Goal: Task Accomplishment & Management: Manage account settings

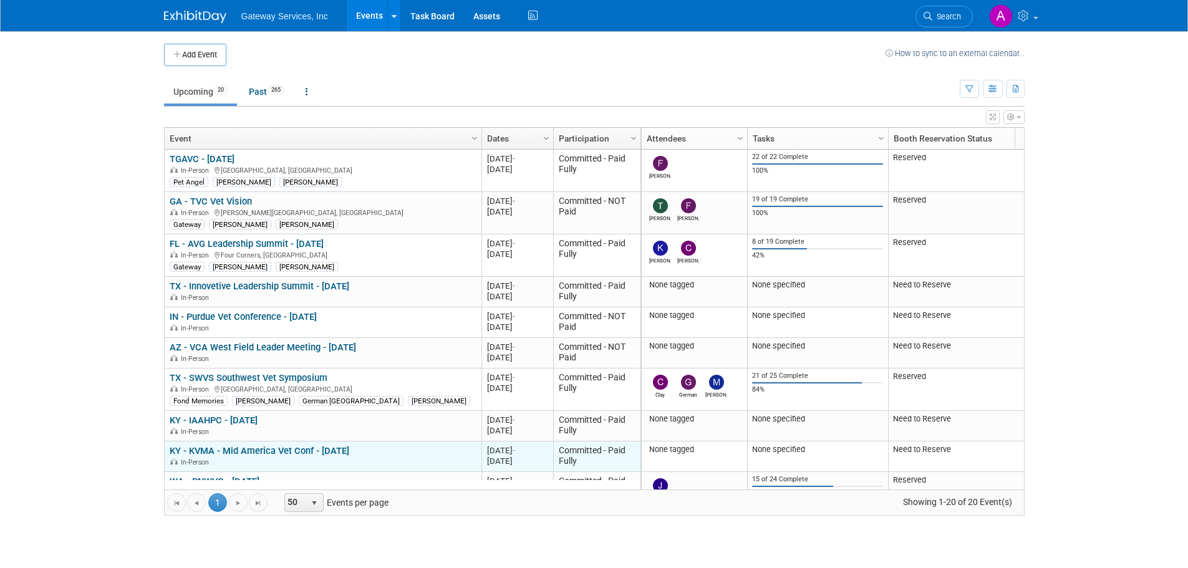
click at [258, 450] on link "KY - KVMA - Mid America Vet Conf - [DATE]" at bounding box center [260, 450] width 180 height 11
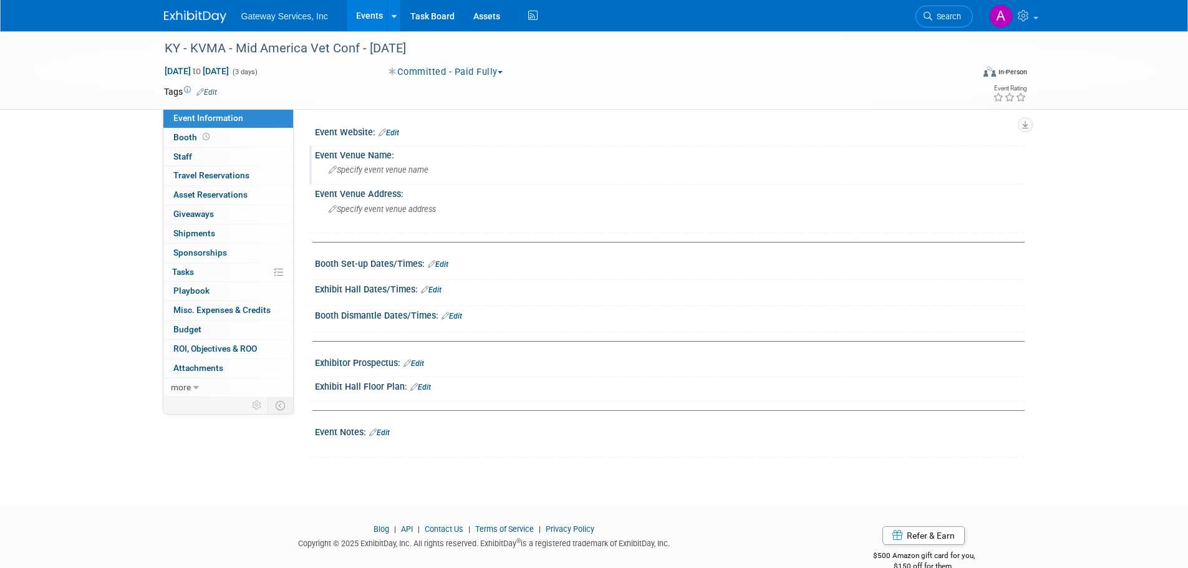
click at [386, 170] on span "Specify event venue name" at bounding box center [379, 169] width 100 height 9
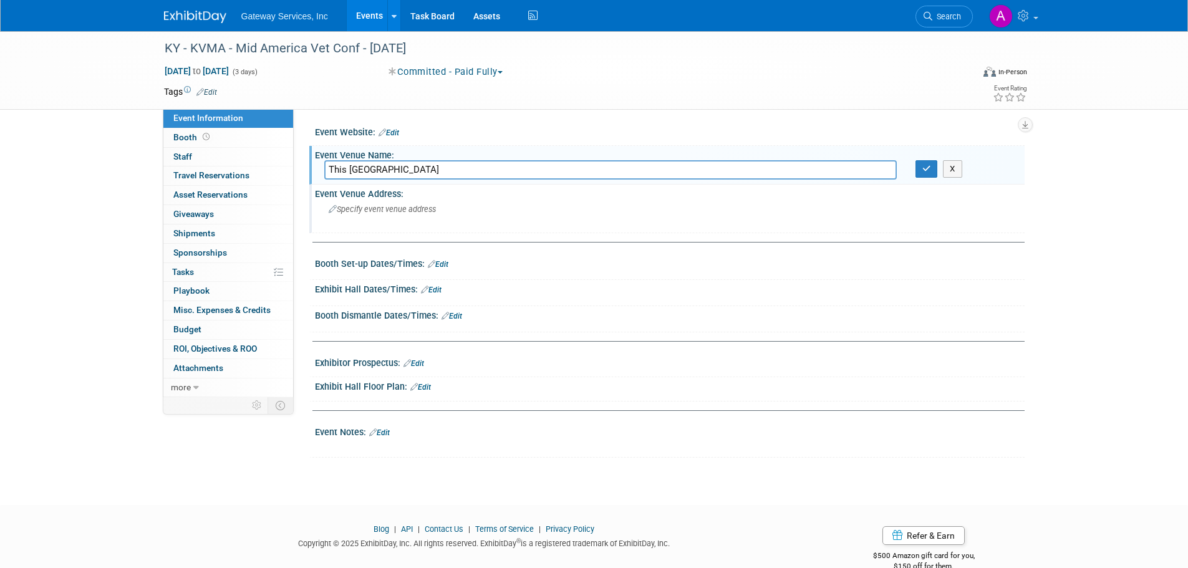
type input "This [GEOGRAPHIC_DATA]"
click at [387, 212] on span "Specify event venue address" at bounding box center [382, 209] width 107 height 9
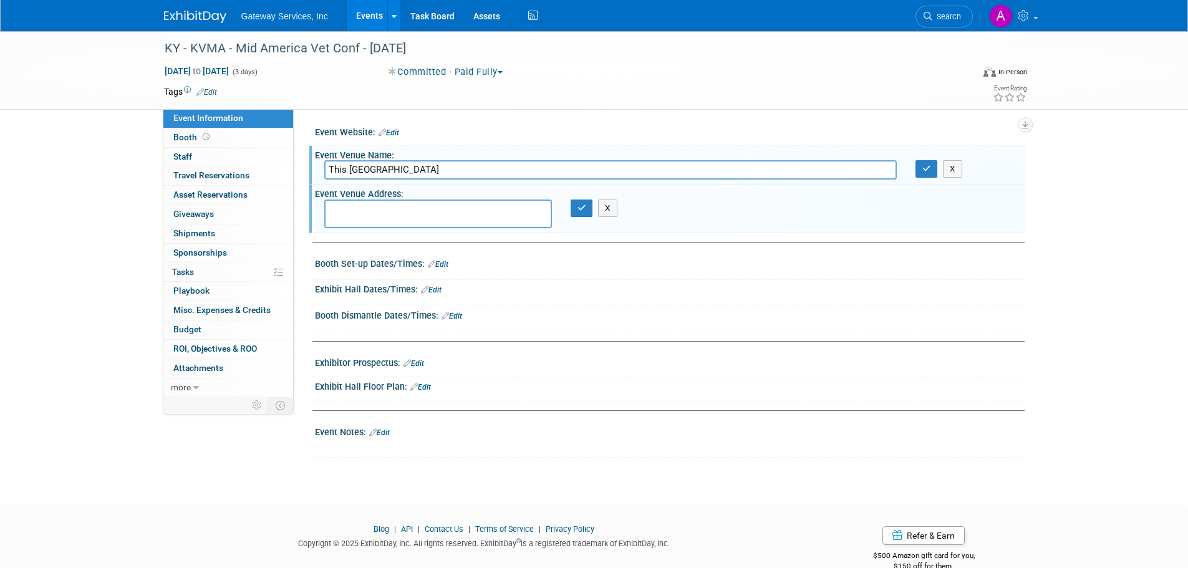
click at [450, 211] on textarea at bounding box center [438, 214] width 228 height 29
paste textarea "[STREET_ADDRESS]"
click at [390, 210] on textarea "369 W Vine St, Lexington, KY 40507" at bounding box center [438, 214] width 228 height 29
type textarea "369 W Vine St Lexington, KY 40507"
click at [582, 207] on icon "button" at bounding box center [581, 208] width 9 height 8
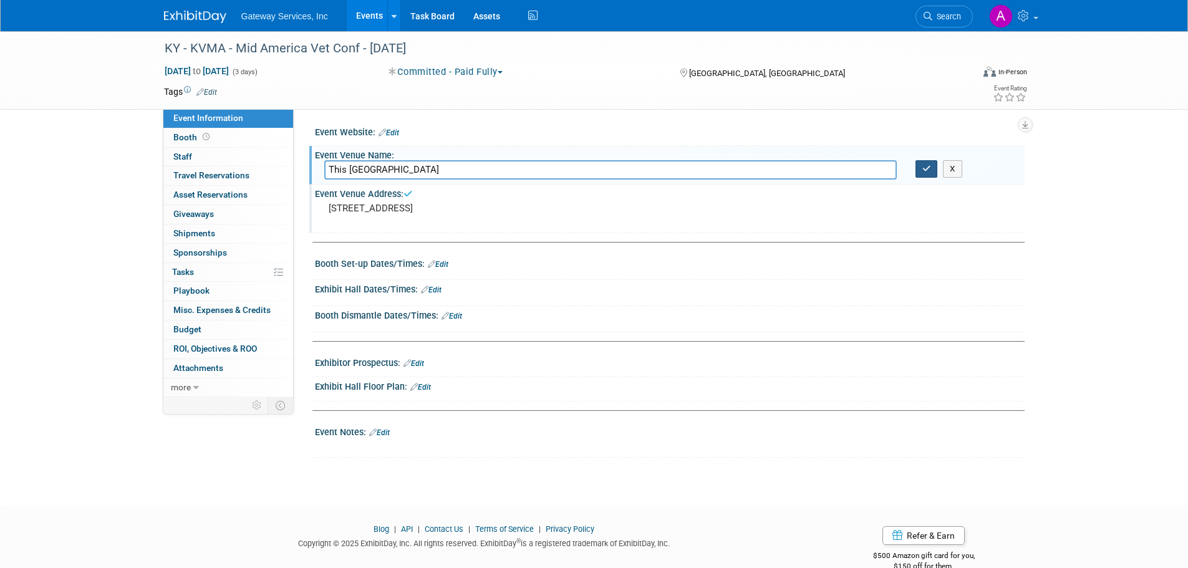
click at [929, 176] on button "button" at bounding box center [926, 168] width 22 height 17
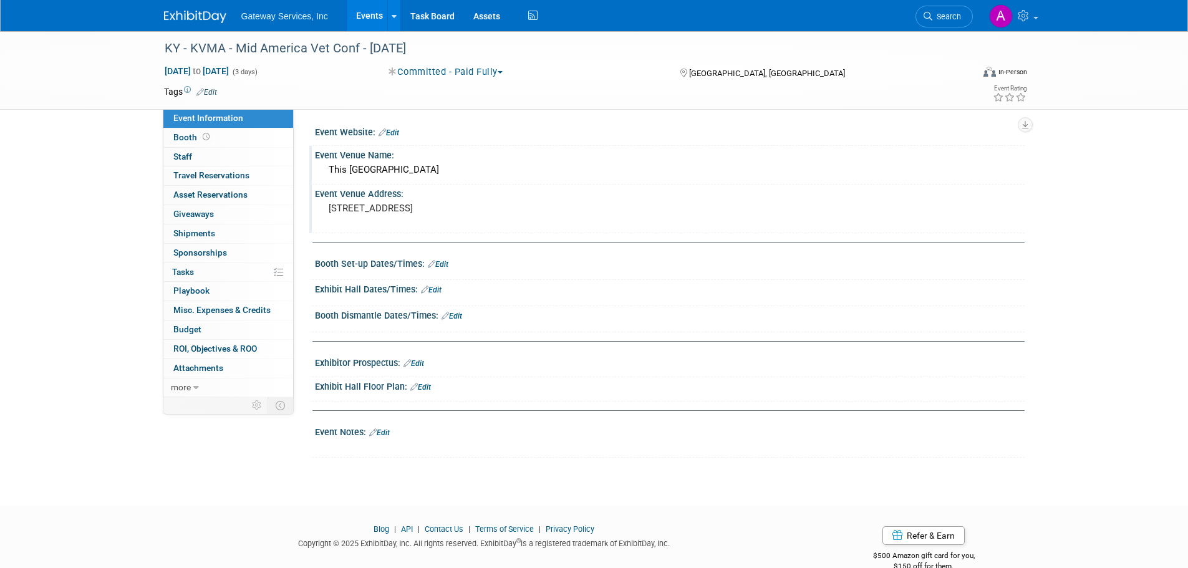
click at [444, 268] on link "Edit" at bounding box center [438, 264] width 21 height 9
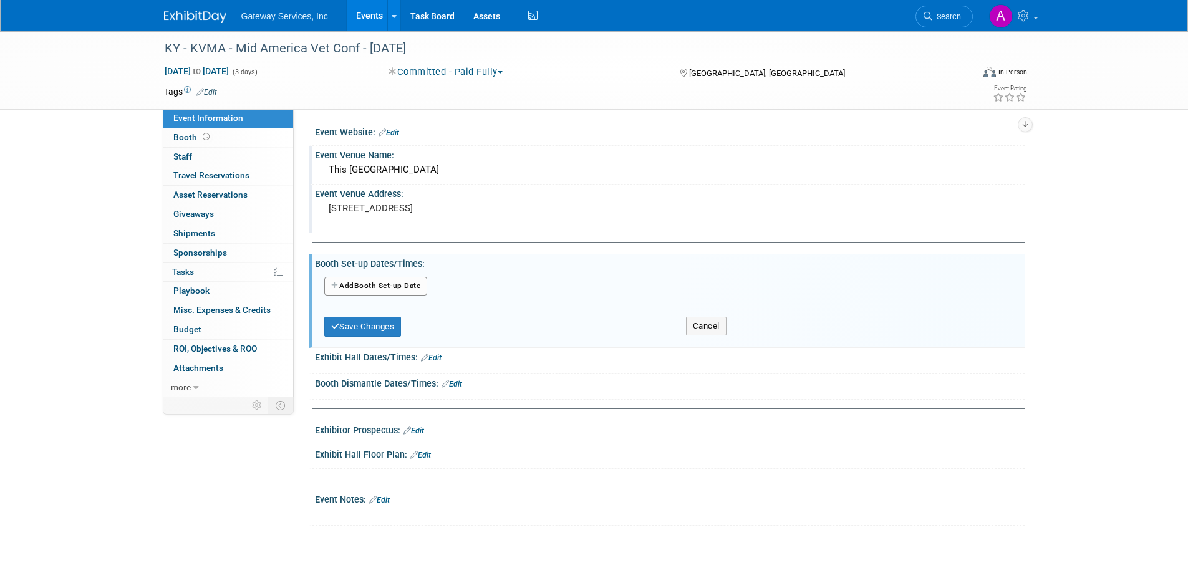
click at [408, 284] on button "Add Another Booth Set-up Date" at bounding box center [376, 286] width 104 height 19
select select "8"
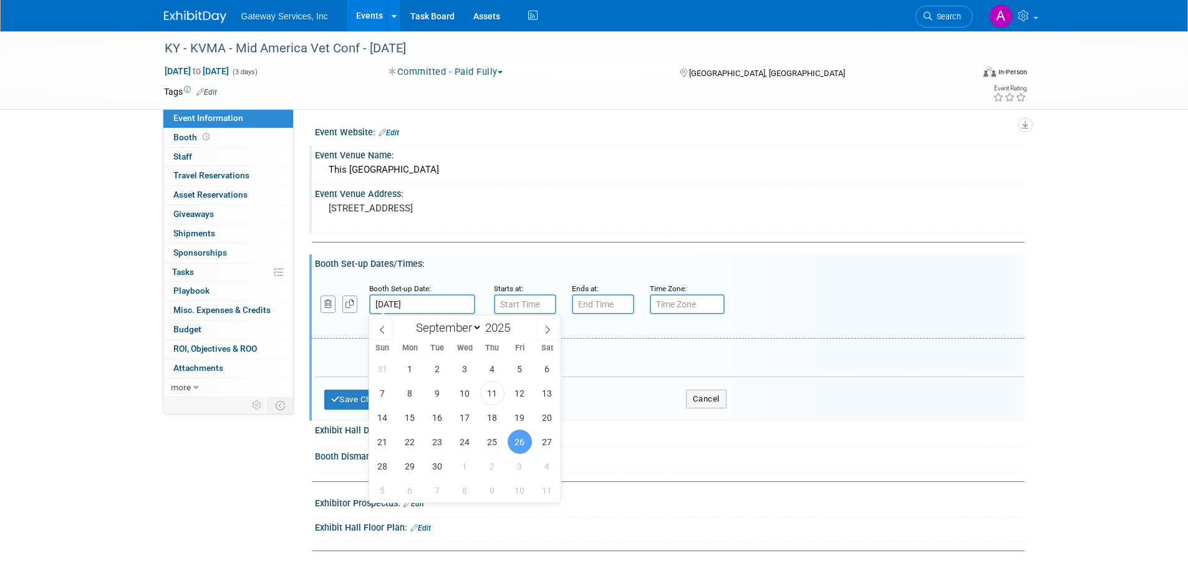
click at [456, 302] on input "[DATE]" at bounding box center [422, 304] width 106 height 20
click at [488, 438] on span "25" at bounding box center [492, 442] width 24 height 24
type input "[DATE]"
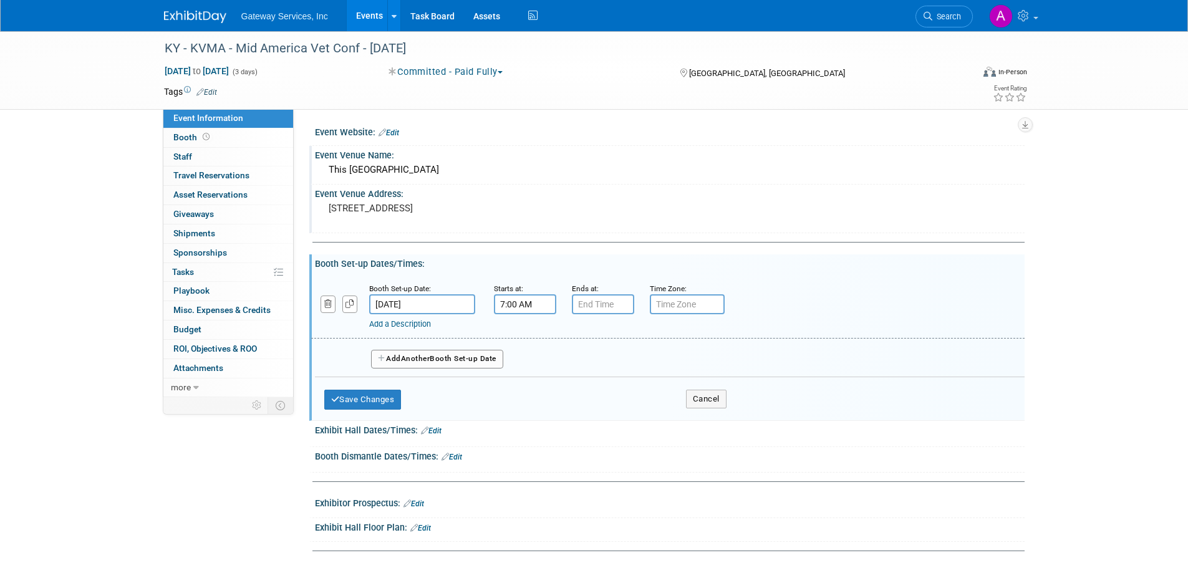
click at [523, 307] on input "7:00 AM" at bounding box center [525, 304] width 62 height 20
click at [521, 327] on span at bounding box center [523, 335] width 22 height 22
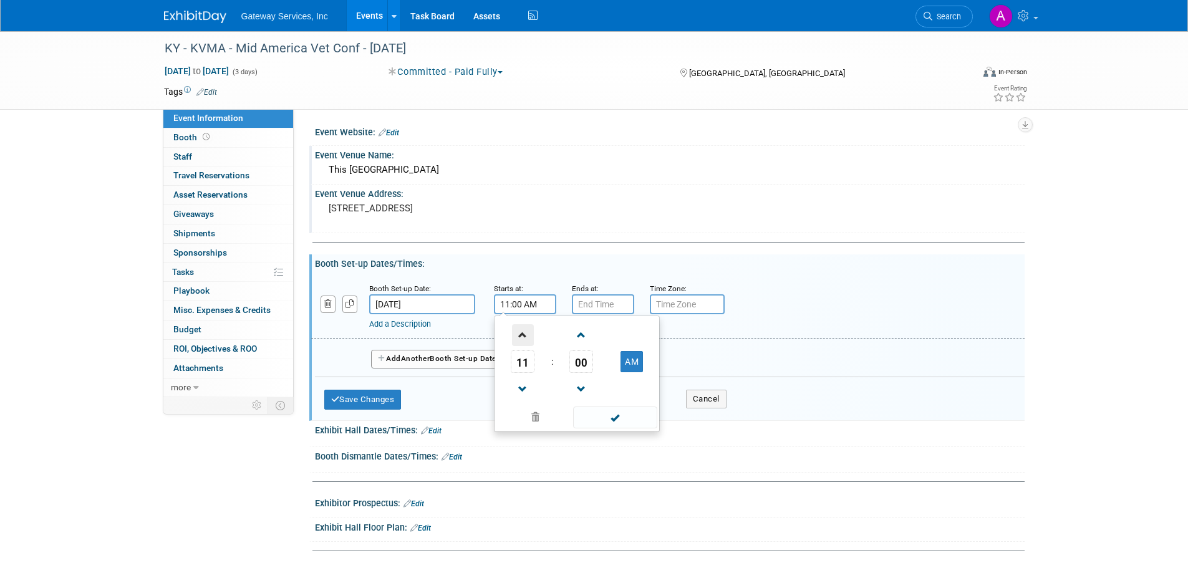
click at [521, 327] on span at bounding box center [523, 335] width 22 height 22
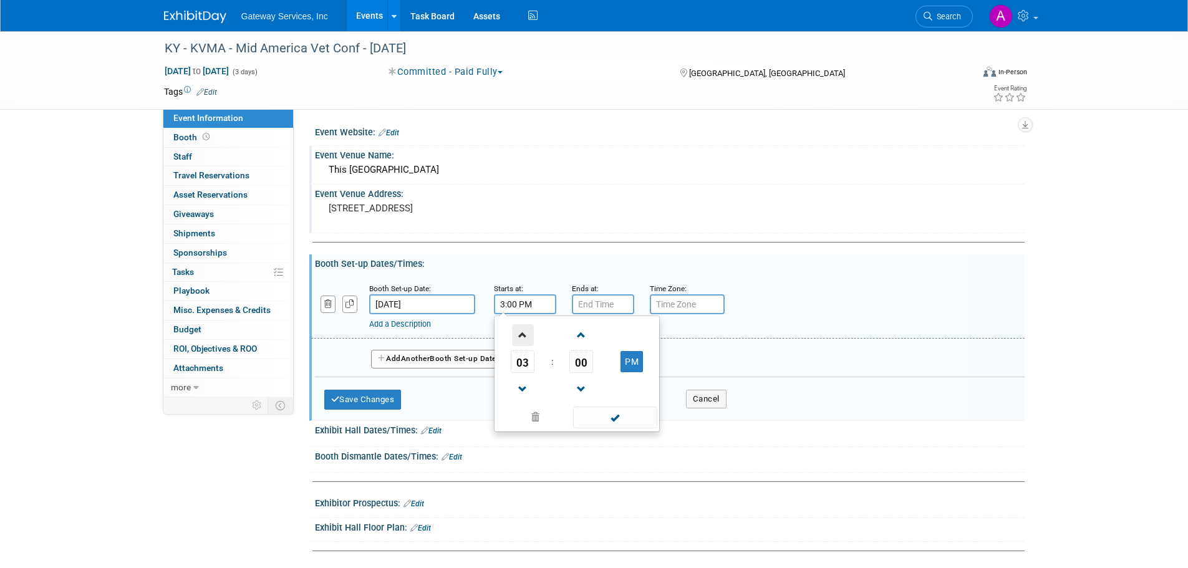
type input "4:00 PM"
click at [602, 307] on input "7:00 PM" at bounding box center [603, 304] width 62 height 20
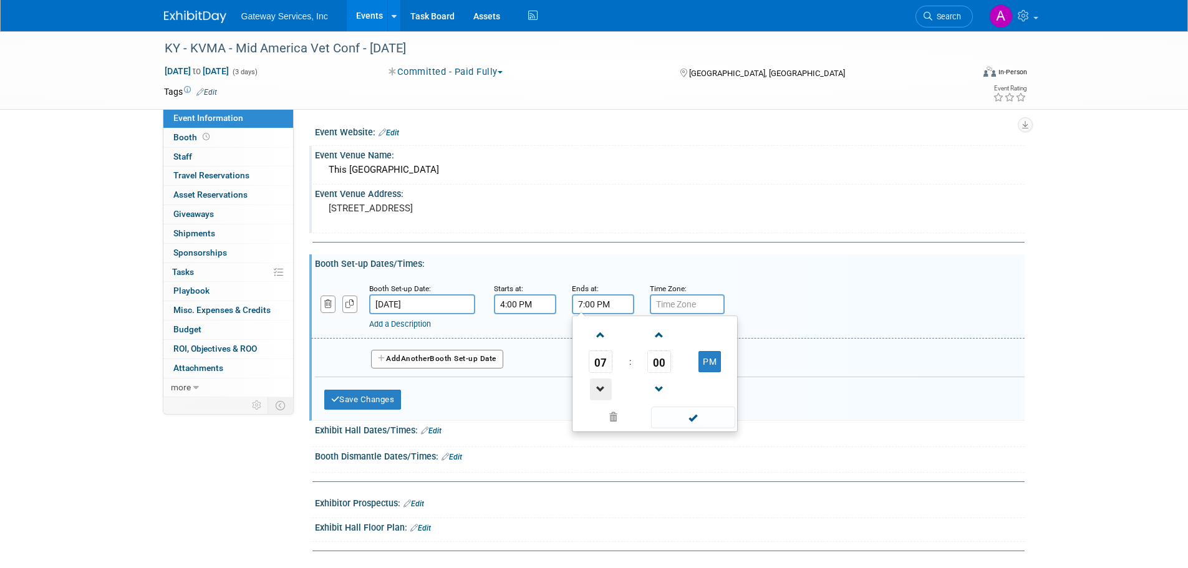
click at [602, 379] on span at bounding box center [601, 390] width 22 height 22
type input "6:00 PM"
click at [708, 420] on span at bounding box center [693, 418] width 84 height 22
click at [418, 355] on span "Another" at bounding box center [415, 358] width 29 height 9
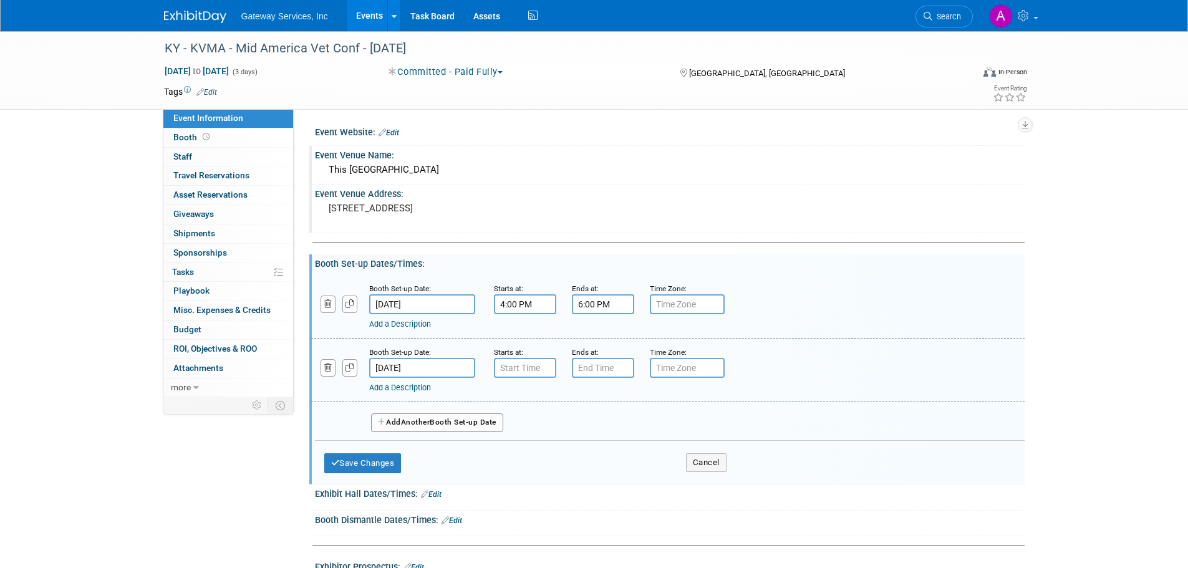
type input "7:00 AM"
click at [536, 372] on input "7:00 AM" at bounding box center [525, 368] width 62 height 20
click at [613, 473] on span at bounding box center [615, 481] width 84 height 22
click at [601, 374] on input "7:00 PM" at bounding box center [603, 368] width 62 height 20
click at [604, 403] on span at bounding box center [601, 399] width 22 height 22
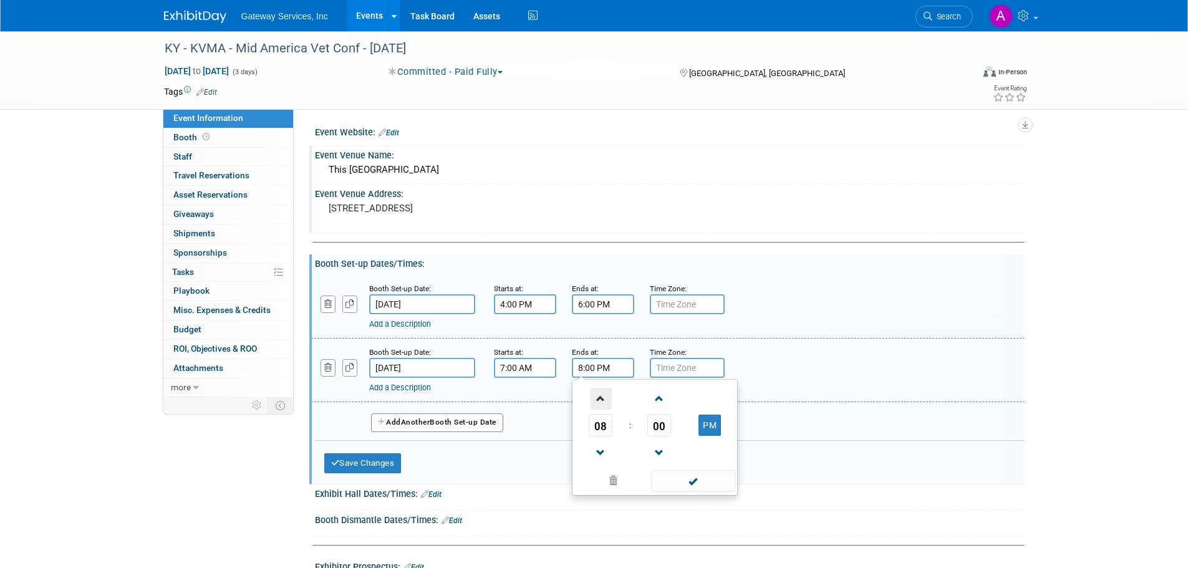
click at [604, 403] on span at bounding box center [601, 399] width 22 height 22
click at [707, 425] on button "PM" at bounding box center [709, 425] width 22 height 21
type input "9:00 AM"
click at [703, 478] on span at bounding box center [693, 481] width 84 height 22
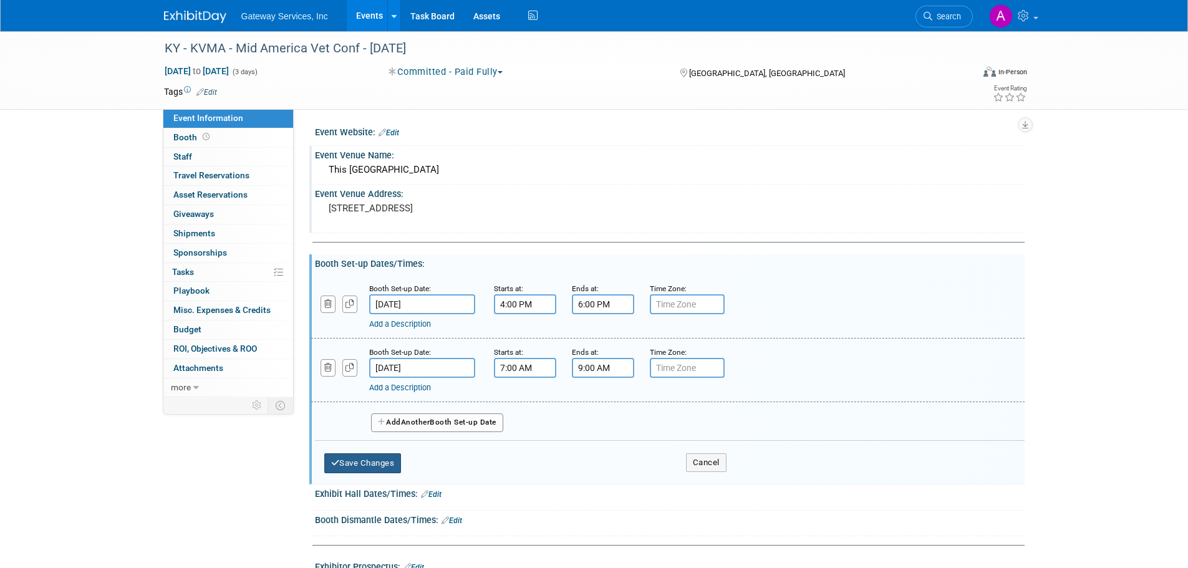
click at [393, 464] on button "Save Changes" at bounding box center [362, 463] width 77 height 20
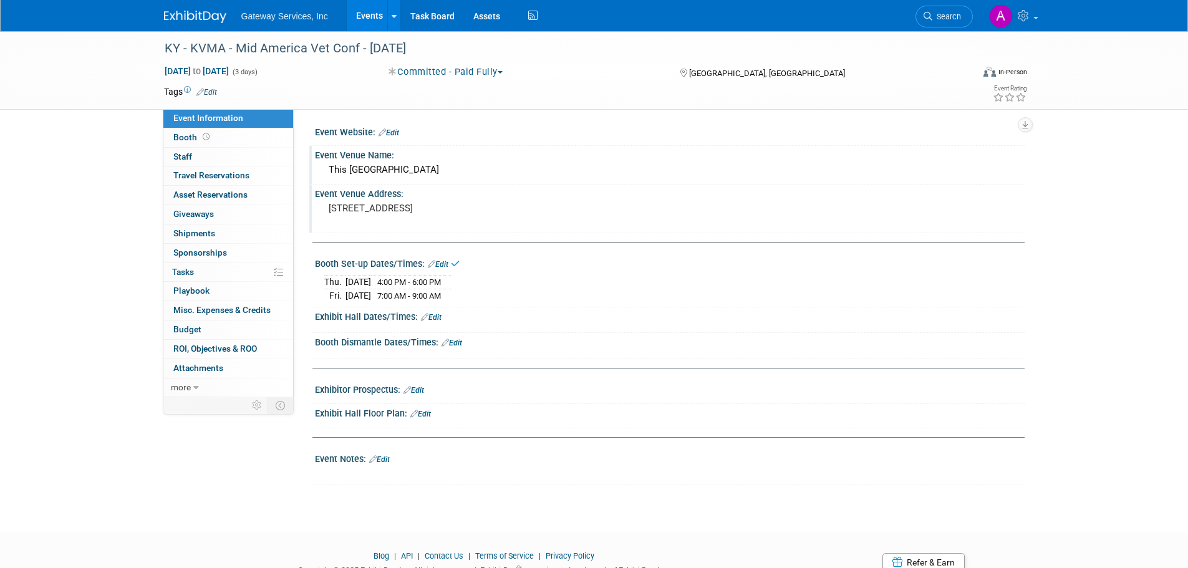
click at [440, 319] on link "Edit" at bounding box center [431, 317] width 21 height 9
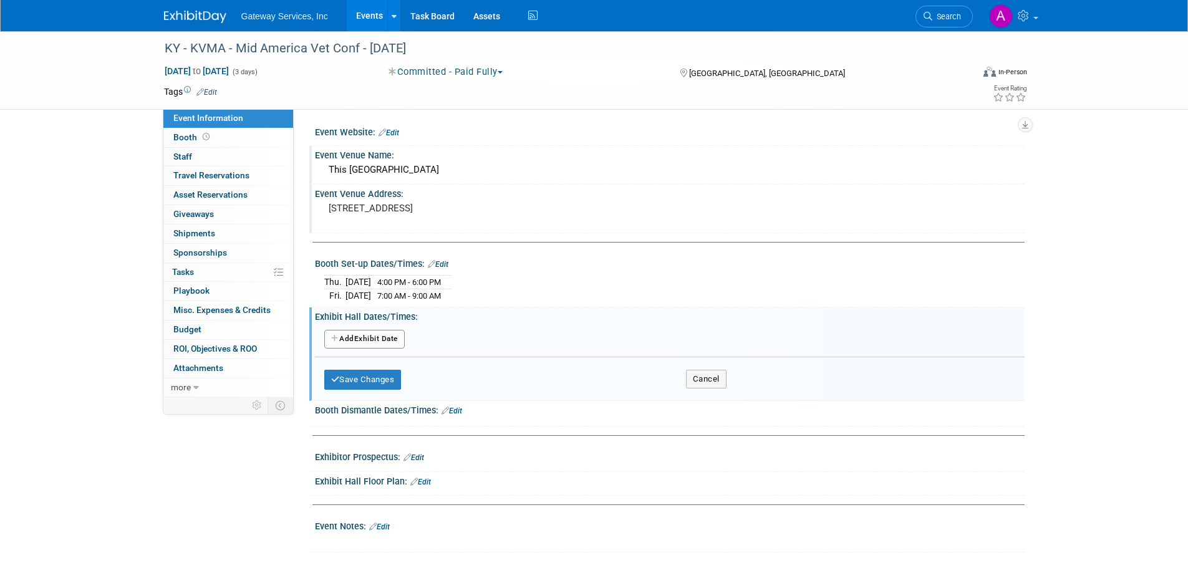
click at [379, 339] on button "Add Another Exhibit Date" at bounding box center [364, 339] width 80 height 19
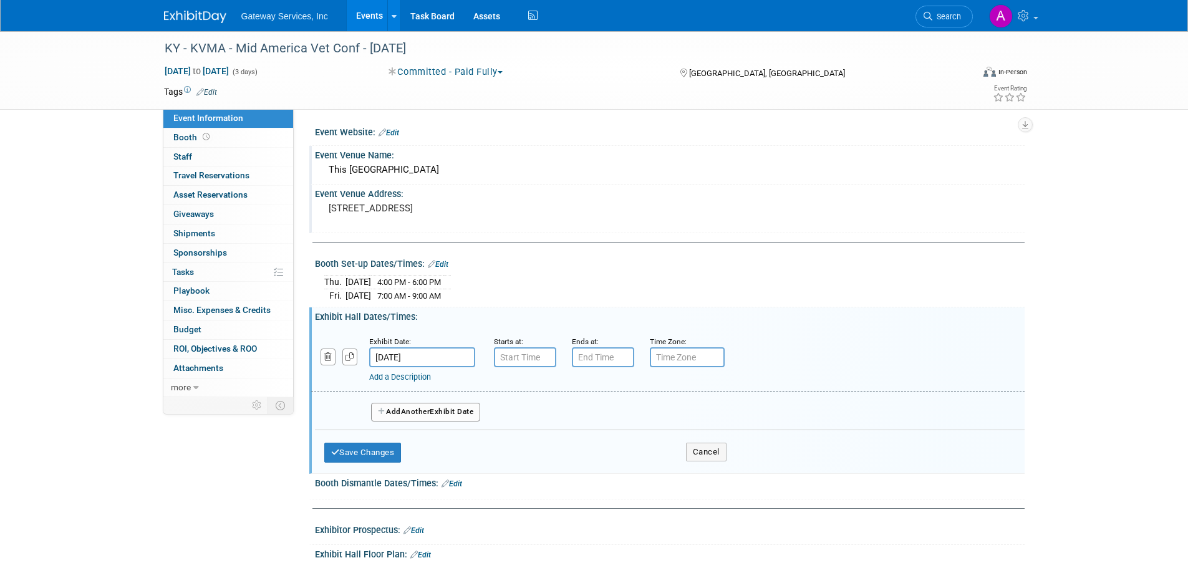
click at [564, 365] on div "Ends at:" at bounding box center [601, 351] width 78 height 32
click at [538, 357] on input "7:00 AM" at bounding box center [525, 357] width 62 height 20
click at [529, 392] on span at bounding box center [523, 388] width 22 height 22
click at [571, 408] on span "00" at bounding box center [581, 414] width 24 height 22
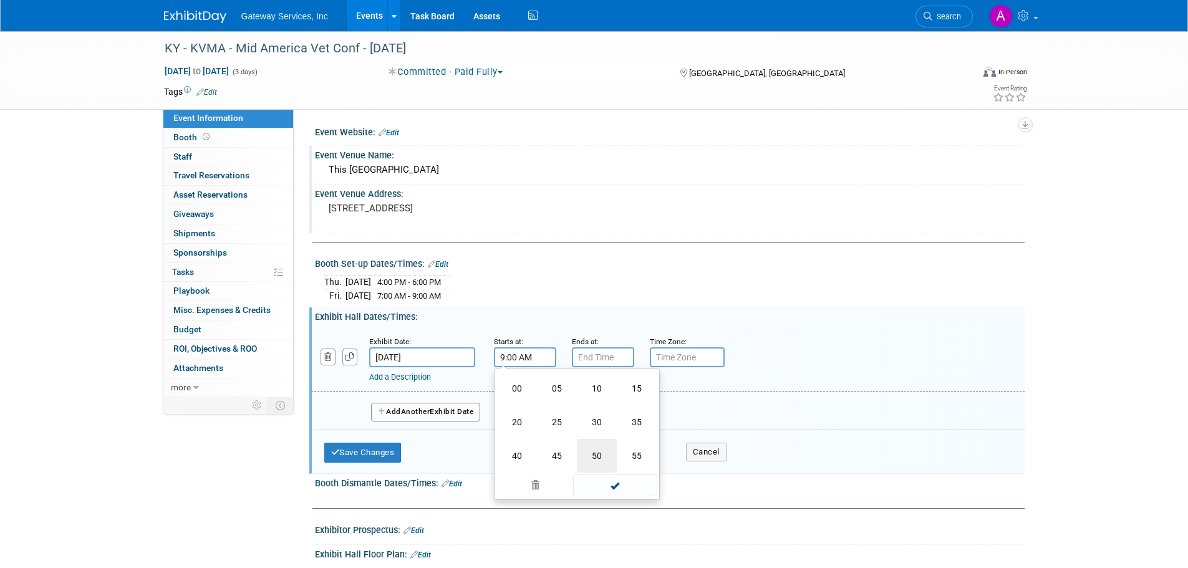
click at [596, 455] on td "50" at bounding box center [597, 456] width 40 height 34
type input "9:50 AM"
click at [601, 355] on input "7:00 PM" at bounding box center [603, 357] width 62 height 20
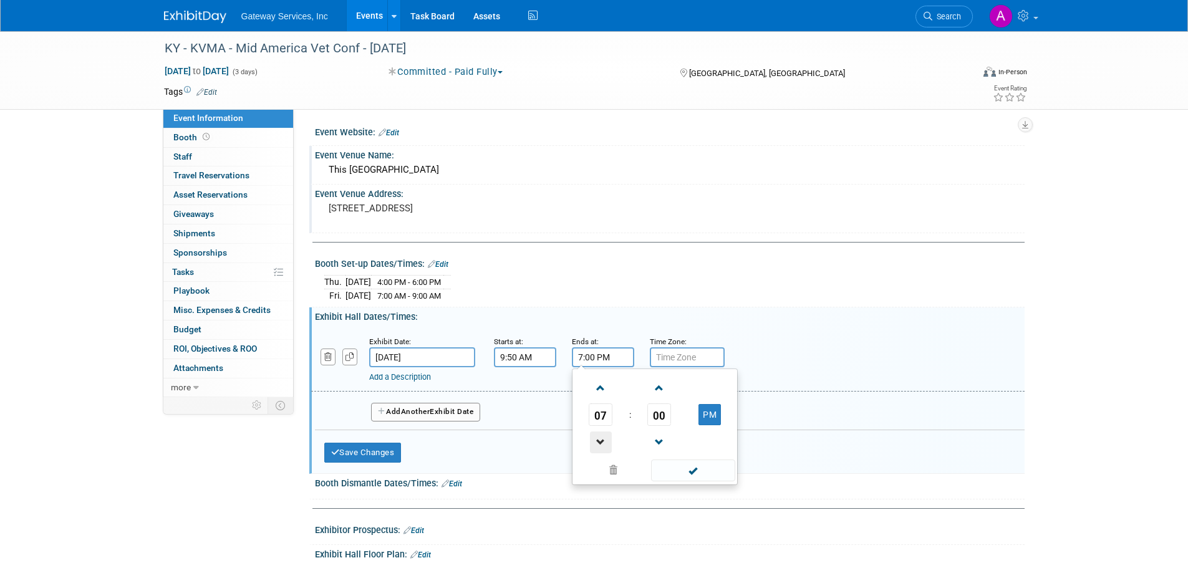
click at [597, 438] on span at bounding box center [601, 443] width 22 height 22
click at [652, 416] on span "00" at bounding box center [659, 414] width 24 height 22
click at [673, 420] on td "30" at bounding box center [675, 422] width 40 height 34
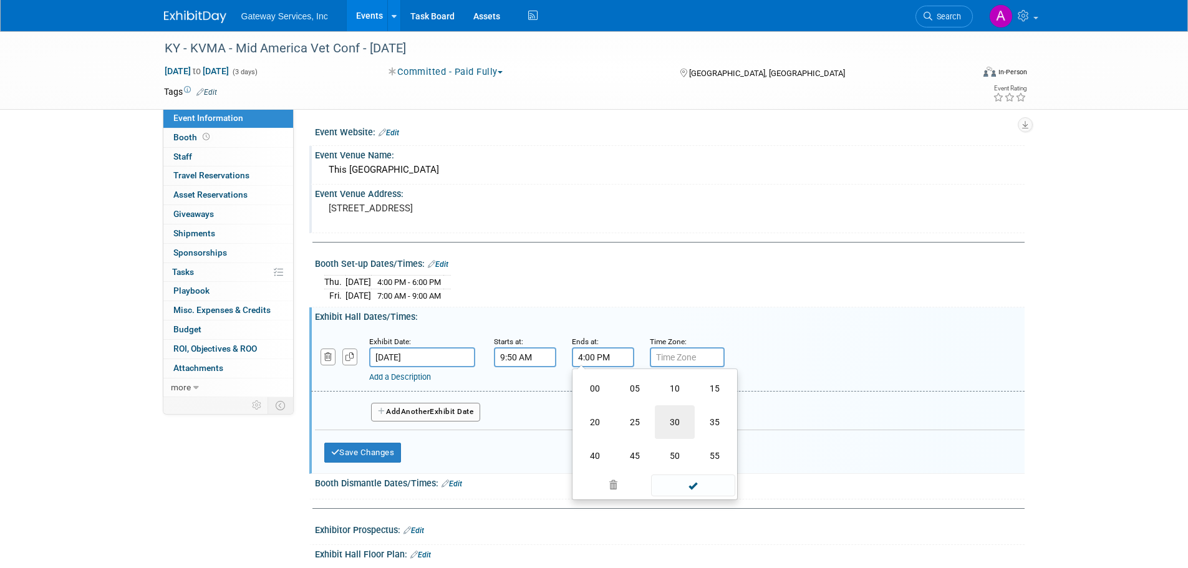
type input "4:30 PM"
click at [702, 467] on span at bounding box center [693, 471] width 84 height 22
click at [457, 411] on button "Add Another Exhibit Date" at bounding box center [426, 412] width 110 height 19
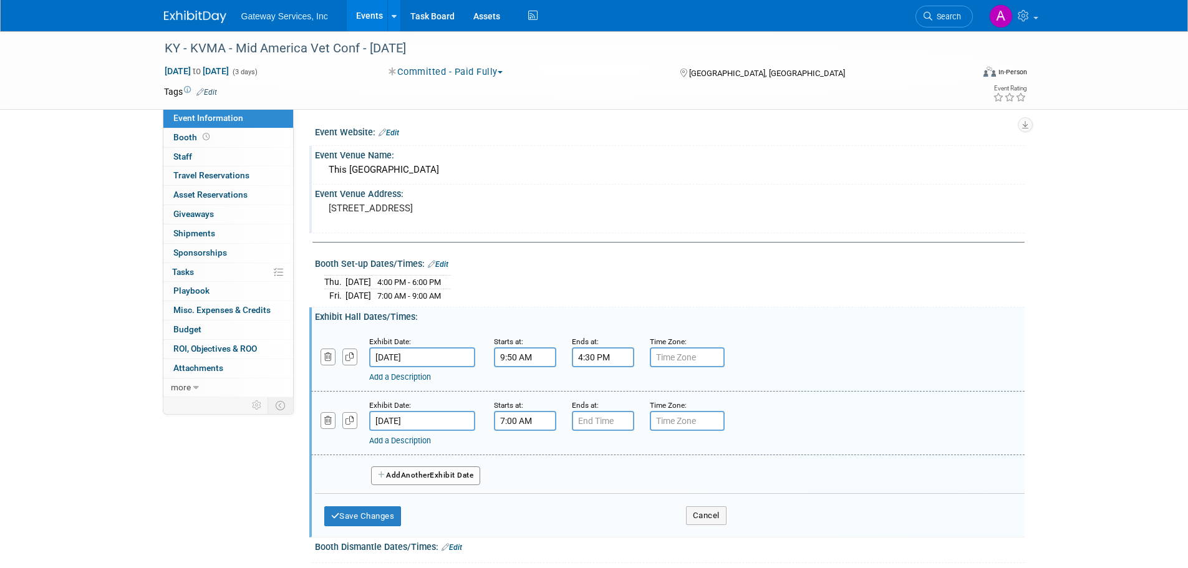
click at [527, 420] on input "7:00 AM" at bounding box center [525, 421] width 62 height 20
click at [571, 484] on span "00" at bounding box center [581, 478] width 24 height 22
click at [591, 484] on td "30" at bounding box center [597, 486] width 40 height 34
type input "7:30 AM"
click at [592, 417] on input "7:00 PM" at bounding box center [603, 421] width 62 height 20
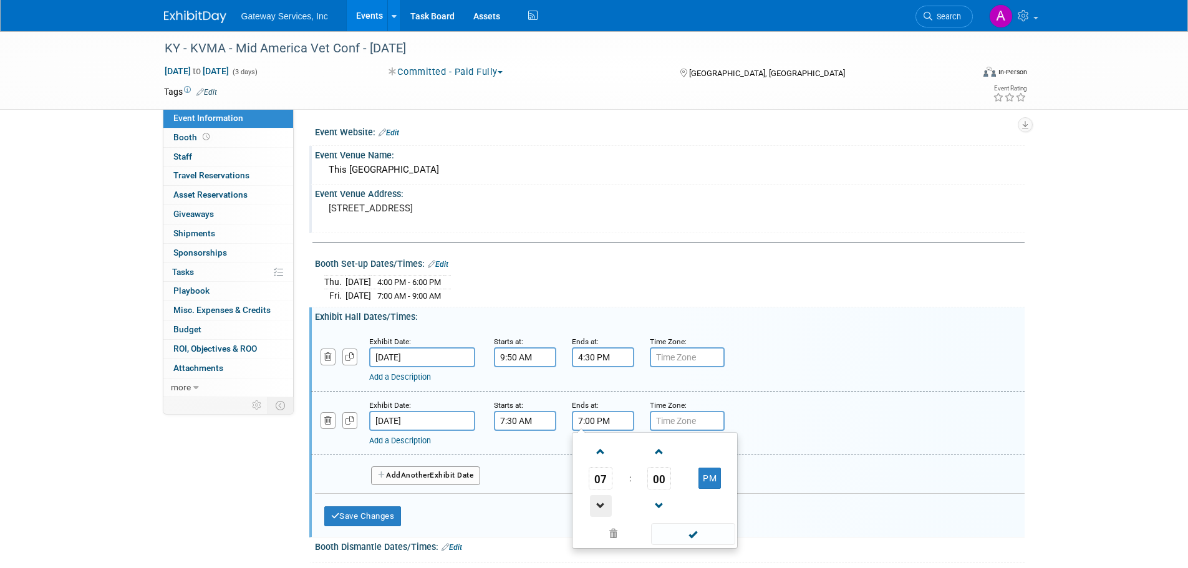
click at [607, 499] on span at bounding box center [601, 506] width 22 height 22
click at [653, 484] on span "00" at bounding box center [659, 478] width 24 height 22
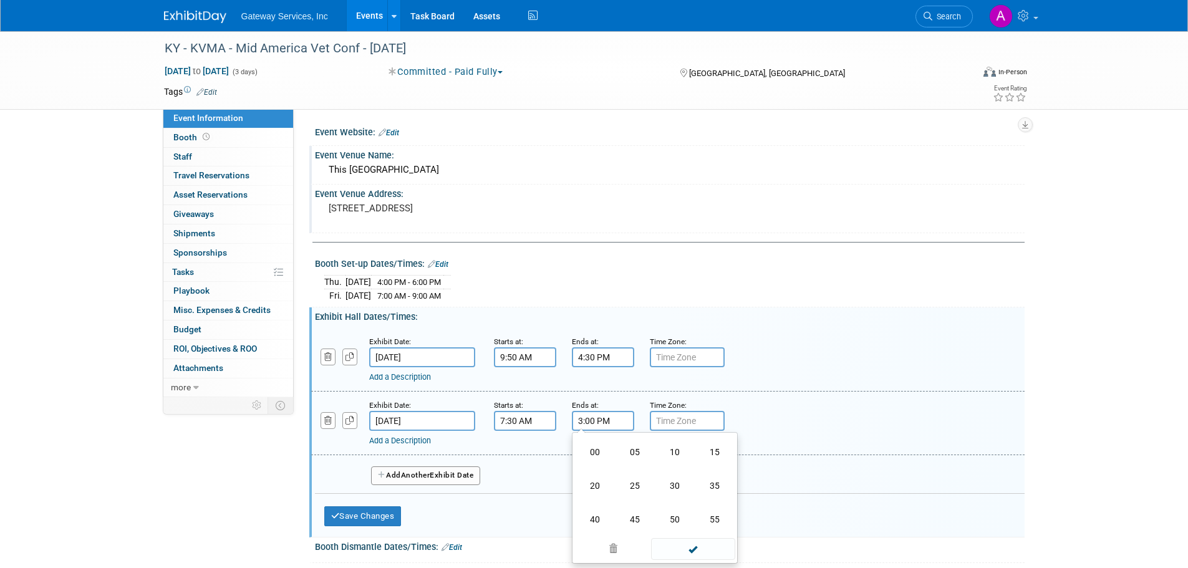
click at [671, 483] on td "30" at bounding box center [675, 486] width 40 height 34
type input "3:30 PM"
click at [701, 529] on span at bounding box center [693, 534] width 84 height 22
click at [380, 513] on button "Save Changes" at bounding box center [362, 516] width 77 height 20
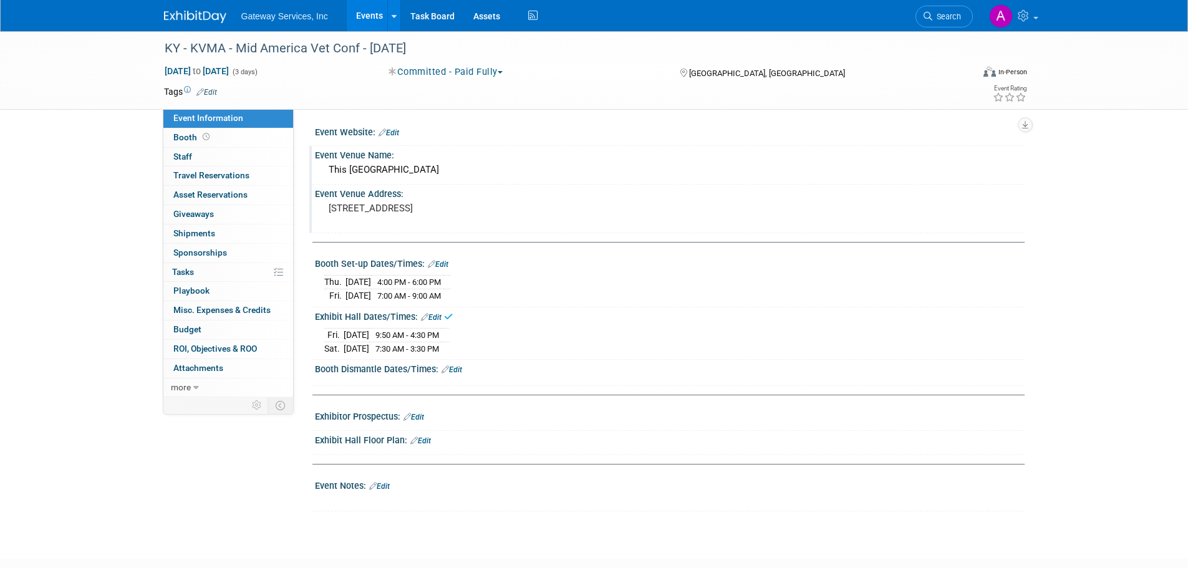
click at [454, 370] on link "Edit" at bounding box center [452, 369] width 21 height 9
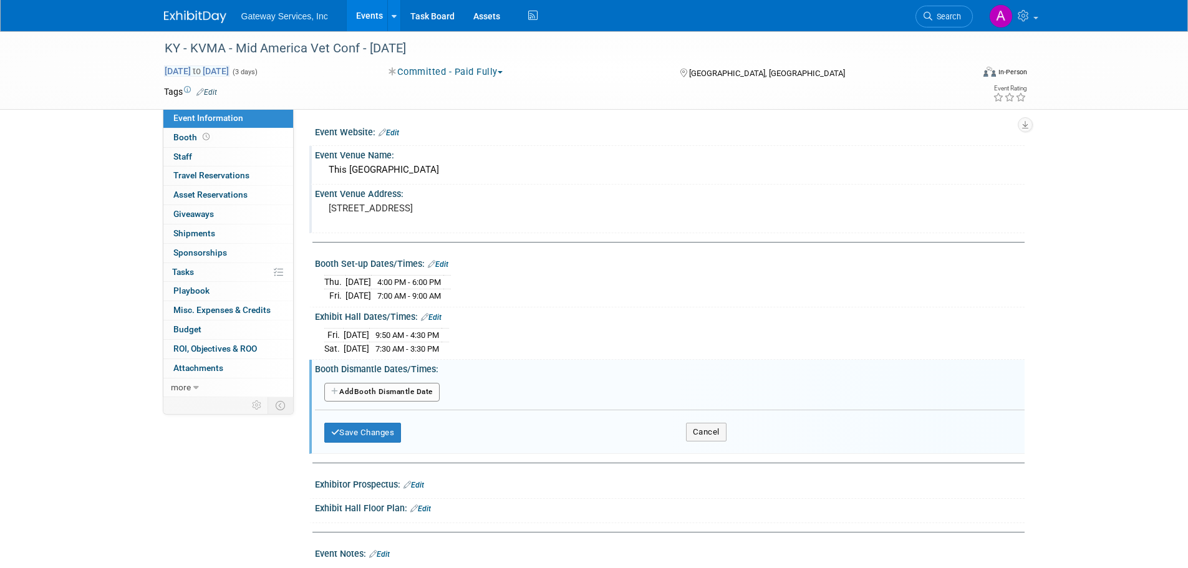
click at [229, 70] on span "Sep 26, 2025 to Sep 28, 2025" at bounding box center [196, 70] width 65 height 11
select select "8"
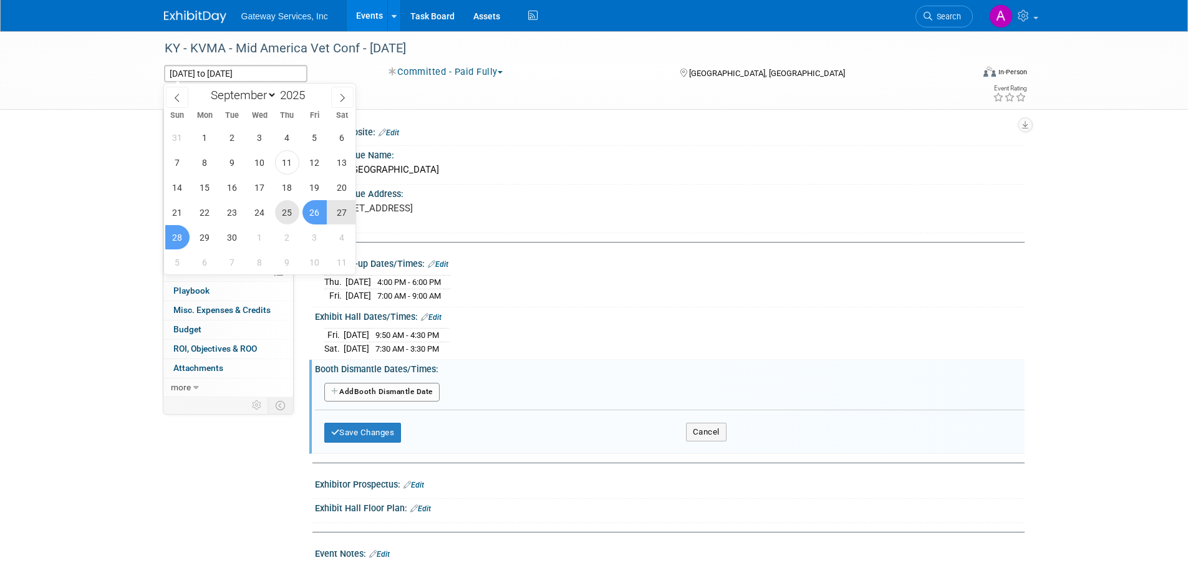
click at [294, 212] on span "25" at bounding box center [287, 212] width 24 height 24
type input "[DATE]"
click at [349, 214] on span "27" at bounding box center [342, 212] width 24 height 24
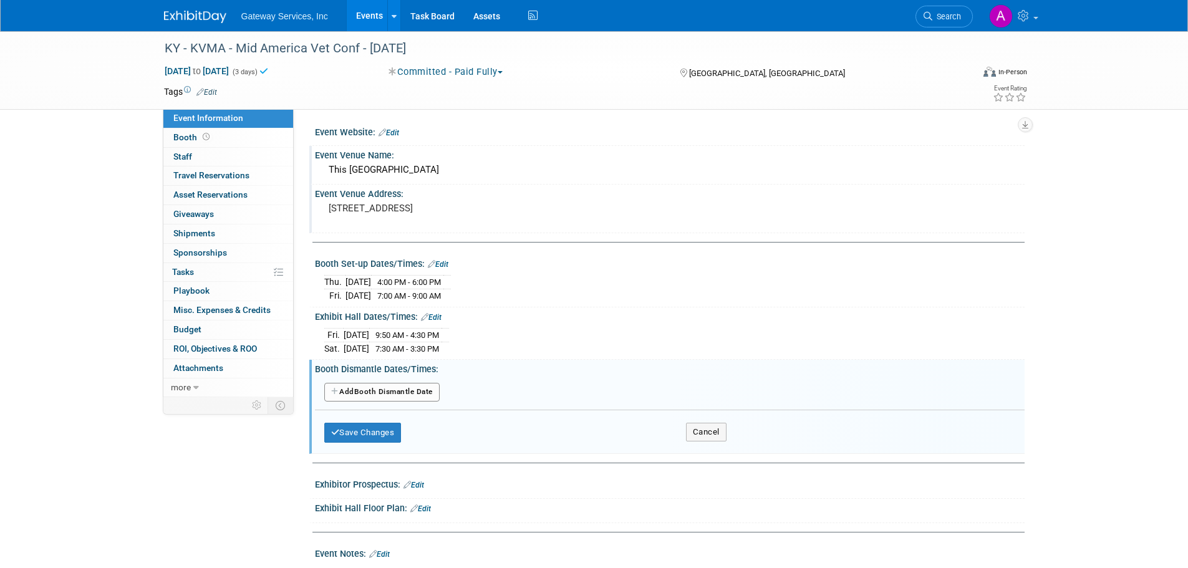
click at [393, 389] on button "Add Another Booth Dismantle Date" at bounding box center [381, 392] width 115 height 19
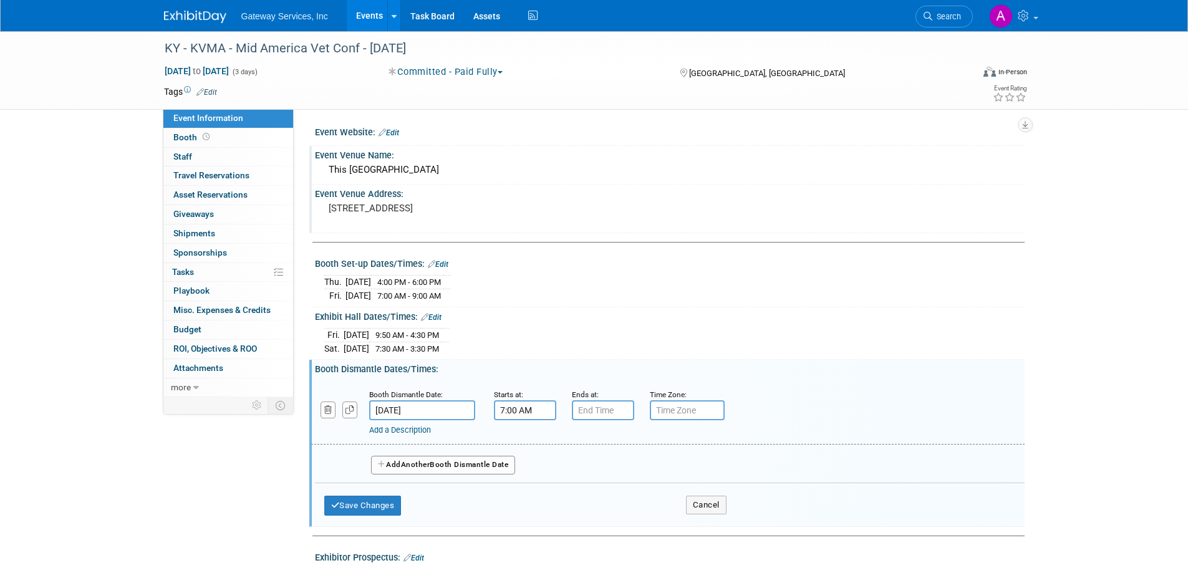
click at [524, 411] on input "7:00 AM" at bounding box center [525, 410] width 62 height 20
click at [521, 440] on span at bounding box center [523, 441] width 22 height 22
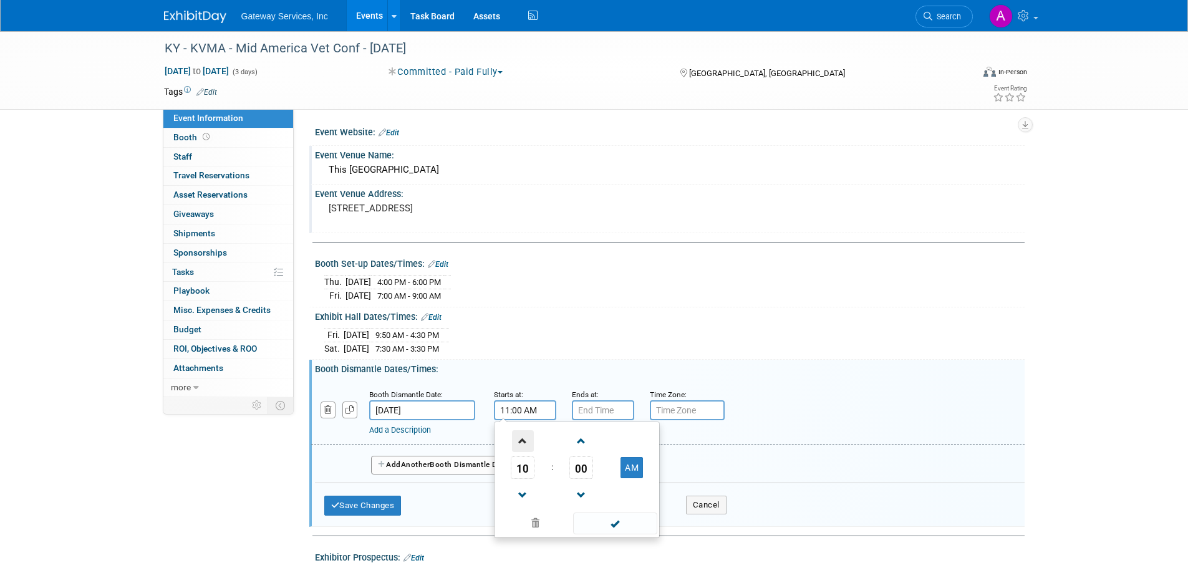
click at [521, 440] on span at bounding box center [523, 441] width 22 height 22
click at [586, 470] on span "00" at bounding box center [581, 467] width 24 height 22
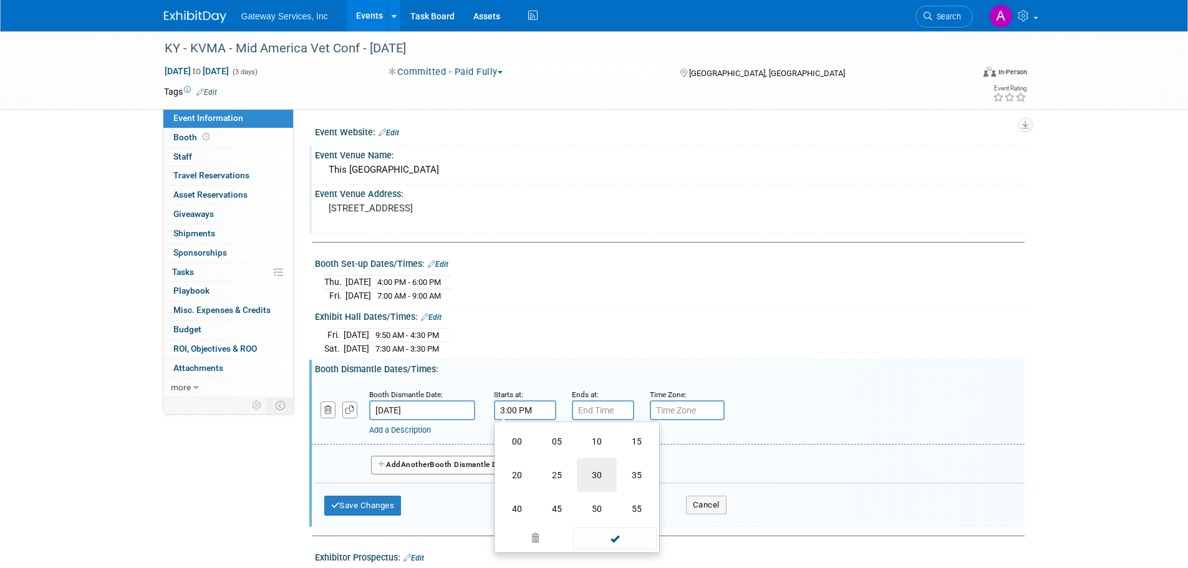
click at [592, 466] on td "30" at bounding box center [597, 475] width 40 height 34
type input "3:30 PM"
click at [617, 519] on span at bounding box center [615, 524] width 84 height 22
click at [379, 502] on button "Save Changes" at bounding box center [362, 506] width 77 height 20
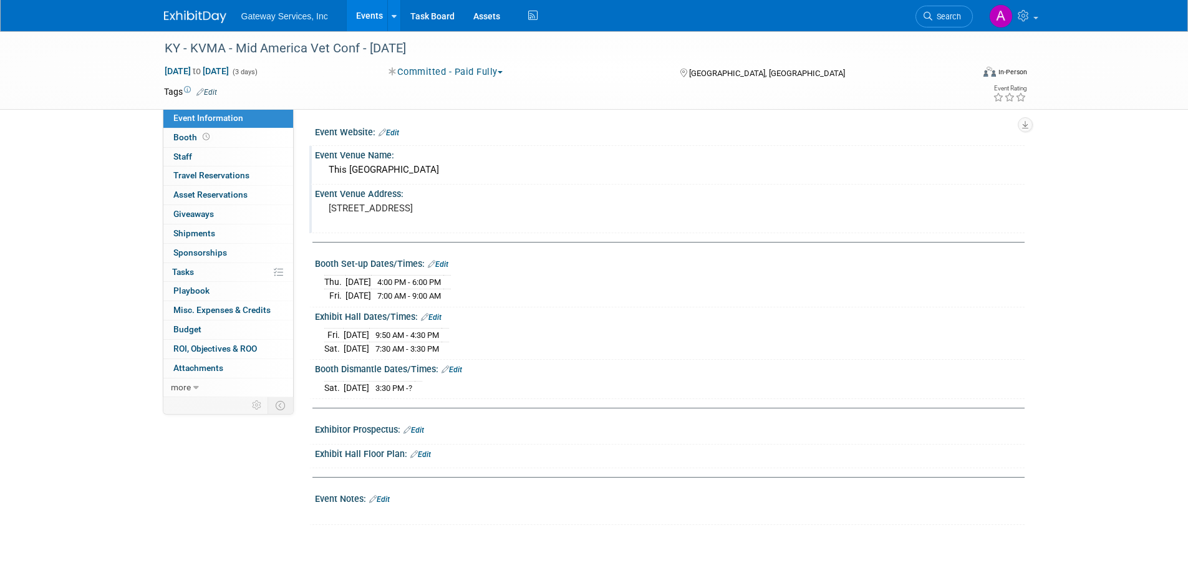
click at [437, 316] on link "Edit" at bounding box center [431, 317] width 21 height 9
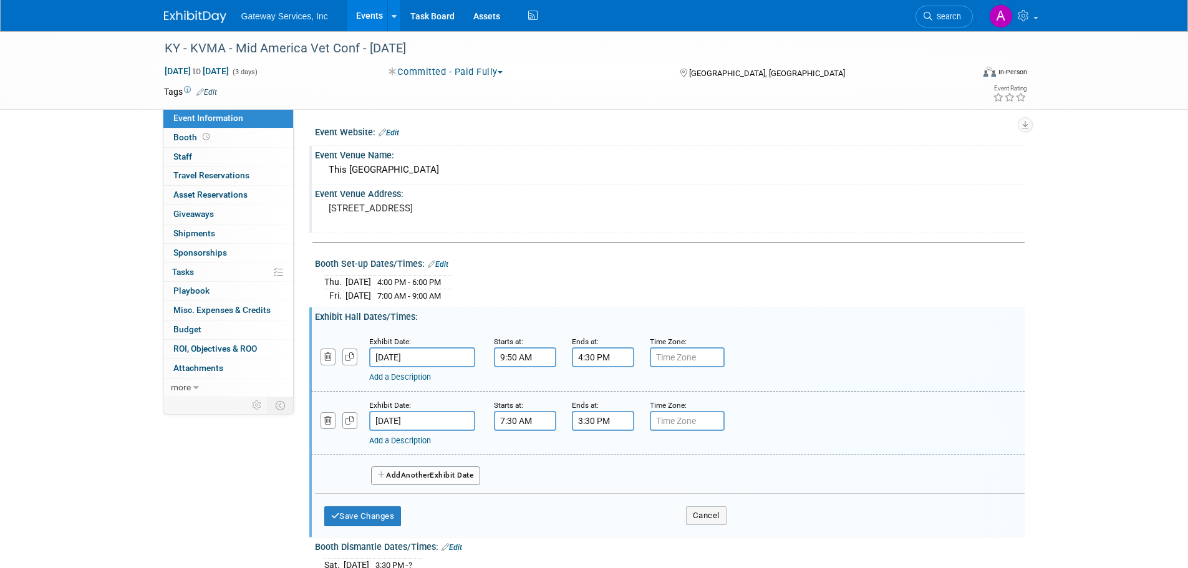
click at [427, 476] on span "Another" at bounding box center [415, 475] width 29 height 9
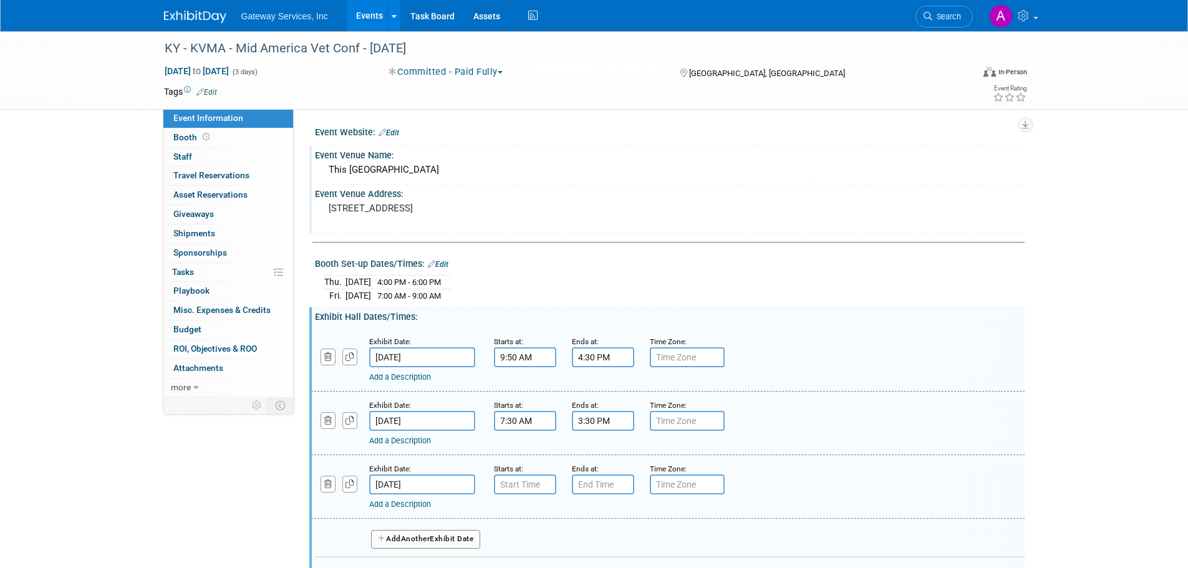
click at [431, 485] on input "[DATE]" at bounding box center [422, 485] width 106 height 20
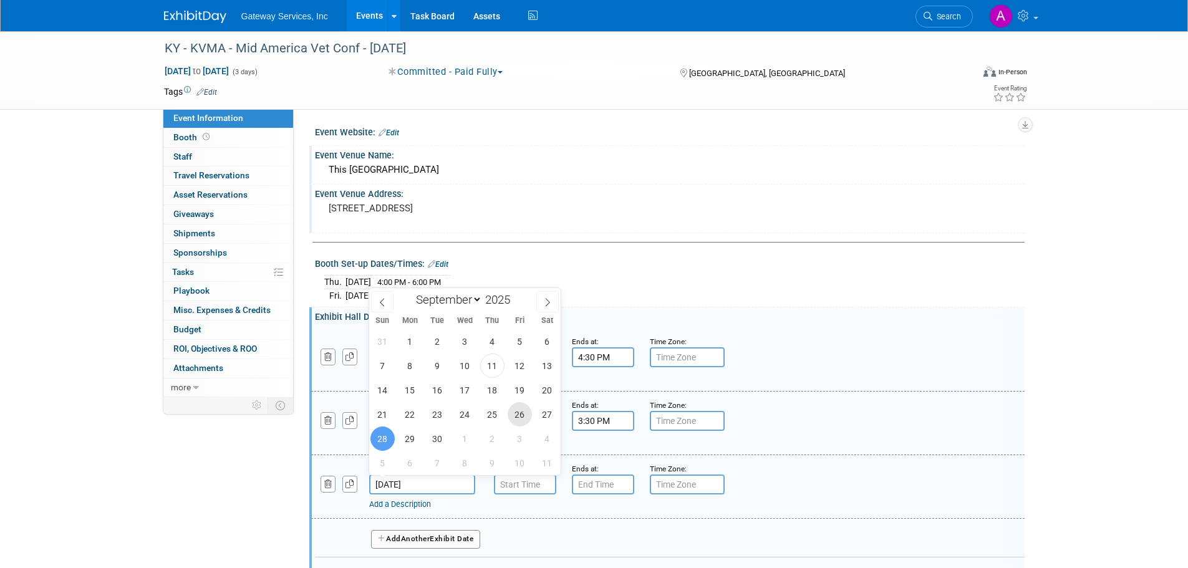
click at [518, 409] on span "26" at bounding box center [520, 414] width 24 height 24
type input "[DATE]"
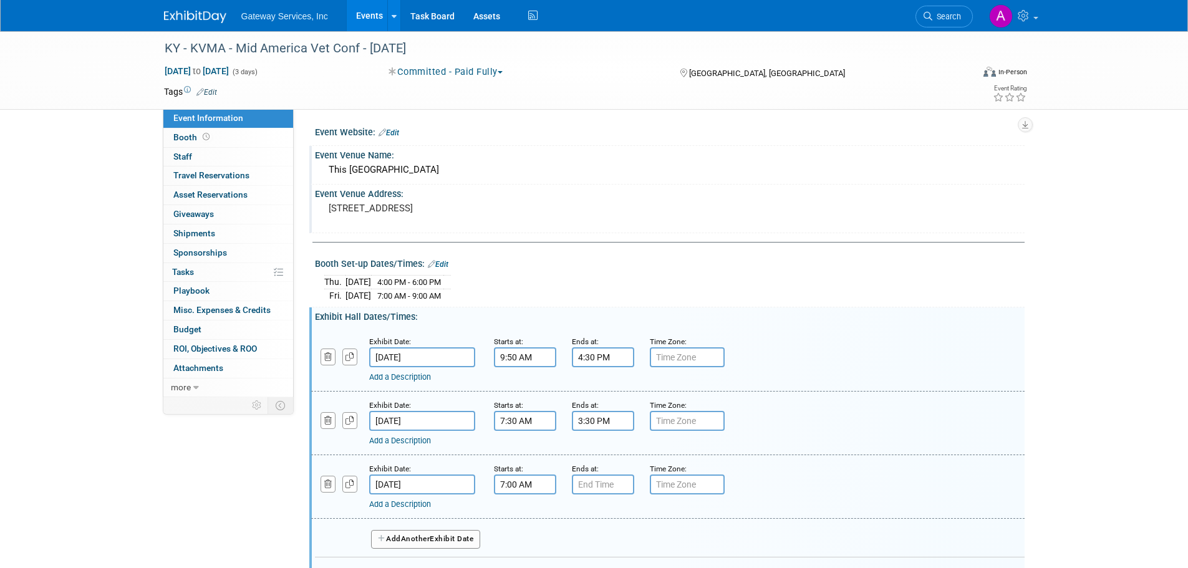
click at [529, 481] on input "7:00 AM" at bounding box center [525, 485] width 62 height 20
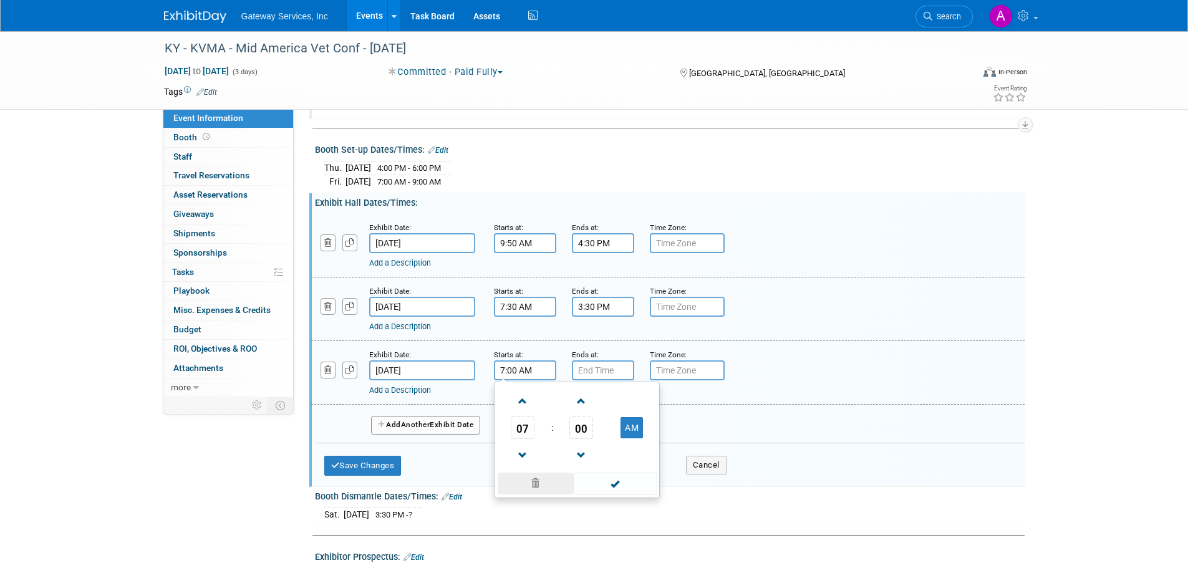
scroll to position [125, 0]
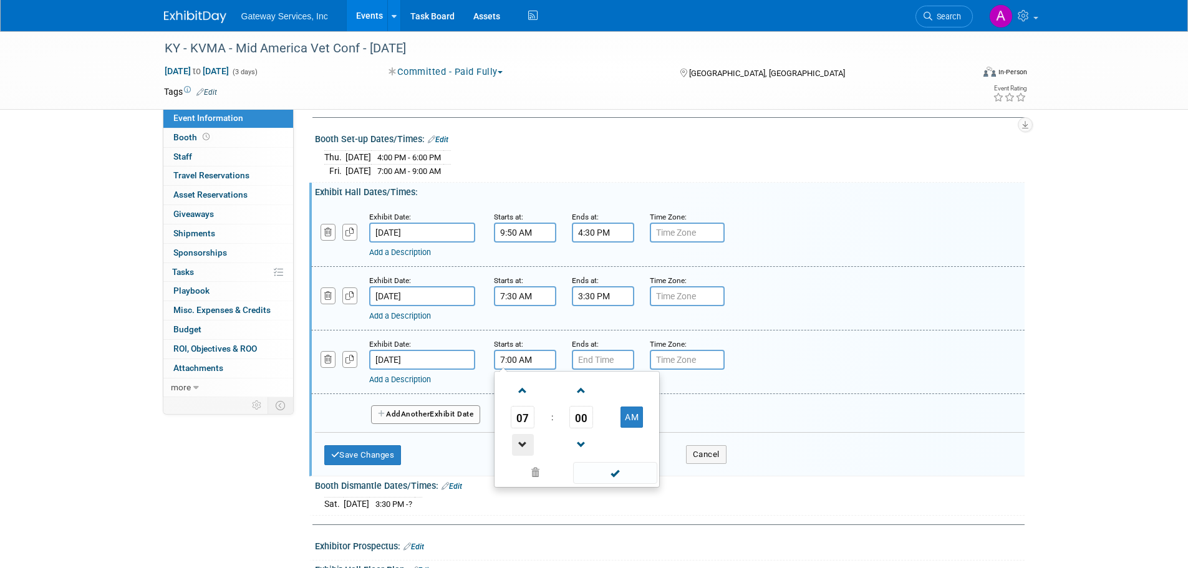
click at [522, 446] on span at bounding box center [523, 445] width 22 height 22
click at [526, 393] on span at bounding box center [523, 391] width 22 height 22
click at [581, 412] on span "00" at bounding box center [581, 417] width 24 height 22
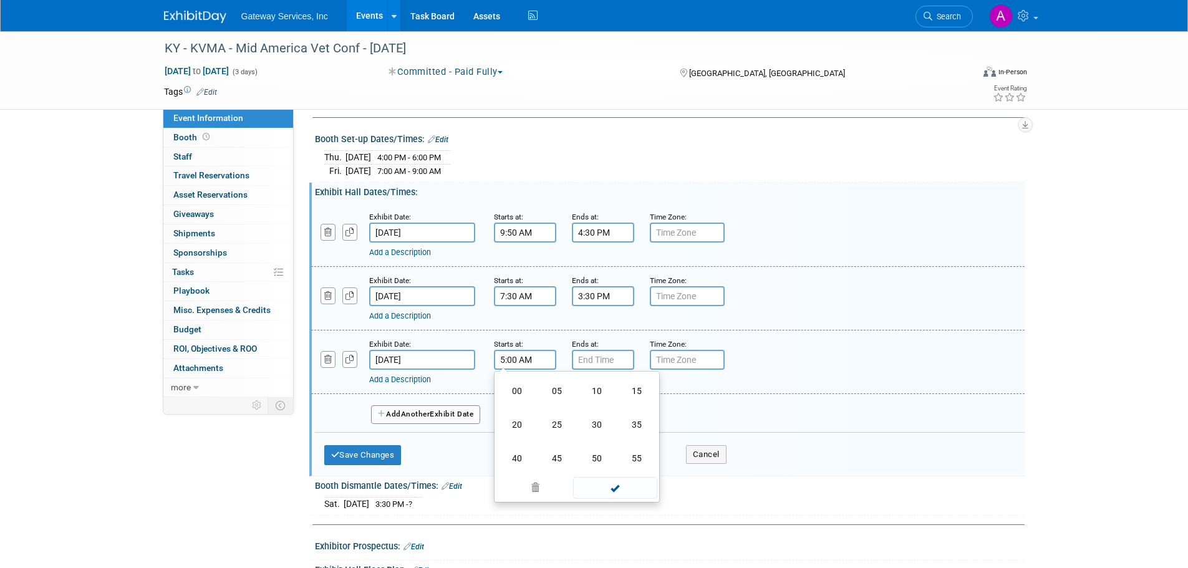
click at [596, 427] on td "30" at bounding box center [597, 425] width 40 height 34
click at [632, 417] on button "AM" at bounding box center [631, 417] width 22 height 21
type input "5:30 PM"
click at [627, 468] on span at bounding box center [615, 473] width 84 height 22
type input "7:00 PM"
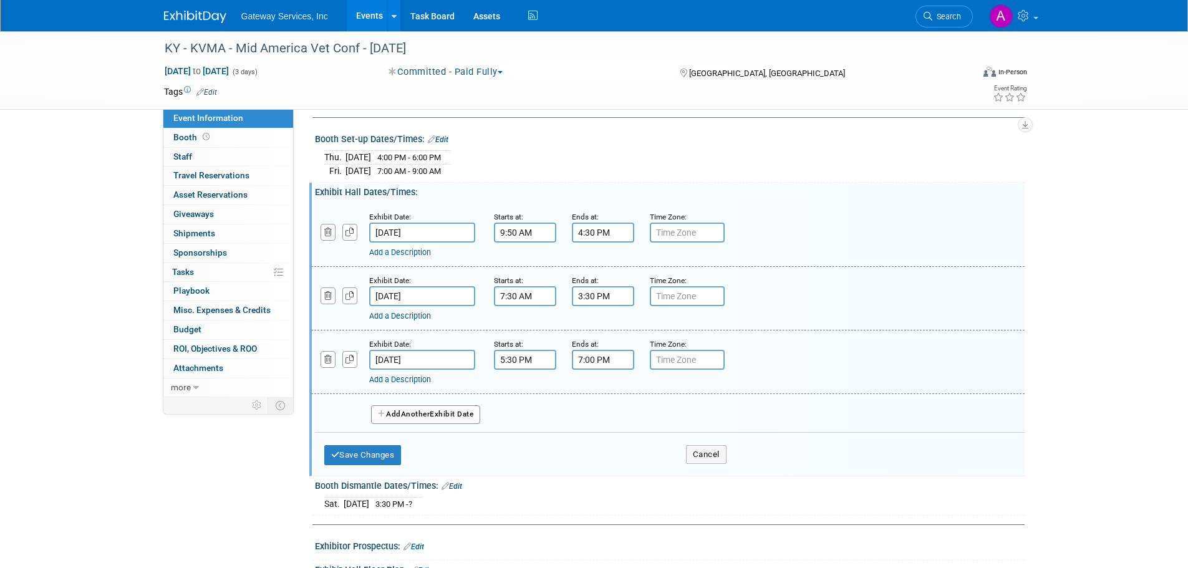
click at [599, 356] on input "7:00 PM" at bounding box center [603, 360] width 62 height 20
click at [682, 469] on span at bounding box center [693, 473] width 84 height 22
click at [412, 379] on link "Add a Description" at bounding box center [400, 379] width 62 height 9
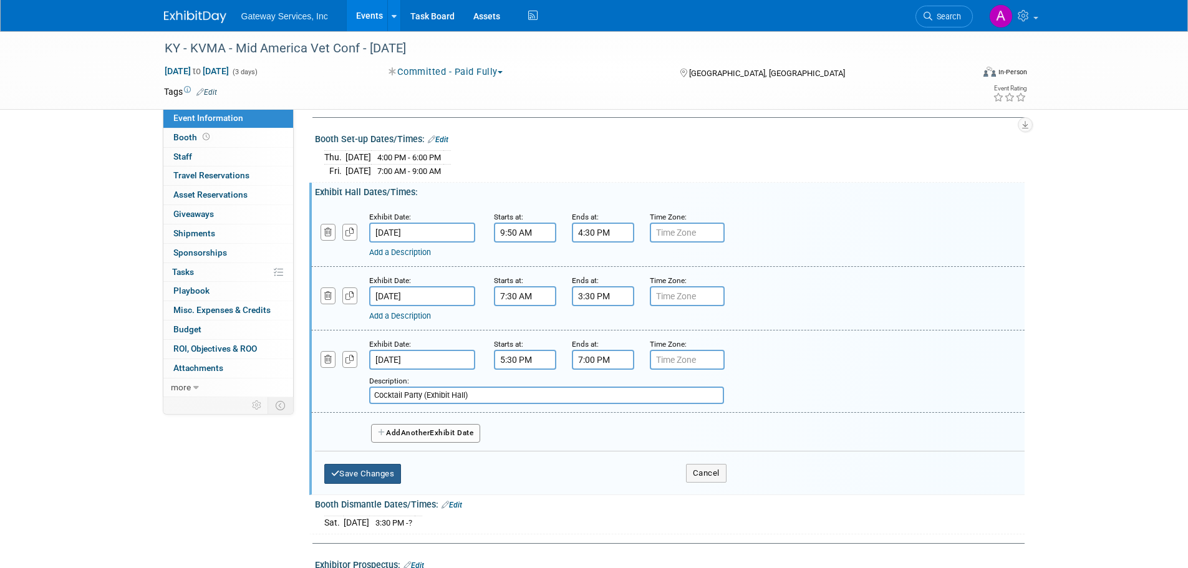
type input "Cocktail Party (Exhibit Hall)"
click at [381, 480] on button "Save Changes" at bounding box center [362, 474] width 77 height 20
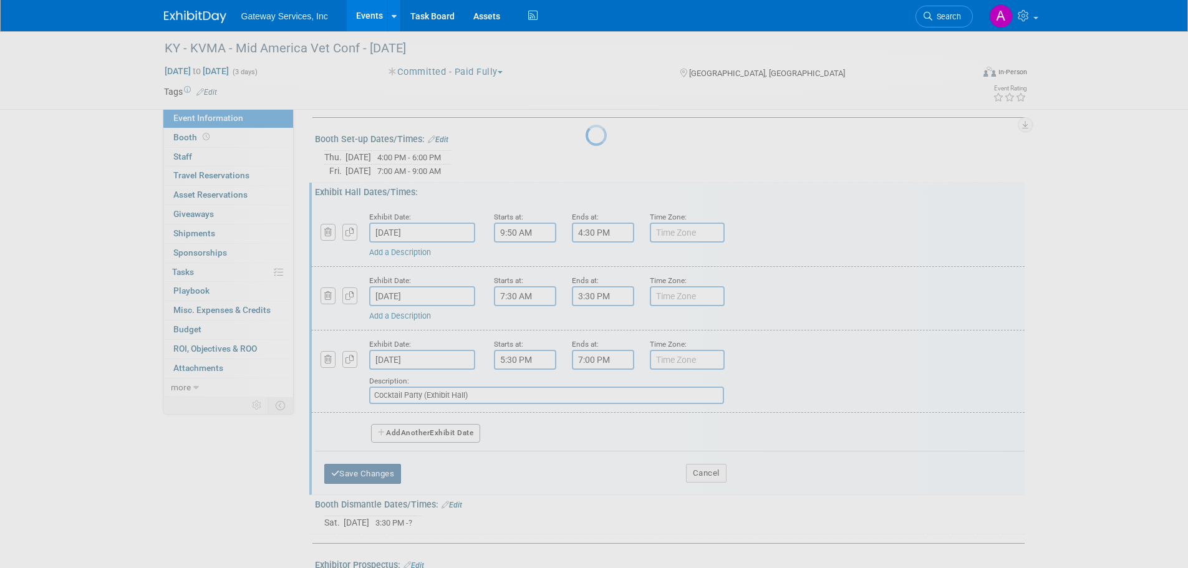
scroll to position [60, 0]
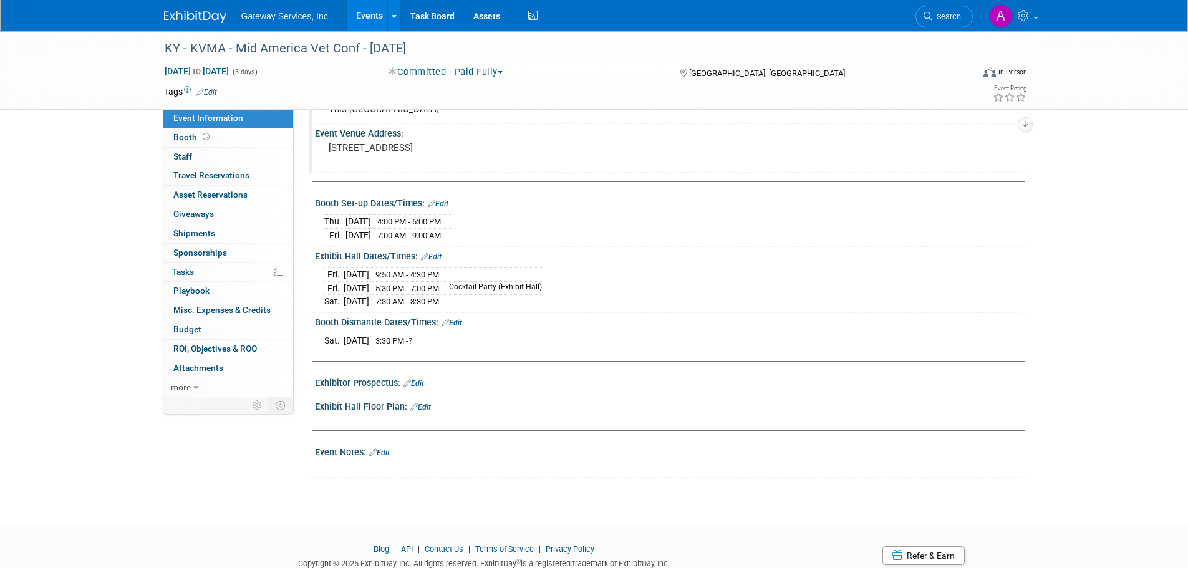
click at [387, 451] on link "Edit" at bounding box center [379, 452] width 21 height 9
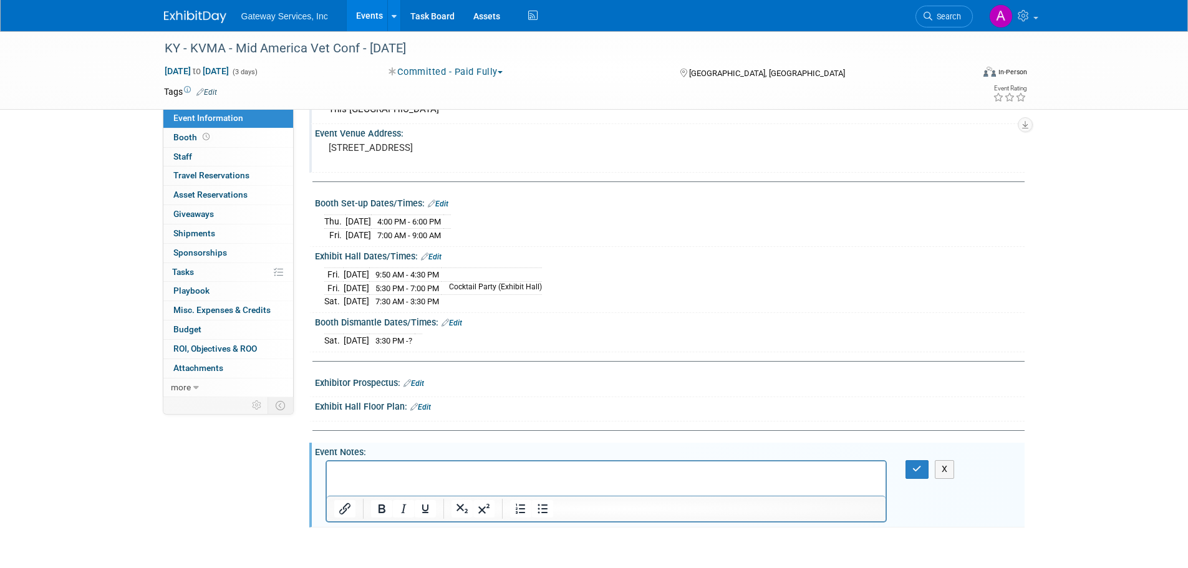
scroll to position [0, 0]
drag, startPoint x: 483, startPoint y: 473, endPoint x: 632, endPoint y: 940, distance: 490.3
click at [326, 479] on html "369 W Vine St, Lexington, KY 40507" at bounding box center [605, 469] width 559 height 17
click at [425, 473] on p "Rich Text Area. Press ALT-0 for help." at bounding box center [606, 472] width 545 height 12
click at [513, 471] on p "All booths are 10’ x 10’ with drapes. Includes: Booth sign, 6-foot draped table…" at bounding box center [606, 478] width 545 height 25
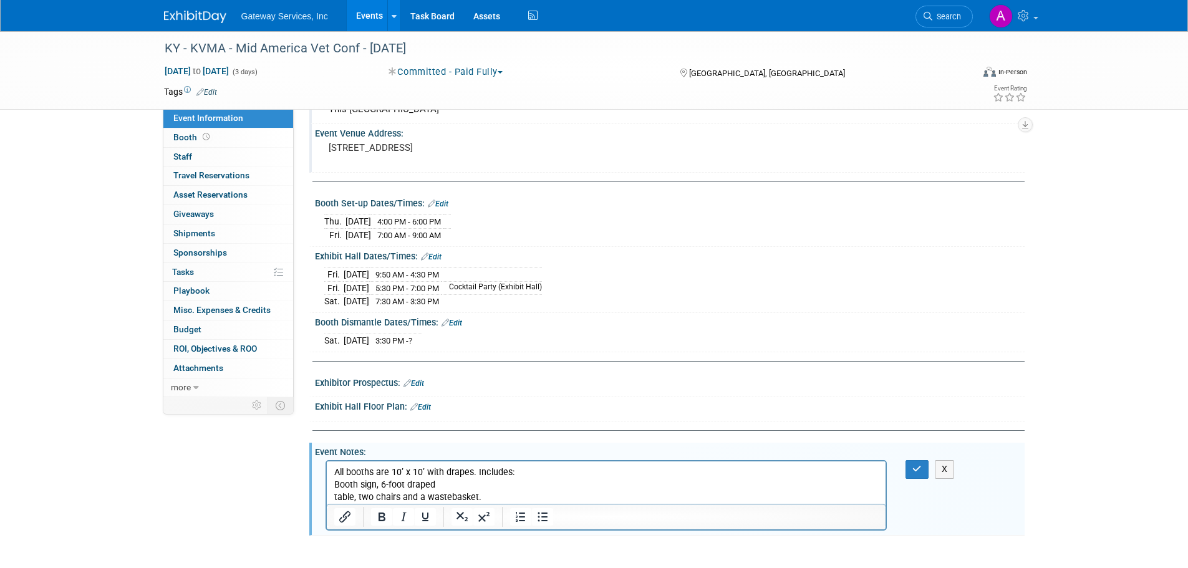
click at [446, 485] on p "Booth sign, 6-foot draped table, two chairs and a wastebasket." at bounding box center [606, 491] width 545 height 25
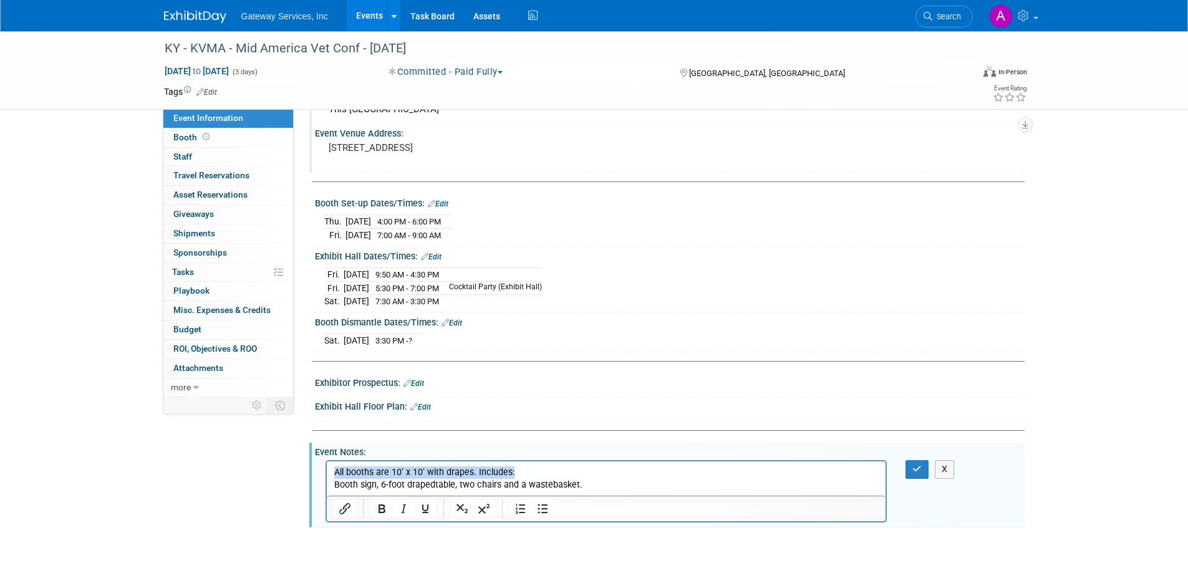
drag, startPoint x: 526, startPoint y: 474, endPoint x: 648, endPoint y: 929, distance: 470.8
click at [326, 469] on html "All booths are 10’ x 10’ with drapes. Includes: Booth sign, 6-foot draped table…" at bounding box center [605, 476] width 559 height 30
click at [383, 508] on icon "Bold" at bounding box center [382, 508] width 7 height 9
click at [602, 485] on p "Booth sign, 6-foot draped table, two chairs and a wastebasket." at bounding box center [606, 485] width 545 height 12
drag, startPoint x: 591, startPoint y: 488, endPoint x: 332, endPoint y: 472, distance: 259.3
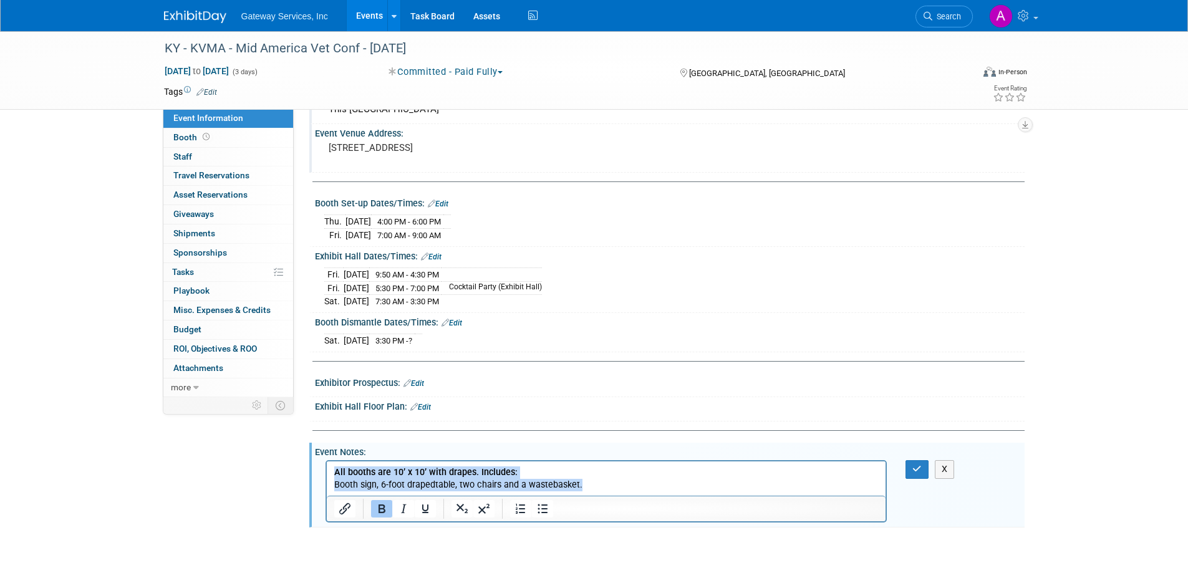
click at [333, 472] on body "All booths are 10’ x 10’ with drapes. Includes: Booth sign, 6-foot draped table…" at bounding box center [606, 478] width 546 height 25
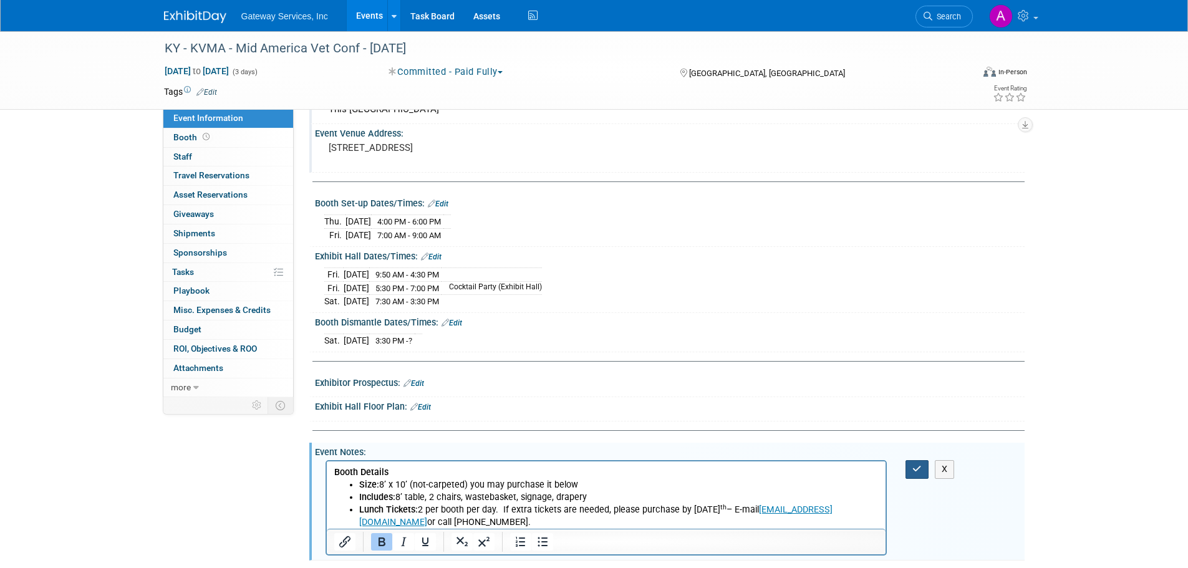
click at [917, 460] on button "button" at bounding box center [916, 469] width 23 height 18
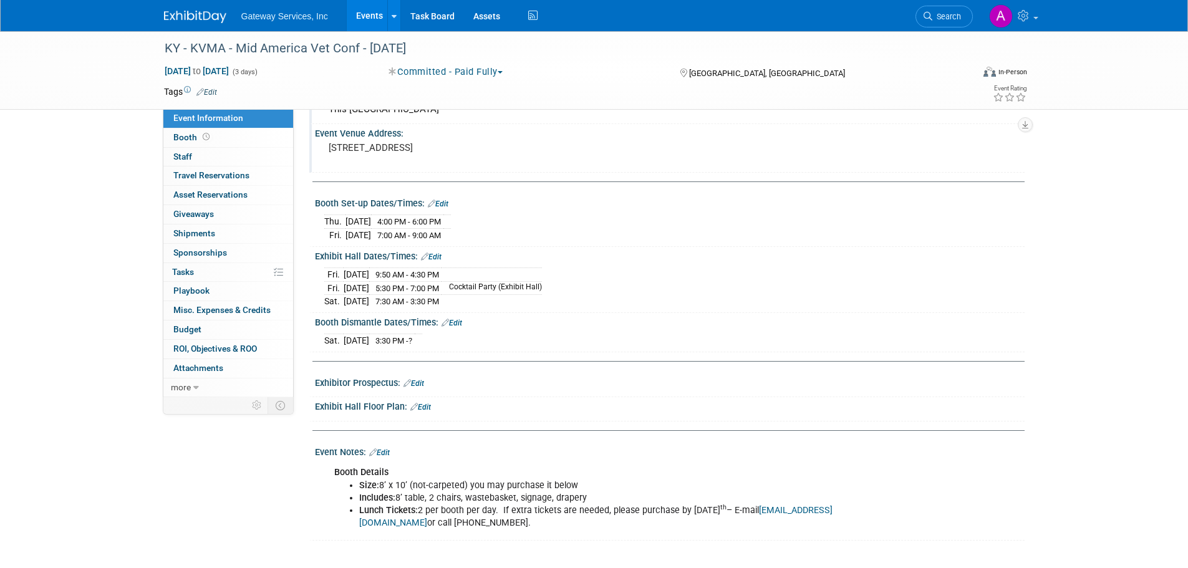
click at [446, 202] on link "Edit" at bounding box center [438, 204] width 21 height 9
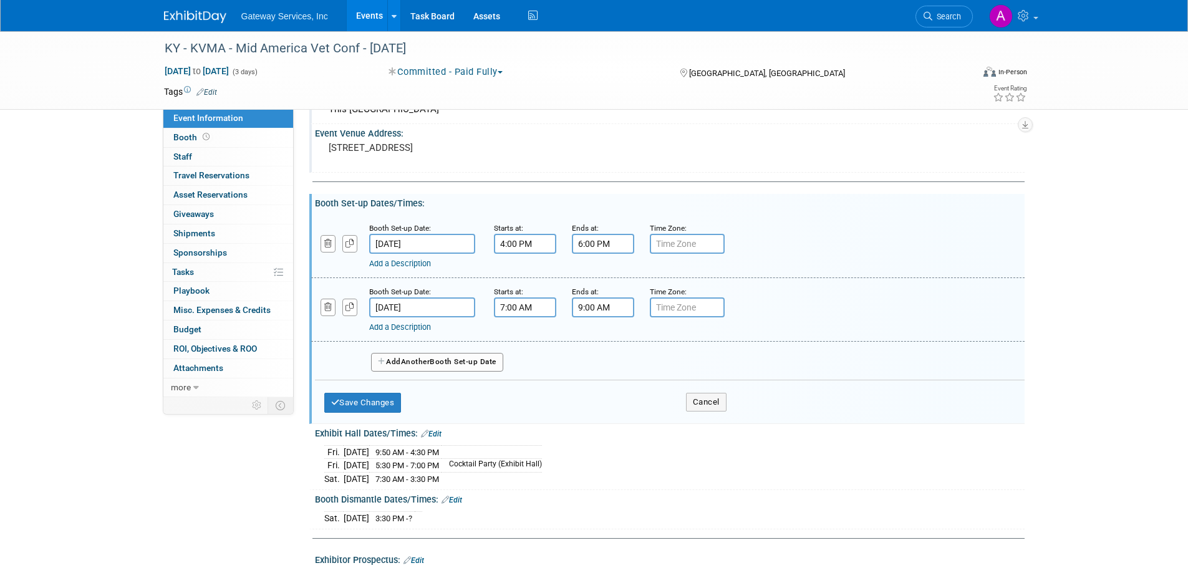
click at [583, 306] on input "9:00 AM" at bounding box center [603, 307] width 62 height 20
click at [603, 393] on span at bounding box center [601, 393] width 22 height 22
click at [653, 367] on span "00" at bounding box center [659, 365] width 24 height 22
click at [680, 374] on td "30" at bounding box center [675, 372] width 40 height 34
type input "8:30 AM"
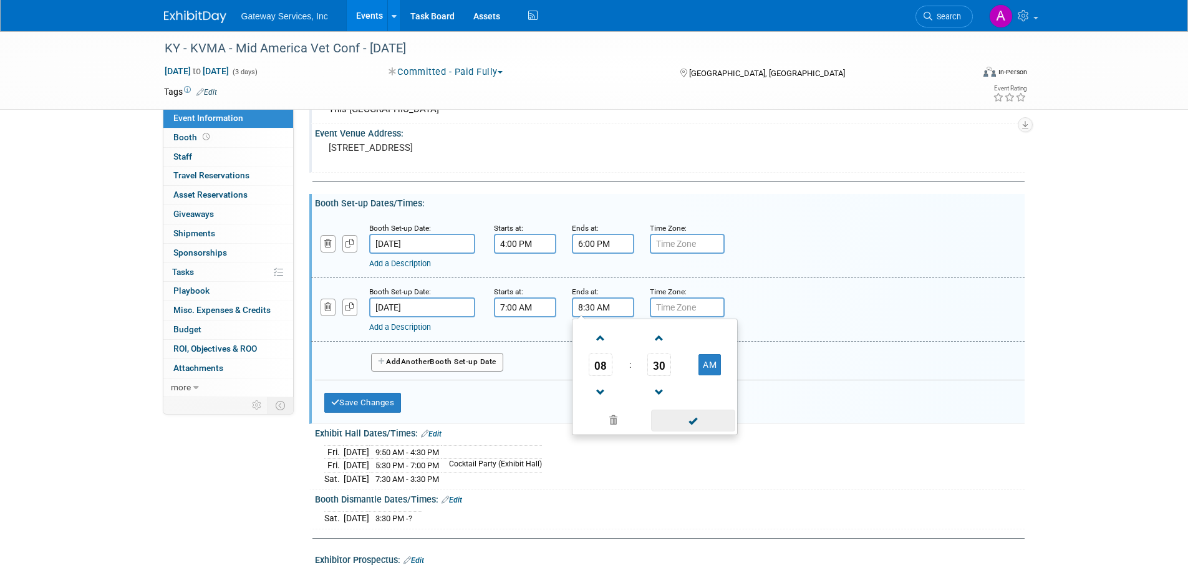
click at [683, 417] on span at bounding box center [693, 421] width 84 height 22
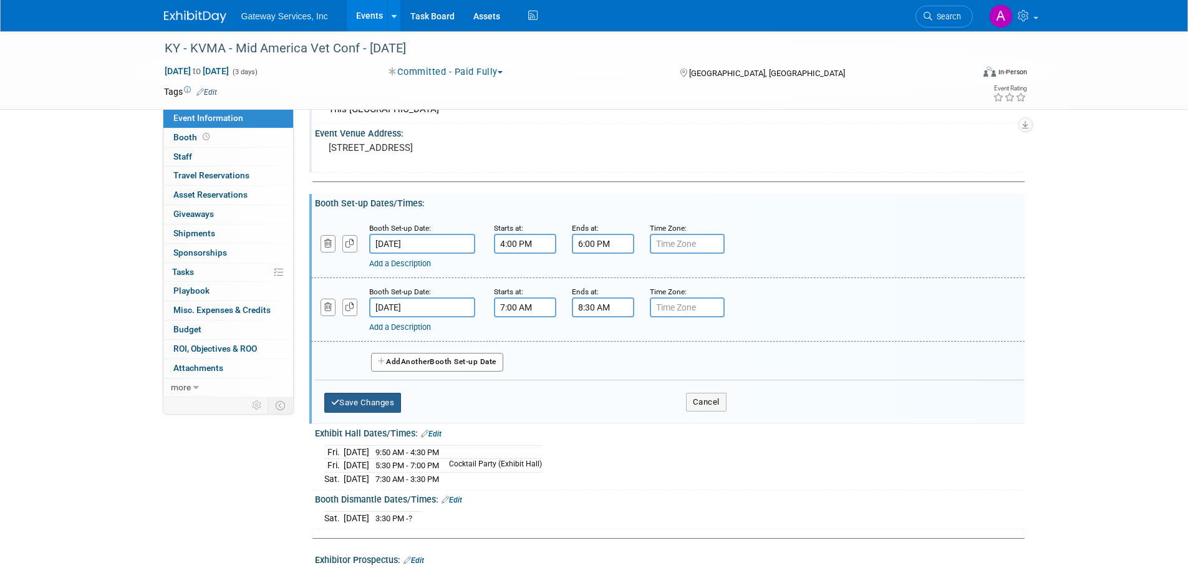
click at [379, 405] on button "Save Changes" at bounding box center [362, 403] width 77 height 20
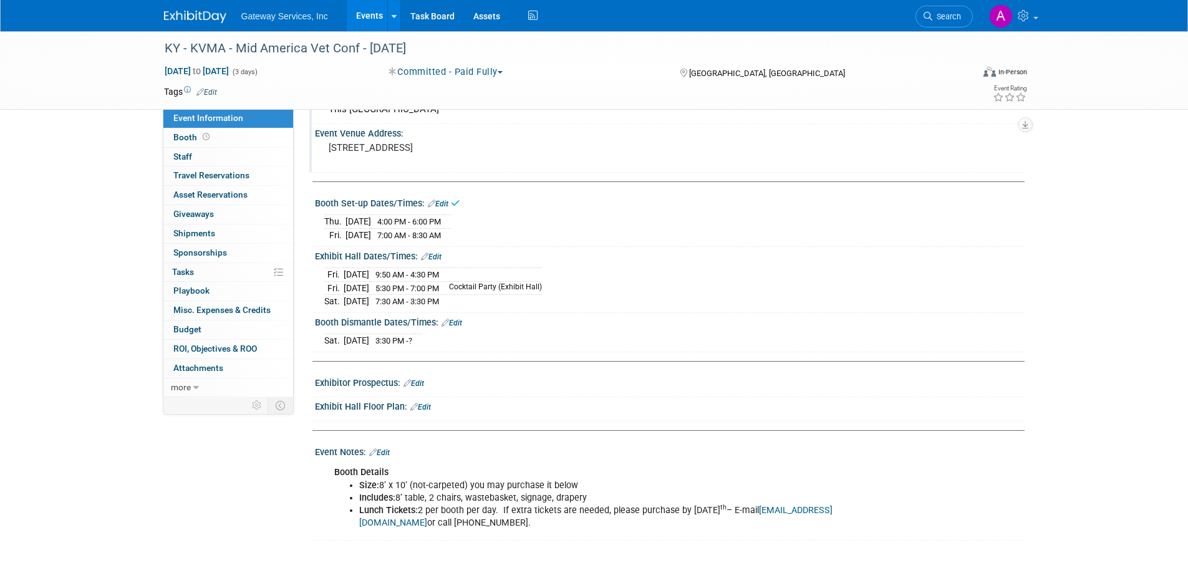
click at [435, 255] on link "Edit" at bounding box center [431, 257] width 21 height 9
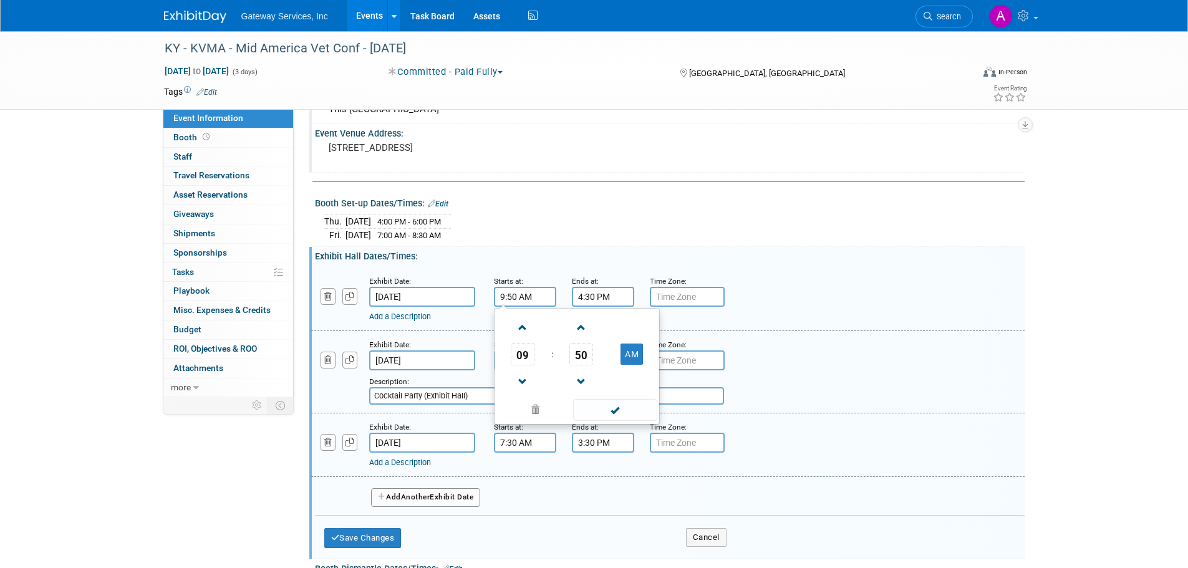
click at [521, 296] on input "9:50 AM" at bounding box center [525, 297] width 62 height 20
click at [577, 352] on span "50" at bounding box center [581, 354] width 24 height 22
click at [596, 362] on td "30" at bounding box center [597, 362] width 40 height 34
type input "9:30 AM"
click at [617, 407] on span at bounding box center [615, 410] width 84 height 22
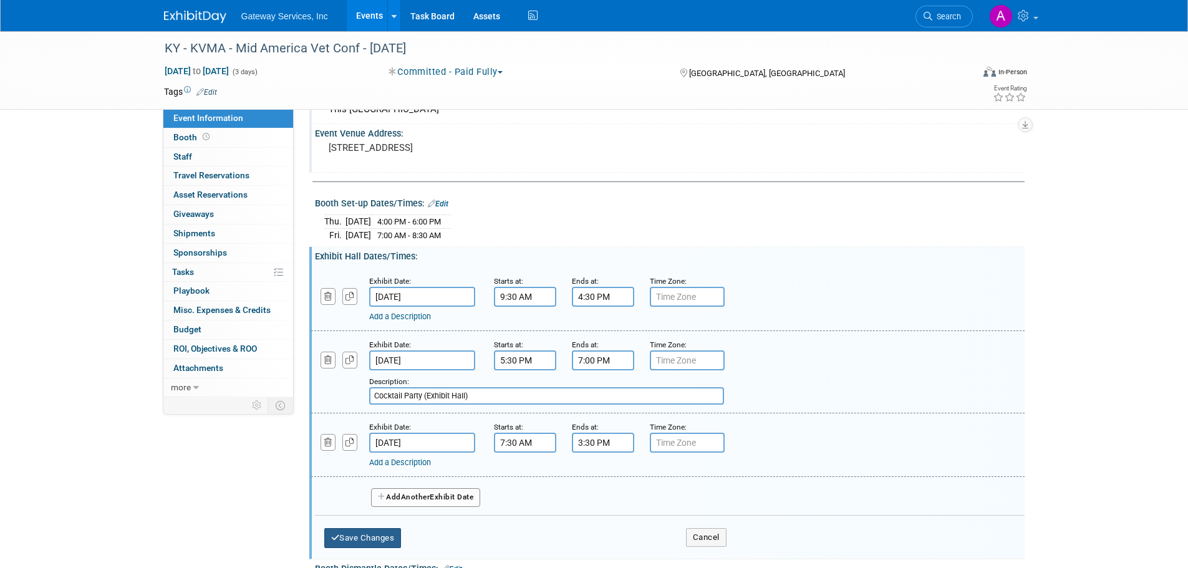
click at [390, 534] on button "Save Changes" at bounding box center [362, 538] width 77 height 20
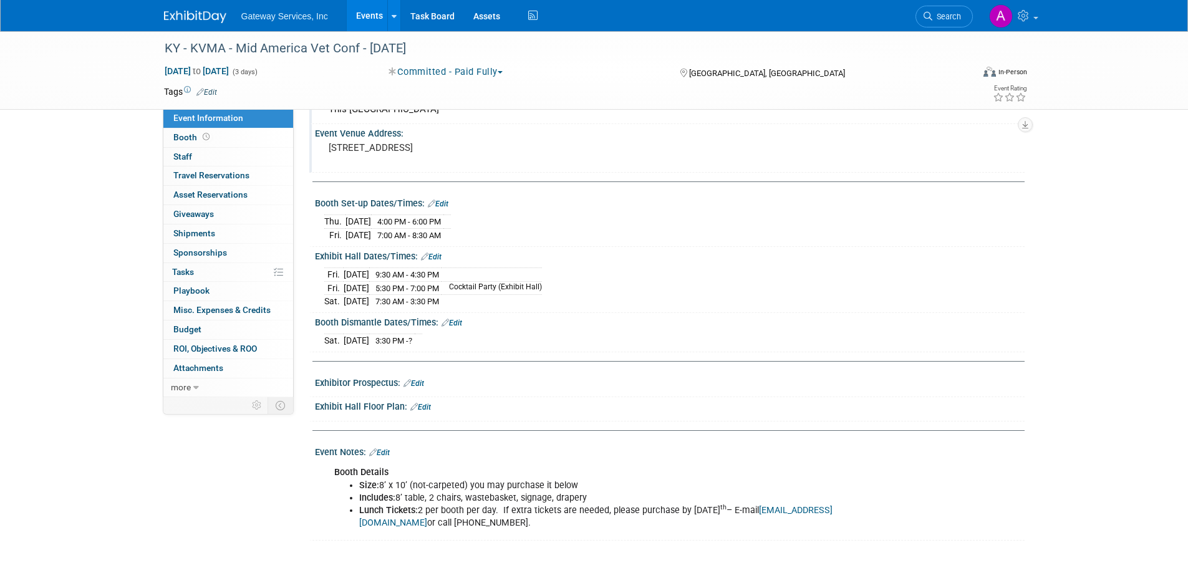
click at [441, 258] on link "Edit" at bounding box center [431, 257] width 21 height 9
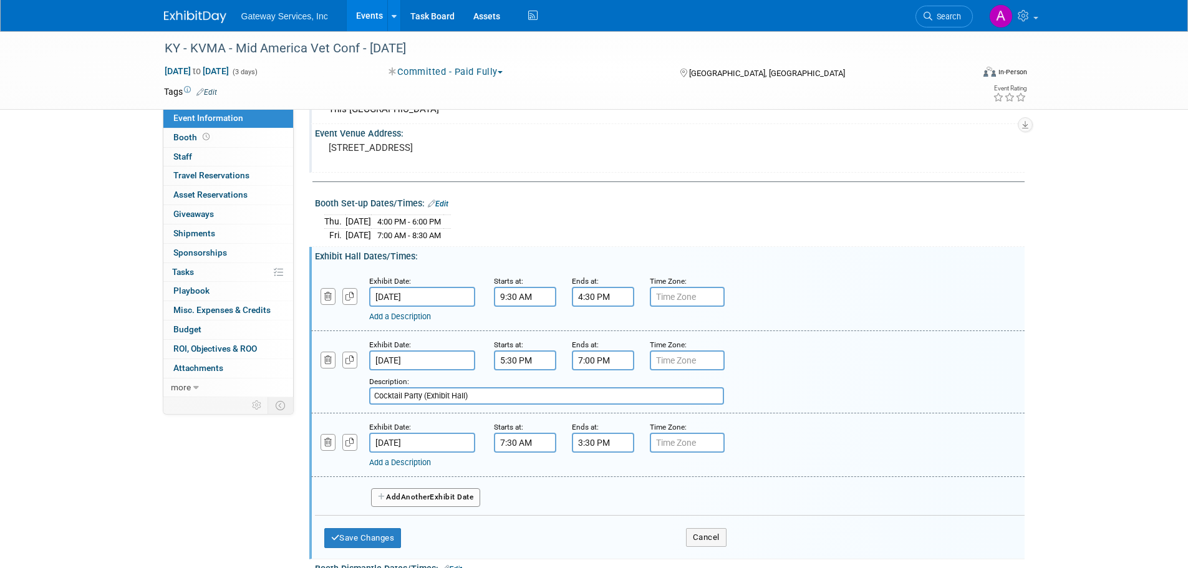
click at [599, 292] on input "4:30 PM" at bounding box center [603, 297] width 62 height 20
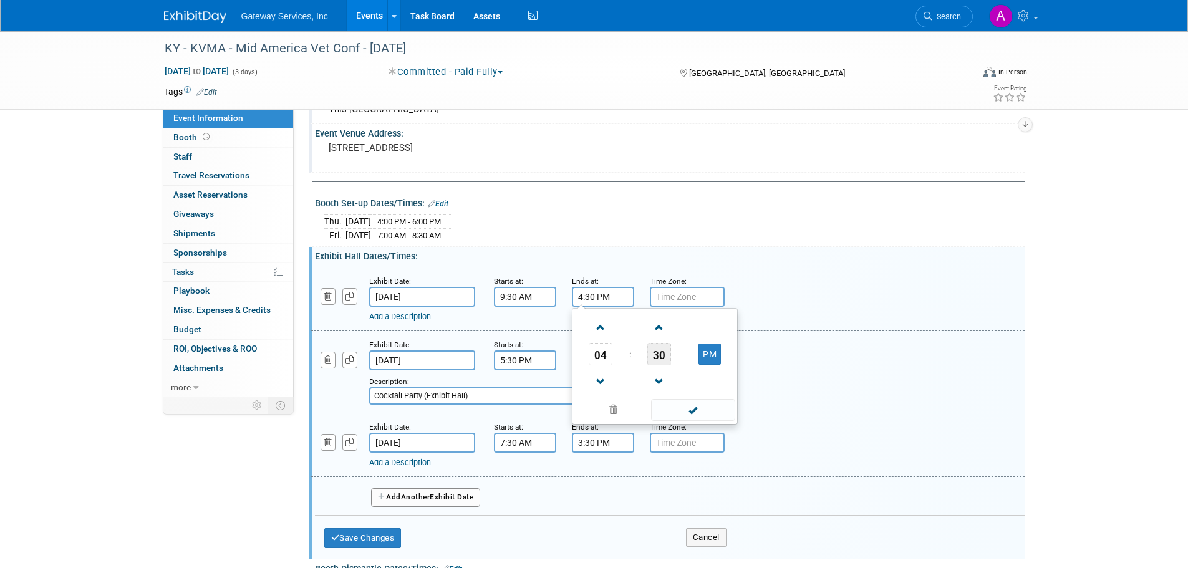
click at [654, 347] on span "30" at bounding box center [659, 354] width 24 height 22
click at [606, 357] on td "20" at bounding box center [595, 362] width 40 height 34
type input "4:20 PM"
click at [686, 408] on span at bounding box center [693, 410] width 84 height 22
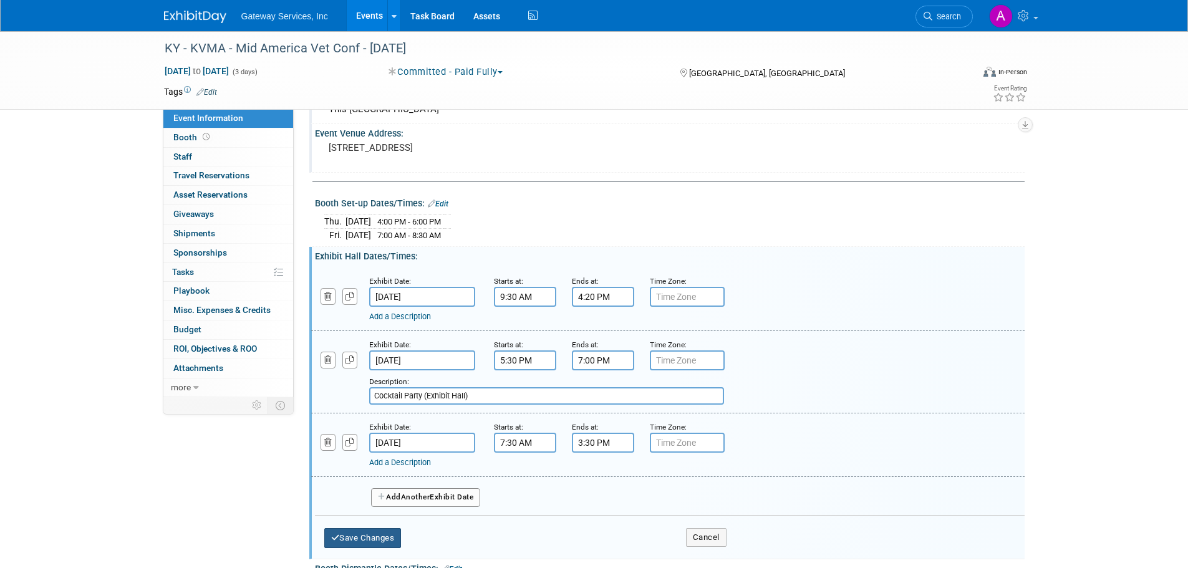
click at [378, 530] on button "Save Changes" at bounding box center [362, 538] width 77 height 20
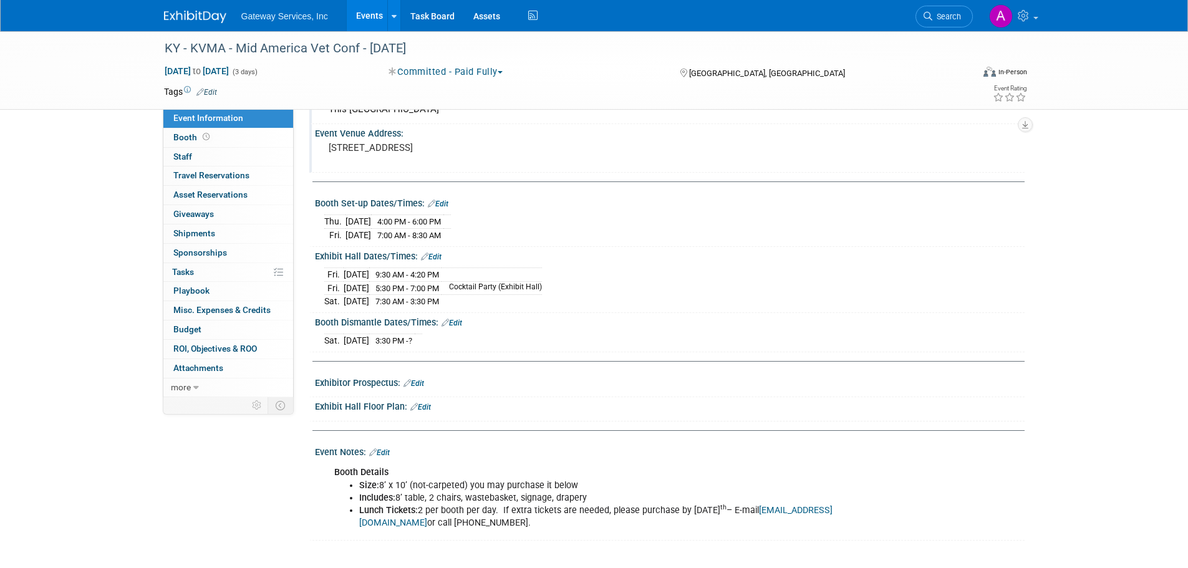
click at [460, 322] on link "Edit" at bounding box center [452, 323] width 21 height 9
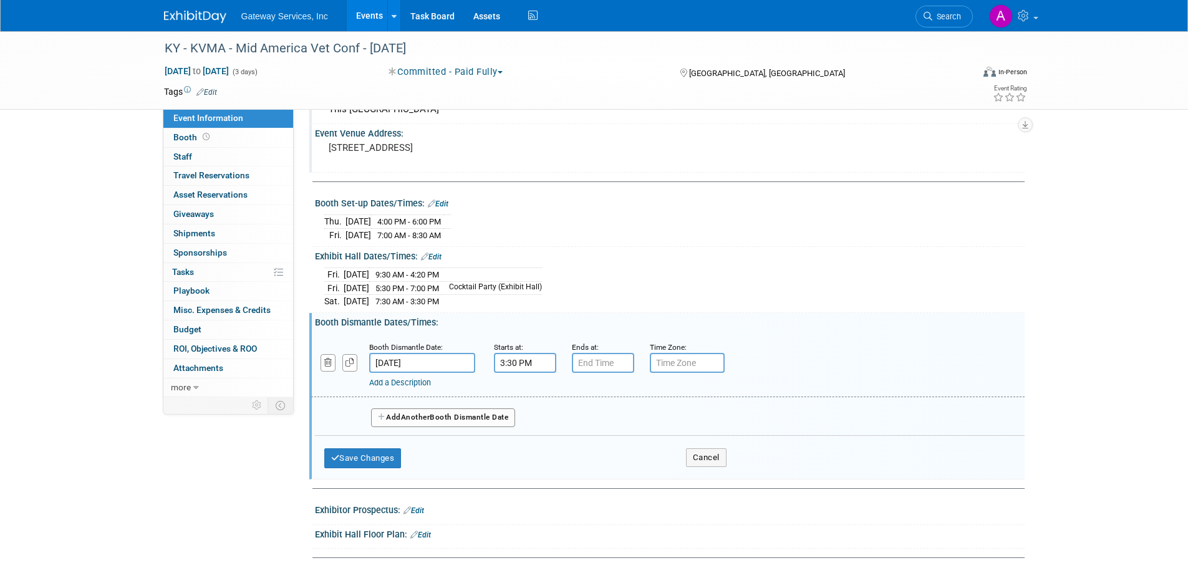
click at [522, 355] on input "3:30 PM" at bounding box center [525, 363] width 62 height 20
click at [579, 417] on span "30" at bounding box center [581, 420] width 24 height 22
click at [635, 425] on td "35" at bounding box center [637, 428] width 40 height 34
type input "3:35 PM"
click at [620, 479] on span at bounding box center [615, 476] width 84 height 22
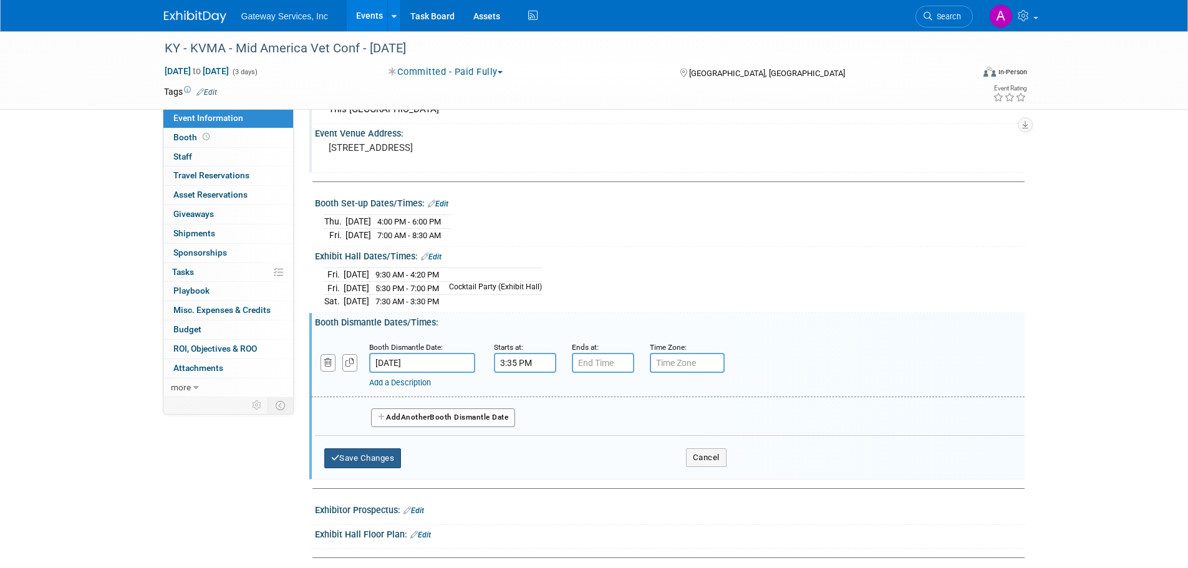
click at [375, 456] on button "Save Changes" at bounding box center [362, 458] width 77 height 20
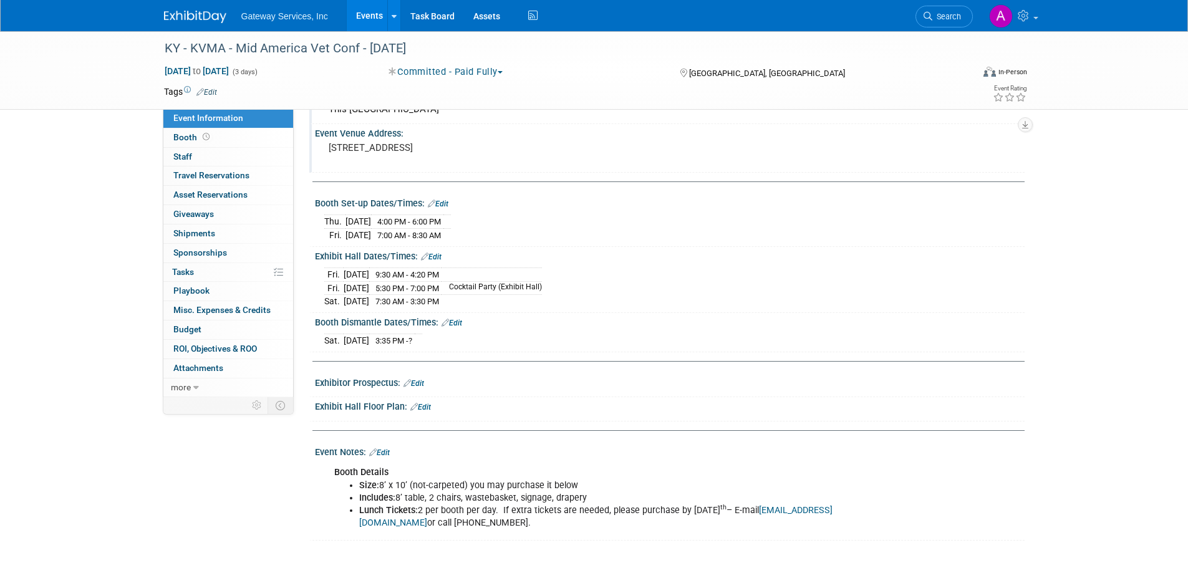
click at [437, 254] on link "Edit" at bounding box center [431, 257] width 21 height 9
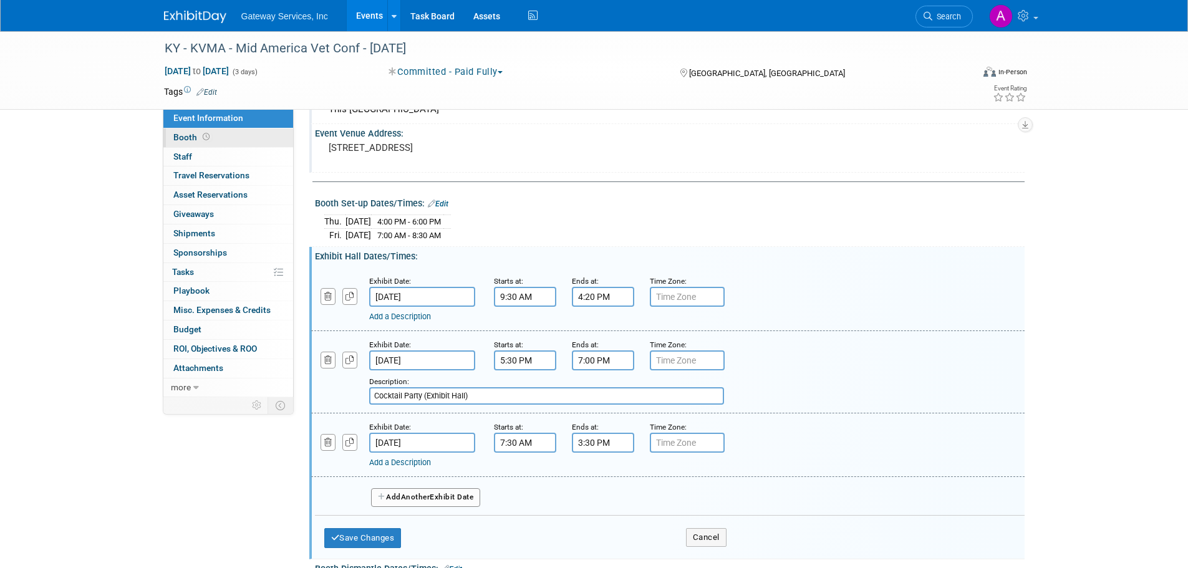
click at [216, 138] on link "Booth" at bounding box center [228, 137] width 130 height 19
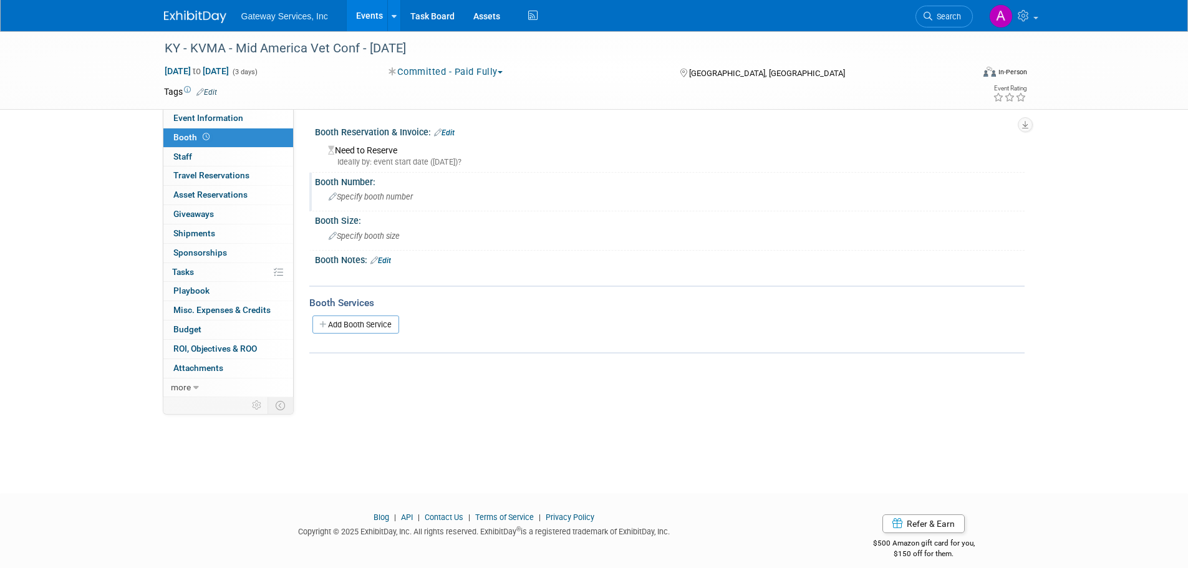
click at [362, 198] on span "Specify booth number" at bounding box center [371, 196] width 84 height 9
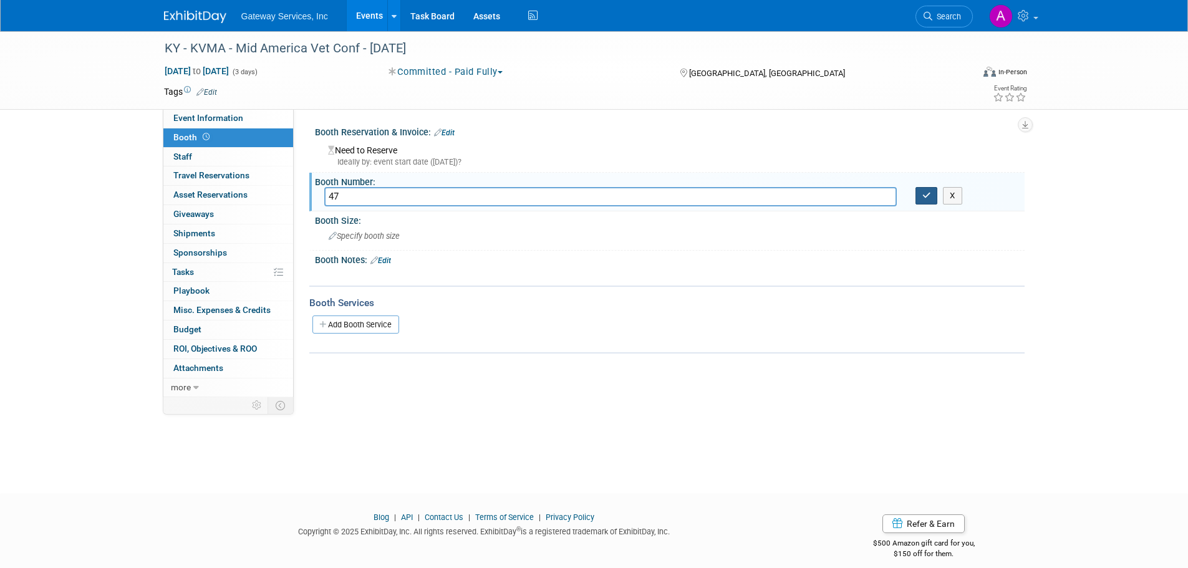
type input "47"
click at [936, 200] on button "button" at bounding box center [926, 195] width 22 height 17
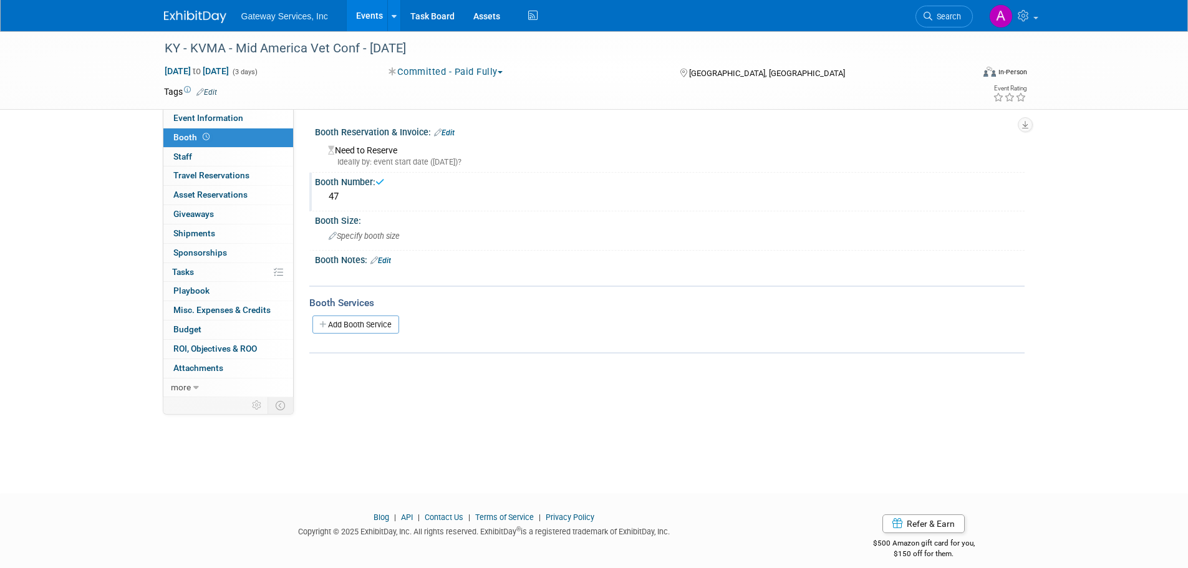
click at [384, 150] on div "Need to Reserve Ideally by: event start date (Thu. Sep 25, 2025)?" at bounding box center [669, 154] width 691 height 27
click at [446, 132] on link "Edit" at bounding box center [444, 132] width 21 height 9
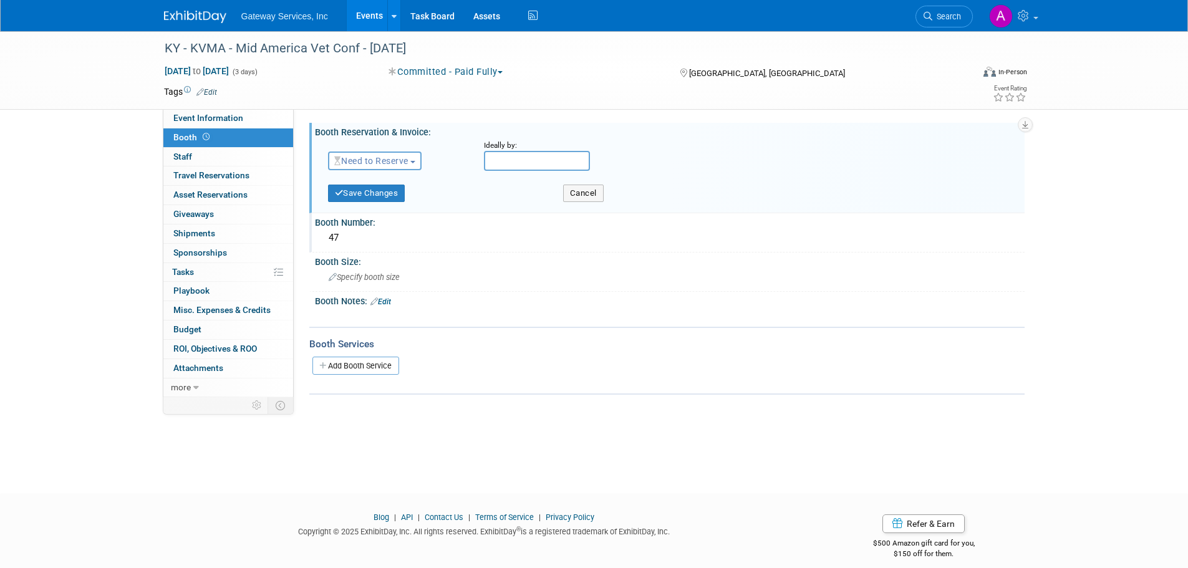
click at [398, 157] on span "Need to Reserve" at bounding box center [371, 161] width 74 height 10
click at [387, 193] on link "Reserved" at bounding box center [395, 199] width 133 height 17
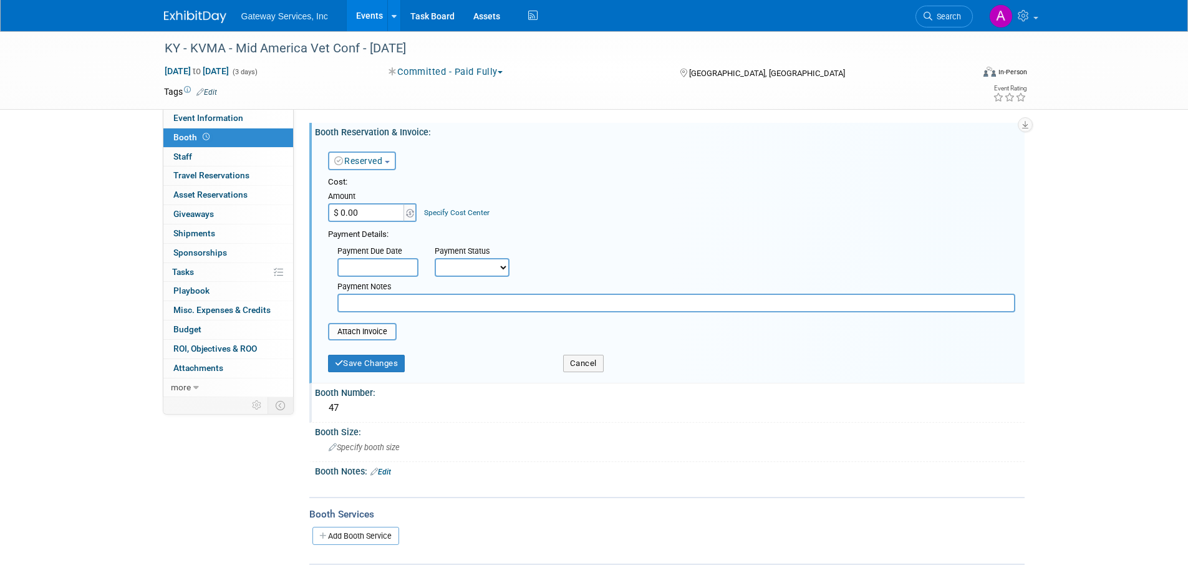
click at [373, 206] on input "$ 0.00" at bounding box center [367, 212] width 78 height 19
type input "$ 1,000.00"
click at [365, 363] on button "Save Changes" at bounding box center [366, 363] width 77 height 17
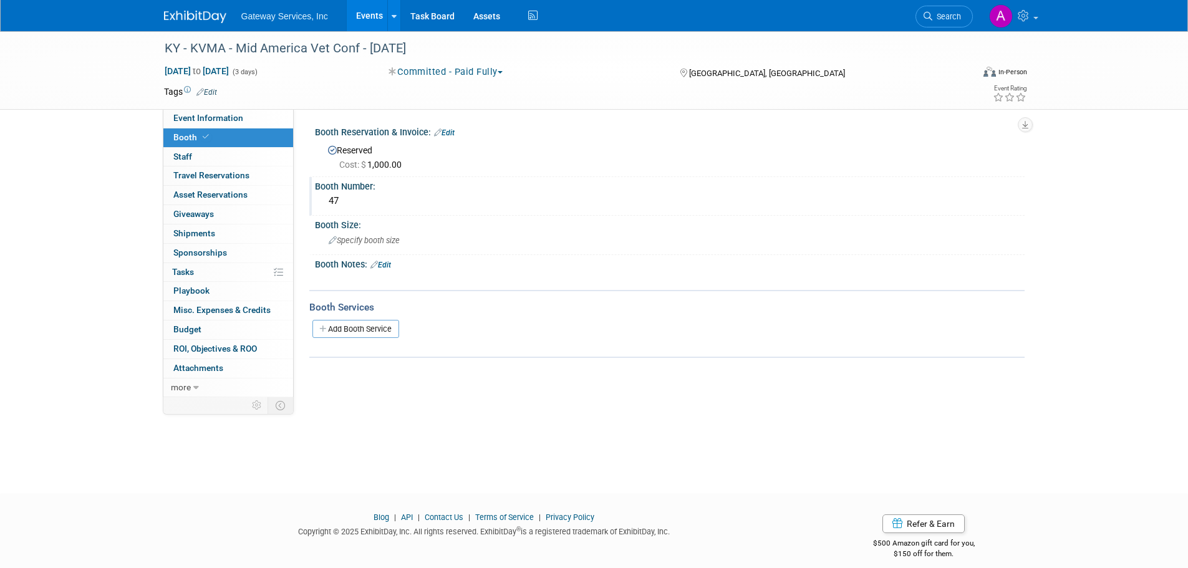
click at [215, 90] on link "Edit" at bounding box center [206, 92] width 21 height 9
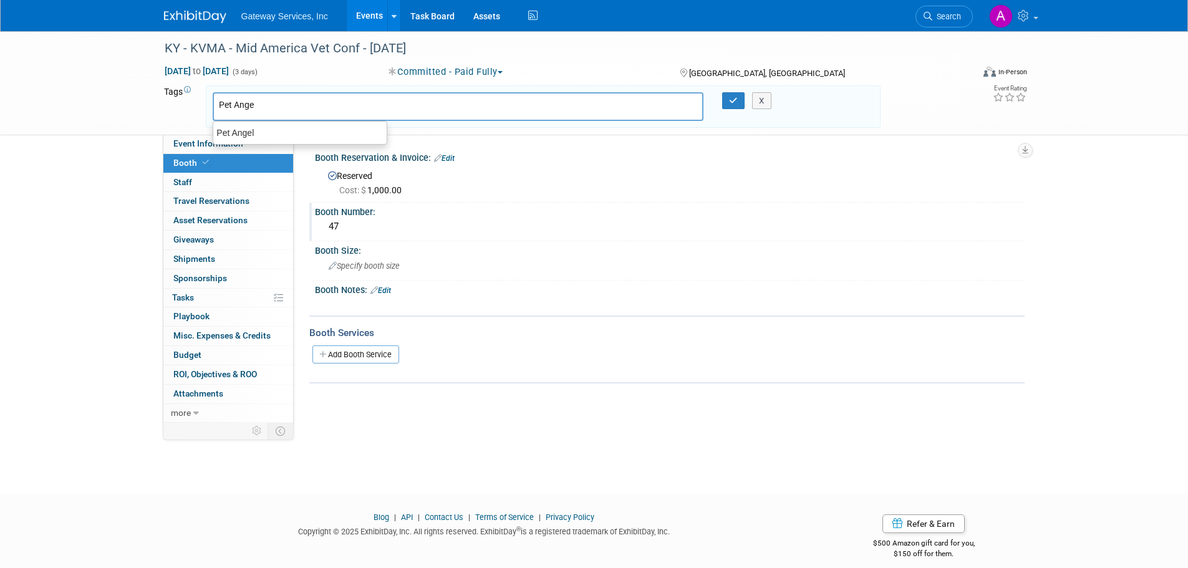
type input "Pet Angel"
click at [284, 130] on div "Pet Angel" at bounding box center [300, 132] width 175 height 17
type input "Pet Angel"
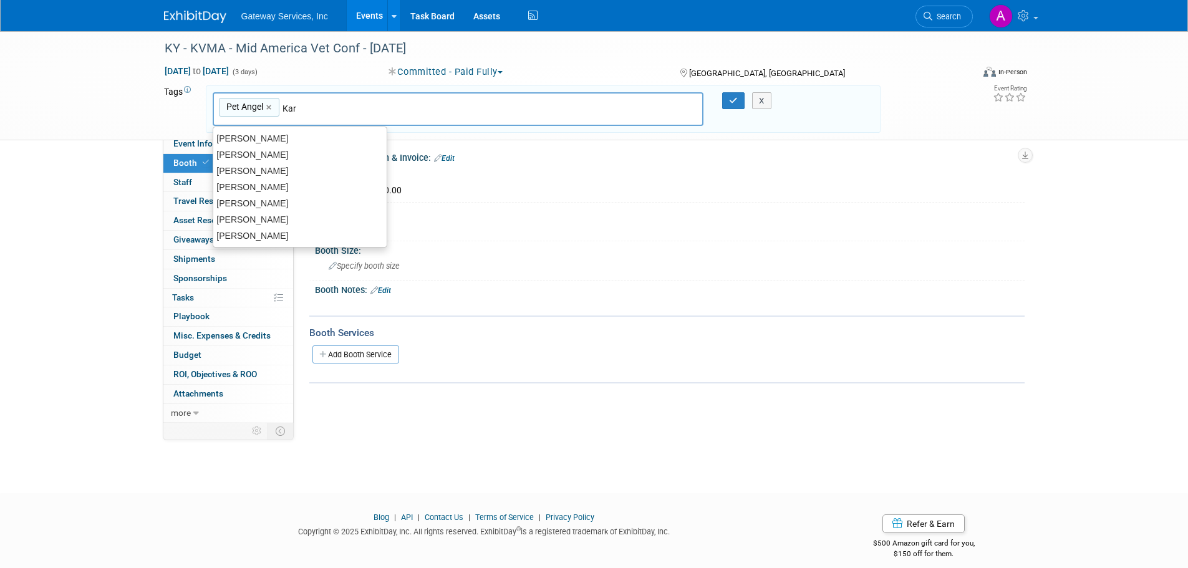
type input "[PERSON_NAME]"
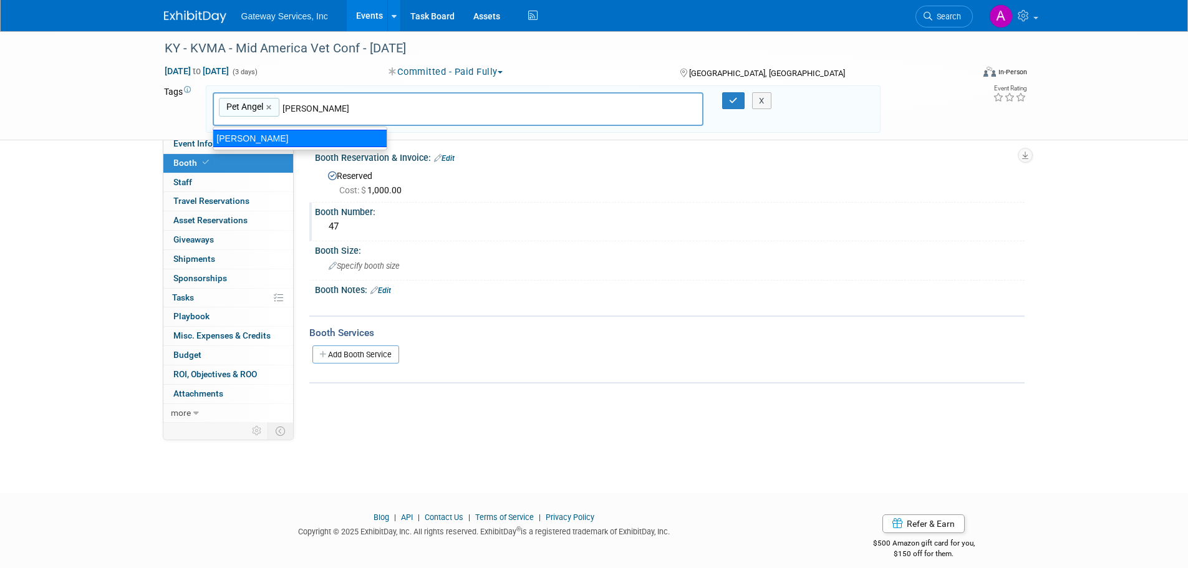
click at [291, 133] on div "[PERSON_NAME]" at bounding box center [300, 138] width 175 height 17
type input "Pet Angel, Kara Sustic"
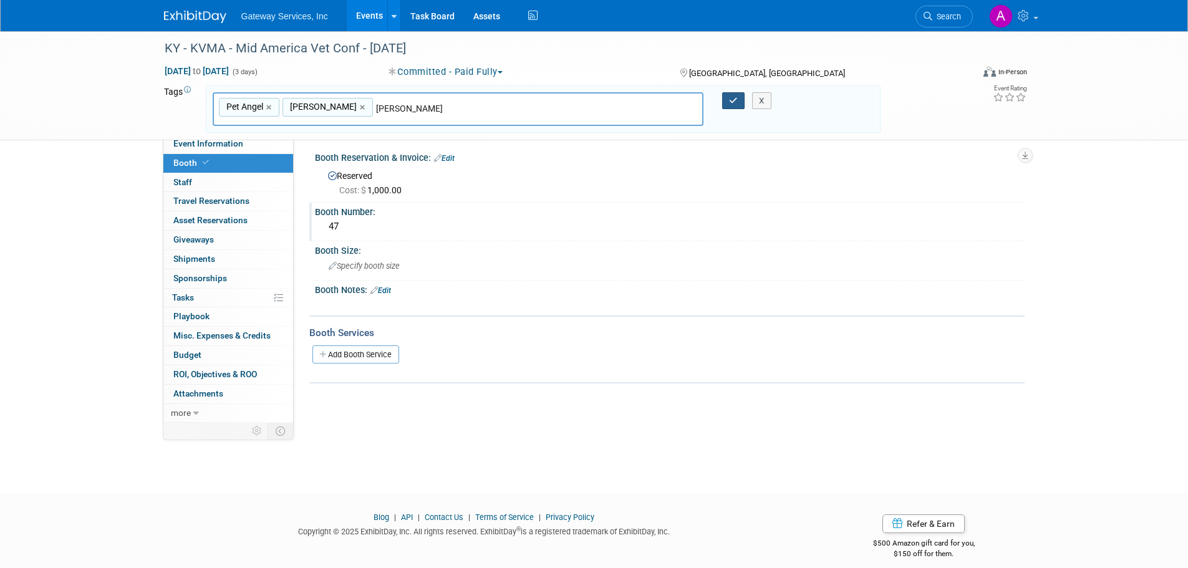
type input "Dixie Wells"
click at [726, 99] on button "button" at bounding box center [733, 100] width 22 height 17
type input "Pet Angel, Kara Sustic,Dixie Wells"
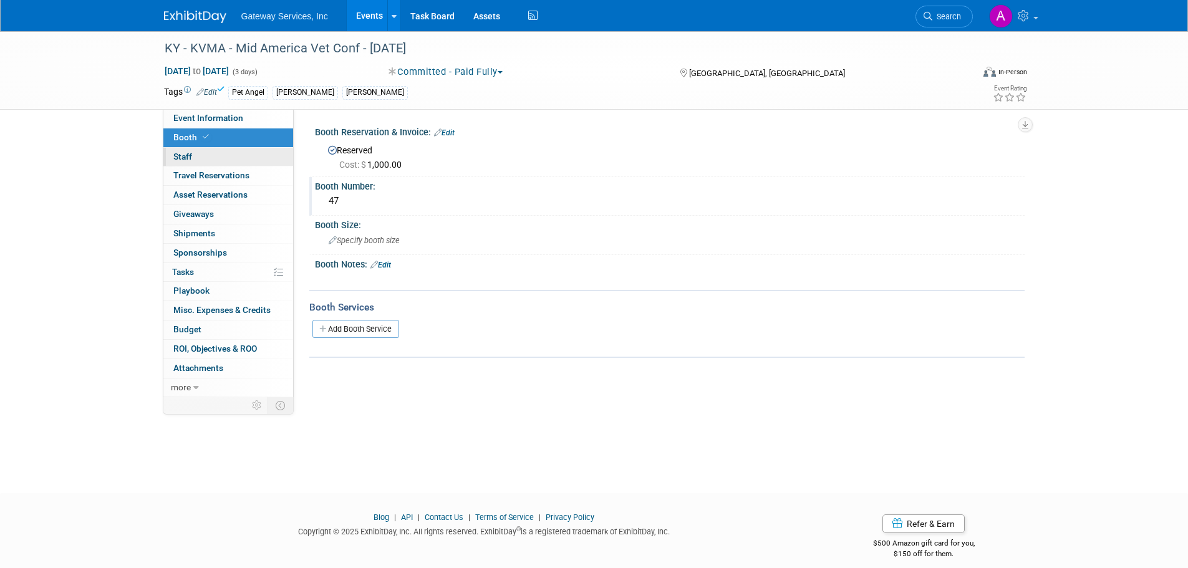
click at [216, 158] on link "0 Staff 0" at bounding box center [228, 157] width 130 height 19
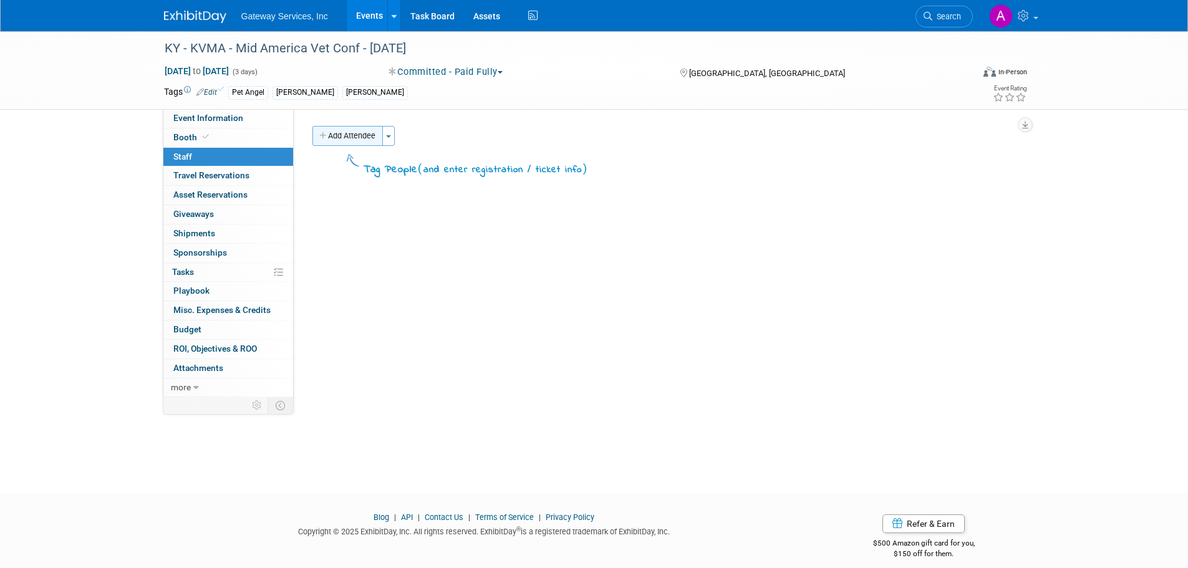
click at [348, 141] on button "Add Attendee" at bounding box center [347, 136] width 70 height 20
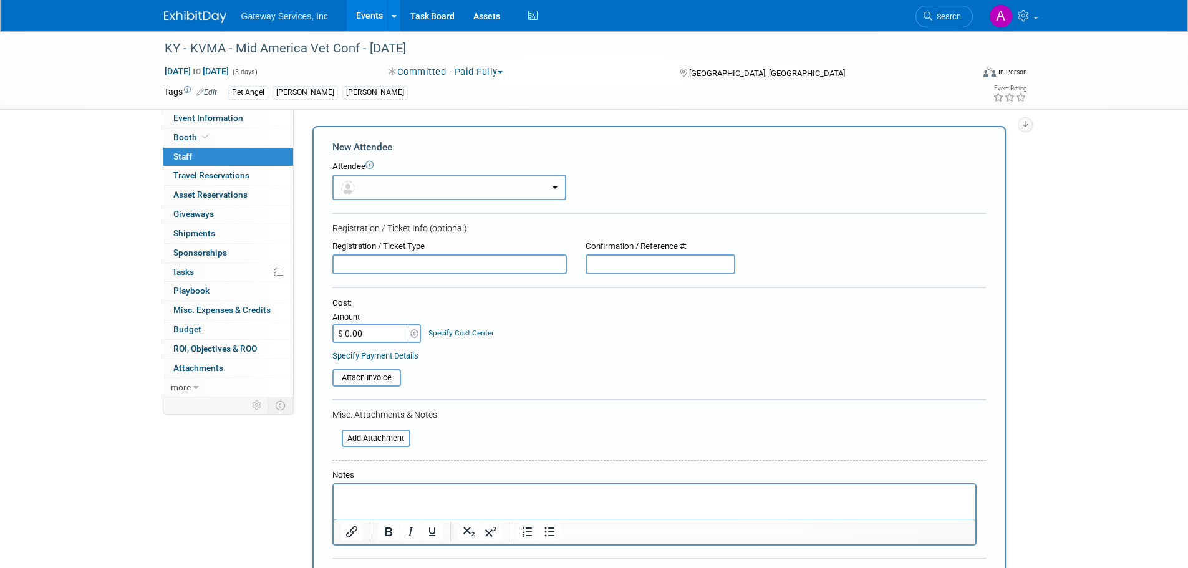
click at [360, 185] on button "button" at bounding box center [449, 188] width 234 height 26
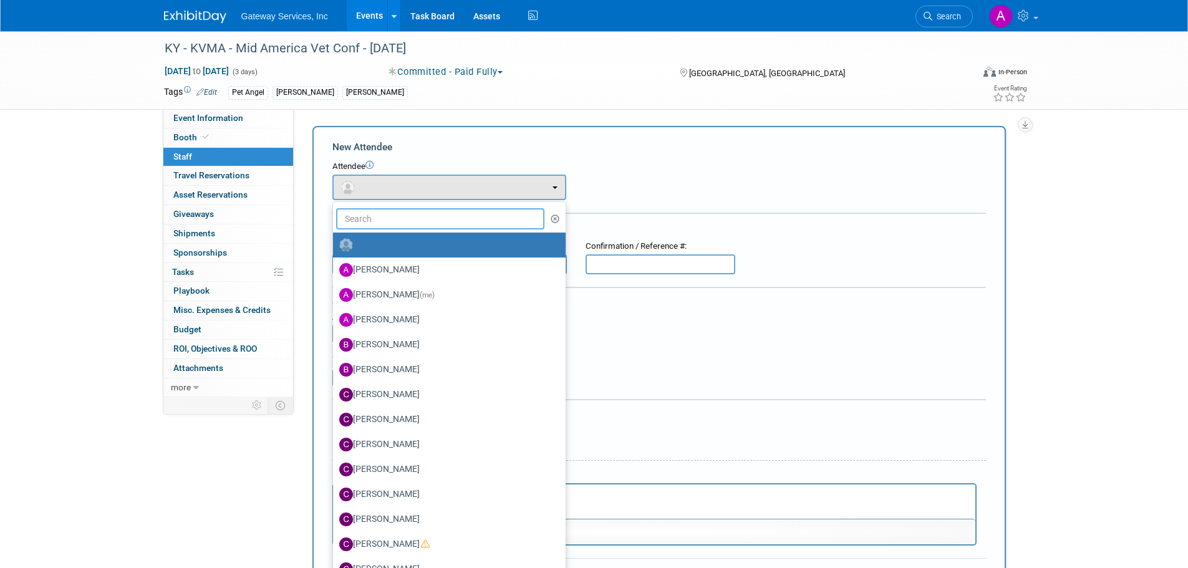
click at [375, 220] on input "text" at bounding box center [440, 218] width 209 height 21
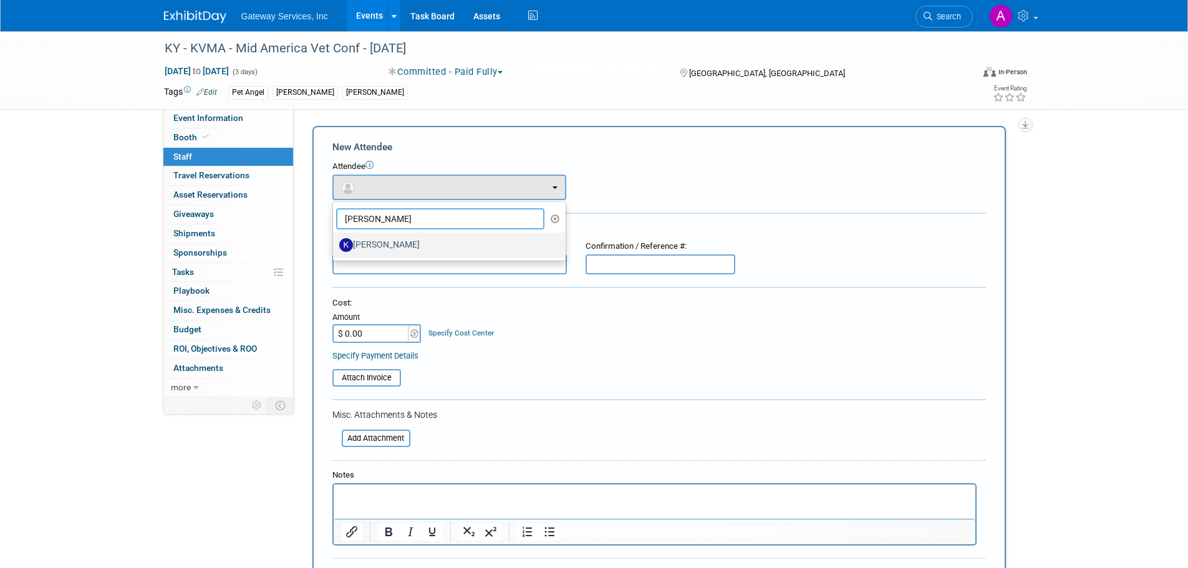
type input "[PERSON_NAME]"
click at [382, 246] on label "[PERSON_NAME]" at bounding box center [446, 245] width 214 height 20
click at [335, 246] on input "[PERSON_NAME]" at bounding box center [331, 243] width 8 height 8
select select "1a809108-0982-42fa-91bd-8c334acc1fd5"
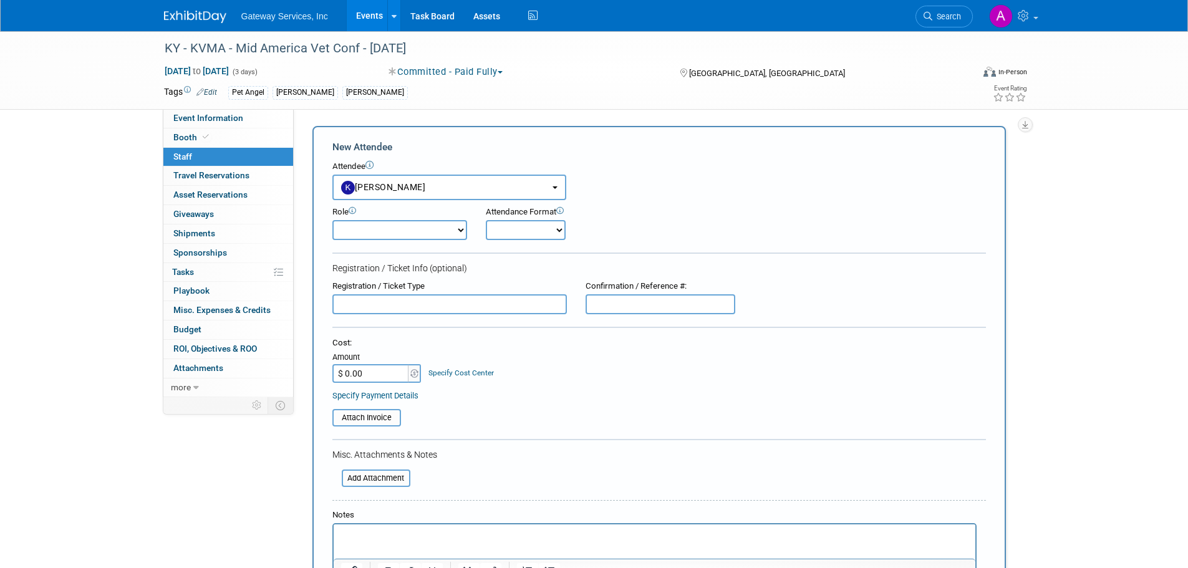
click at [400, 230] on select "Demonstrator Host Planner Presenter Sales Representative Set-up/Dismantle Crew …" at bounding box center [399, 230] width 135 height 20
select select "2"
click at [332, 220] on select "Demonstrator Host Planner Presenter Sales Representative Set-up/Dismantle Crew …" at bounding box center [399, 230] width 135 height 20
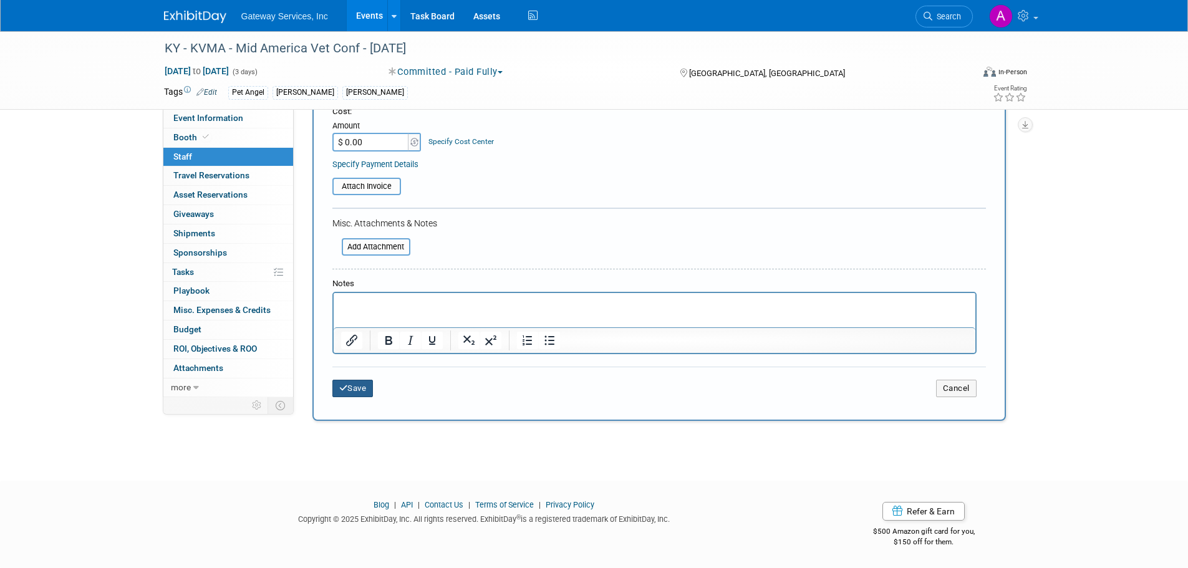
click at [348, 383] on button "Save" at bounding box center [352, 388] width 41 height 17
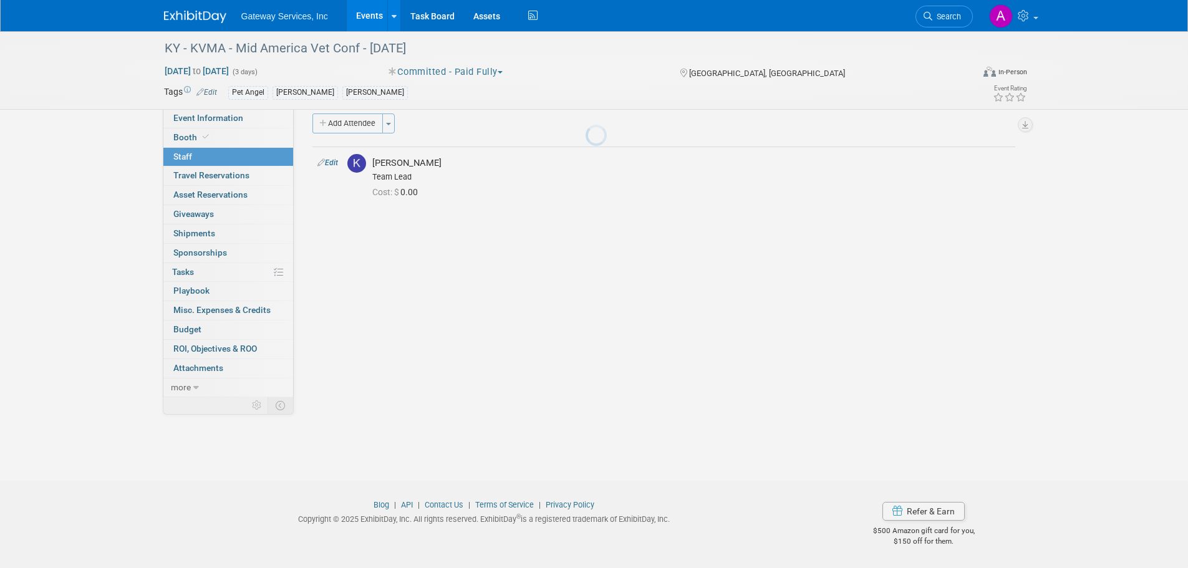
scroll to position [12, 0]
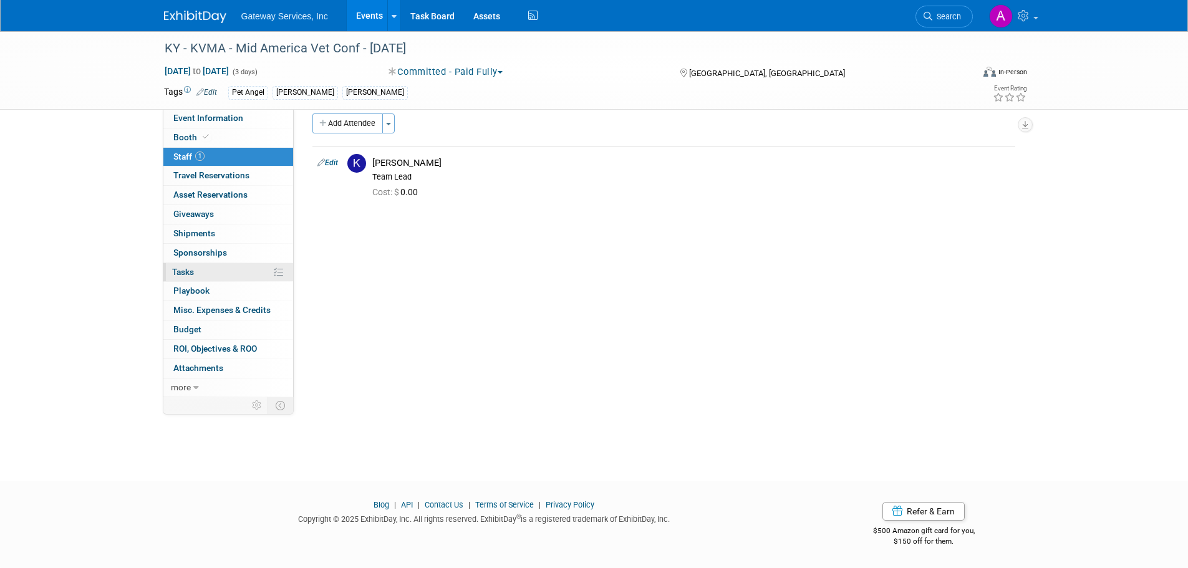
click at [231, 274] on link "0% Tasks 0%" at bounding box center [228, 272] width 130 height 19
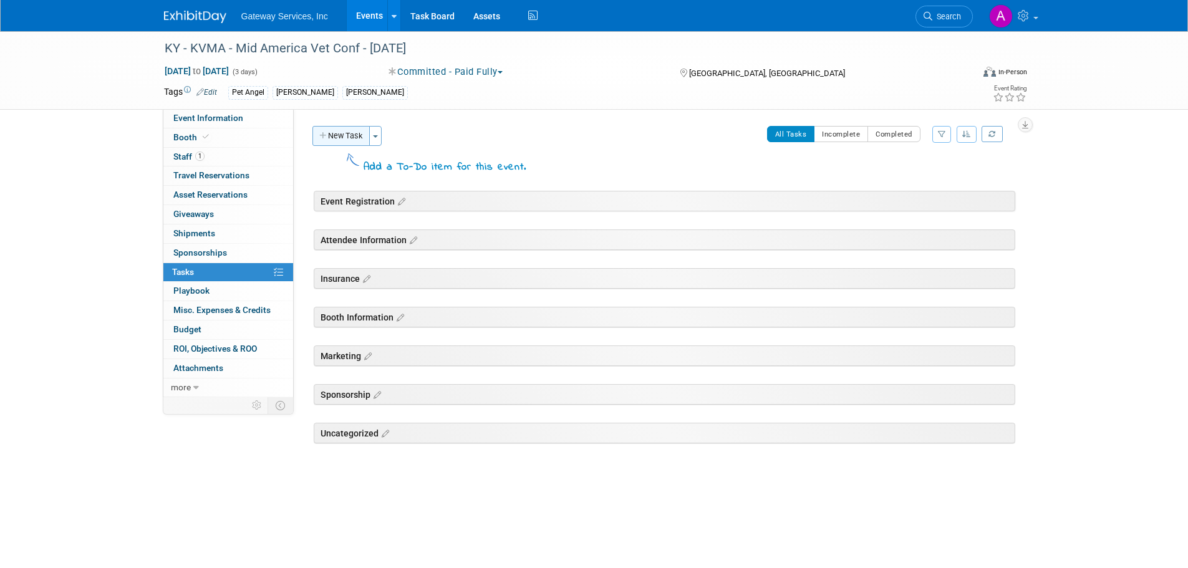
click at [370, 136] on button "New Task" at bounding box center [340, 136] width 57 height 20
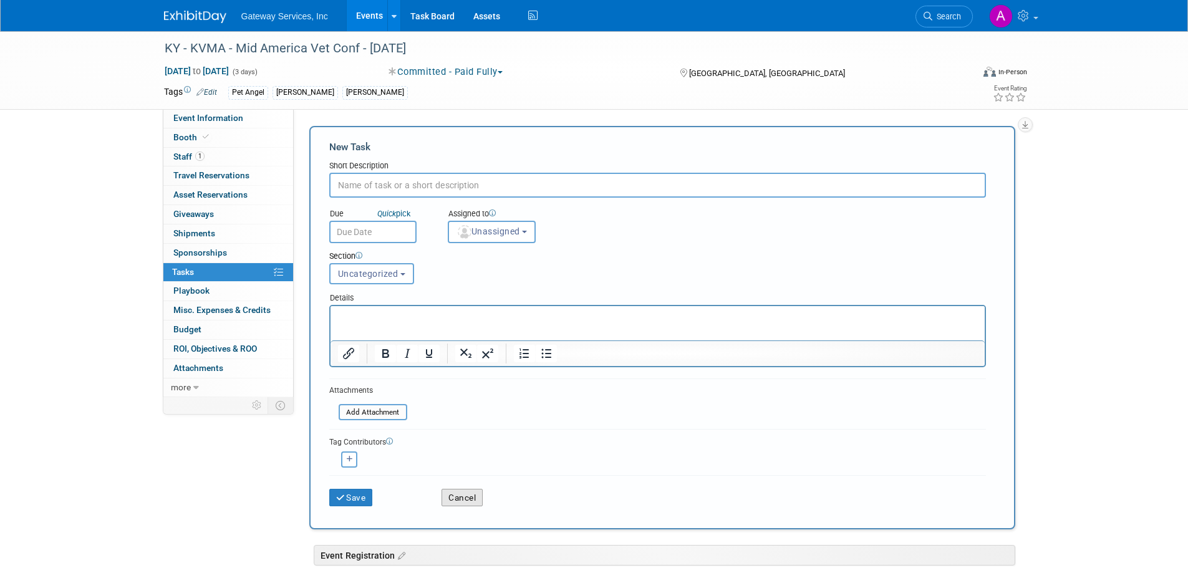
click at [464, 501] on button "Cancel" at bounding box center [462, 497] width 41 height 17
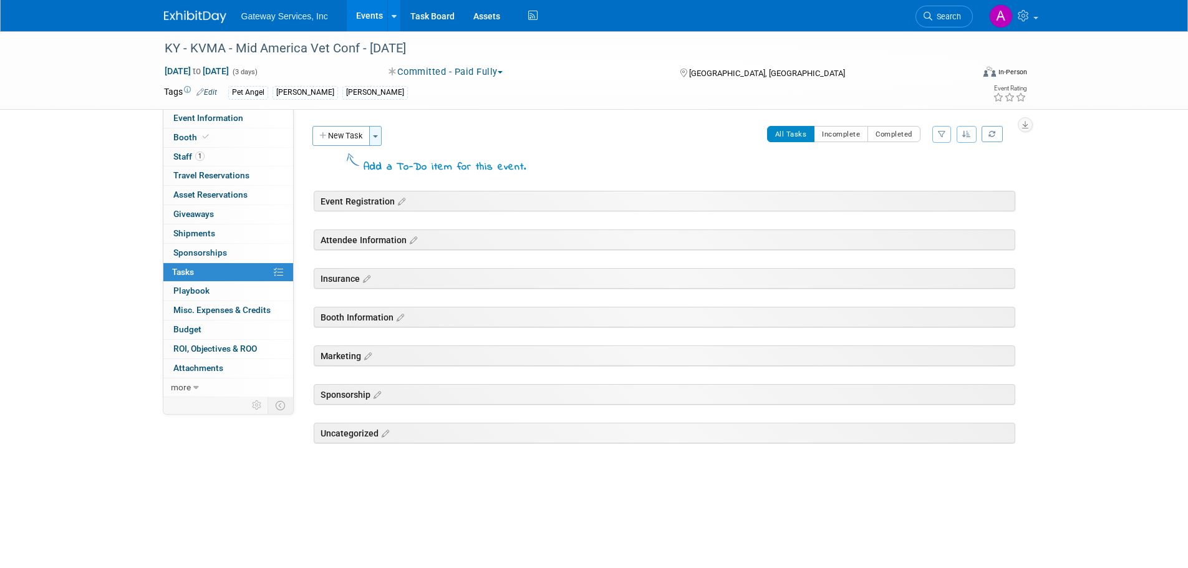
click at [380, 137] on button "Toggle Dropdown" at bounding box center [375, 136] width 12 height 20
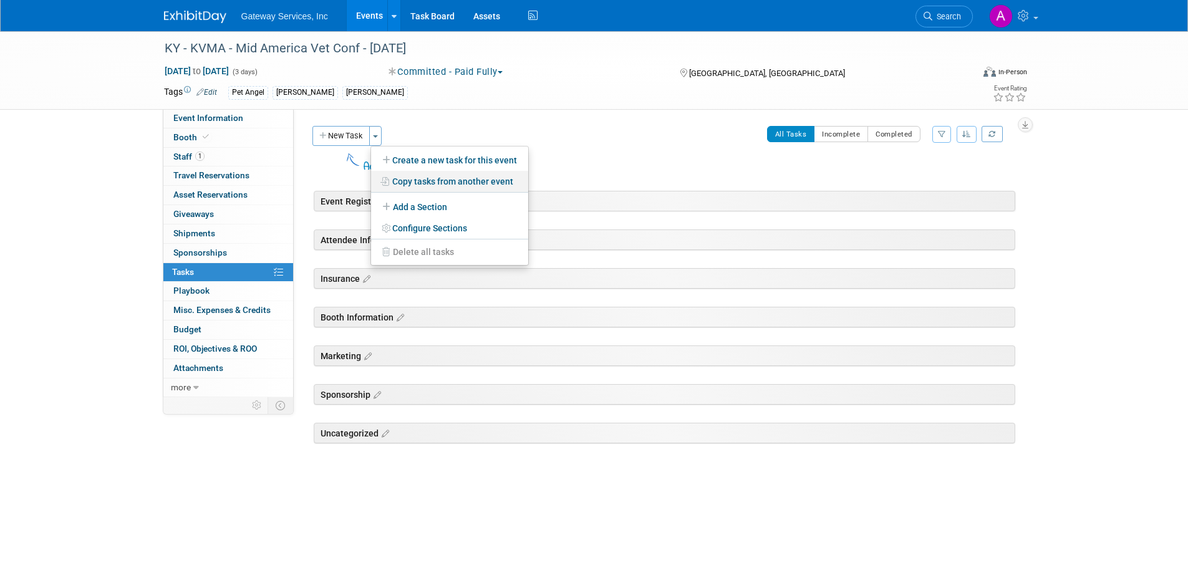
click at [430, 176] on link "Copy tasks from another event" at bounding box center [449, 181] width 157 height 21
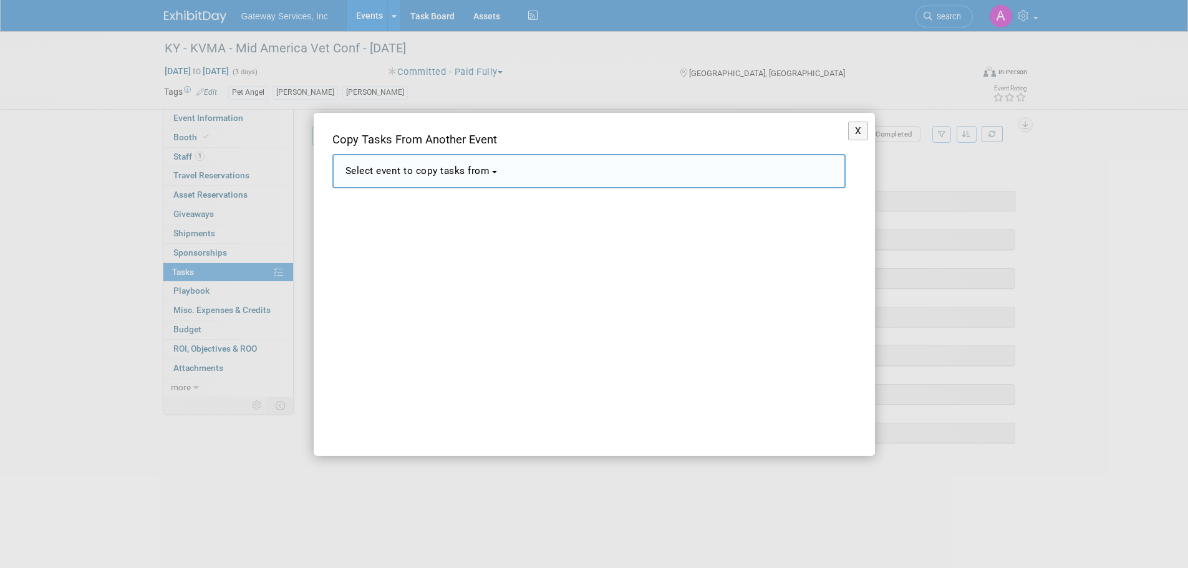
click at [451, 171] on span "Select event to copy tasks from" at bounding box center [417, 170] width 145 height 11
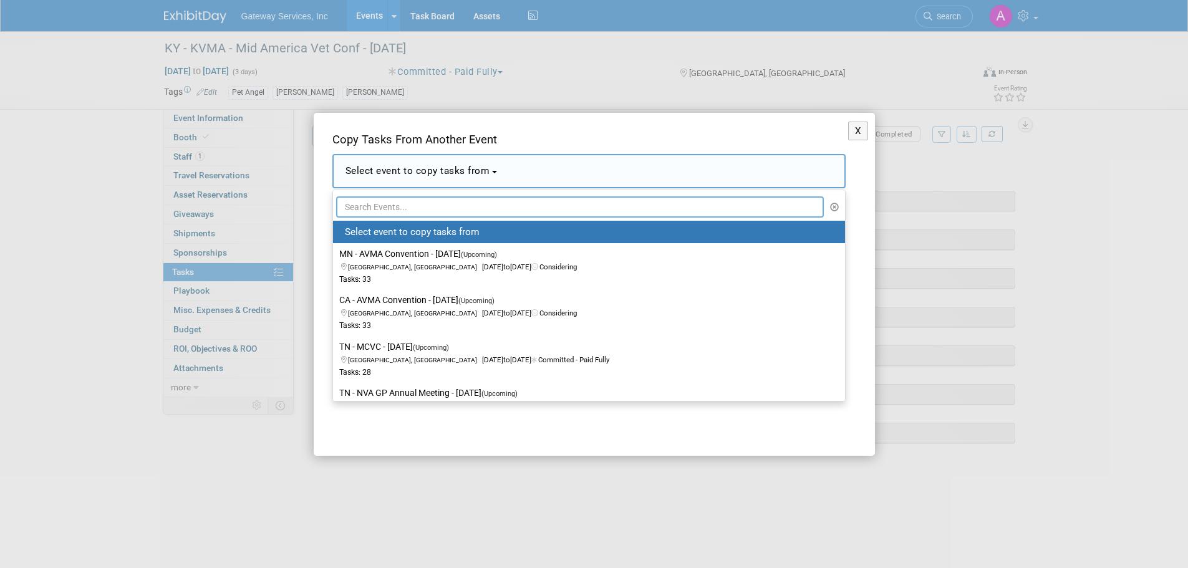
click at [447, 205] on input "text" at bounding box center [580, 206] width 488 height 21
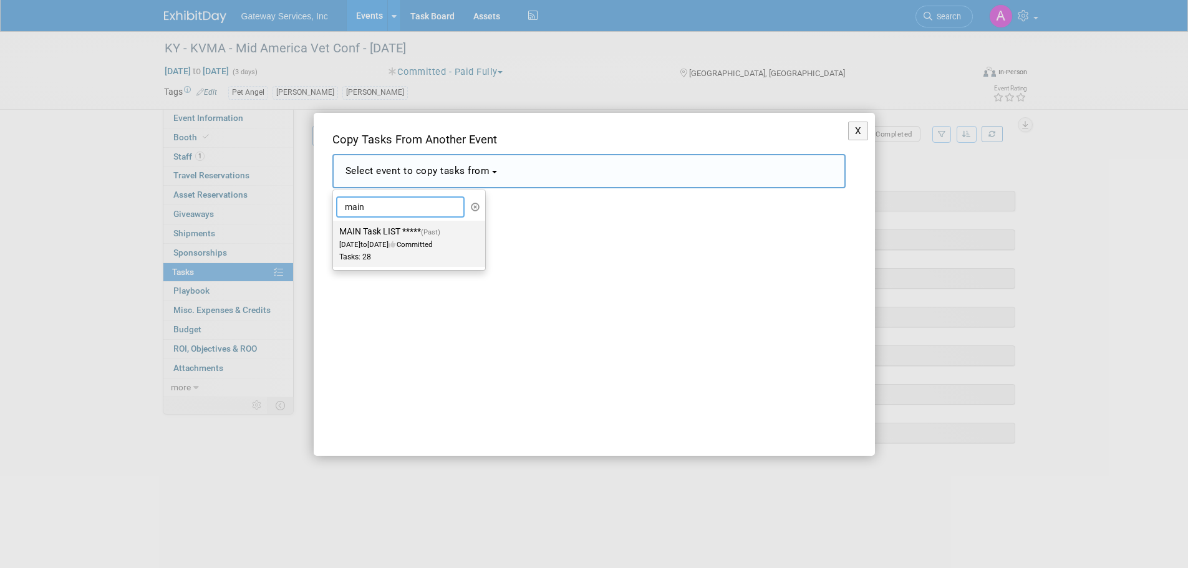
type input "main"
click at [426, 234] on span "(Past)" at bounding box center [430, 232] width 19 height 8
click at [335, 234] on input "MAIN Task LIST ***** (Past) Jan 1, 2025 to Jan 4, 2025 Committed Tasks: 28" at bounding box center [331, 232] width 8 height 8
select select "11111013"
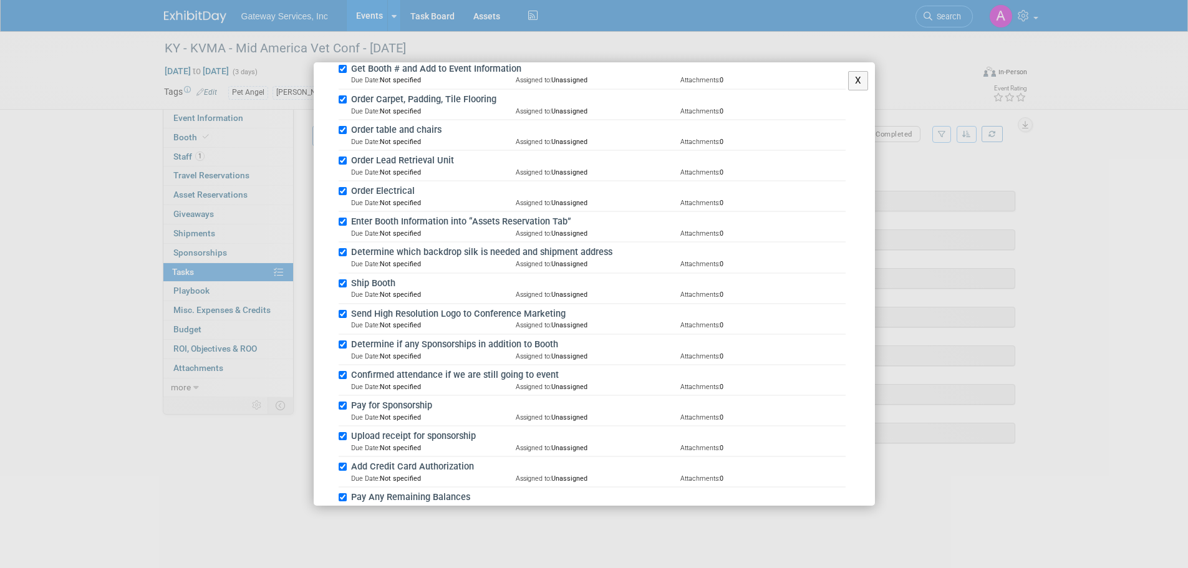
scroll to position [746, 0]
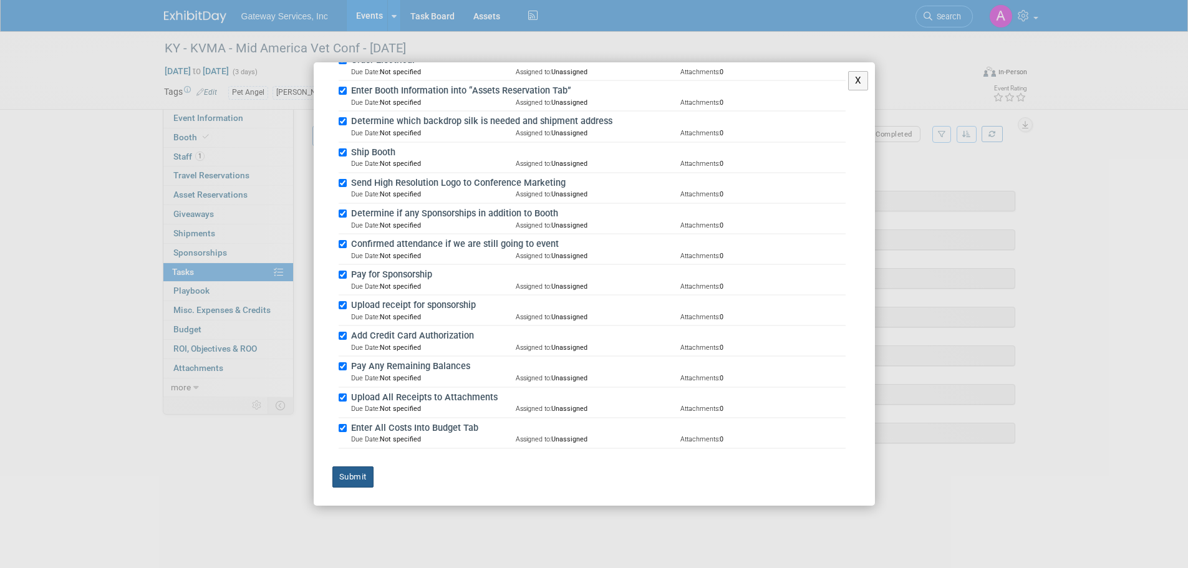
click at [363, 480] on button "Submit" at bounding box center [352, 476] width 41 height 21
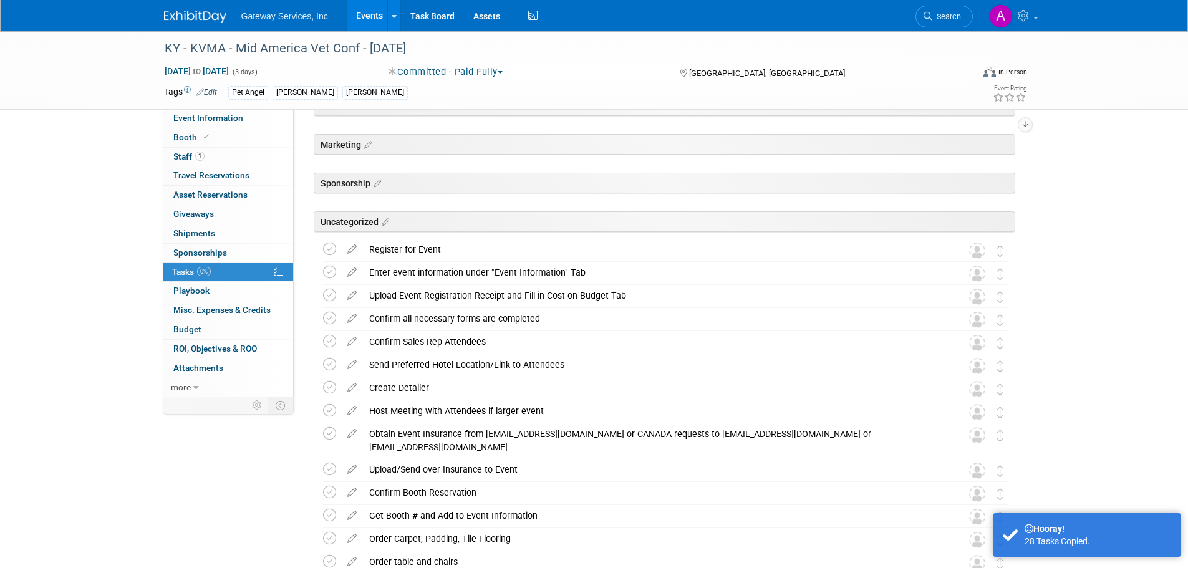
scroll to position [187, 0]
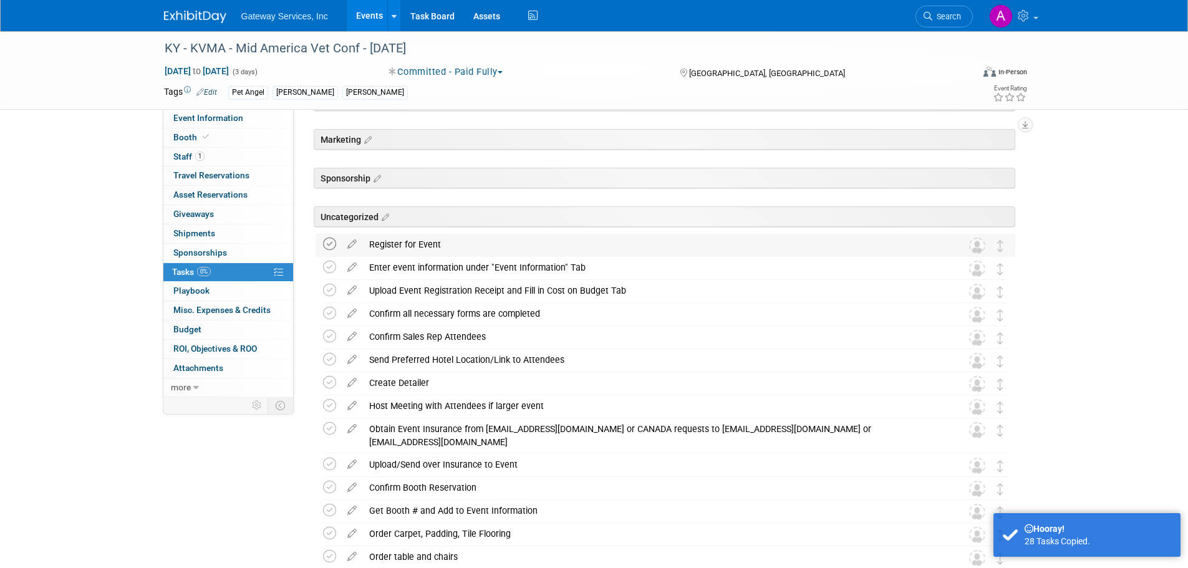
click at [326, 246] on icon at bounding box center [329, 244] width 13 height 13
click at [329, 266] on icon at bounding box center [329, 267] width 13 height 13
click at [328, 287] on icon at bounding box center [329, 290] width 13 height 13
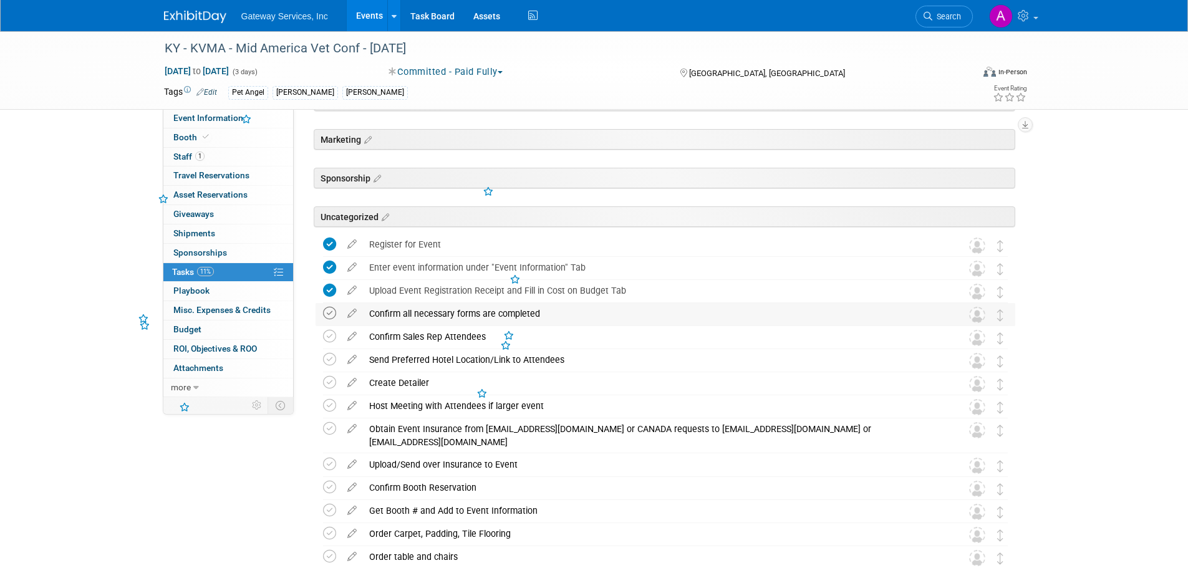
click at [328, 317] on icon at bounding box center [329, 313] width 13 height 13
click at [327, 335] on icon at bounding box center [329, 336] width 13 height 13
click at [329, 355] on icon at bounding box center [329, 359] width 13 height 13
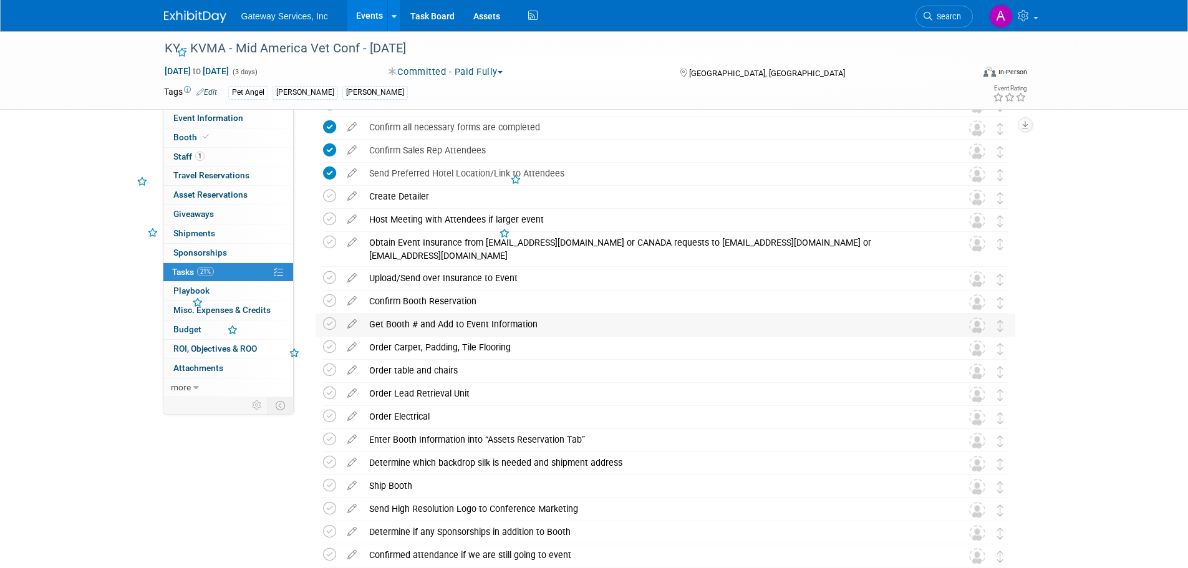
scroll to position [374, 0]
click at [354, 213] on icon at bounding box center [352, 216] width 22 height 16
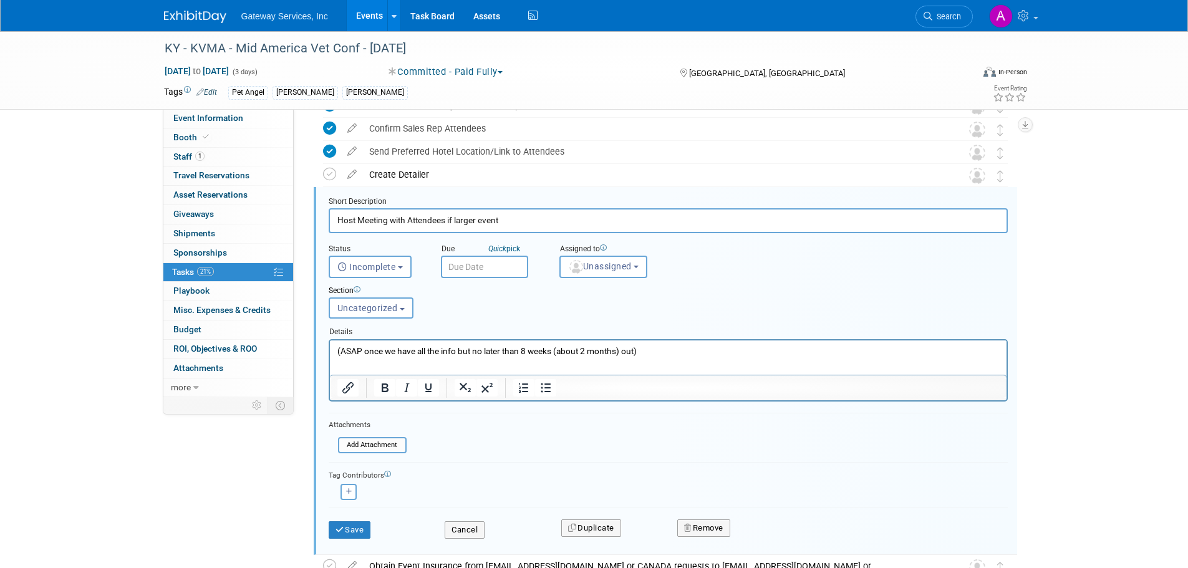
scroll to position [400, 0]
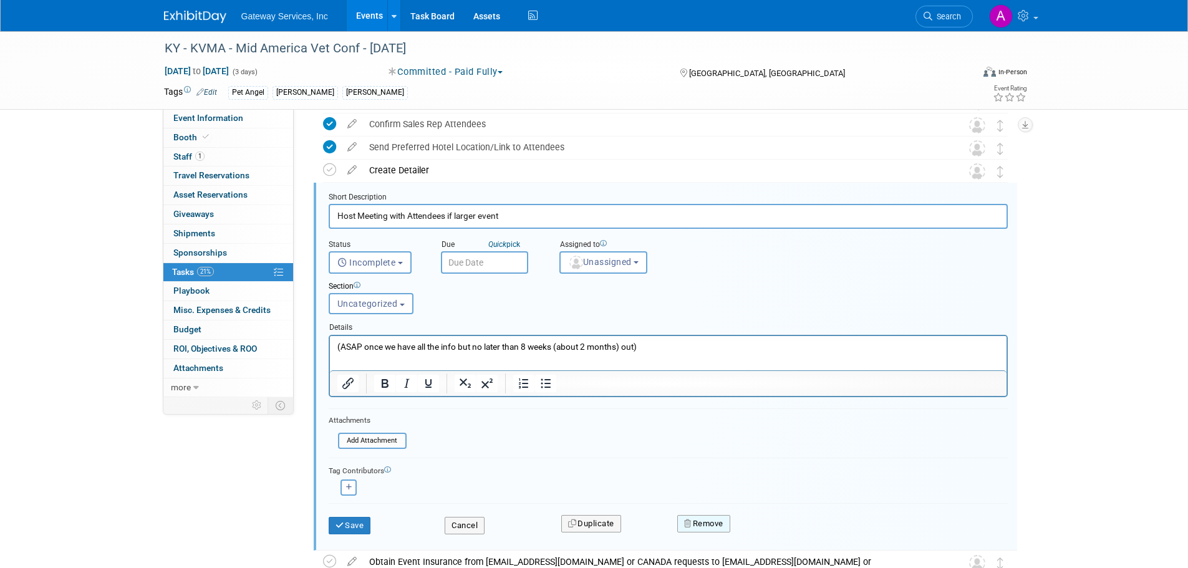
click at [695, 523] on button "Remove" at bounding box center [703, 523] width 53 height 17
click at [773, 534] on link "Yes" at bounding box center [774, 534] width 36 height 20
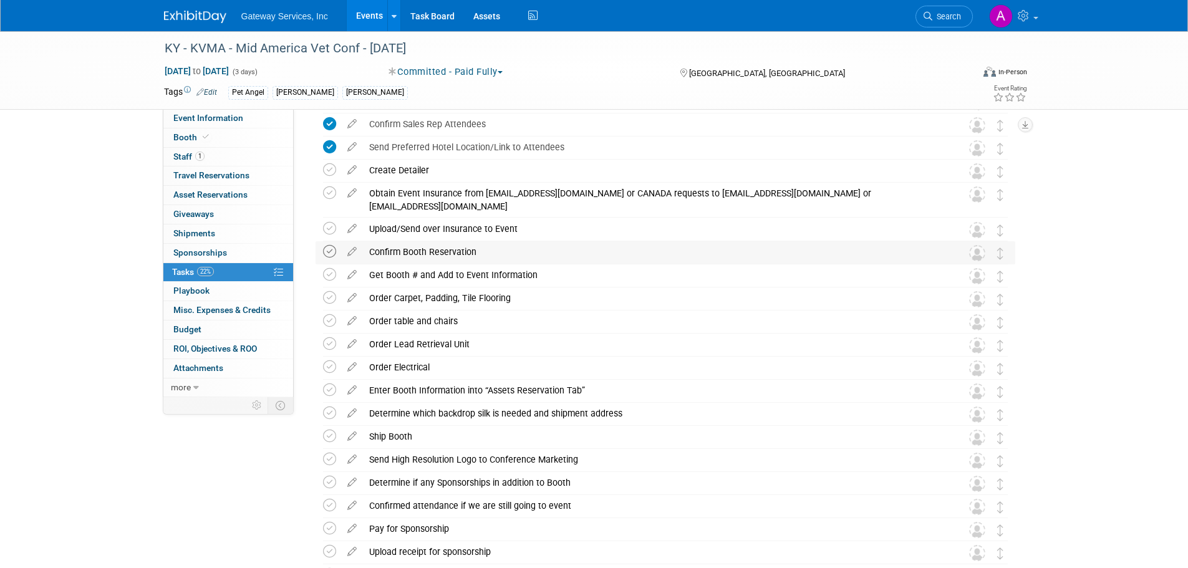
click at [327, 248] on icon at bounding box center [329, 251] width 13 height 13
click at [327, 269] on icon at bounding box center [329, 274] width 13 height 13
click at [413, 278] on div "Get Booth # and Add to Event Information" at bounding box center [653, 274] width 581 height 21
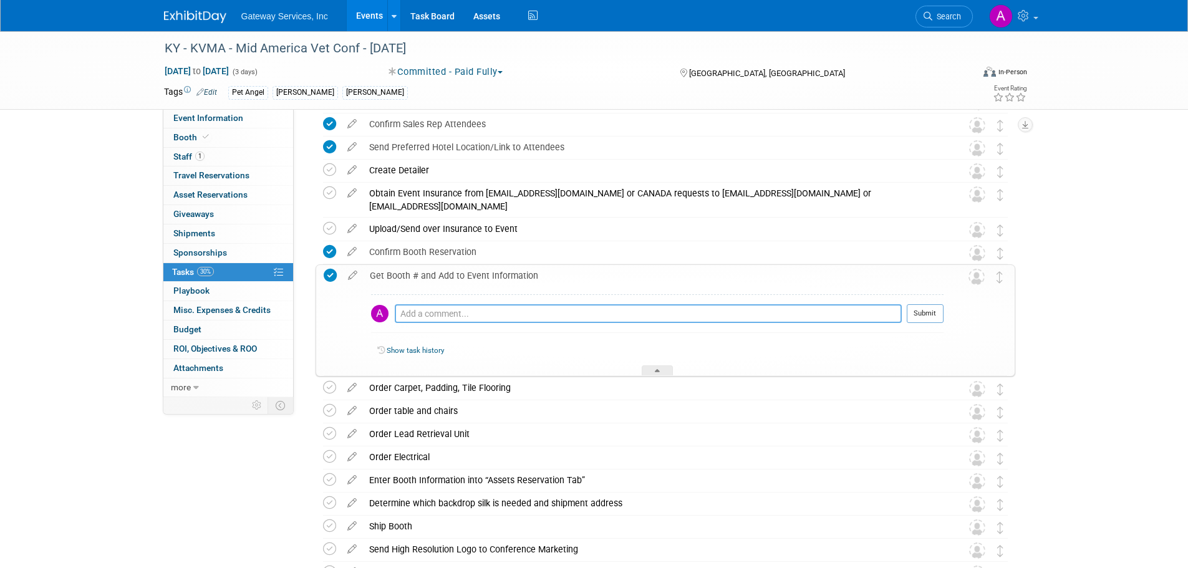
click at [423, 312] on textarea at bounding box center [648, 313] width 507 height 19
type textarea "47"
click at [935, 321] on button "Submit" at bounding box center [925, 313] width 37 height 19
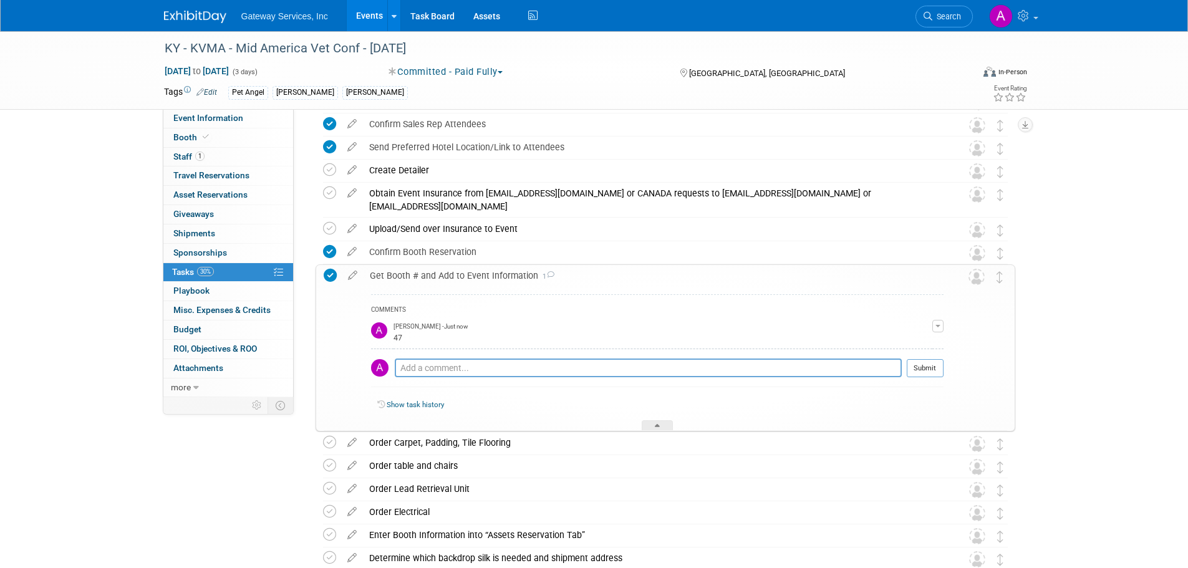
click at [465, 273] on div "Get Booth # and Add to Event Information 1" at bounding box center [654, 275] width 580 height 21
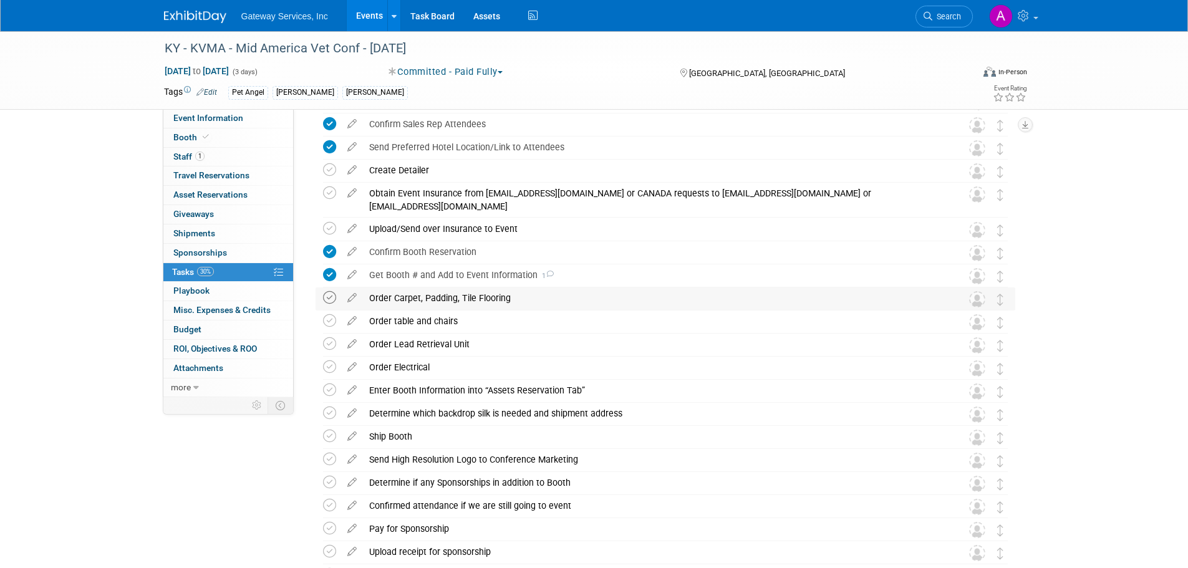
click at [326, 299] on icon at bounding box center [329, 297] width 13 height 13
click at [441, 297] on div "Order Carpet, Padding, Tile Flooring" at bounding box center [653, 297] width 581 height 21
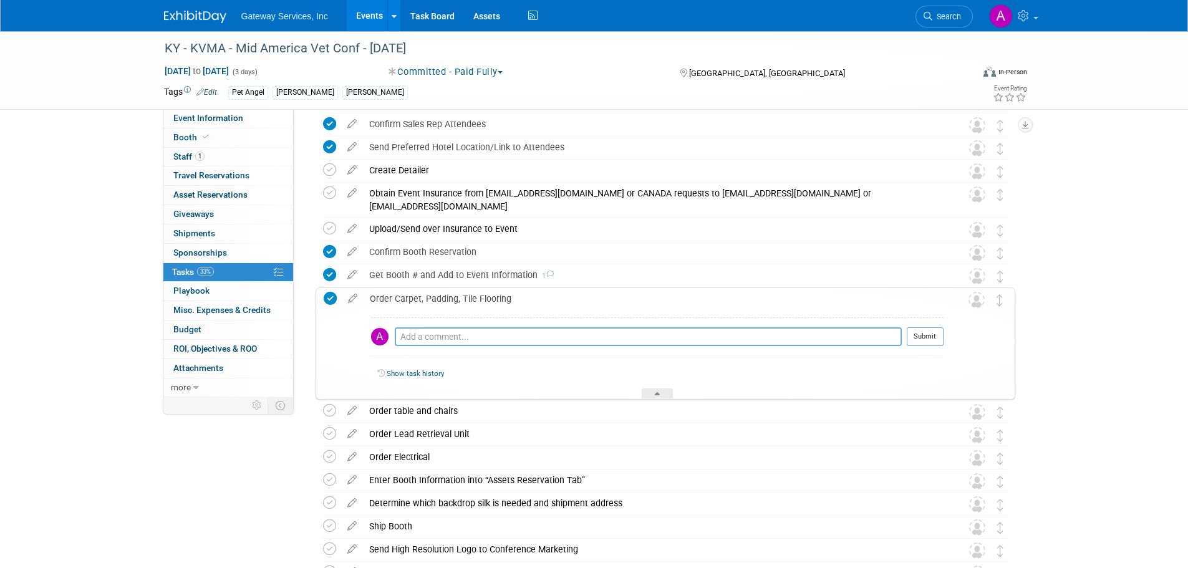
click at [446, 338] on textarea at bounding box center [648, 336] width 507 height 19
type textarea "not available to order"
click at [906, 339] on td "Submit" at bounding box center [923, 341] width 42 height 29
click at [943, 342] on button "Submit" at bounding box center [925, 336] width 37 height 19
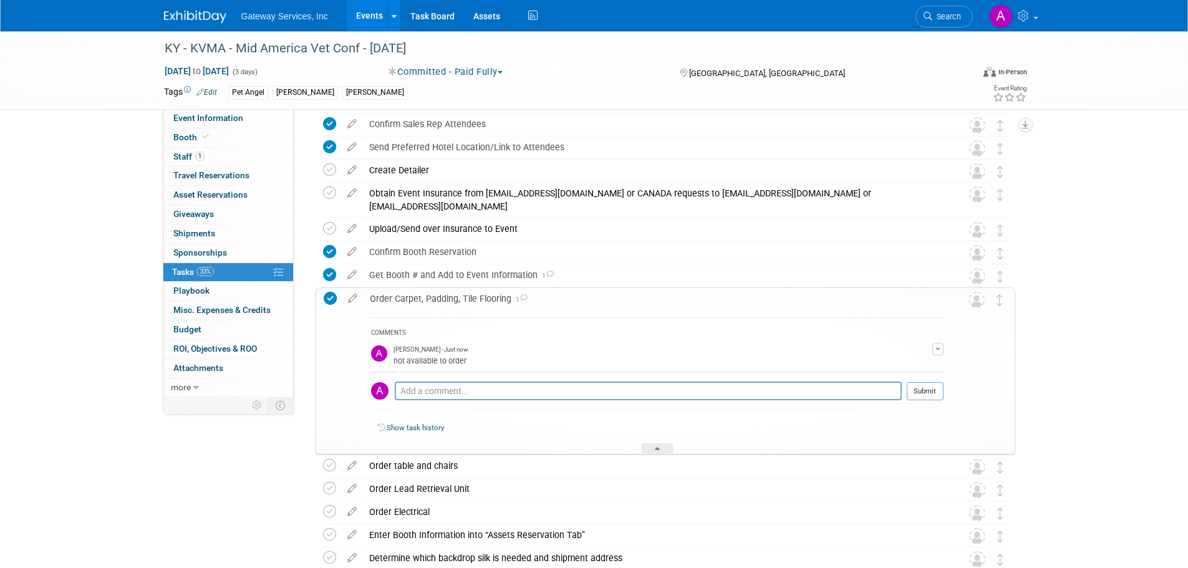
click at [436, 301] on div "Order Carpet, Padding, Tile Flooring 1" at bounding box center [654, 298] width 580 height 21
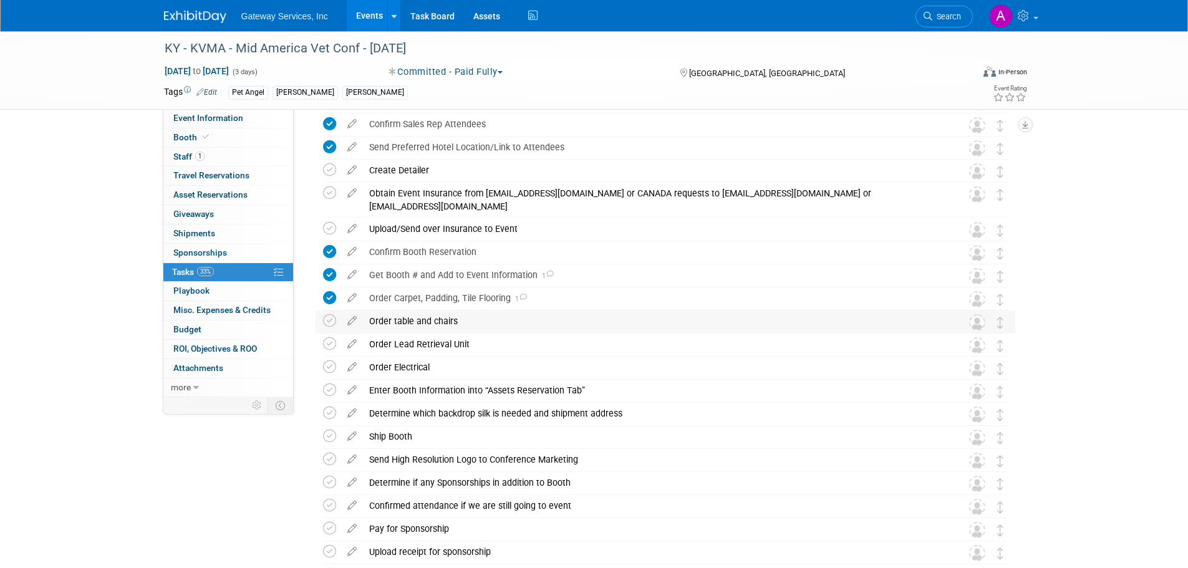
click at [403, 321] on div "Order table and chairs" at bounding box center [653, 321] width 581 height 21
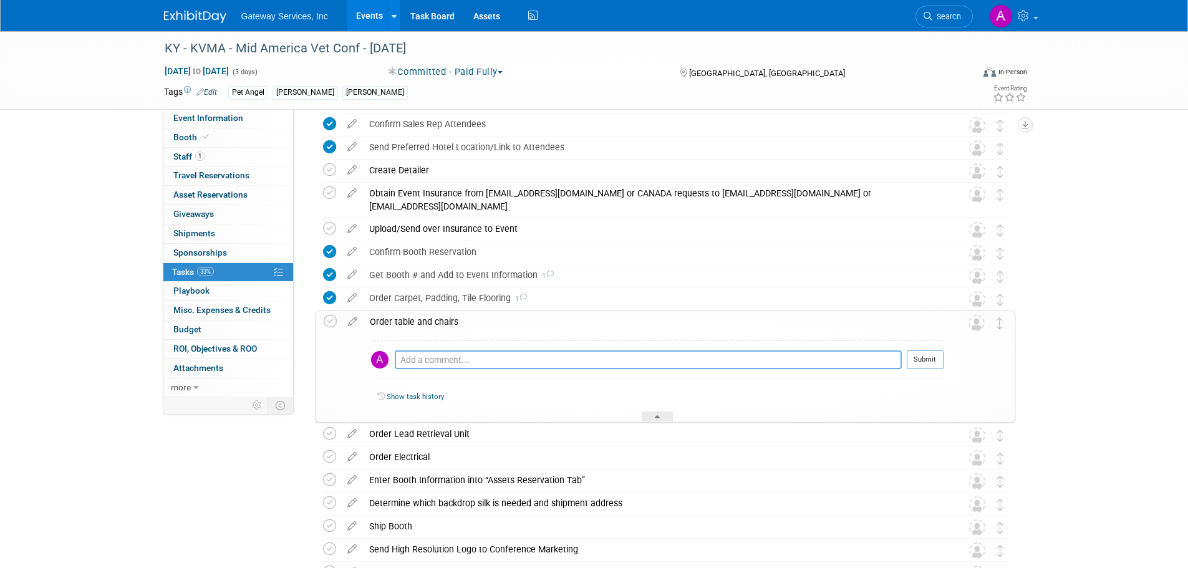
click at [423, 359] on textarea at bounding box center [648, 359] width 507 height 19
type textarea "included"
click at [921, 367] on button "Submit" at bounding box center [925, 359] width 37 height 19
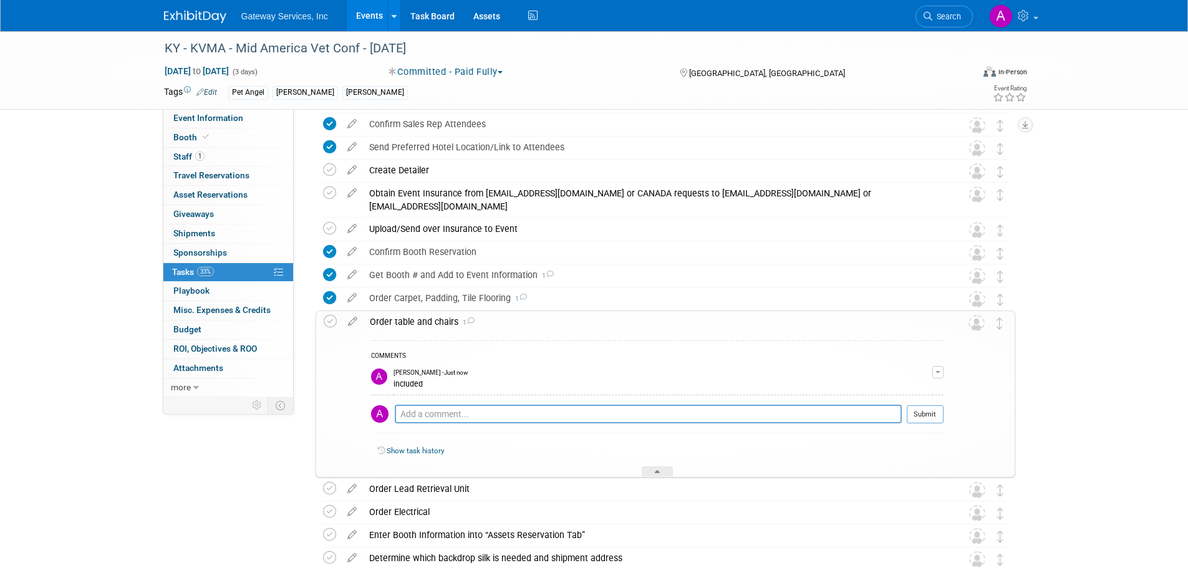
click at [401, 324] on div "Order table and chairs 1" at bounding box center [654, 321] width 580 height 21
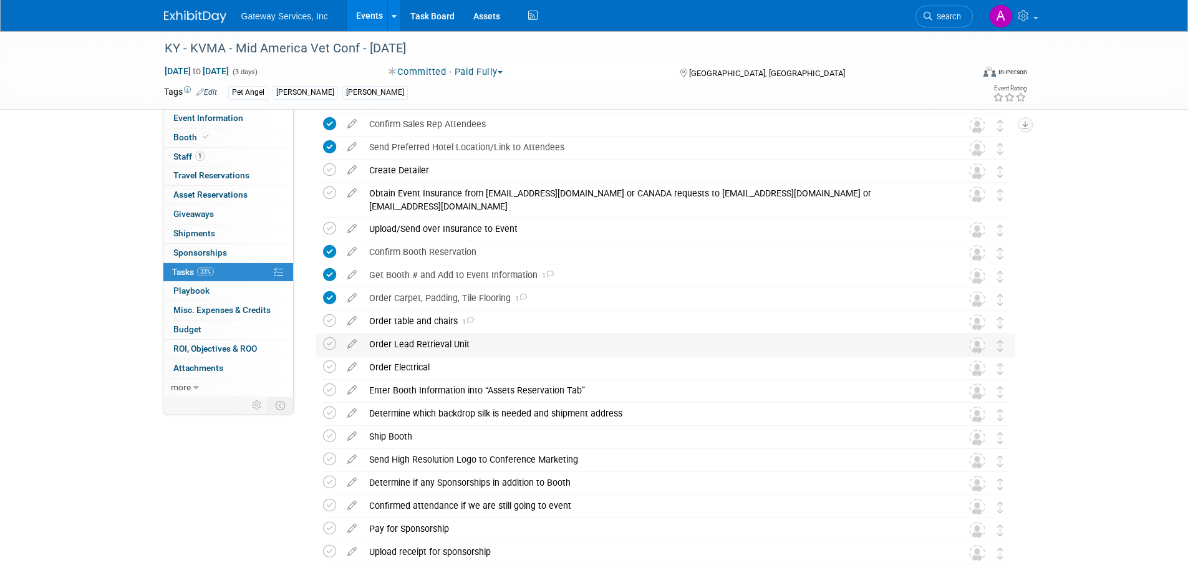
click at [401, 345] on div "Order Lead Retrieval Unit" at bounding box center [653, 344] width 581 height 21
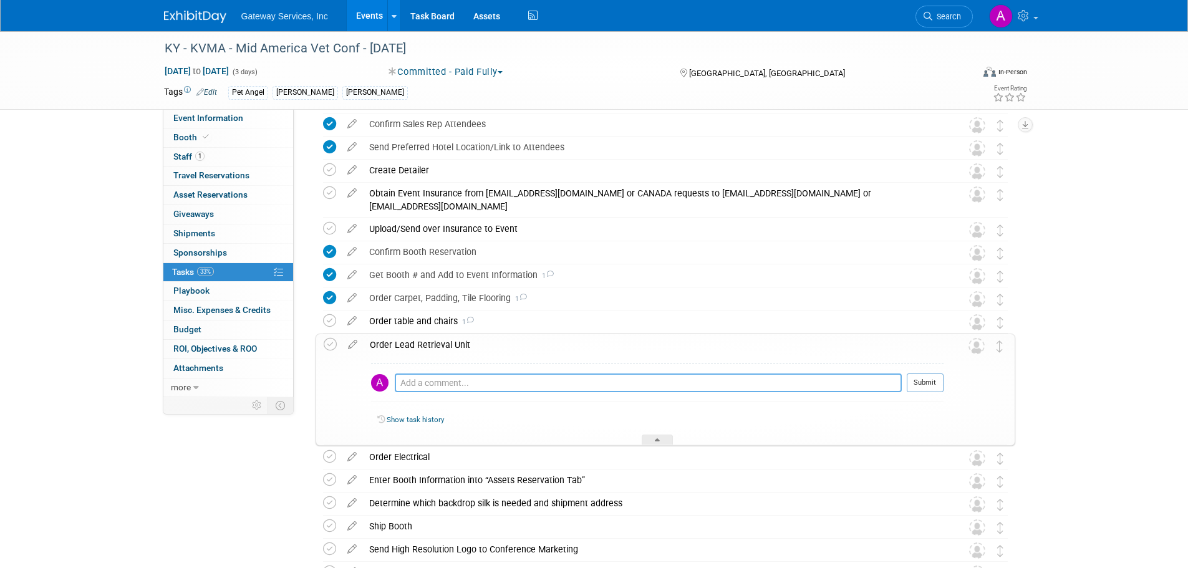
click at [432, 383] on textarea at bounding box center [648, 383] width 507 height 19
type textarea "not available to order"
click at [927, 372] on div "not available to order Pro tip: Press Ctrl-Enter to submit comment. Submit" at bounding box center [657, 386] width 572 height 45
click at [914, 379] on button "Submit" at bounding box center [925, 383] width 37 height 19
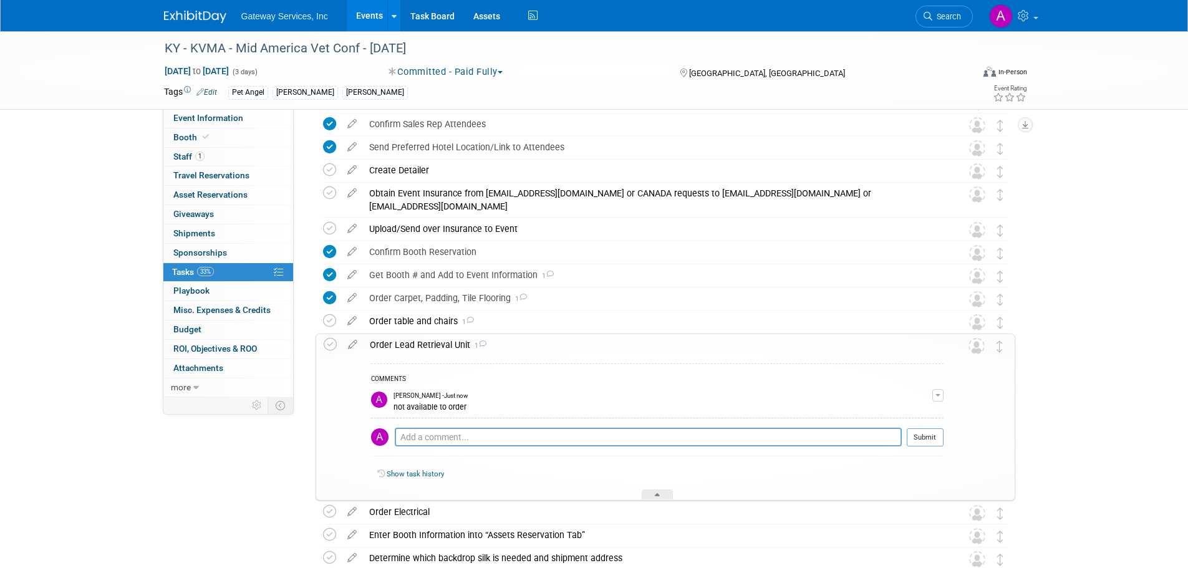
click at [423, 344] on div "Order Lead Retrieval Unit 1" at bounding box center [654, 344] width 580 height 21
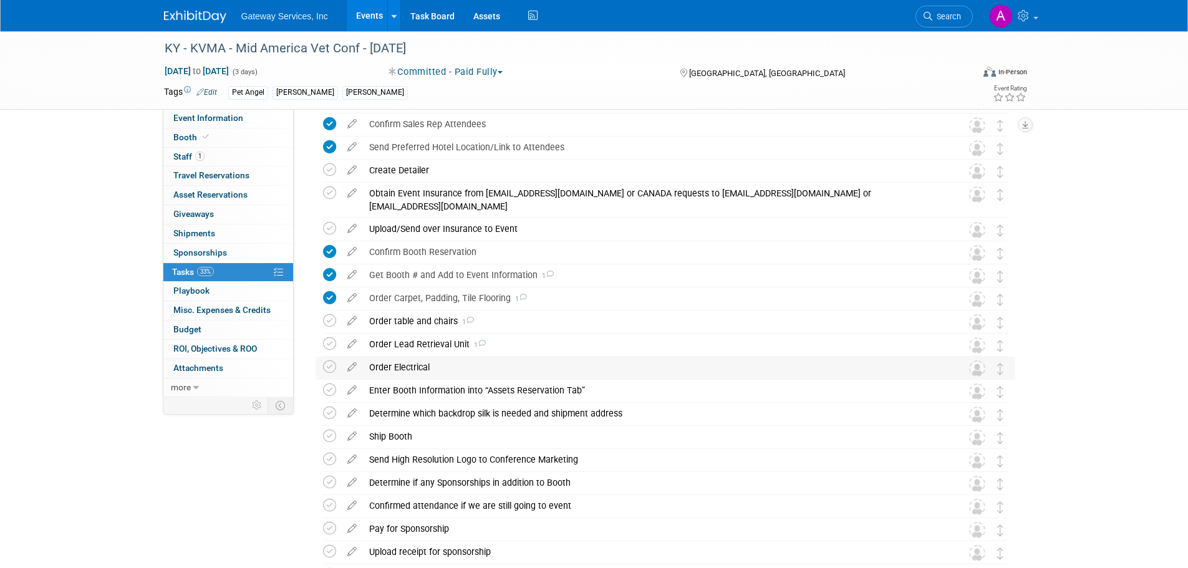
click at [404, 365] on div "Order Electrical" at bounding box center [653, 367] width 581 height 21
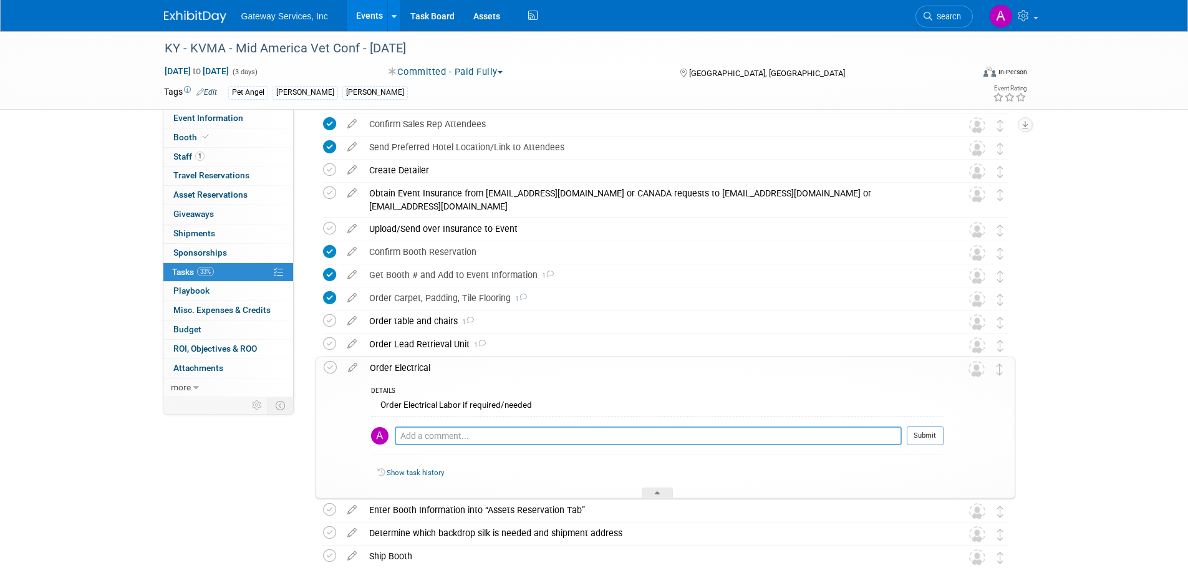
click at [423, 432] on textarea at bounding box center [648, 436] width 507 height 19
type textarea "ordered"
click at [939, 438] on button "Submit" at bounding box center [925, 436] width 37 height 19
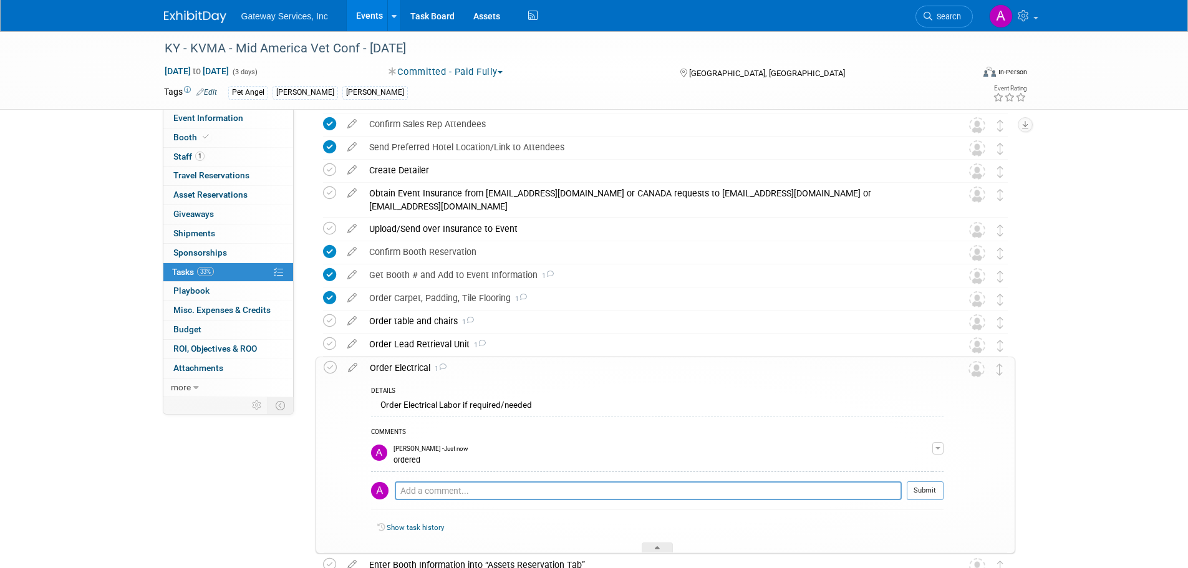
click at [408, 371] on div "Order Electrical 1" at bounding box center [654, 367] width 580 height 21
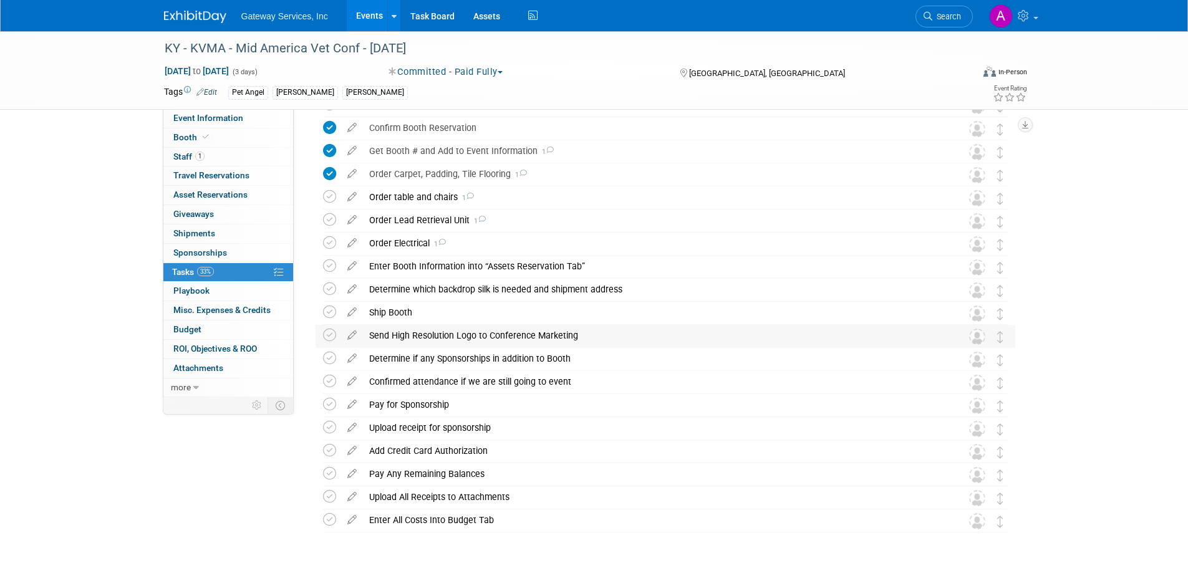
scroll to position [524, 0]
click at [329, 247] on icon at bounding box center [329, 242] width 13 height 13
click at [326, 216] on icon at bounding box center [329, 219] width 13 height 13
click at [328, 193] on icon at bounding box center [329, 196] width 13 height 13
click at [323, 264] on icon at bounding box center [329, 265] width 13 height 13
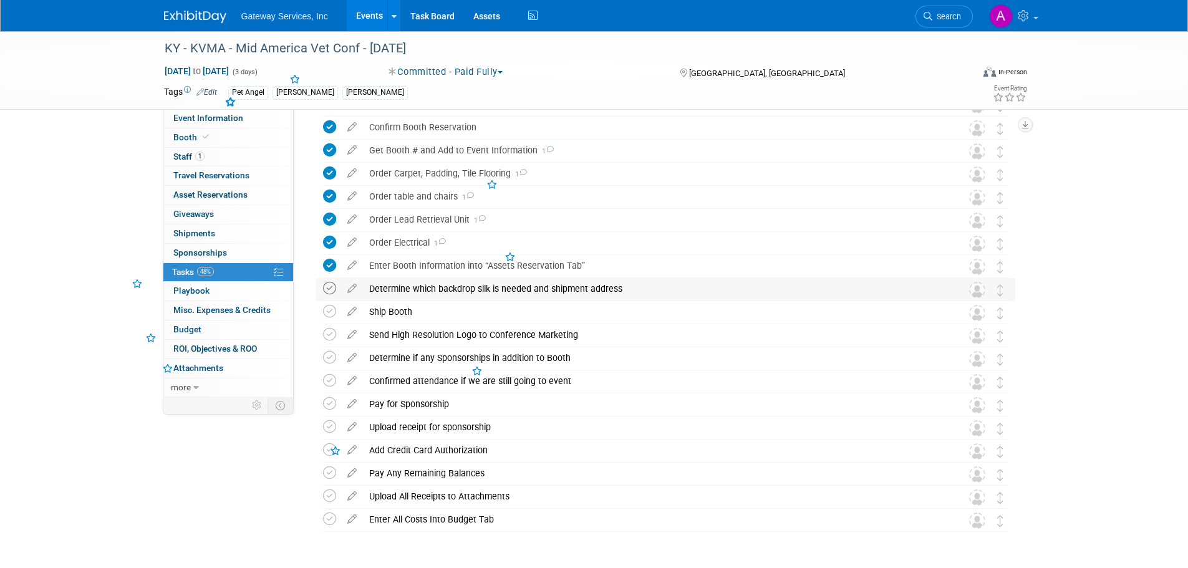
click at [329, 287] on icon at bounding box center [329, 288] width 13 height 13
click at [353, 309] on icon at bounding box center [352, 309] width 22 height 16
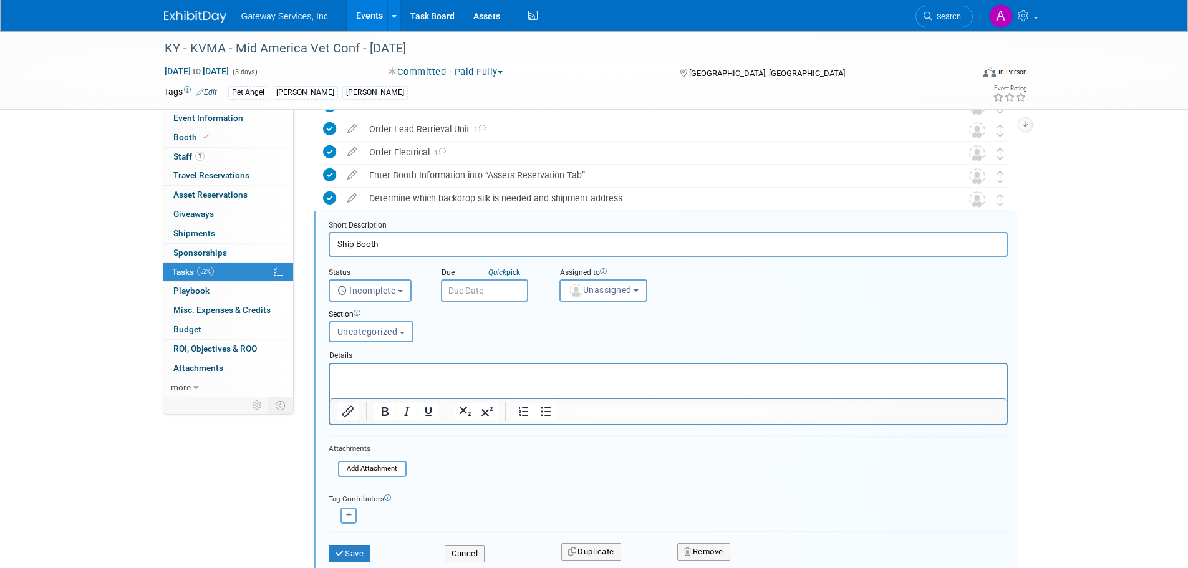
scroll to position [643, 0]
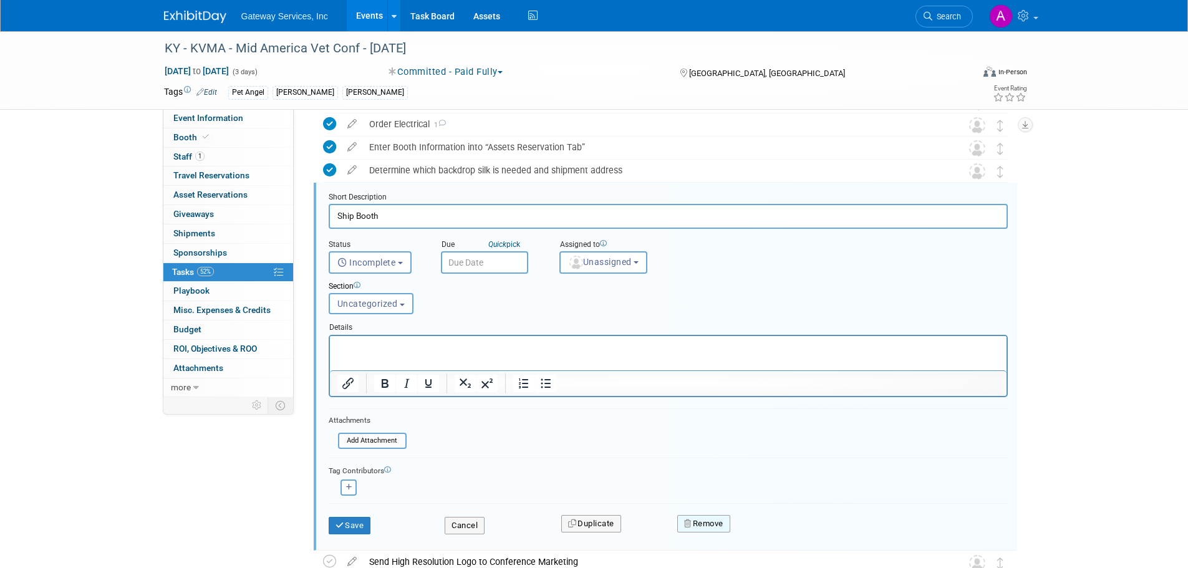
click at [706, 522] on button "Remove" at bounding box center [703, 523] width 53 height 17
click at [760, 528] on link "Yes" at bounding box center [774, 534] width 36 height 20
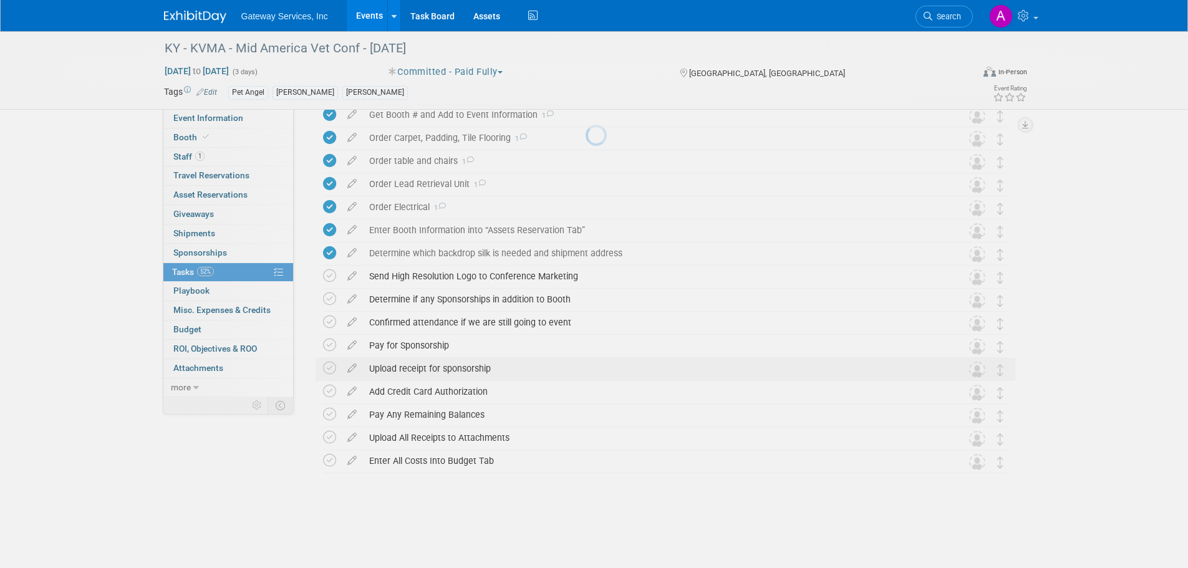
scroll to position [541, 0]
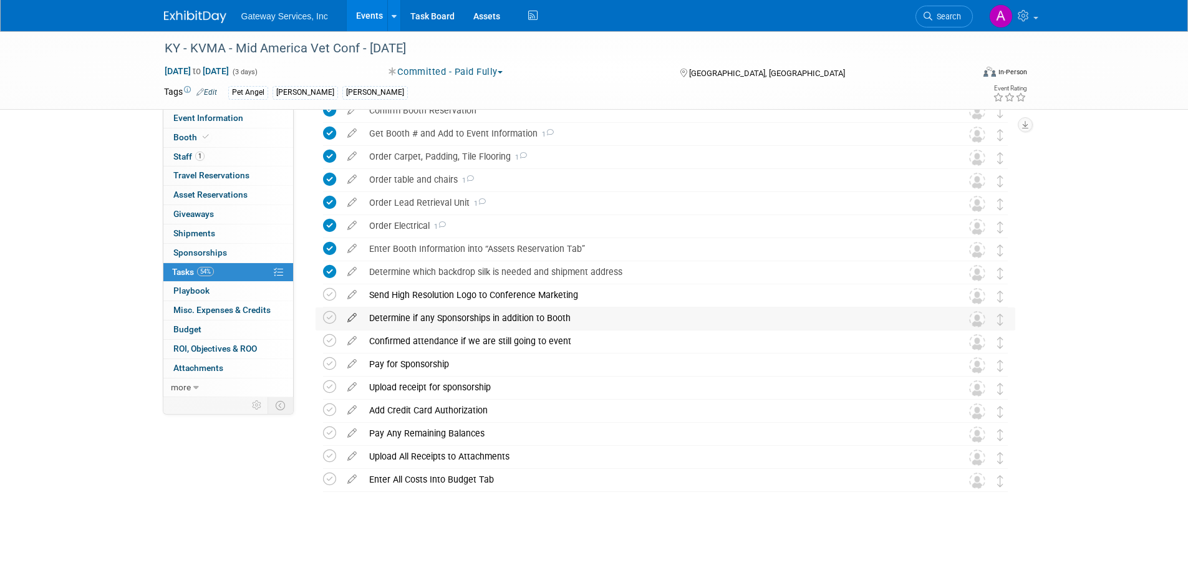
click at [332, 318] on icon at bounding box center [329, 317] width 13 height 13
click at [407, 317] on div "Determine if any Sponsorships in addition to Booth" at bounding box center [653, 317] width 581 height 21
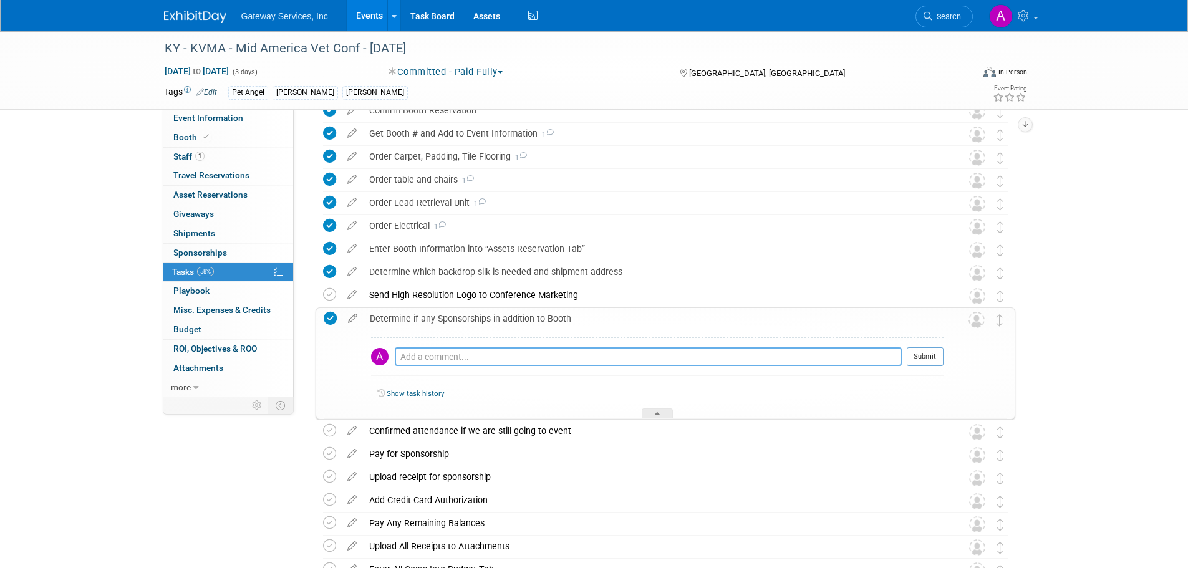
click at [430, 357] on textarea at bounding box center [648, 356] width 507 height 19
type textarea "no"
click at [913, 360] on button "Submit" at bounding box center [925, 356] width 37 height 19
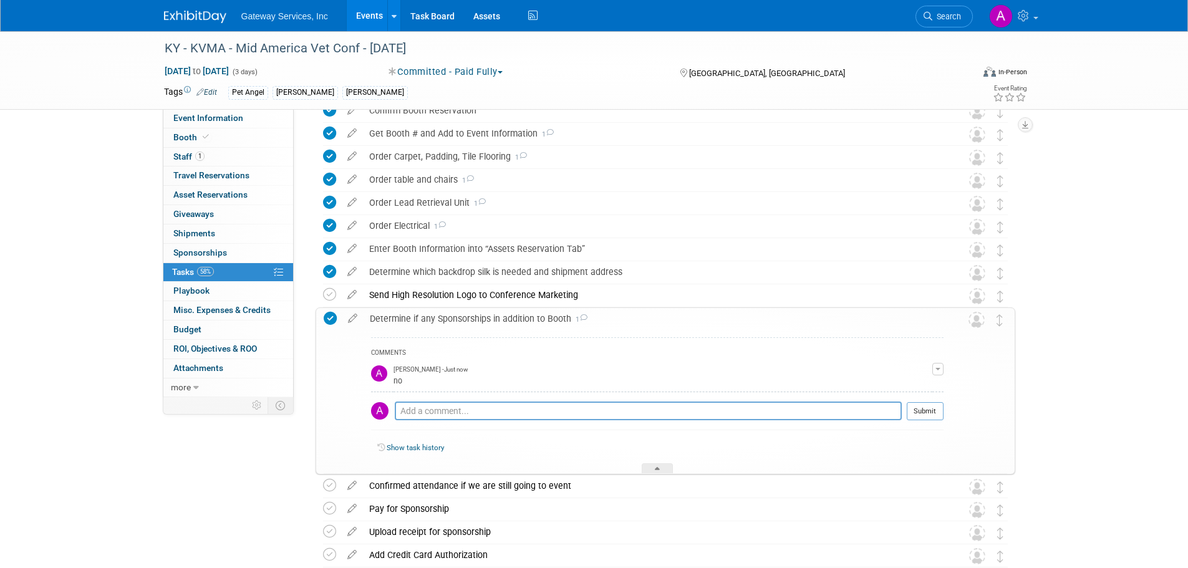
click at [446, 315] on div "Determine if any Sponsorships in addition to Booth 1" at bounding box center [654, 318] width 580 height 21
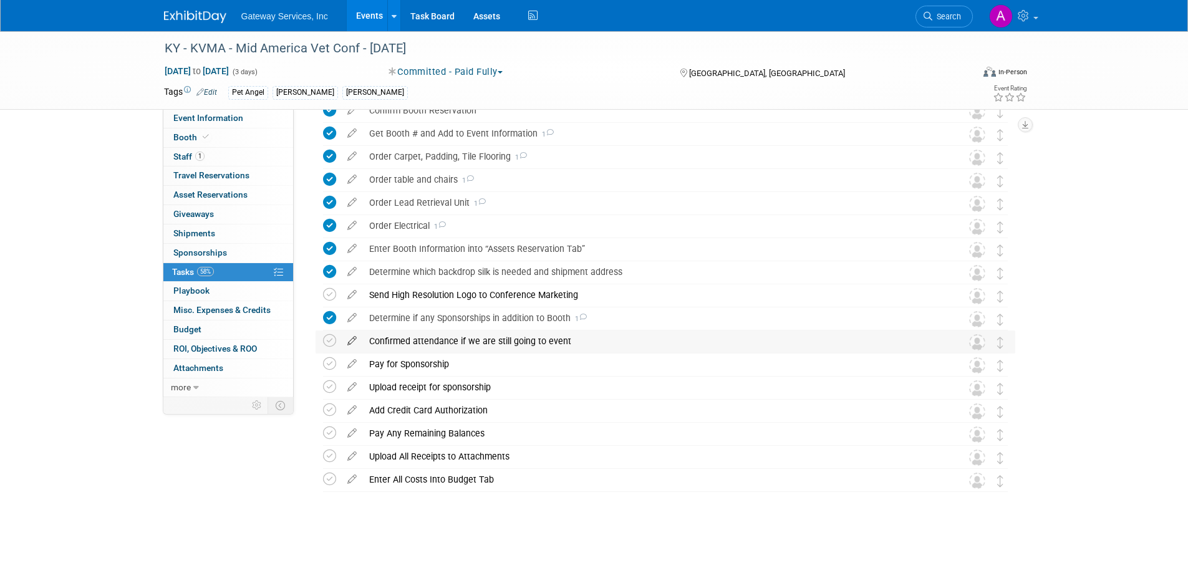
click at [350, 340] on icon at bounding box center [352, 339] width 22 height 16
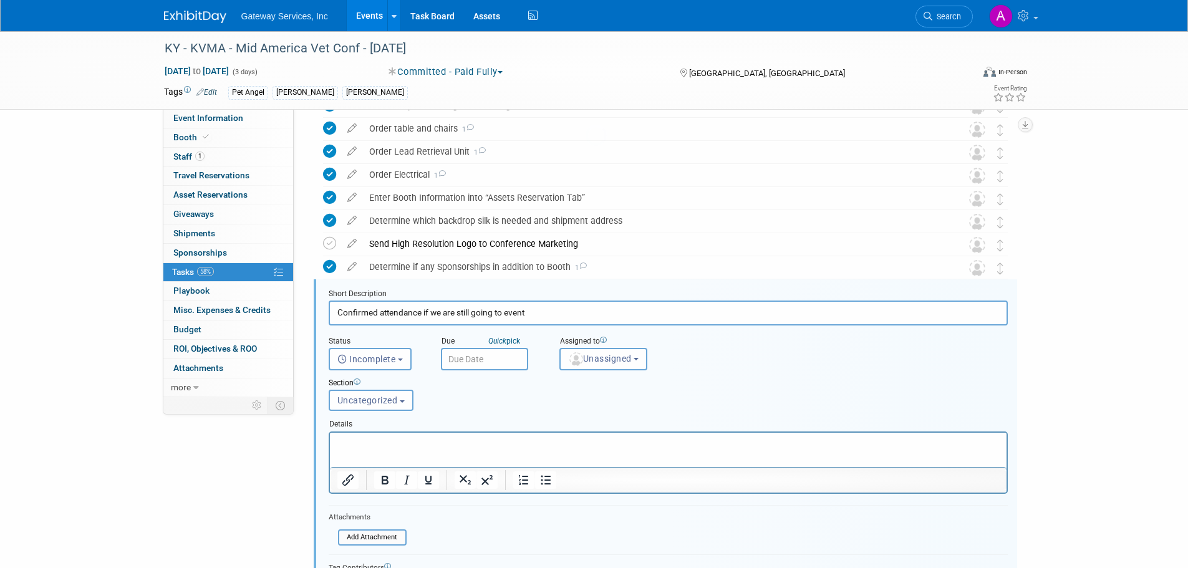
scroll to position [689, 0]
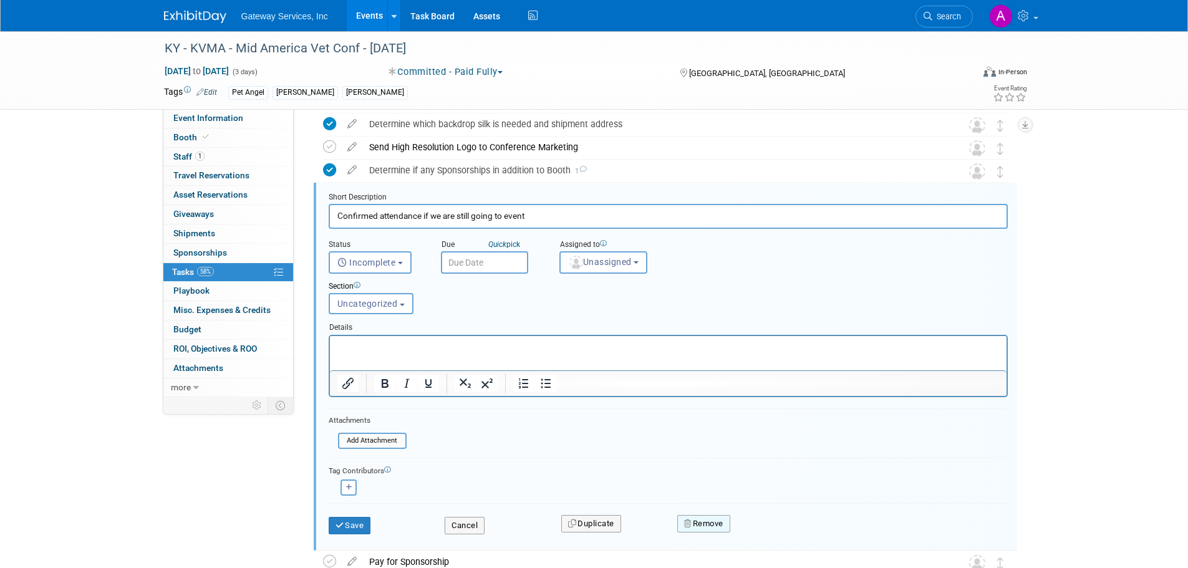
click at [704, 518] on button "Remove" at bounding box center [703, 523] width 53 height 17
click at [770, 529] on link "Yes" at bounding box center [774, 534] width 36 height 20
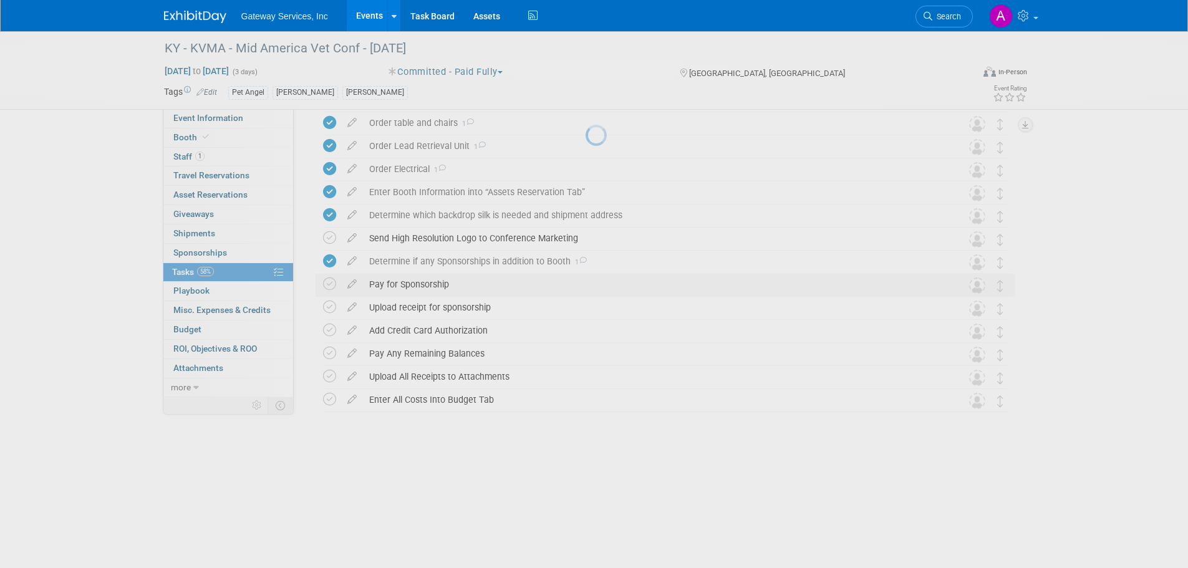
scroll to position [518, 0]
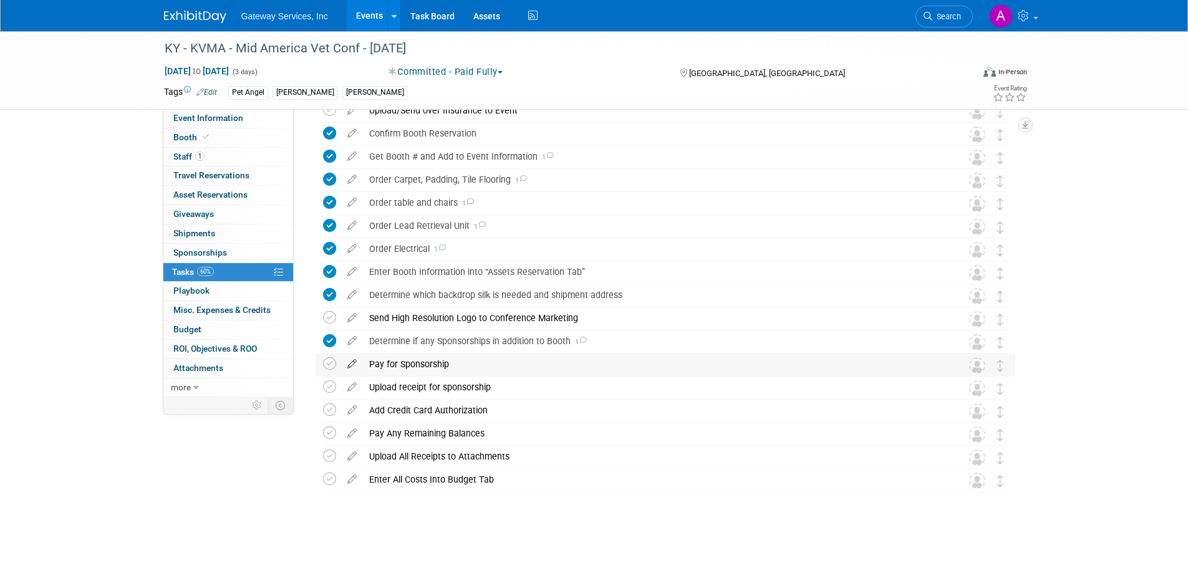
click at [351, 365] on icon at bounding box center [352, 362] width 22 height 16
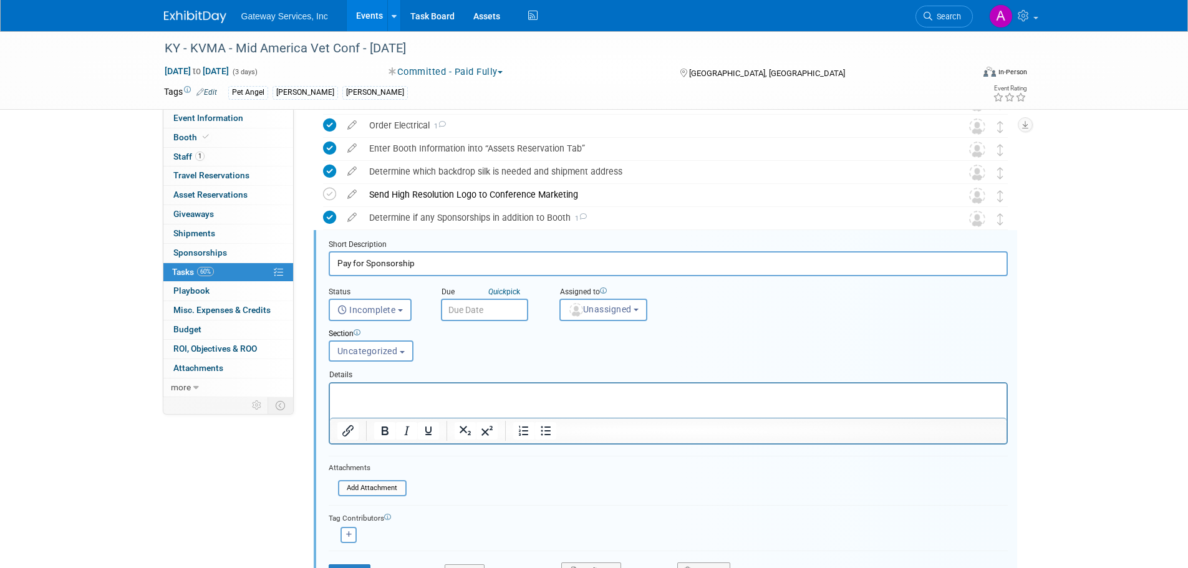
scroll to position [689, 0]
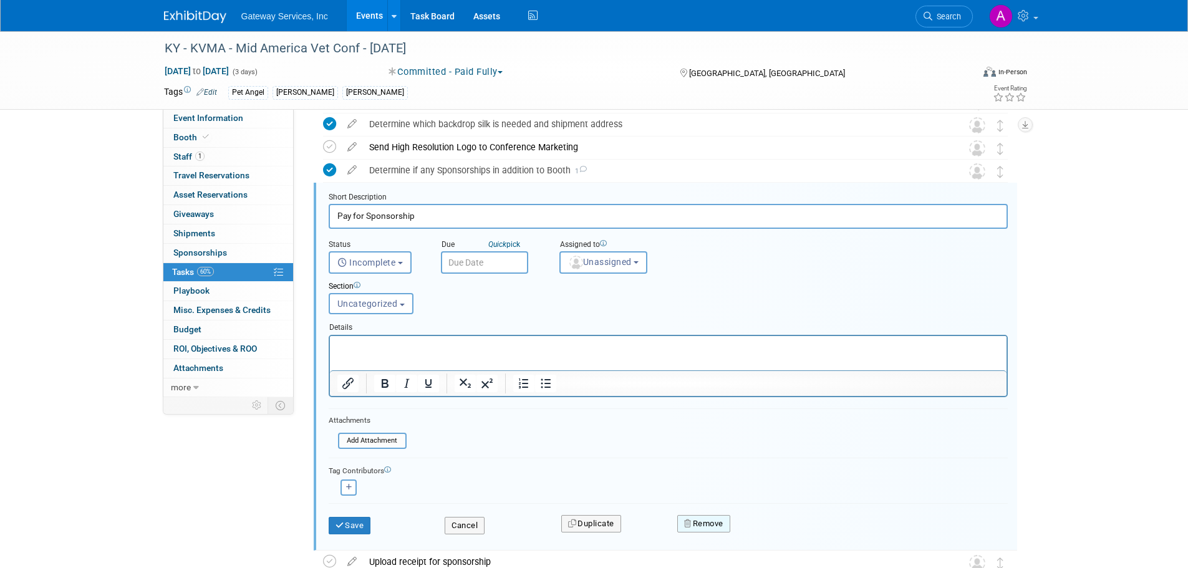
click at [709, 515] on button "Remove" at bounding box center [703, 523] width 53 height 17
click at [776, 531] on link "Yes" at bounding box center [774, 534] width 36 height 20
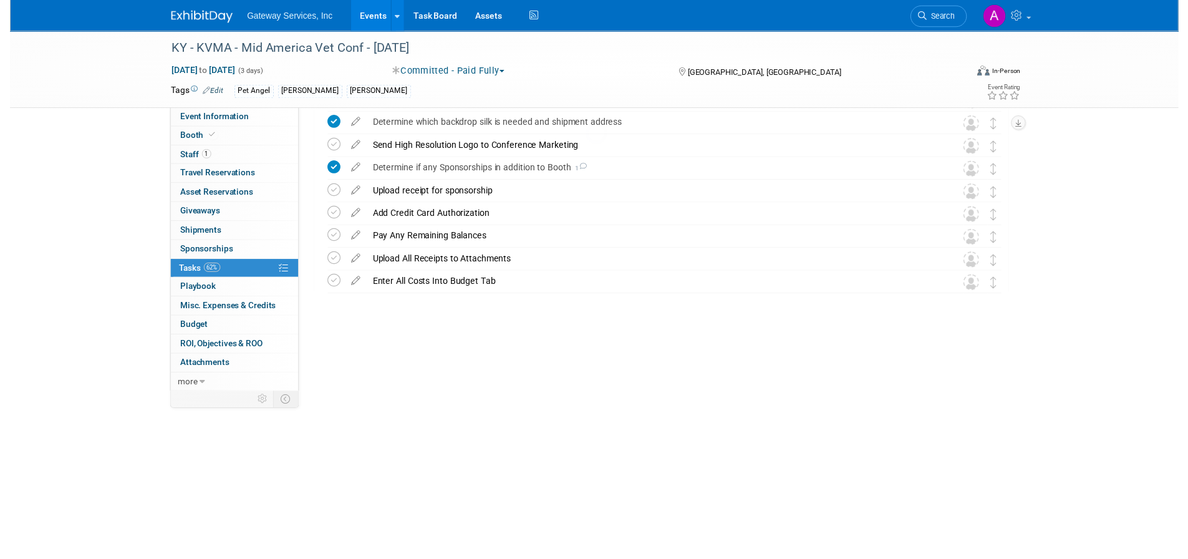
scroll to position [495, 0]
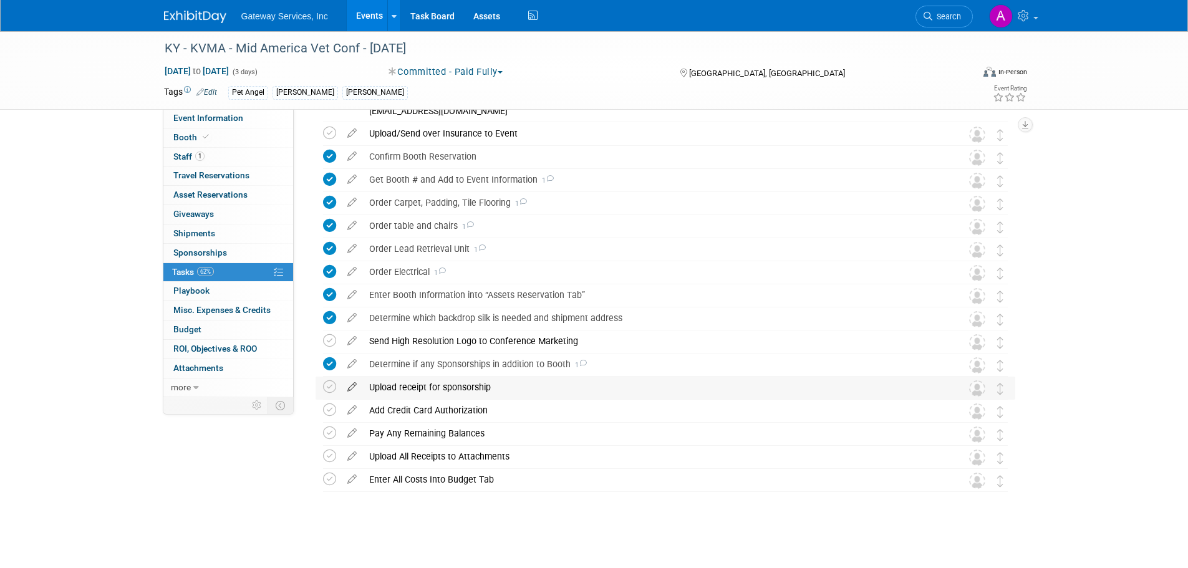
click at [355, 388] on icon at bounding box center [352, 385] width 22 height 16
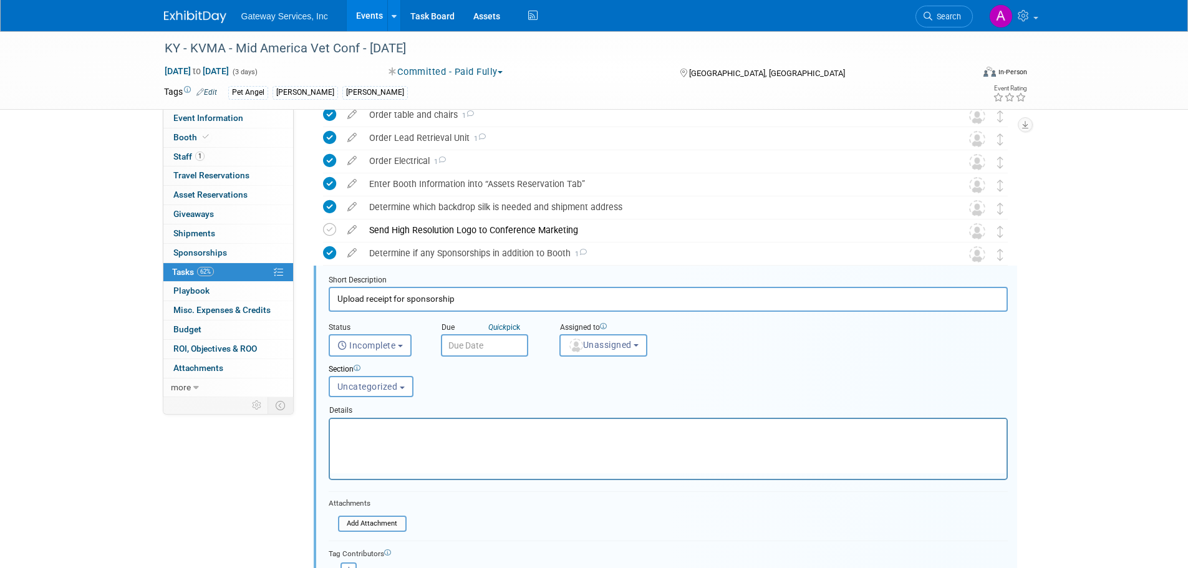
scroll to position [689, 0]
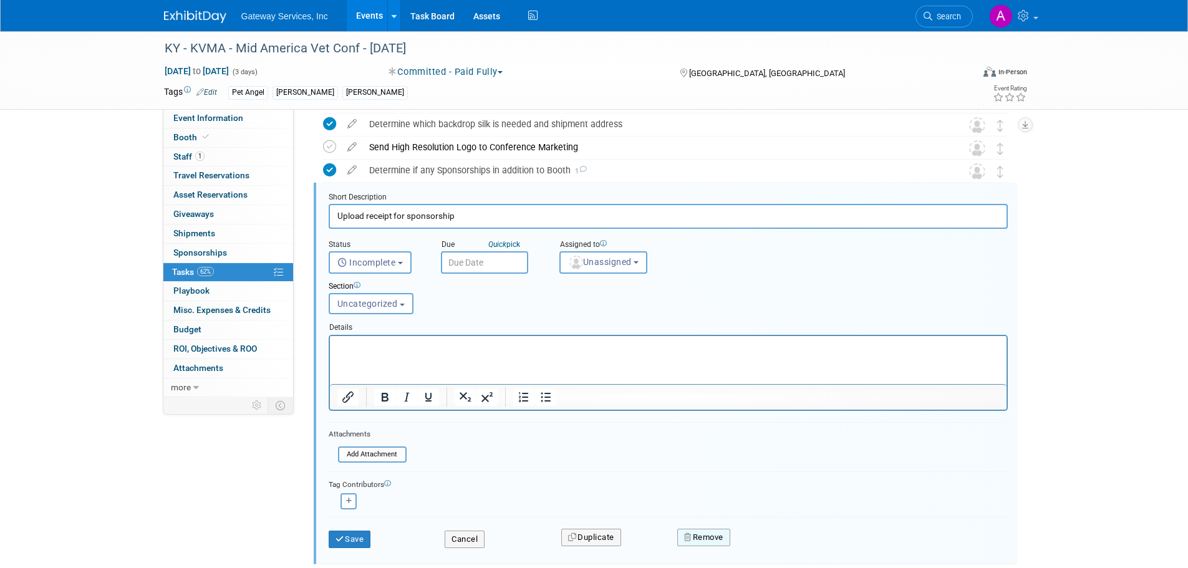
click at [715, 529] on button "Remove" at bounding box center [703, 537] width 53 height 17
click at [771, 545] on link "Yes" at bounding box center [774, 548] width 36 height 20
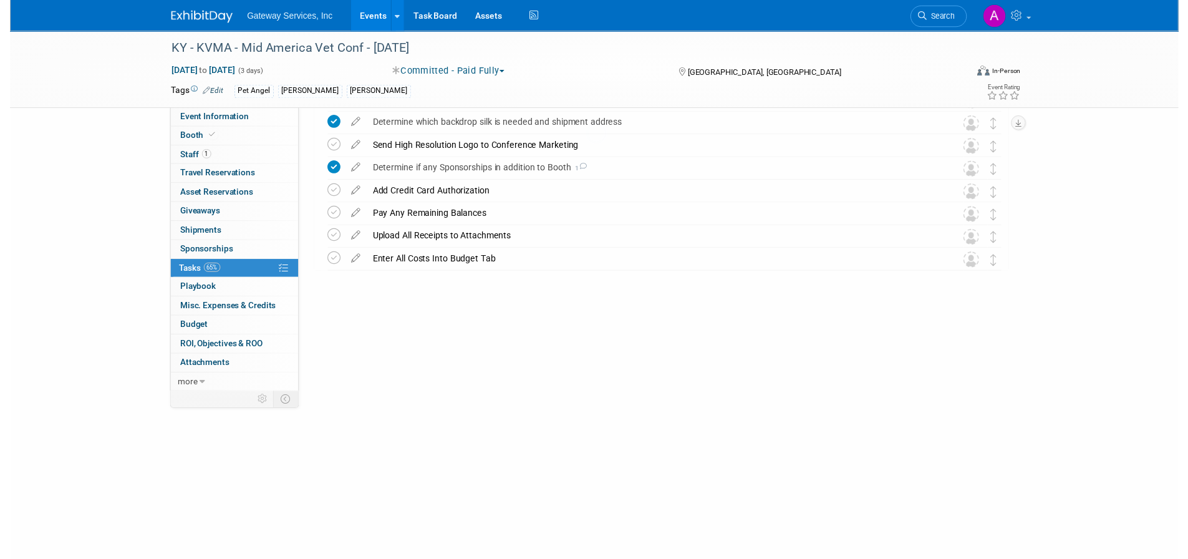
scroll to position [472, 0]
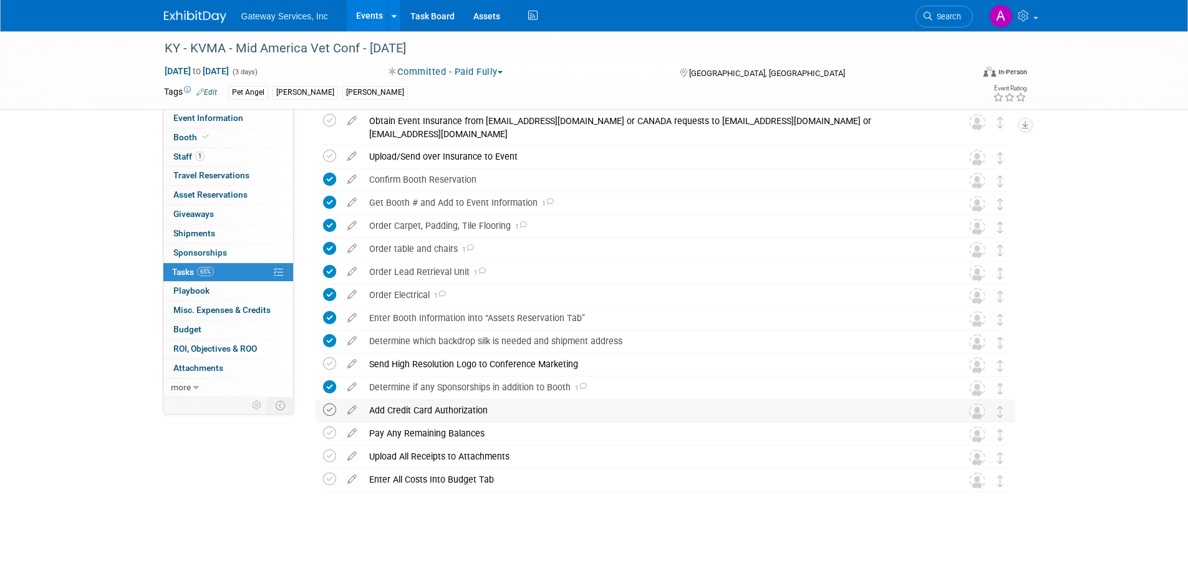
click at [329, 411] on icon at bounding box center [329, 409] width 13 height 13
click at [329, 435] on icon at bounding box center [329, 433] width 13 height 13
click at [351, 455] on icon at bounding box center [352, 454] width 22 height 16
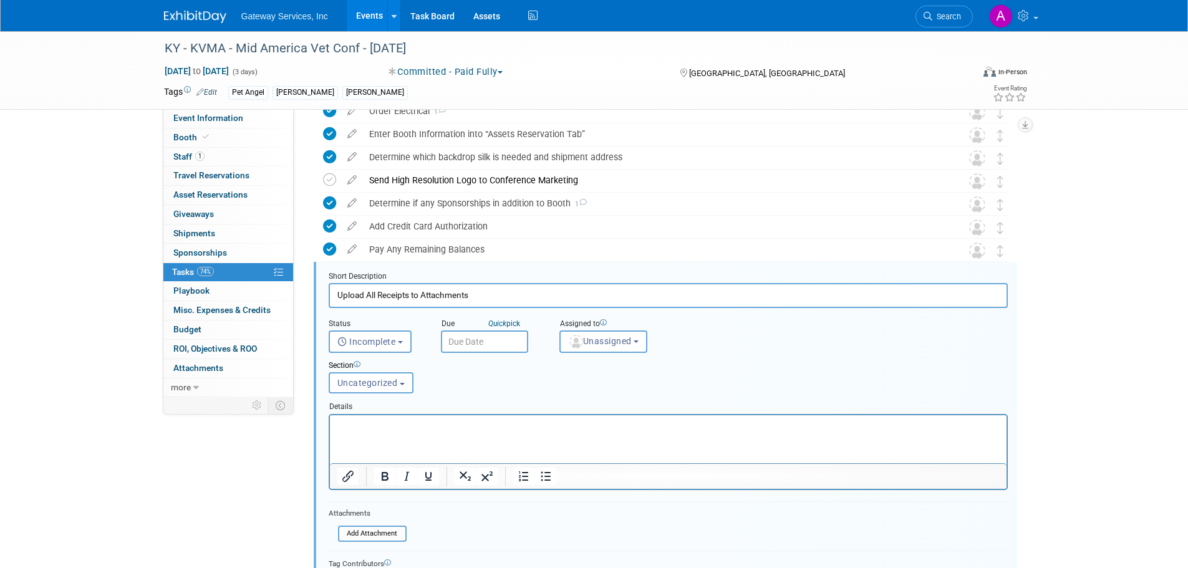
scroll to position [735, 0]
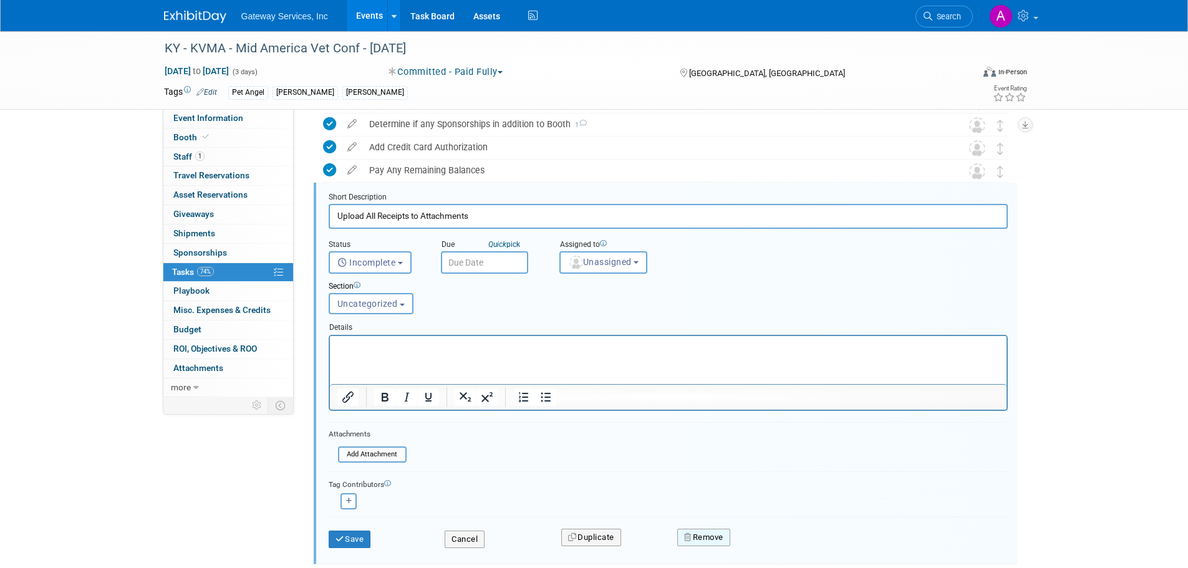
click at [698, 538] on button "Remove" at bounding box center [703, 537] width 53 height 17
drag, startPoint x: 768, startPoint y: 548, endPoint x: 756, endPoint y: 541, distance: 13.2
click at [768, 547] on link "Yes" at bounding box center [774, 548] width 36 height 20
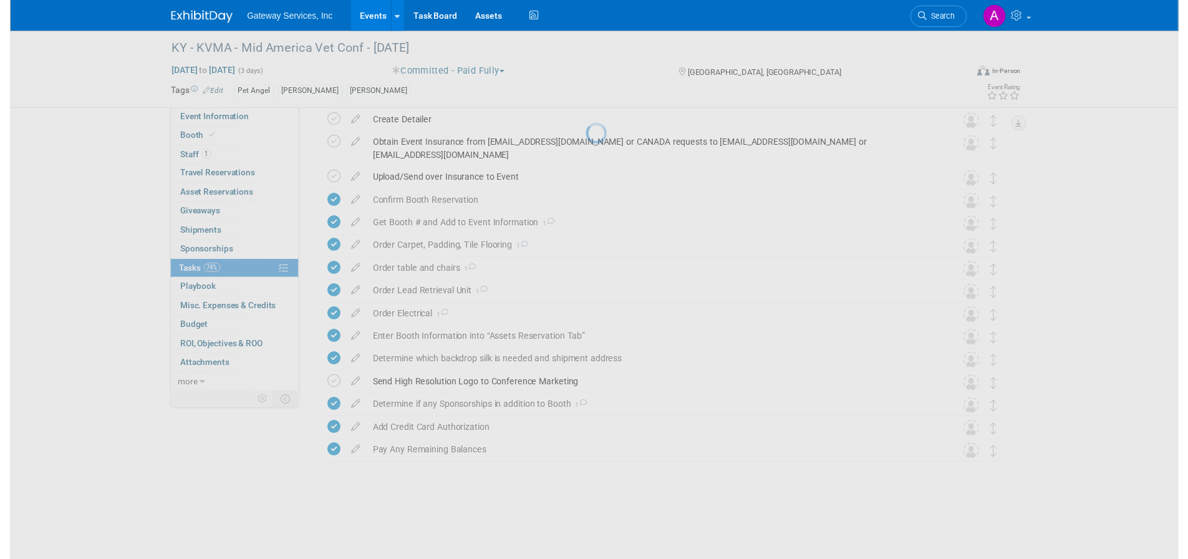
scroll to position [449, 0]
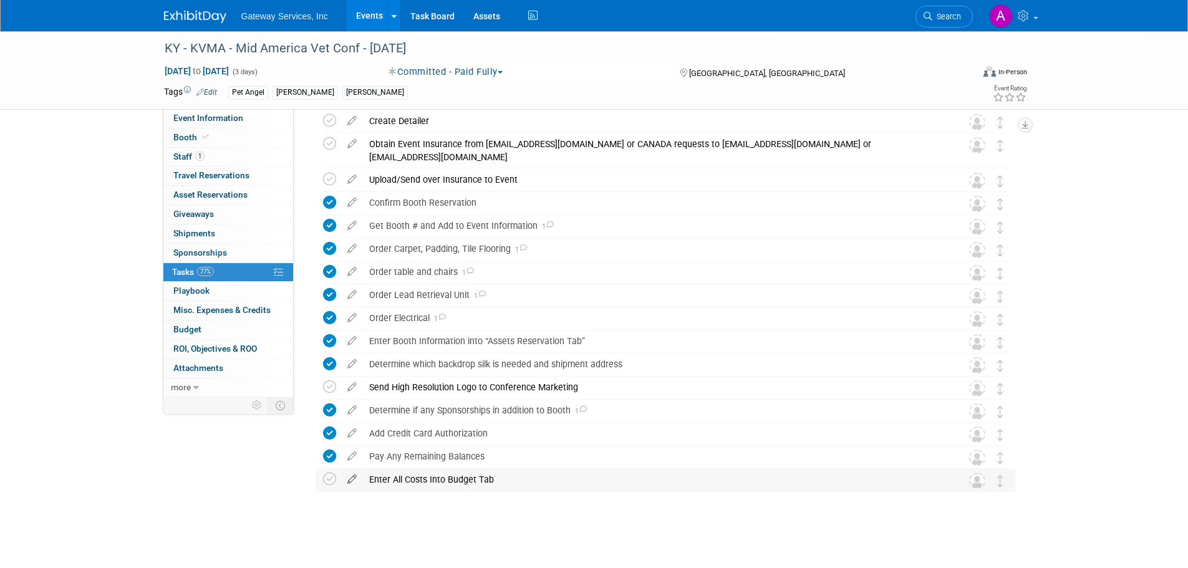
click at [349, 477] on icon at bounding box center [352, 477] width 22 height 16
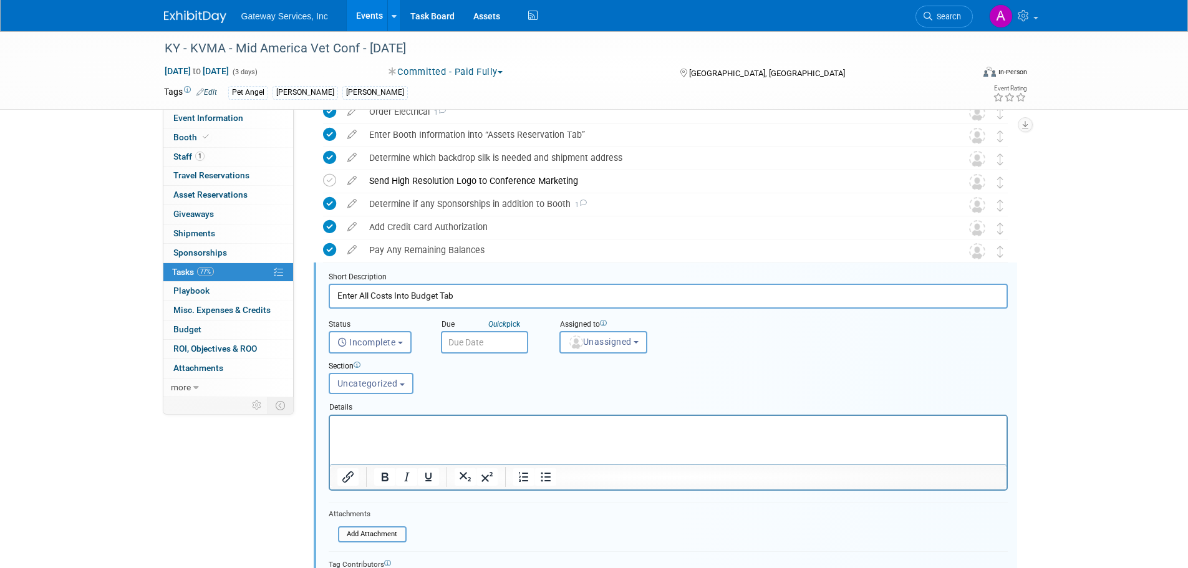
scroll to position [735, 0]
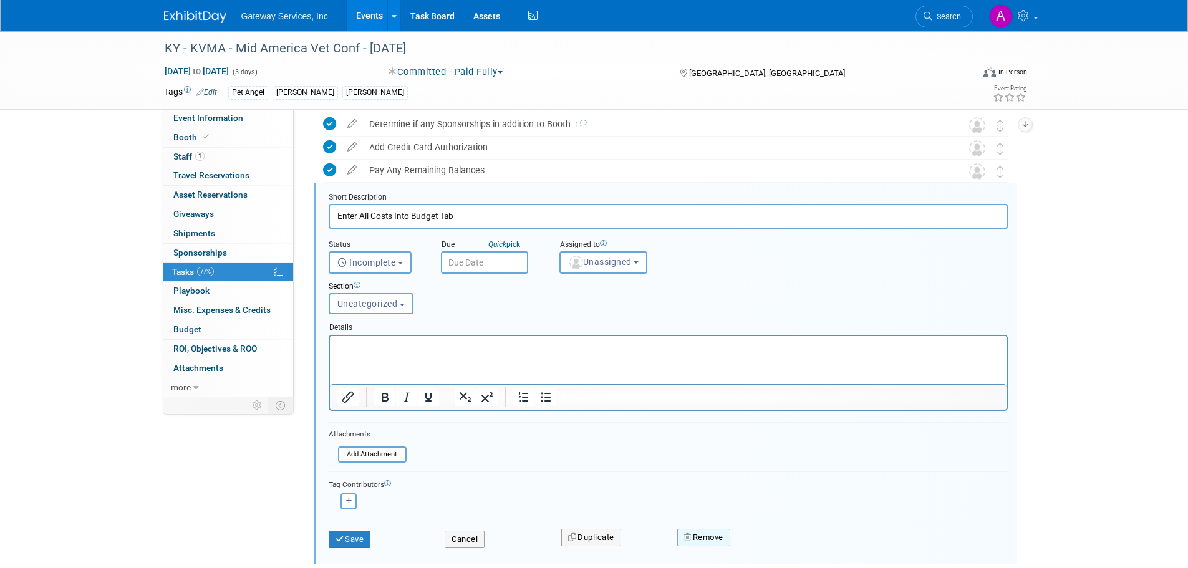
click at [708, 538] on button "Remove" at bounding box center [703, 537] width 53 height 17
click at [774, 543] on link "Yes" at bounding box center [774, 548] width 36 height 20
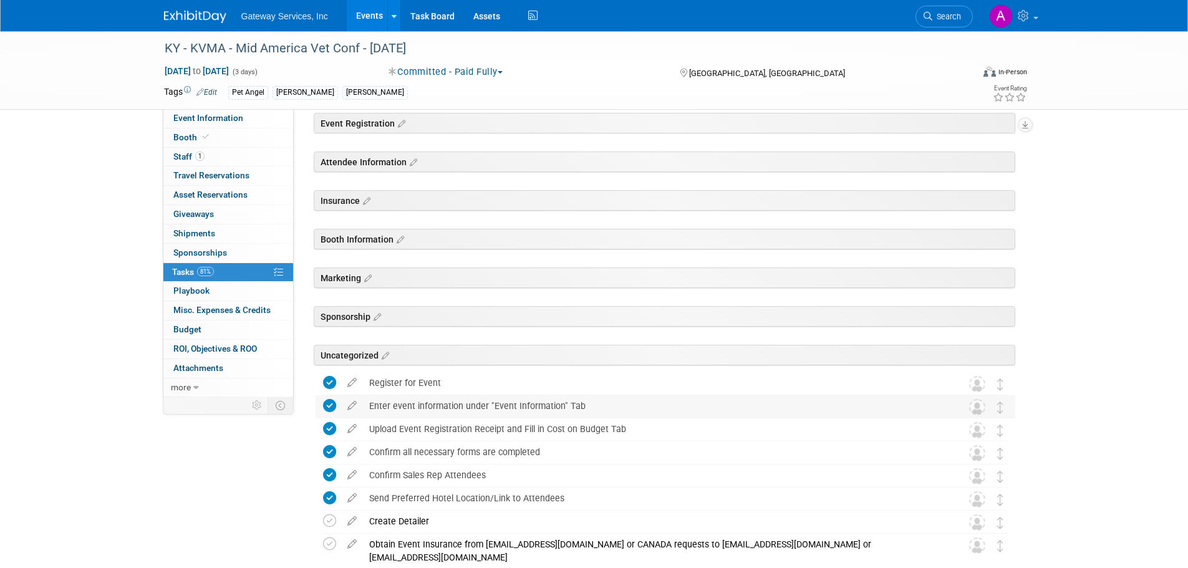
scroll to position [0, 0]
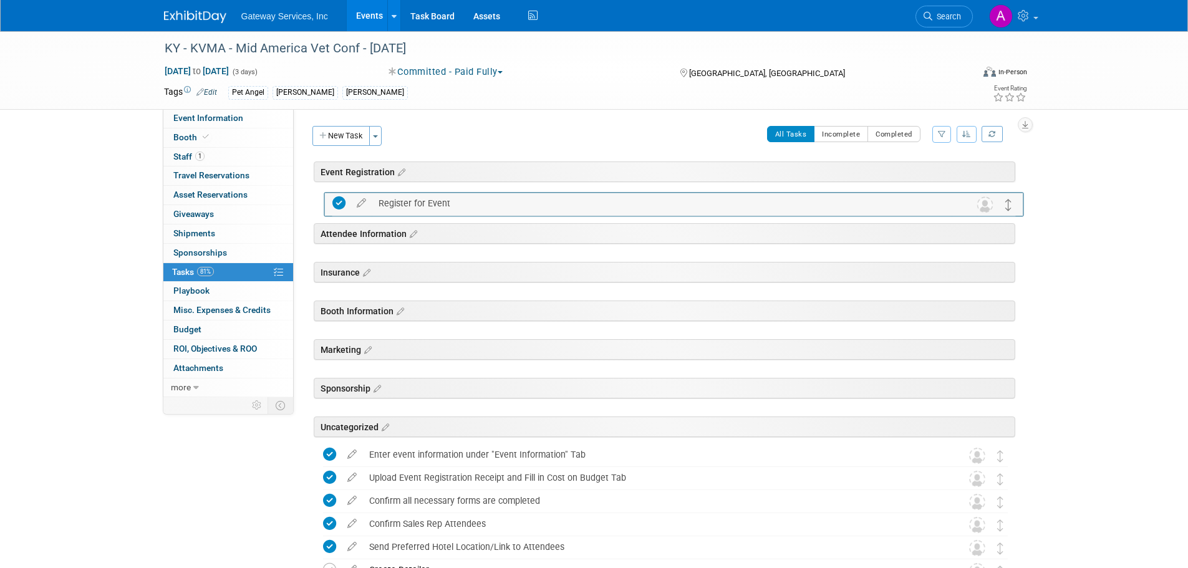
drag, startPoint x: 997, startPoint y: 430, endPoint x: 1005, endPoint y: 199, distance: 230.9
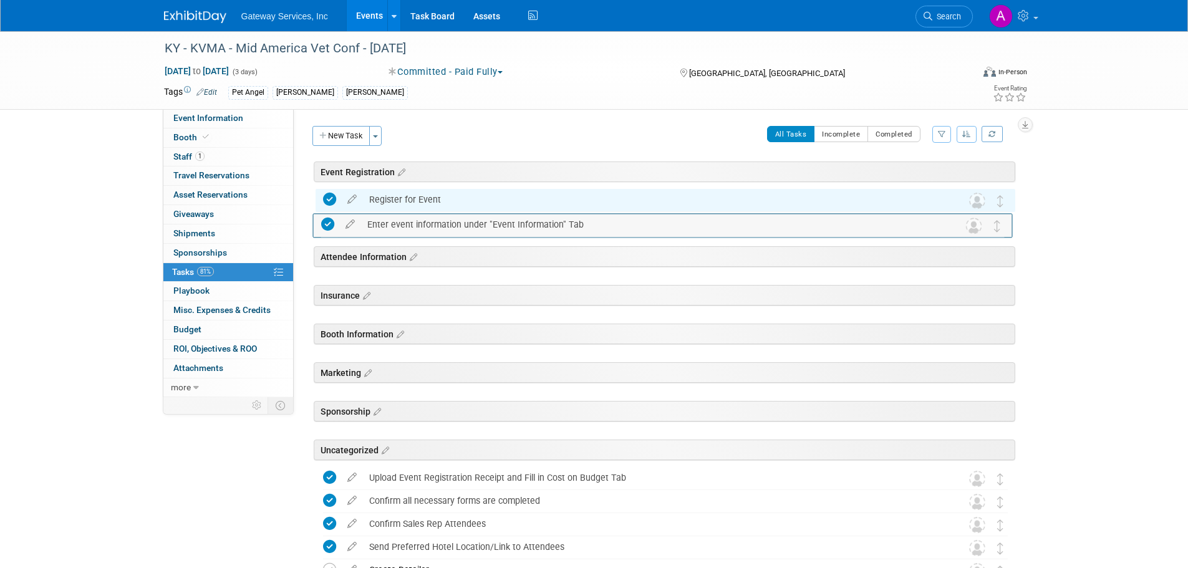
drag, startPoint x: 1000, startPoint y: 450, endPoint x: 997, endPoint y: 220, distance: 230.7
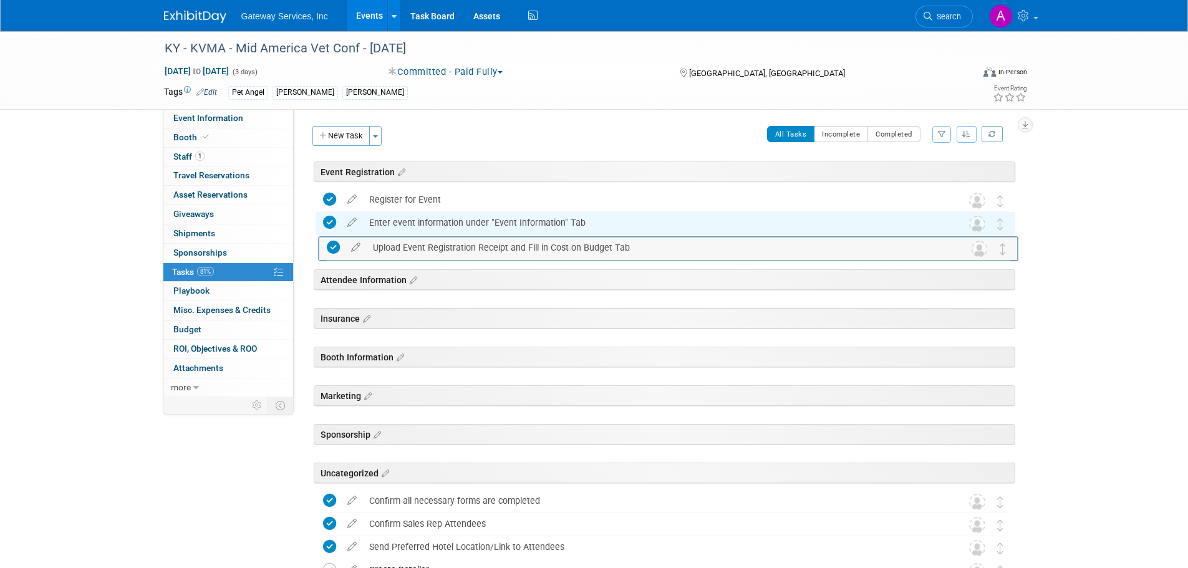
drag, startPoint x: 1005, startPoint y: 478, endPoint x: 1008, endPoint y: 246, distance: 231.4
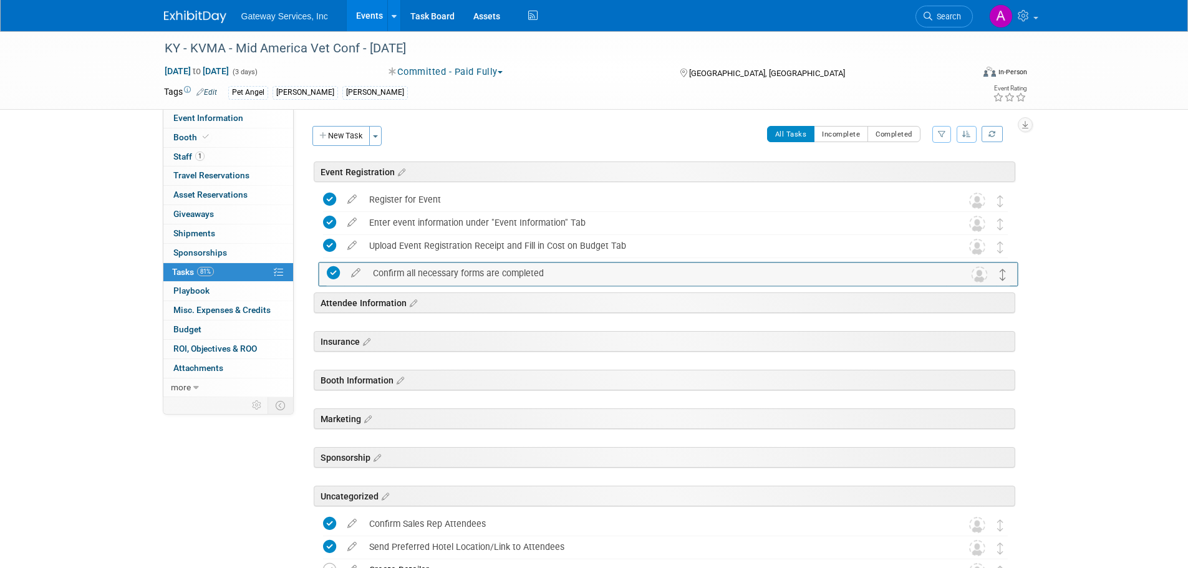
drag, startPoint x: 1001, startPoint y: 503, endPoint x: 1004, endPoint y: 274, distance: 228.9
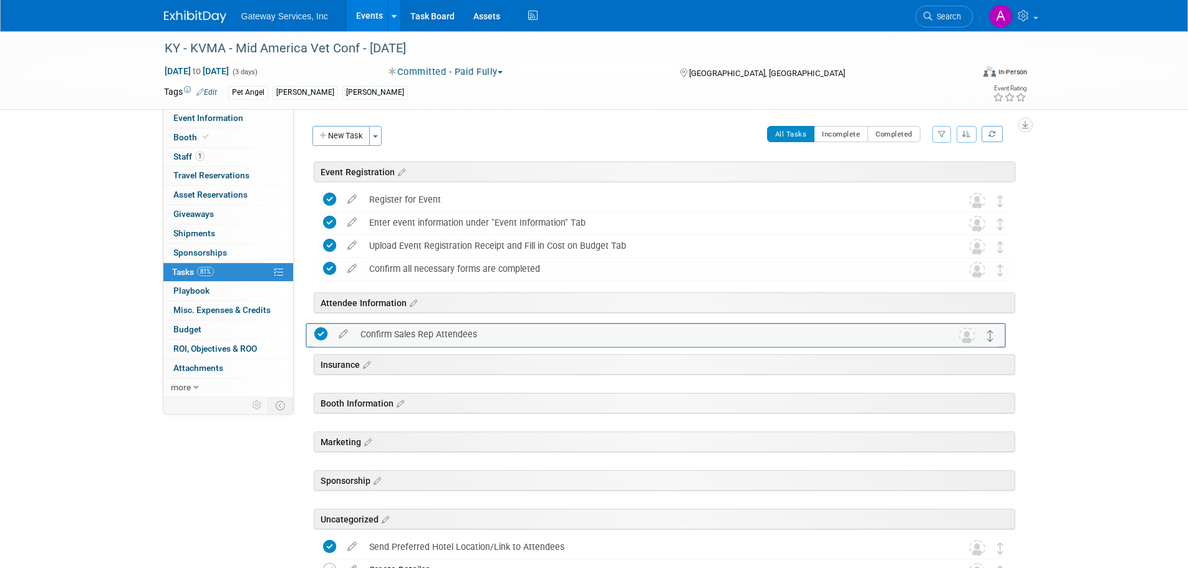
drag, startPoint x: 1002, startPoint y: 527, endPoint x: 992, endPoint y: 337, distance: 190.4
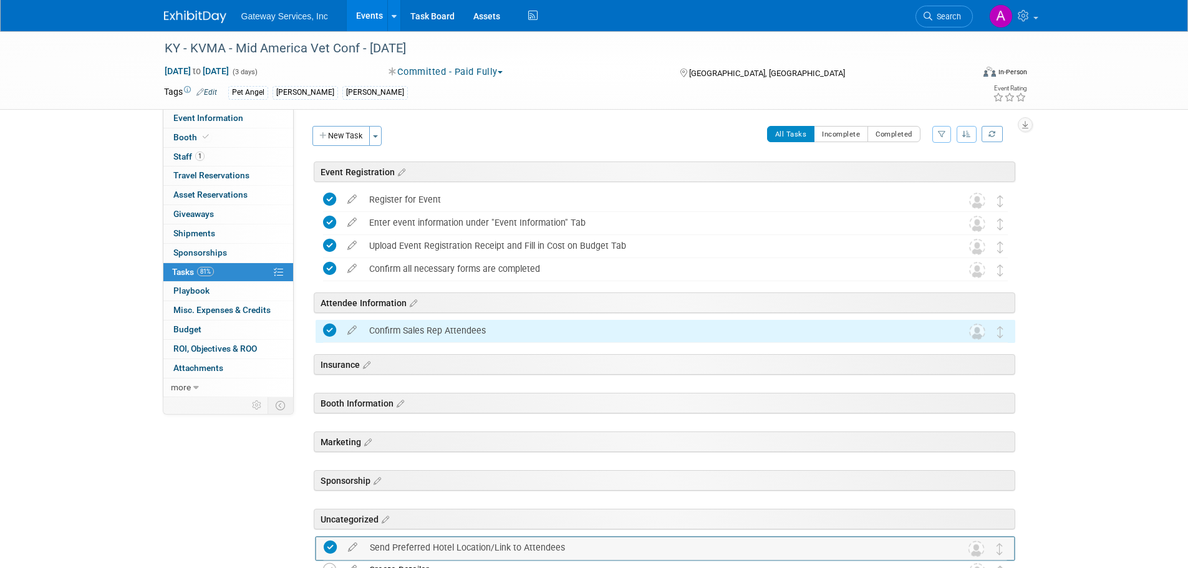
scroll to position [21, 0]
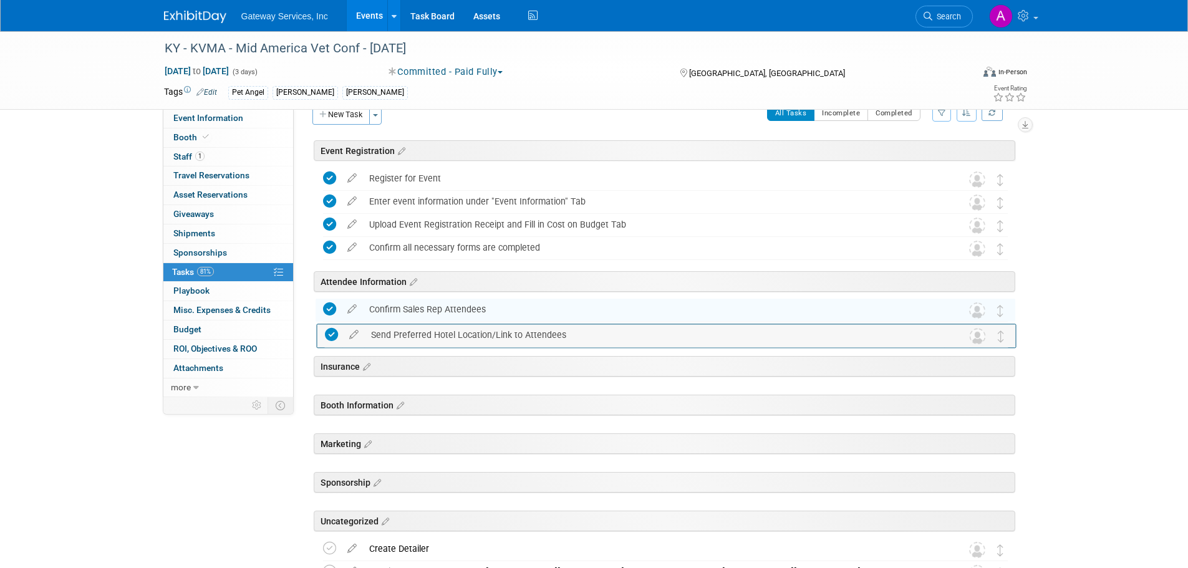
drag, startPoint x: 1005, startPoint y: 546, endPoint x: 1008, endPoint y: 343, distance: 203.3
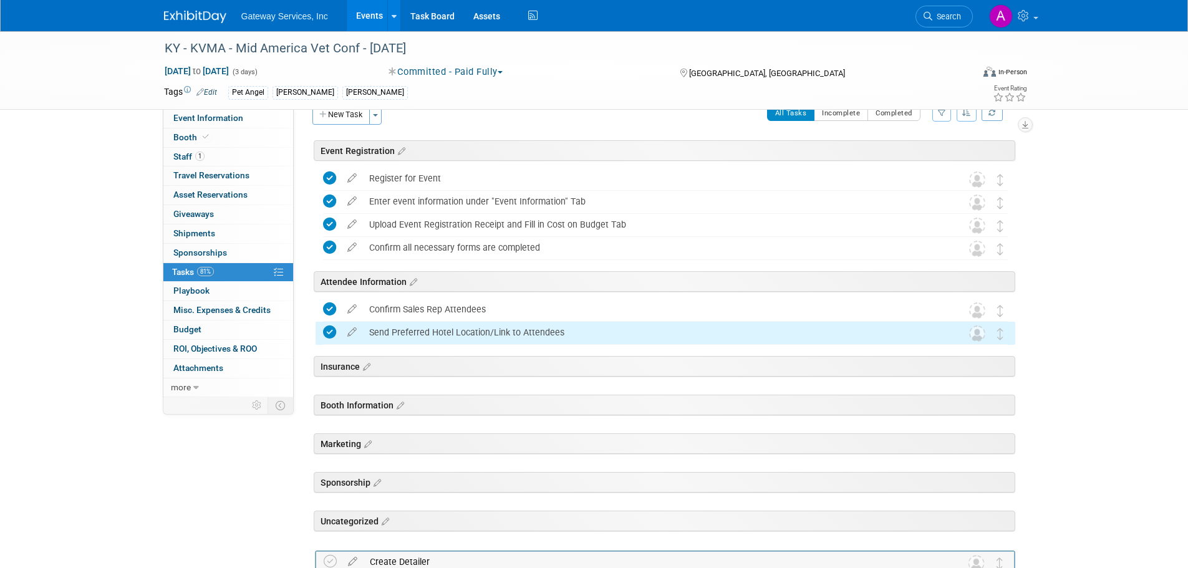
scroll to position [56, 0]
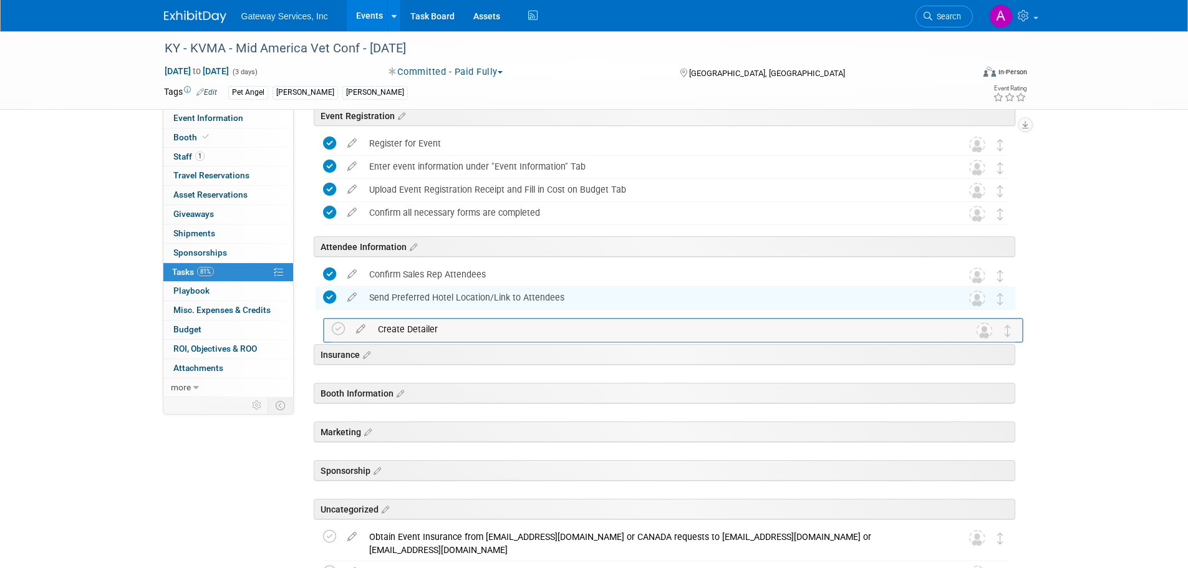
drag, startPoint x: 1004, startPoint y: 526, endPoint x: 1012, endPoint y: 328, distance: 197.8
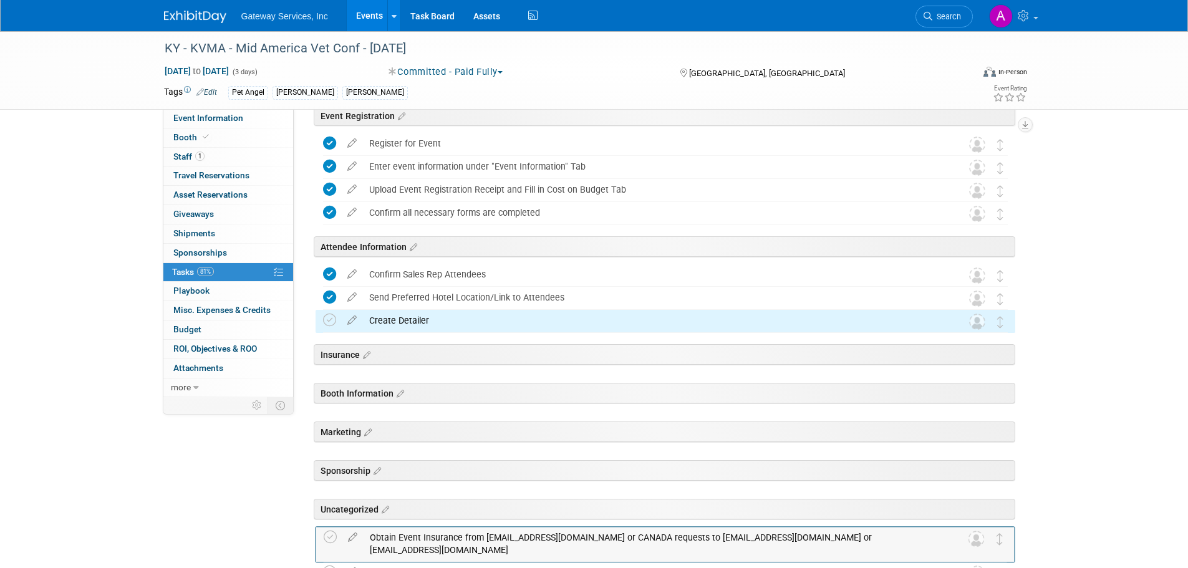
scroll to position [59, 0]
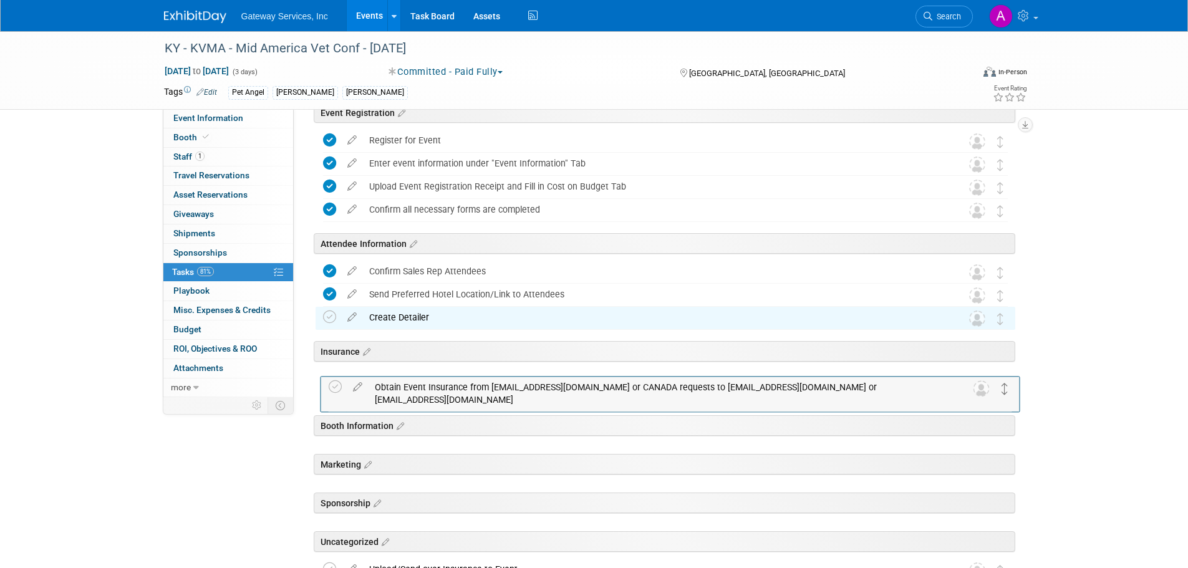
drag, startPoint x: 998, startPoint y: 533, endPoint x: 1003, endPoint y: 381, distance: 151.6
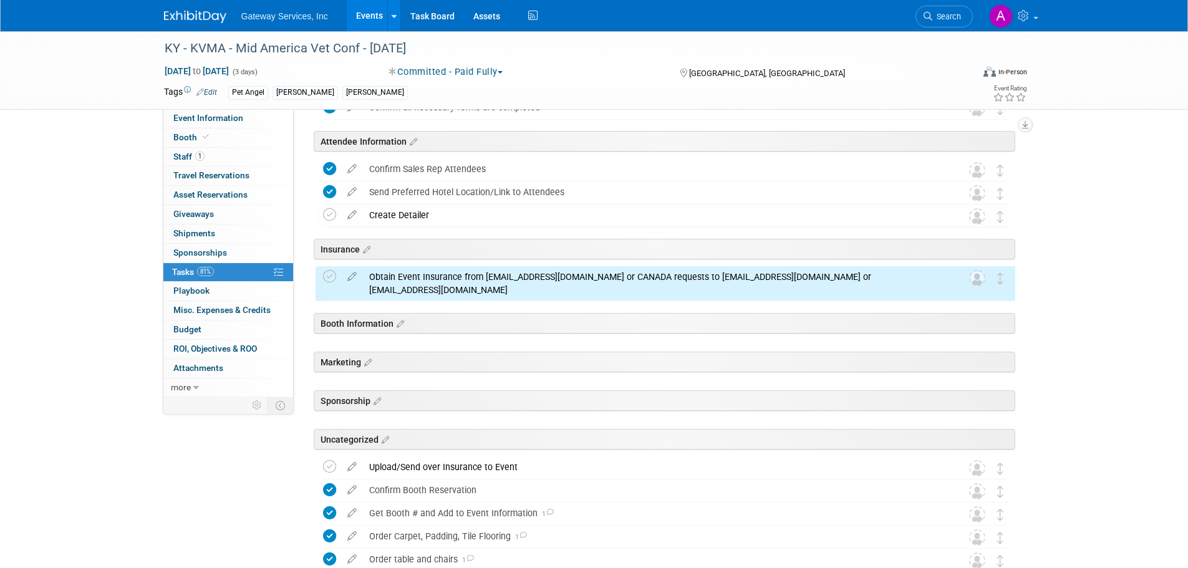
scroll to position [184, 0]
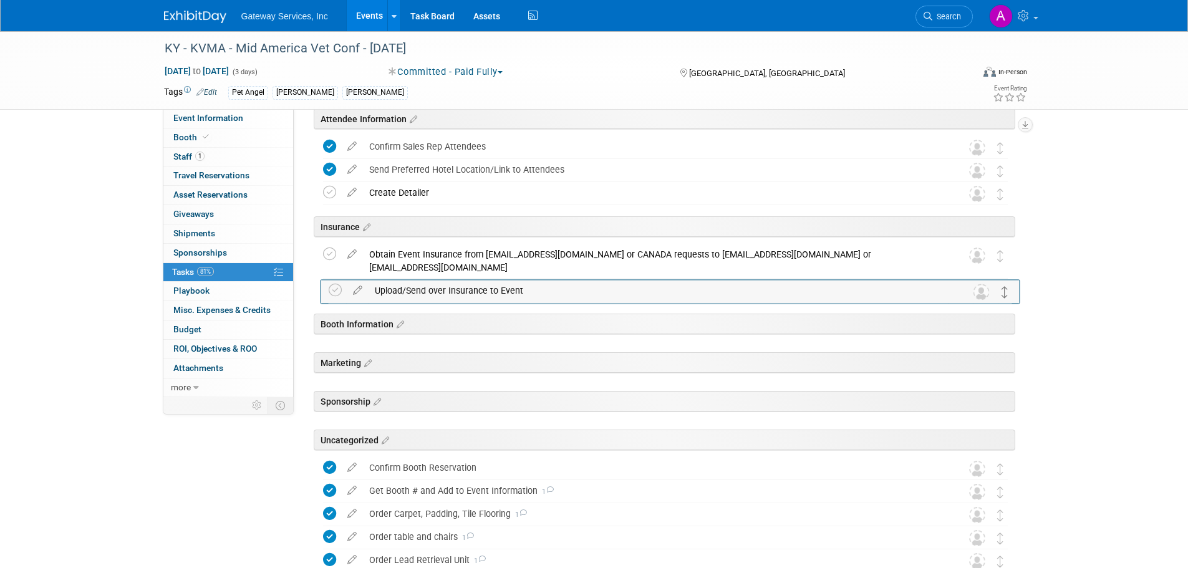
drag, startPoint x: 997, startPoint y: 446, endPoint x: 1002, endPoint y: 292, distance: 154.7
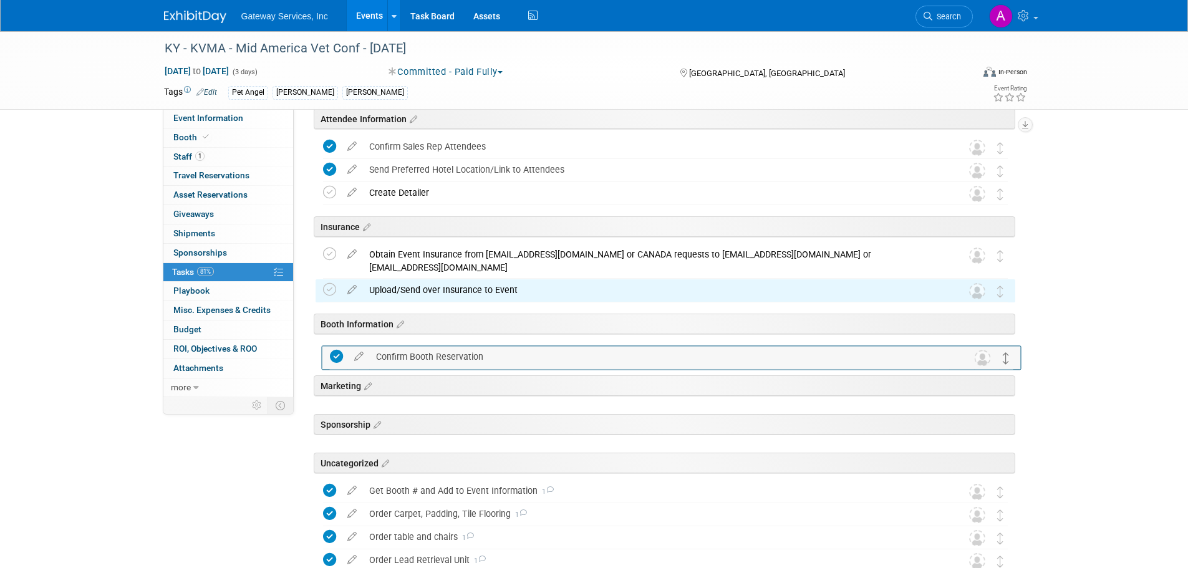
drag, startPoint x: 1000, startPoint y: 467, endPoint x: 1006, endPoint y: 355, distance: 112.4
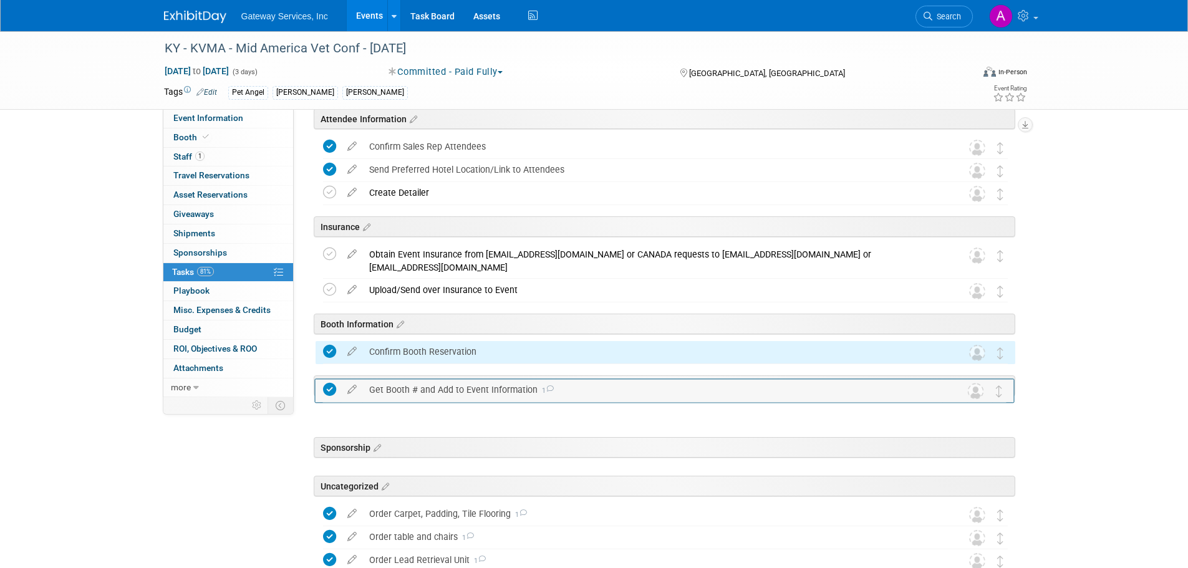
drag, startPoint x: 1004, startPoint y: 490, endPoint x: 1005, endPoint y: 374, distance: 116.0
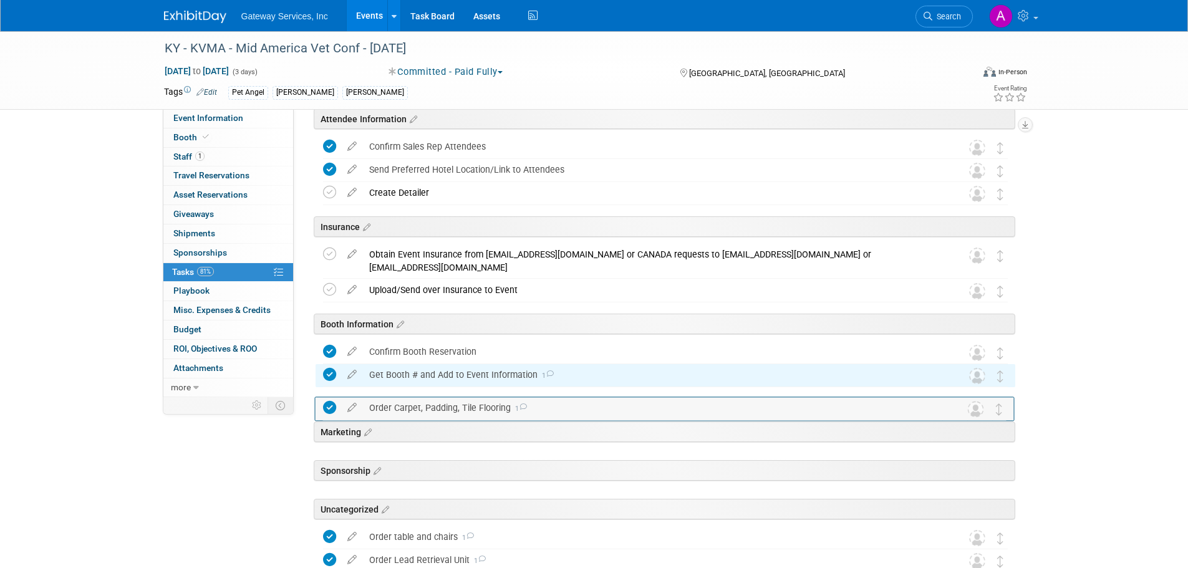
drag, startPoint x: 1005, startPoint y: 508, endPoint x: 1005, endPoint y: 400, distance: 107.9
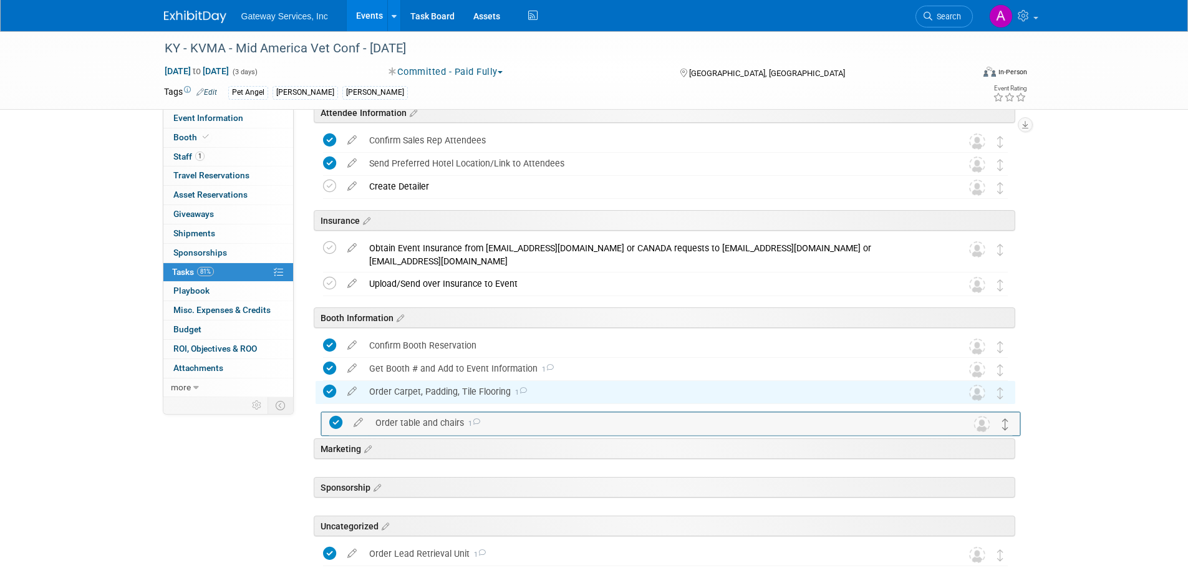
drag, startPoint x: 998, startPoint y: 531, endPoint x: 1003, endPoint y: 422, distance: 109.2
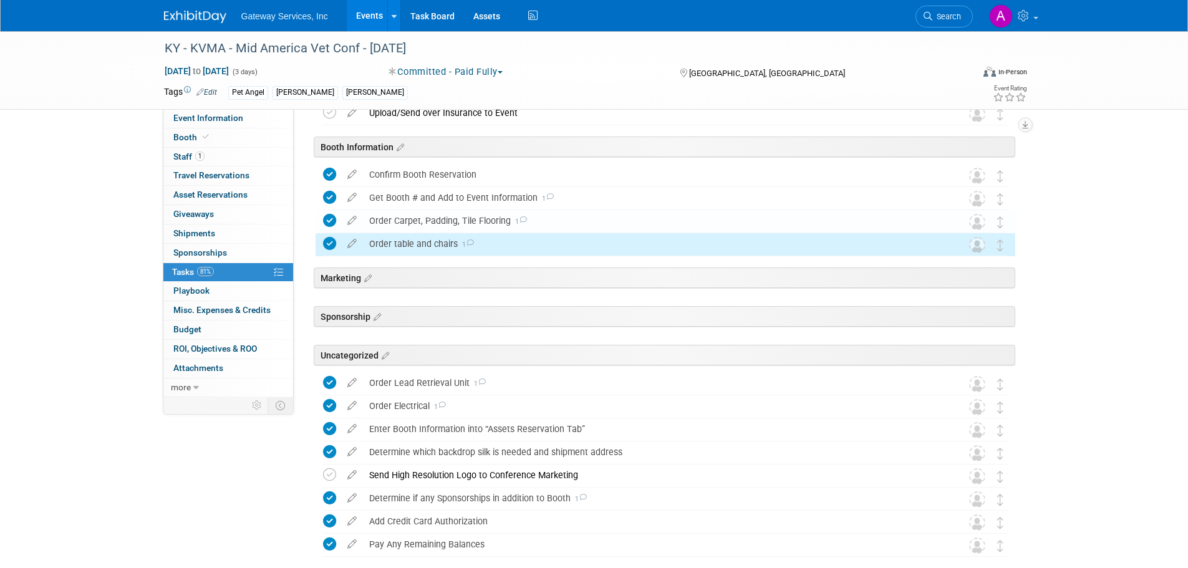
scroll to position [377, 0]
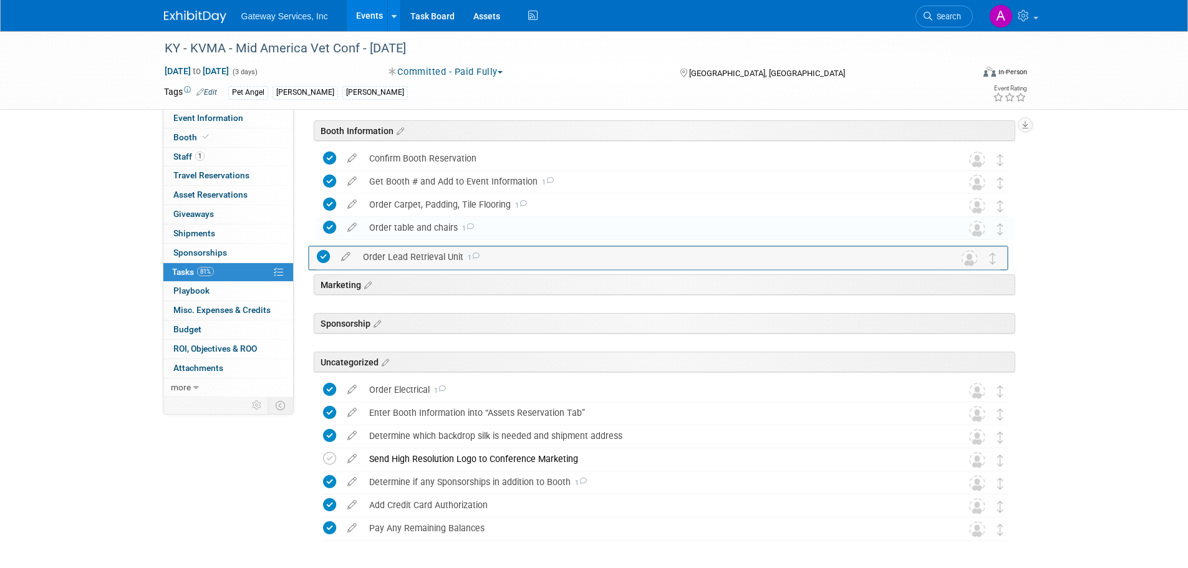
drag, startPoint x: 1006, startPoint y: 367, endPoint x: 999, endPoint y: 257, distance: 110.6
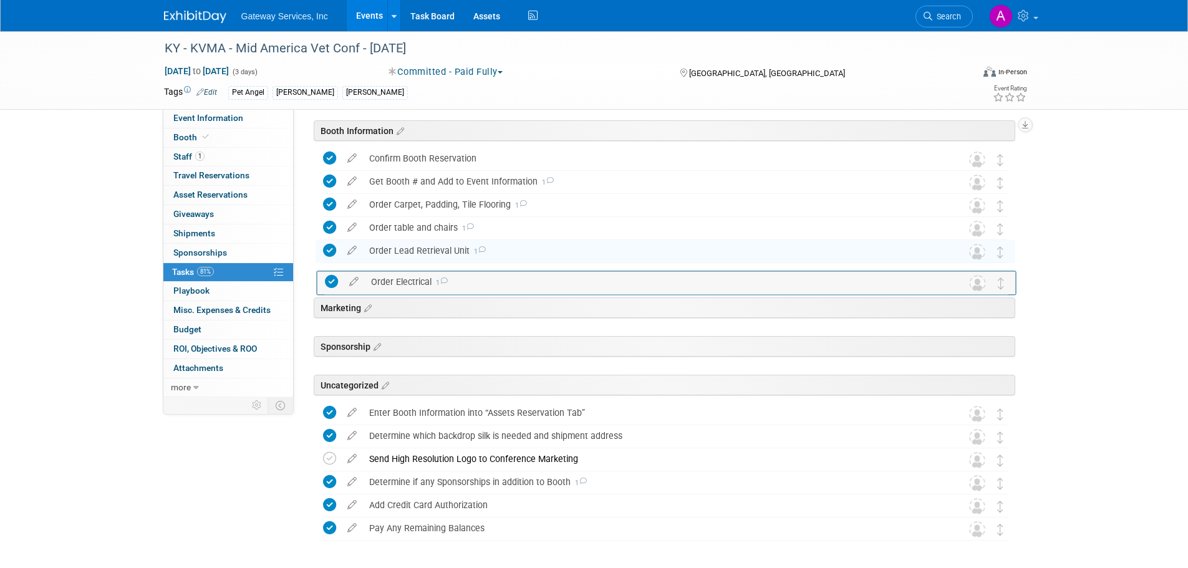
drag, startPoint x: 1000, startPoint y: 384, endPoint x: 1002, endPoint y: 276, distance: 108.5
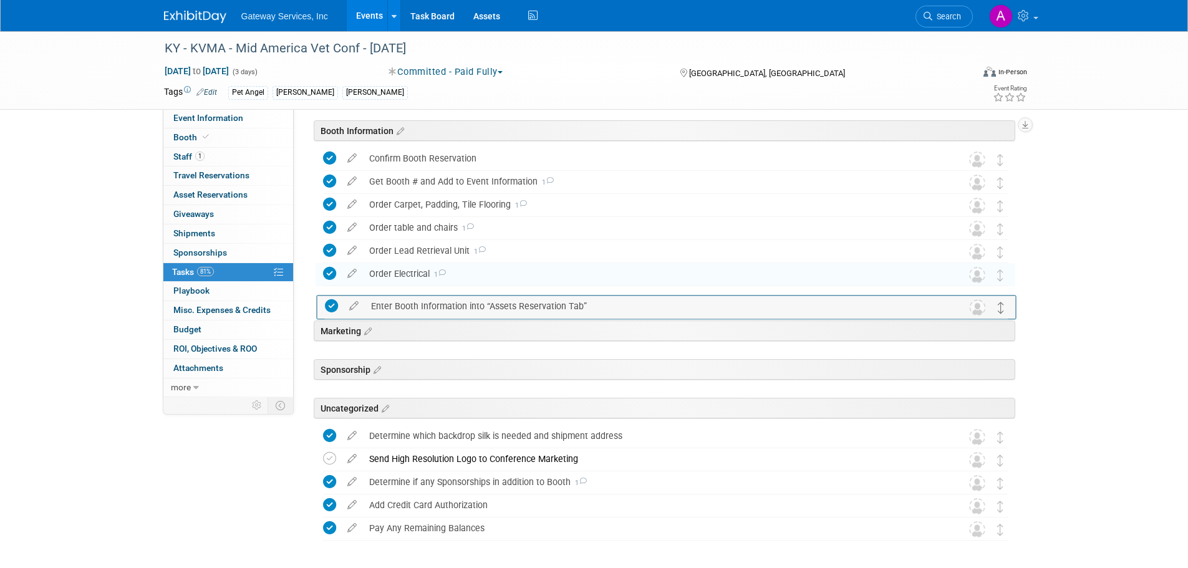
drag, startPoint x: 1001, startPoint y: 416, endPoint x: 1002, endPoint y: 309, distance: 107.3
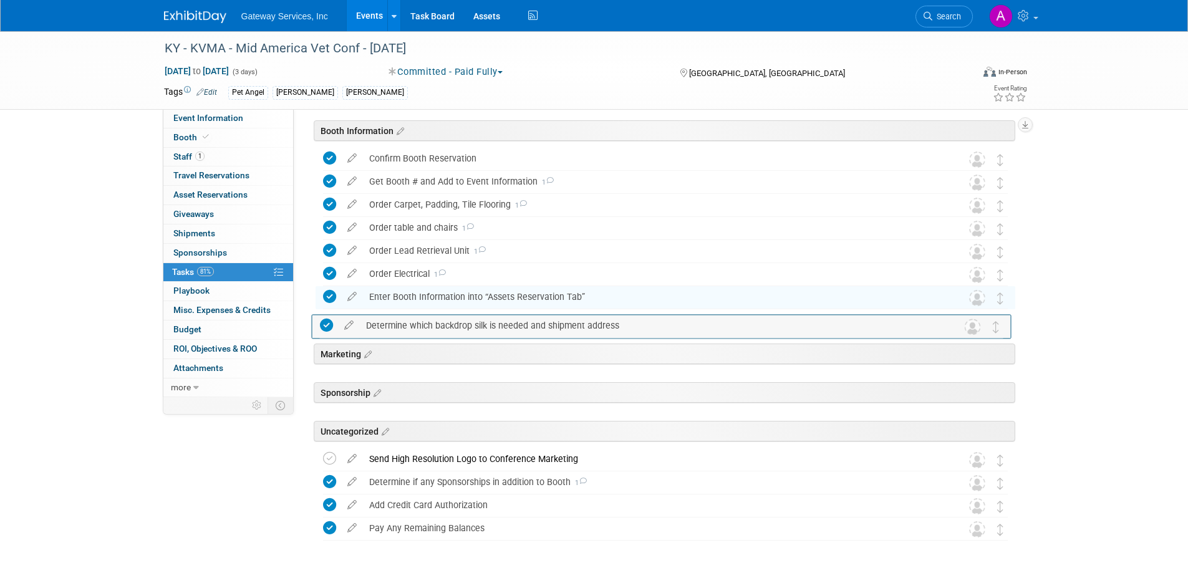
drag, startPoint x: 1006, startPoint y: 435, endPoint x: 1003, endPoint y: 323, distance: 112.3
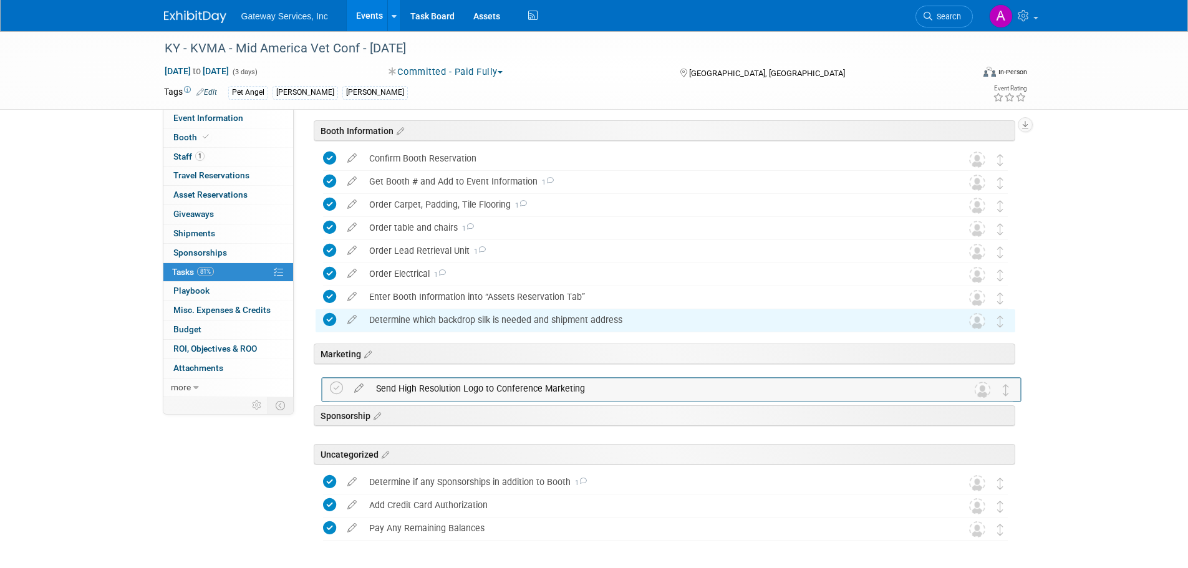
drag, startPoint x: 1003, startPoint y: 455, endPoint x: 1010, endPoint y: 383, distance: 72.7
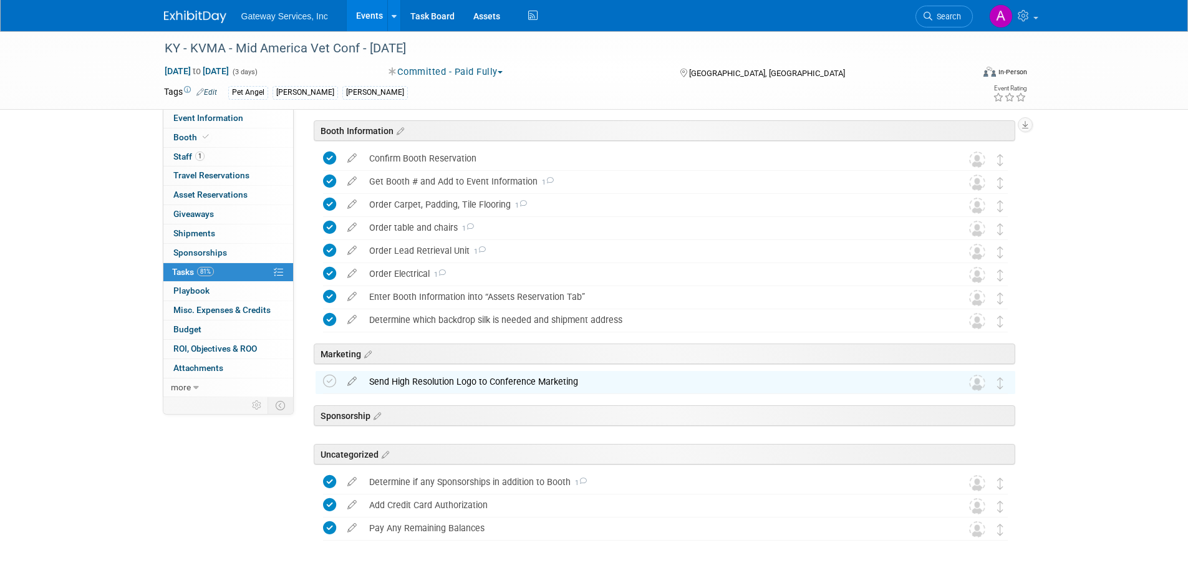
scroll to position [426, 0]
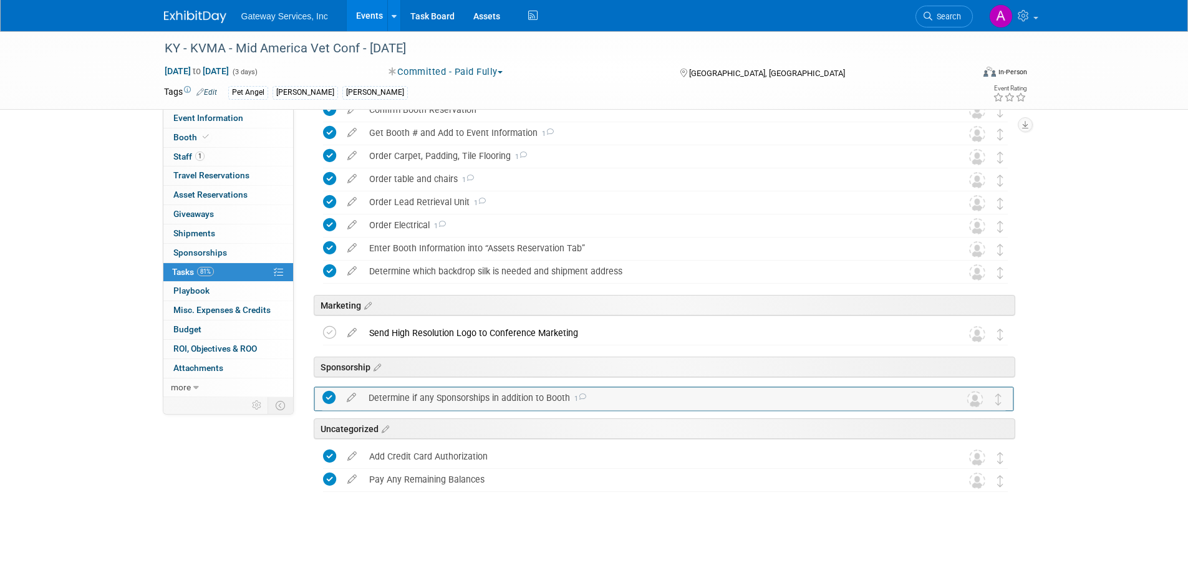
drag, startPoint x: 995, startPoint y: 432, endPoint x: 993, endPoint y: 394, distance: 37.4
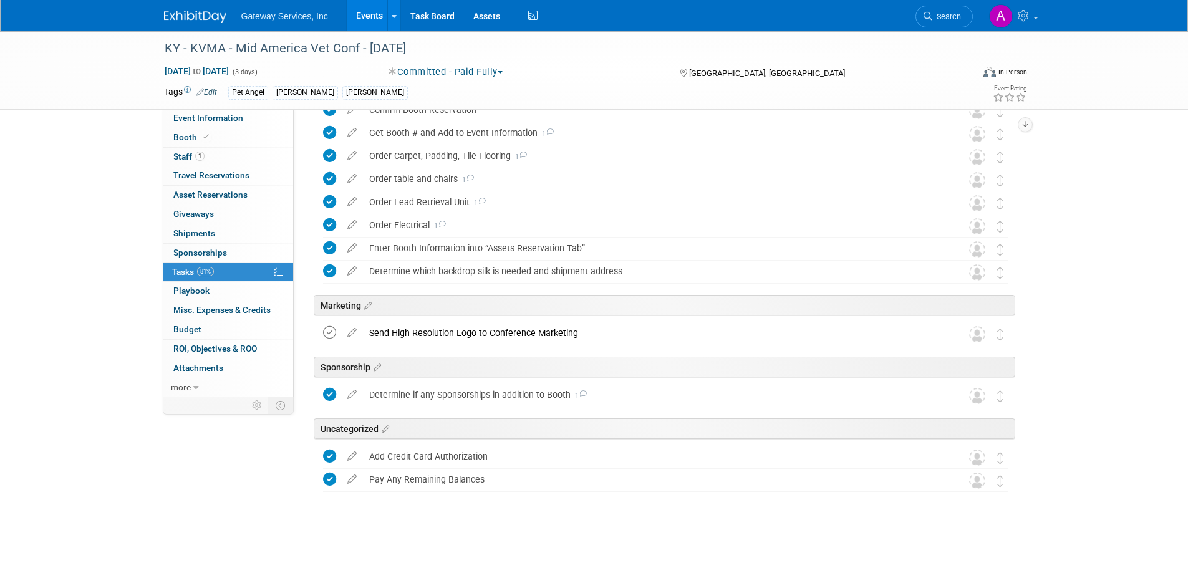
click at [327, 333] on icon at bounding box center [329, 332] width 13 height 13
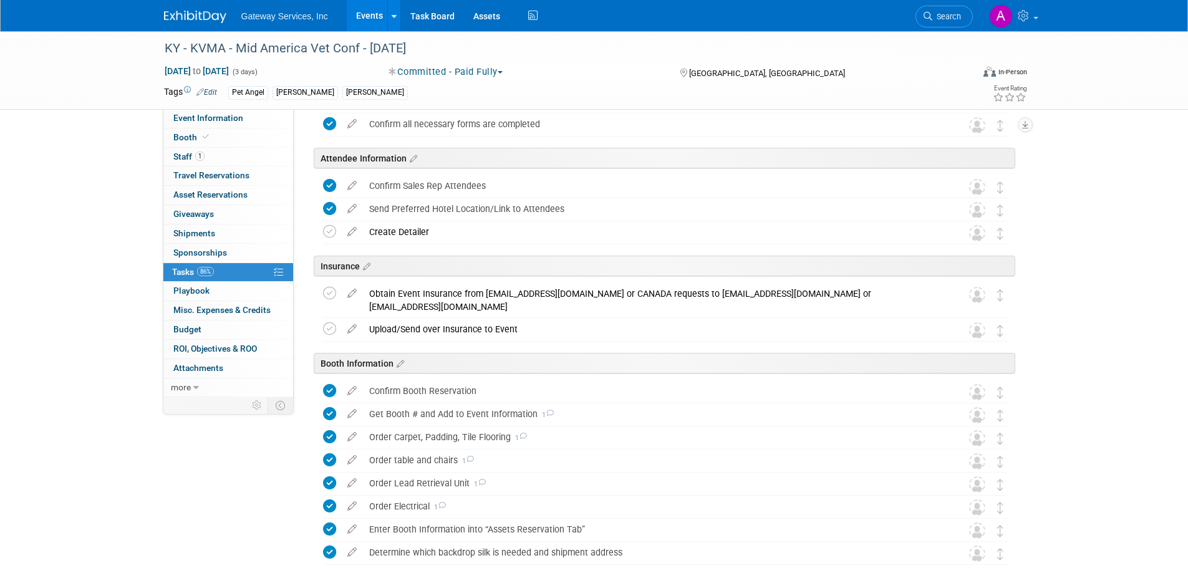
scroll to position [114, 0]
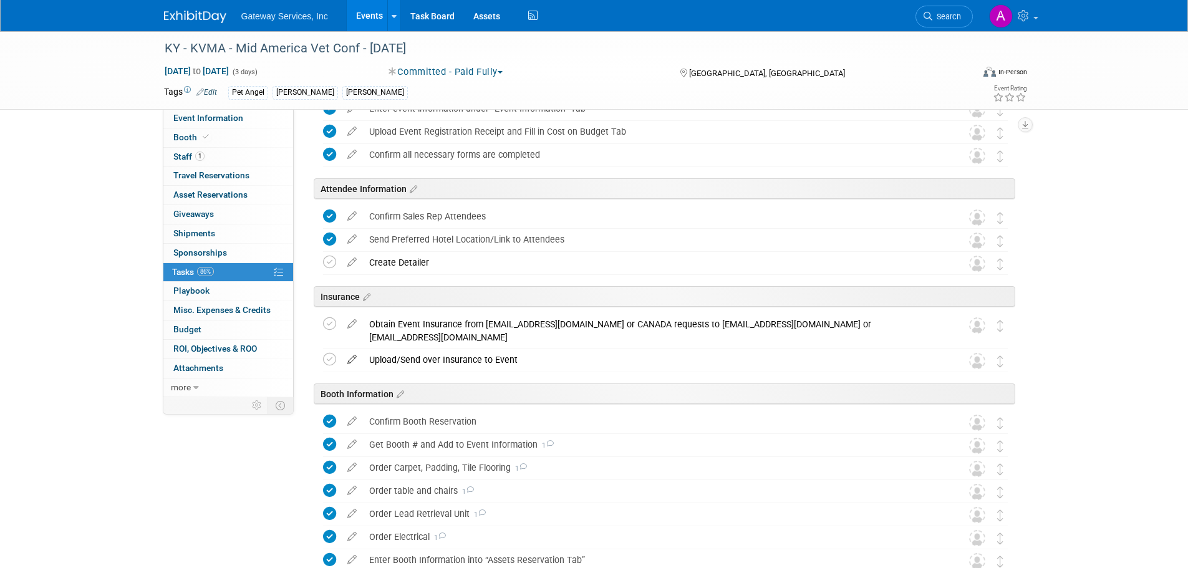
click at [349, 359] on icon at bounding box center [352, 357] width 22 height 16
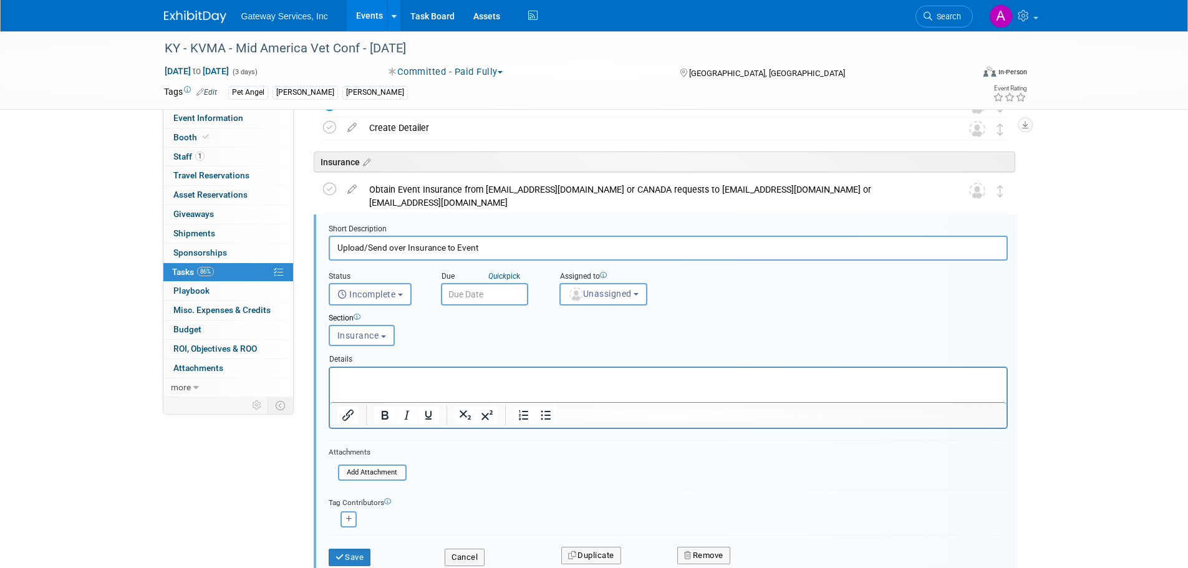
scroll to position [281, 0]
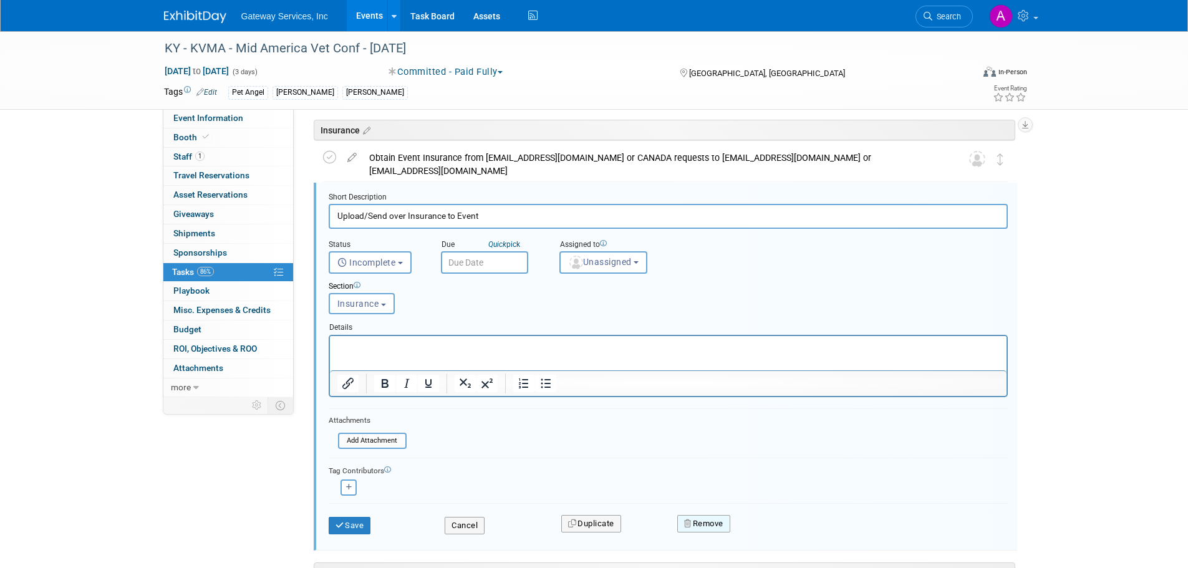
click at [706, 524] on button "Remove" at bounding box center [703, 523] width 53 height 17
click at [773, 531] on link "Yes" at bounding box center [774, 534] width 36 height 20
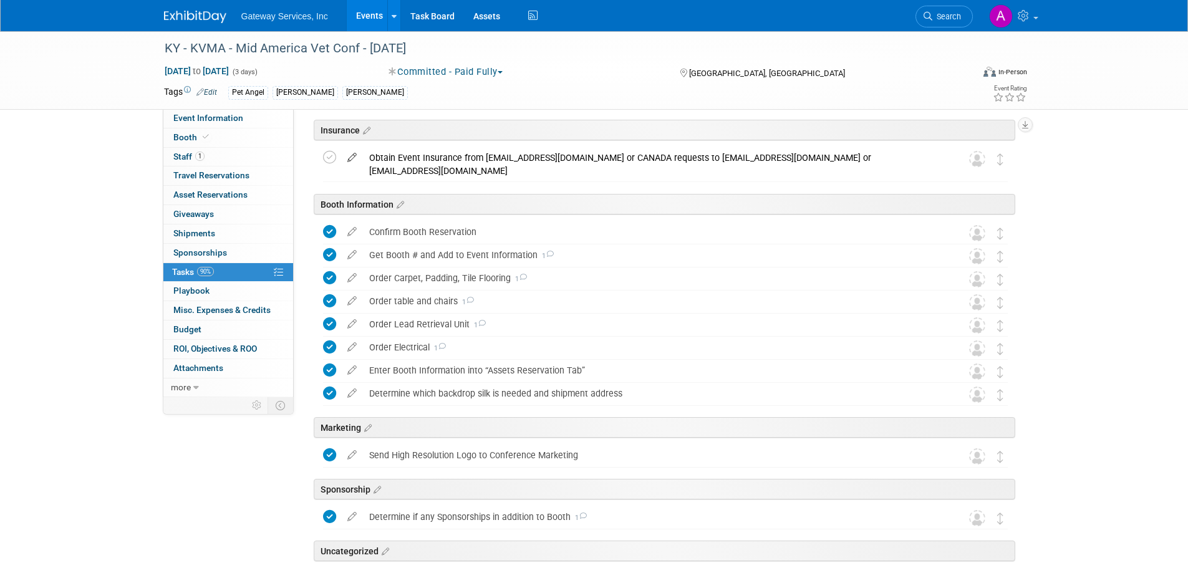
click at [350, 155] on icon at bounding box center [352, 155] width 22 height 16
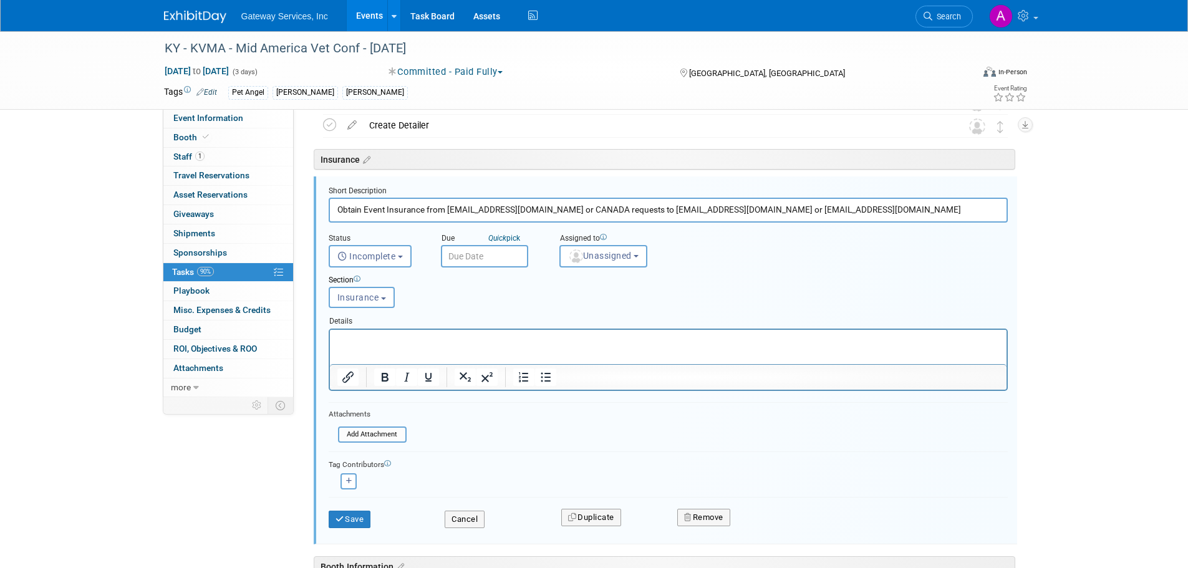
scroll to position [245, 0]
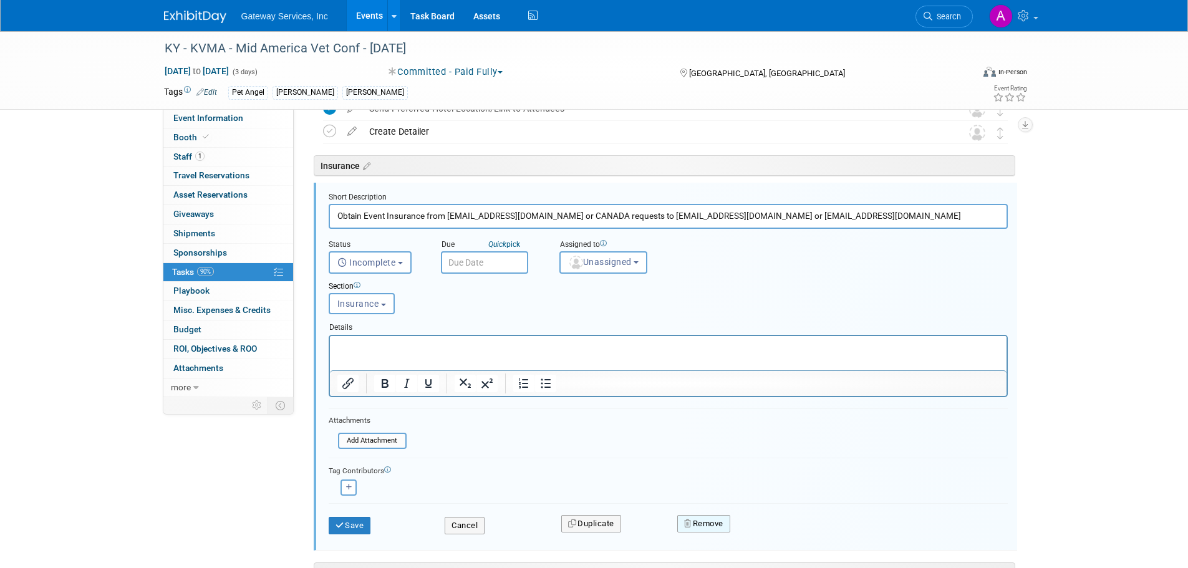
click at [722, 526] on button "Remove" at bounding box center [703, 523] width 53 height 17
click at [757, 531] on link "Yes" at bounding box center [774, 534] width 36 height 20
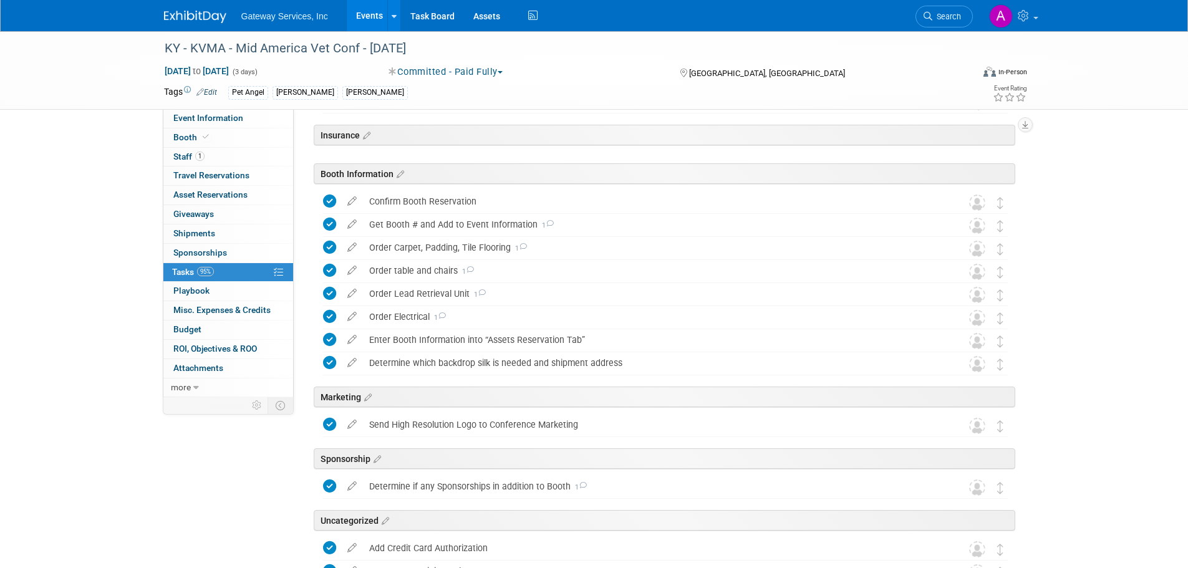
scroll to position [243, 0]
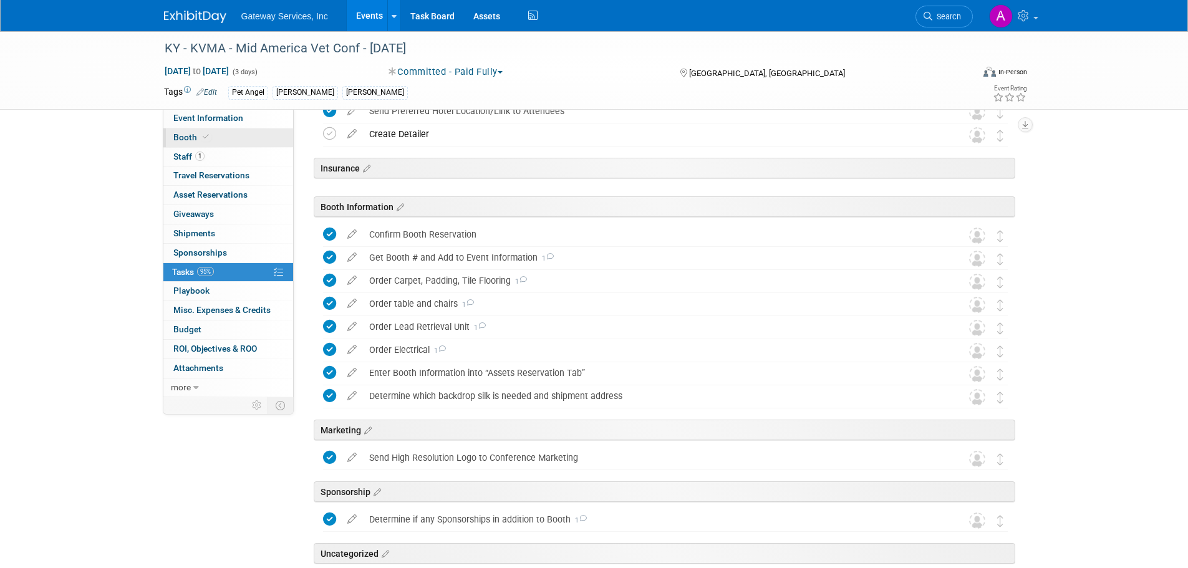
click at [220, 138] on link "Booth" at bounding box center [228, 137] width 130 height 19
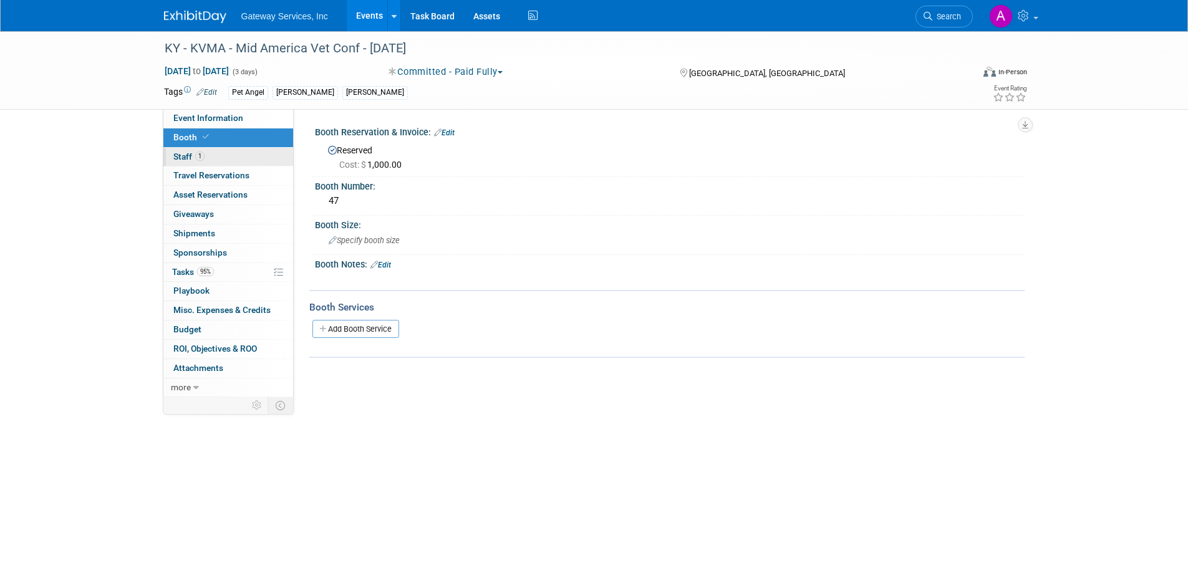
click at [242, 154] on link "1 Staff 1" at bounding box center [228, 157] width 130 height 19
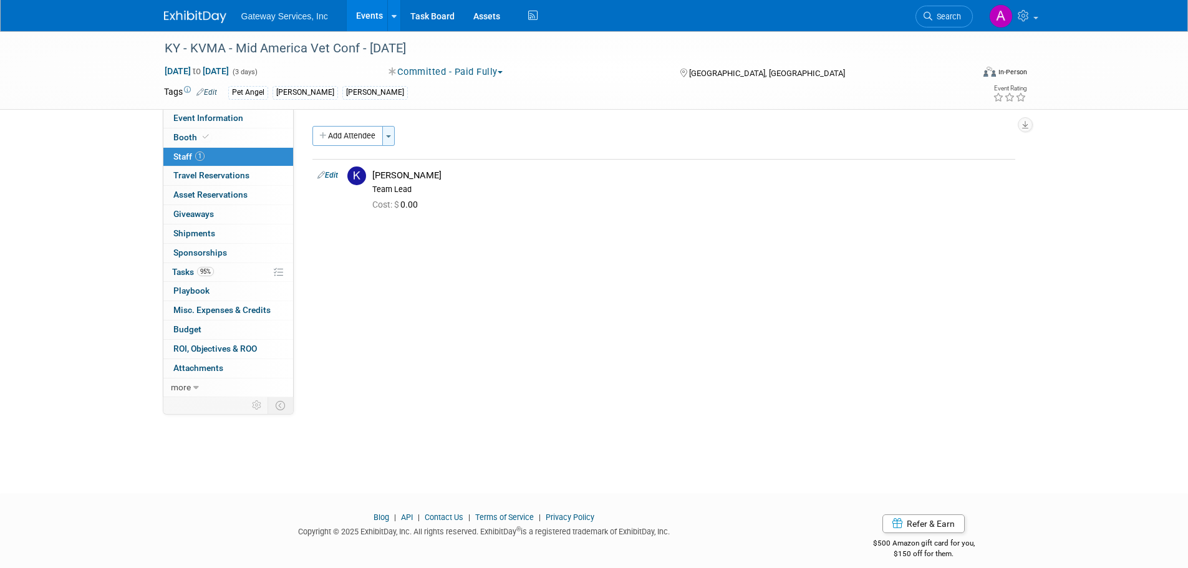
click at [390, 140] on button "Toggle Dropdown" at bounding box center [388, 136] width 12 height 20
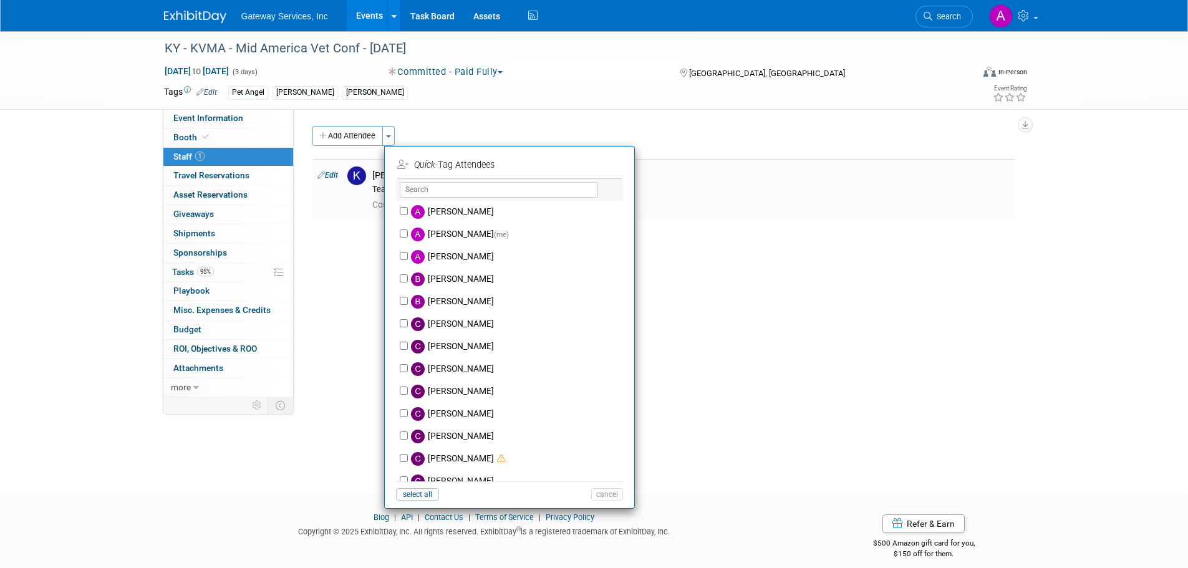
click at [335, 175] on link "Edit" at bounding box center [327, 175] width 21 height 9
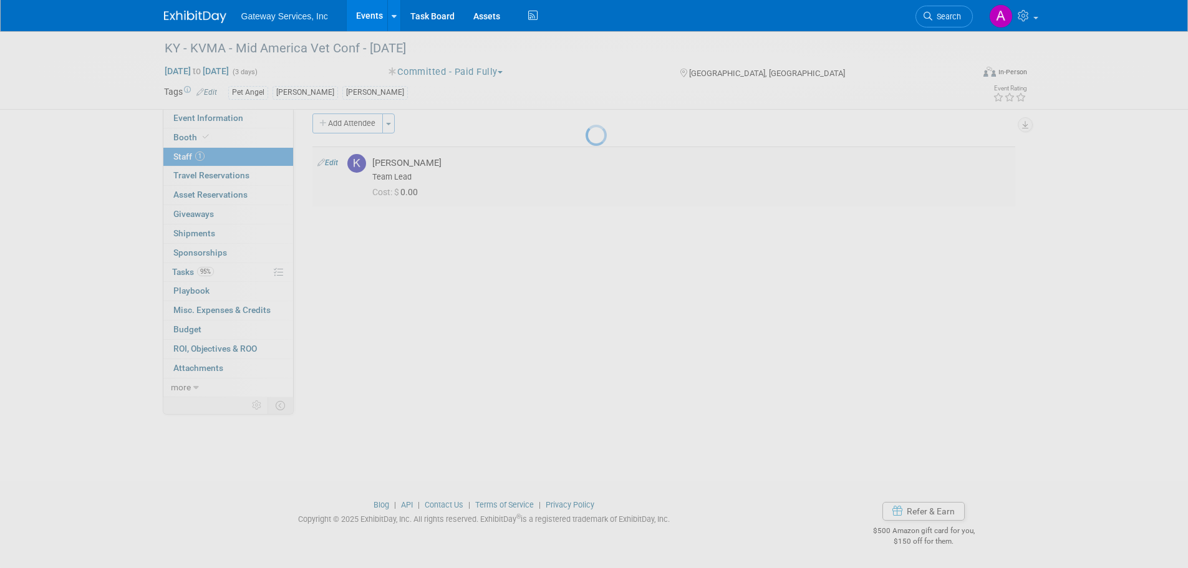
select select "1a809108-0982-42fa-91bd-8c334acc1fd5"
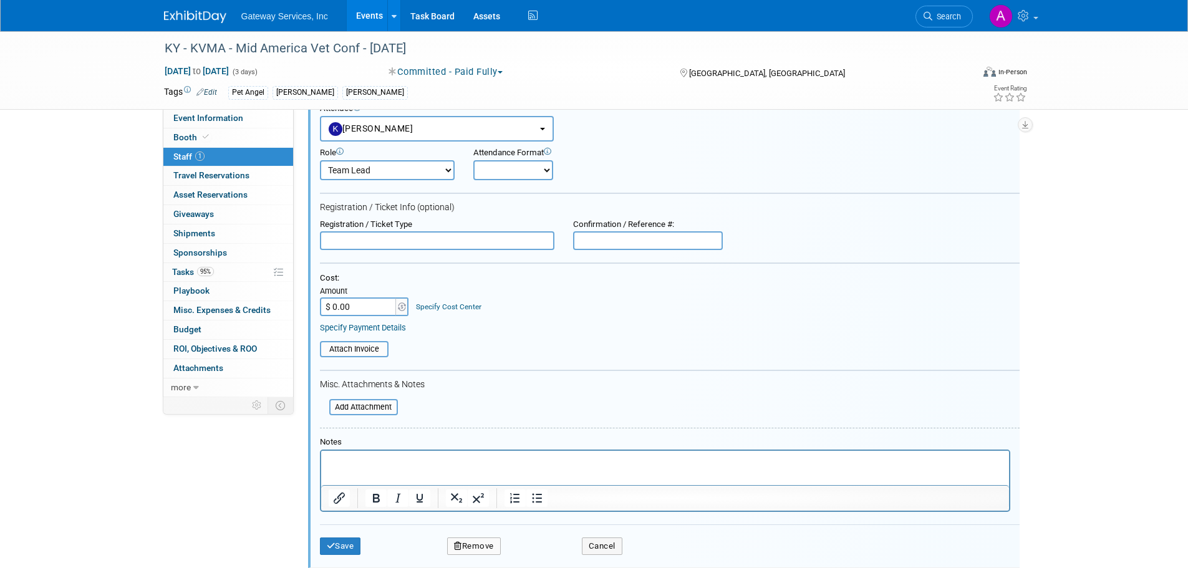
scroll to position [213, 0]
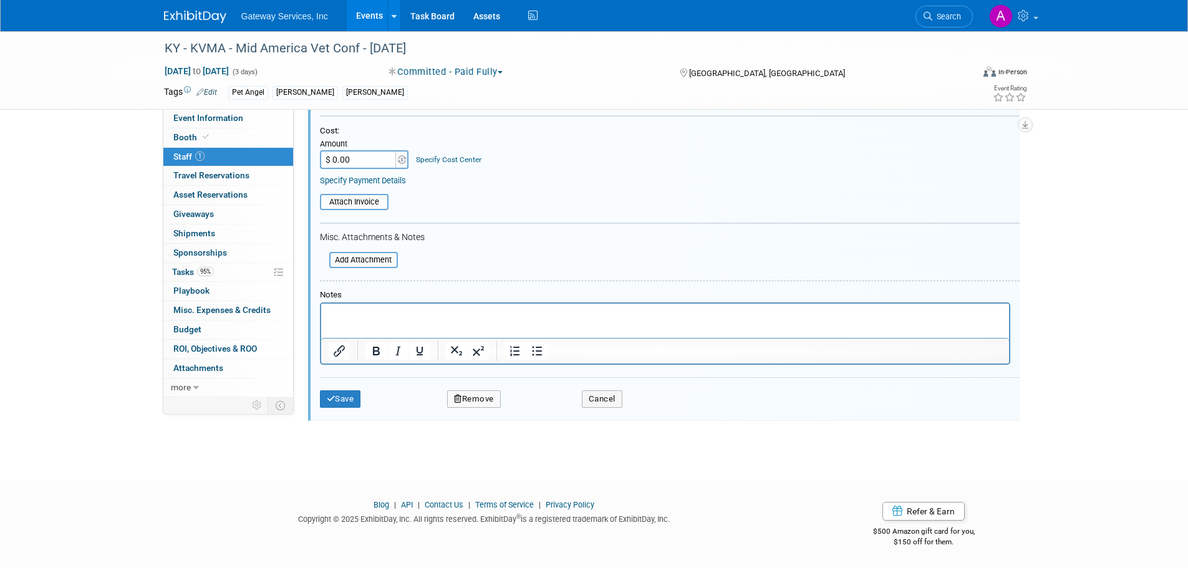
click at [482, 397] on button "Remove" at bounding box center [474, 398] width 54 height 17
click at [539, 407] on link "Yes" at bounding box center [542, 410] width 36 height 20
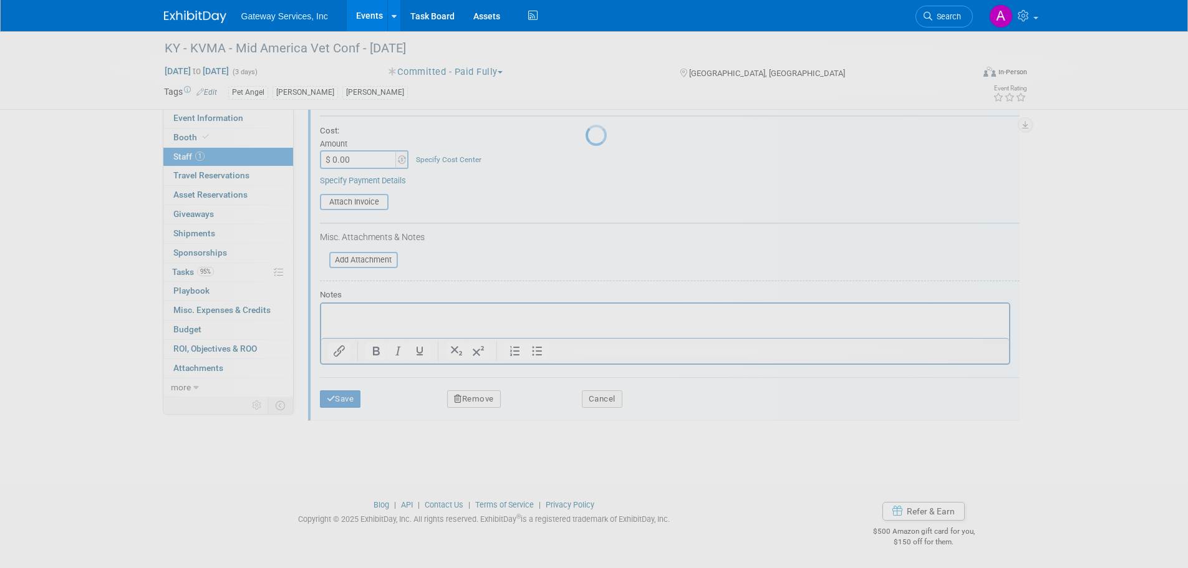
scroll to position [12, 0]
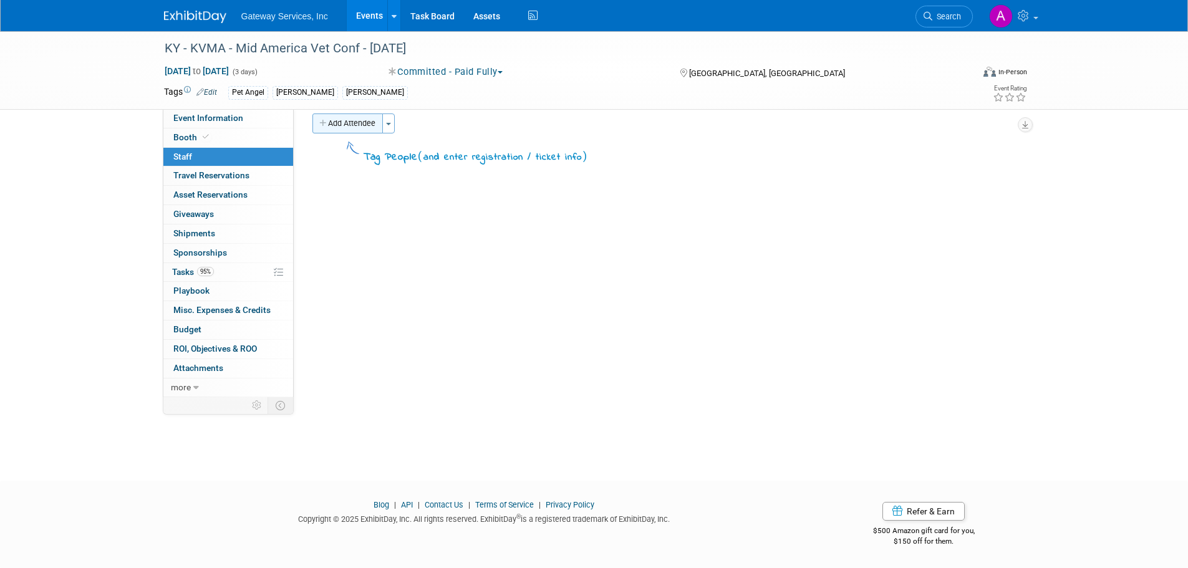
click at [341, 125] on button "Add Attendee" at bounding box center [347, 123] width 70 height 20
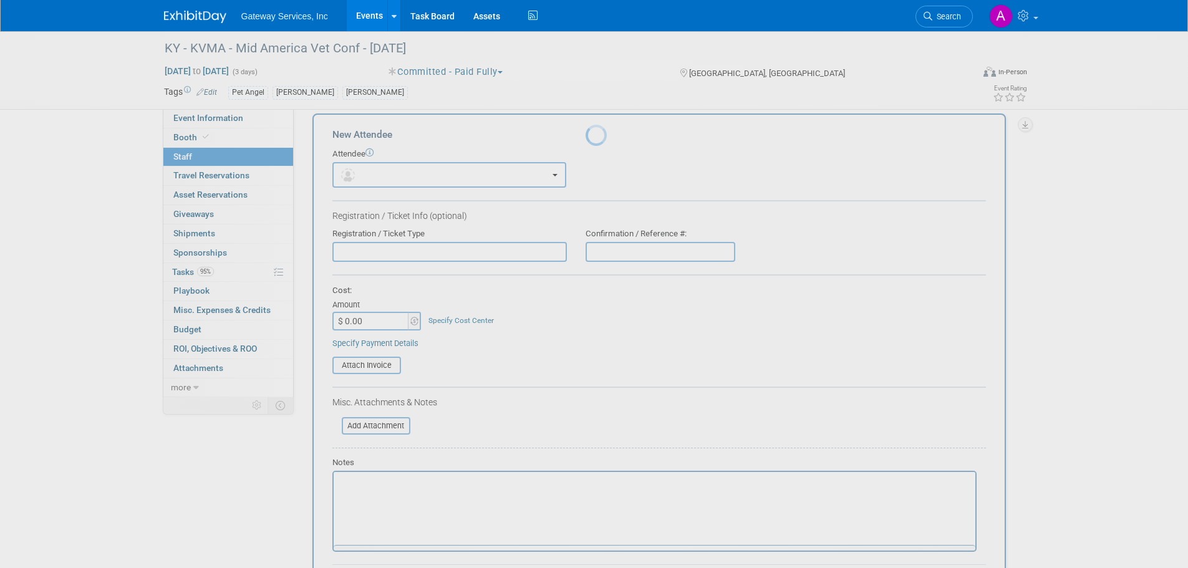
scroll to position [0, 0]
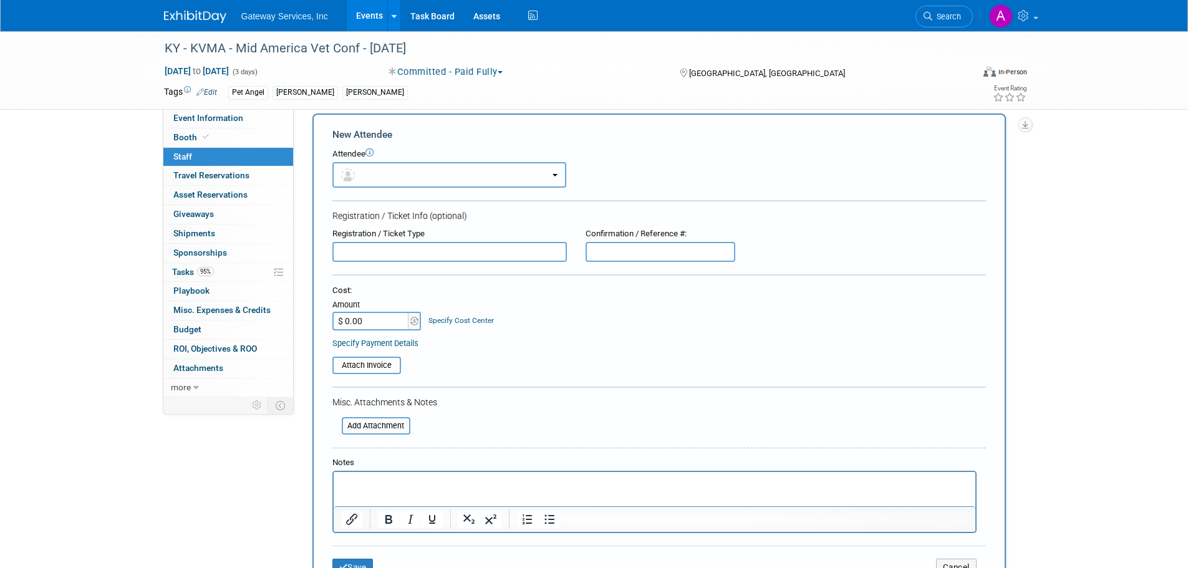
click at [392, 175] on button "button" at bounding box center [449, 175] width 234 height 26
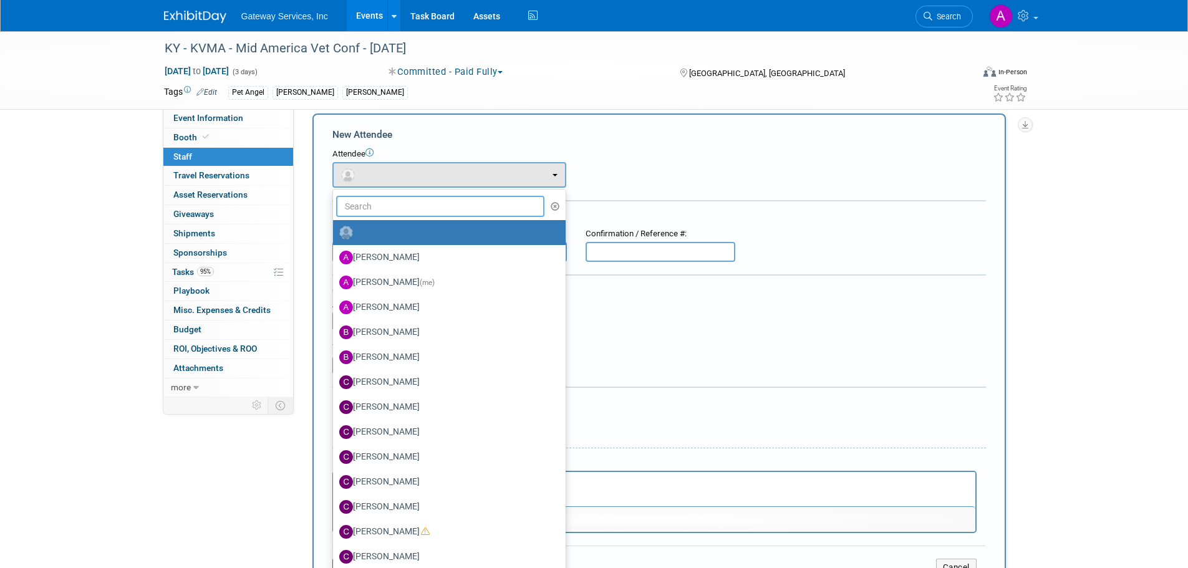
click at [387, 206] on input "text" at bounding box center [440, 206] width 209 height 21
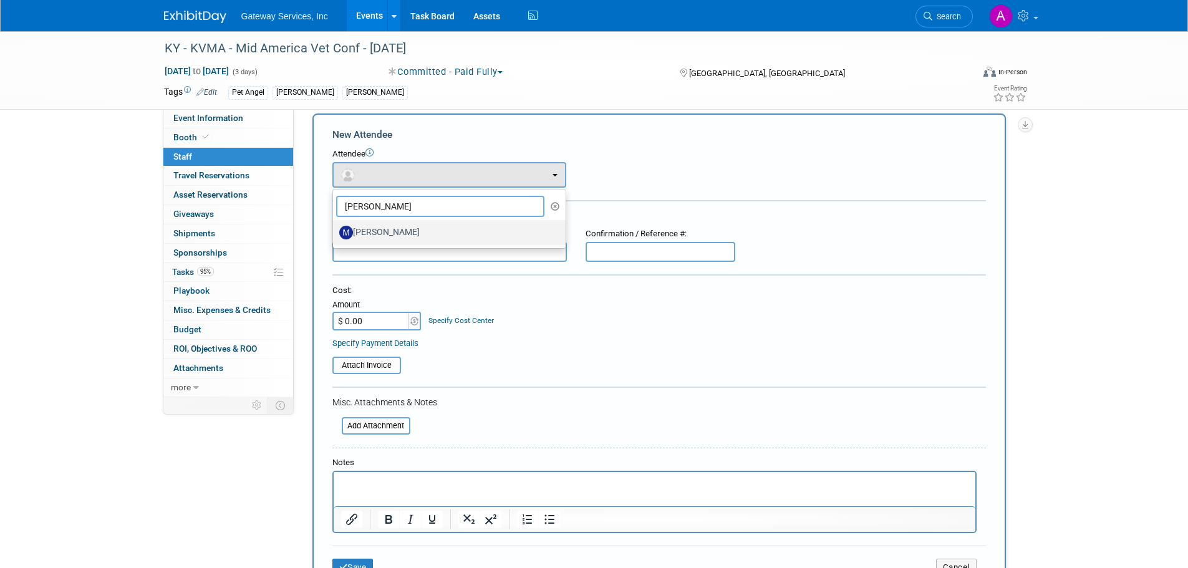
type input "miranda"
click at [405, 228] on label "Miranda Osborne" at bounding box center [446, 233] width 214 height 20
click at [335, 228] on input "Miranda Osborne" at bounding box center [331, 231] width 8 height 8
select select "0f5e1775-cac9-471a-935d-f0845839f4ab"
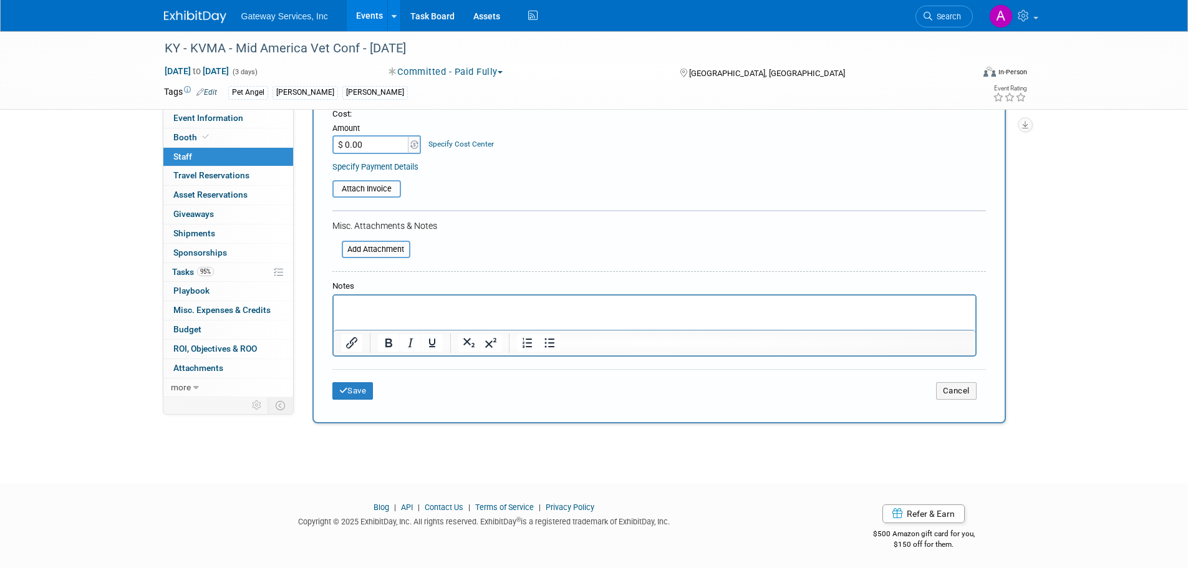
scroll to position [233, 0]
click at [351, 390] on button "Save" at bounding box center [352, 388] width 41 height 17
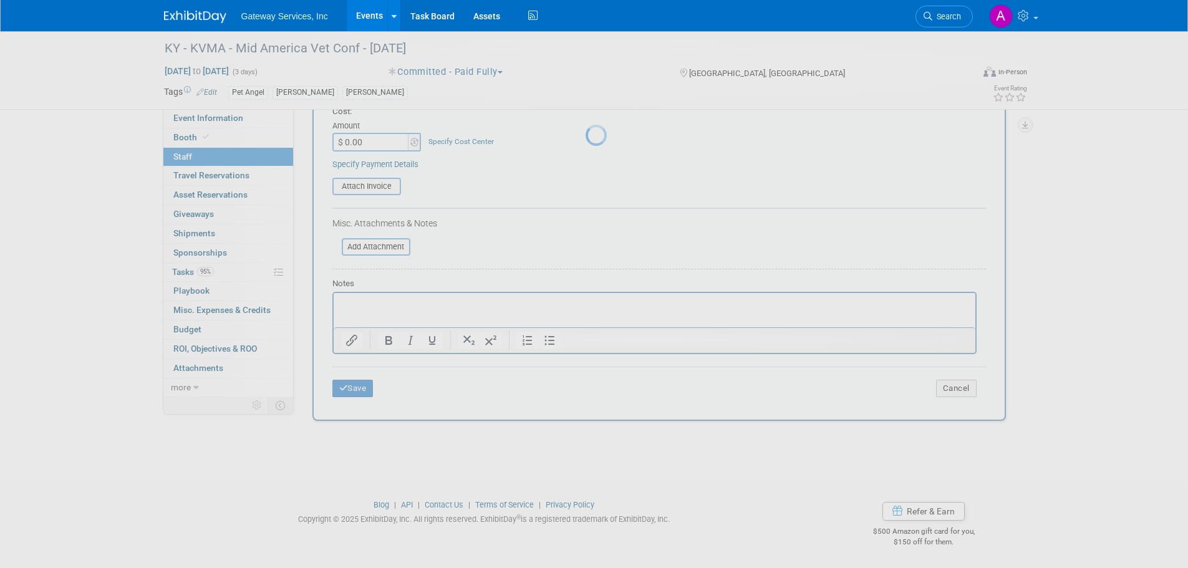
scroll to position [12, 0]
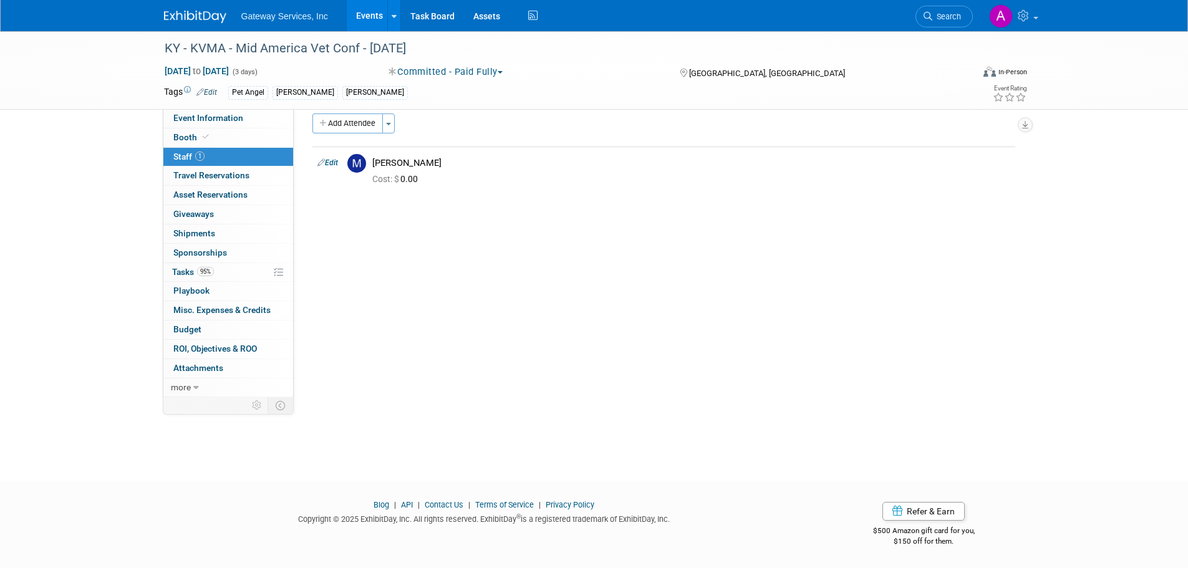
click at [208, 94] on link "Edit" at bounding box center [206, 92] width 21 height 9
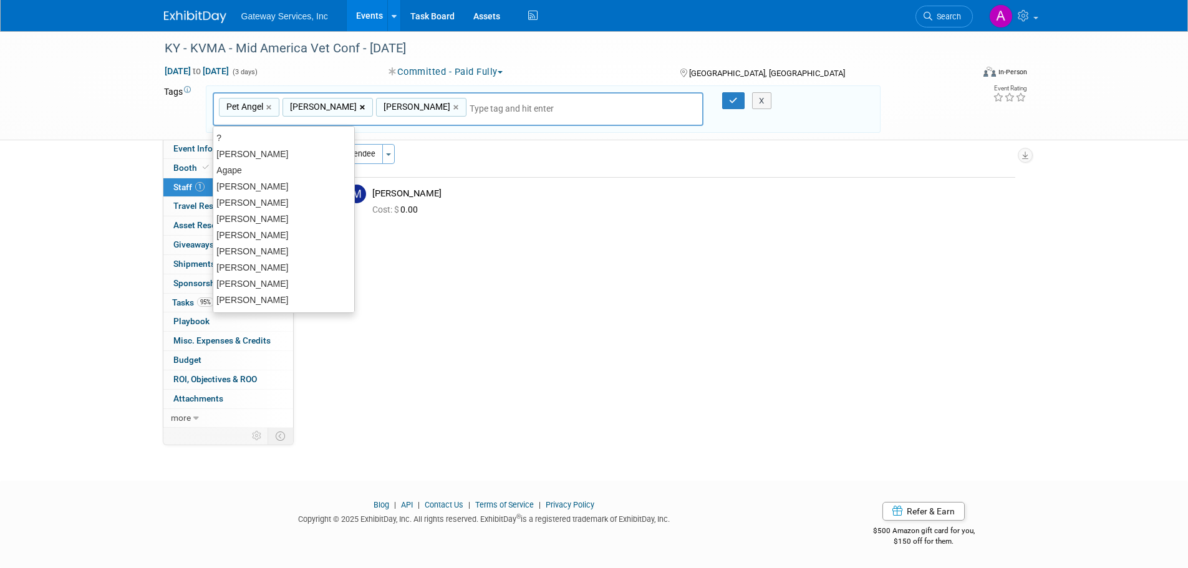
click at [360, 107] on link "×" at bounding box center [364, 107] width 8 height 14
type input "Pet Angel, Dixie Wells"
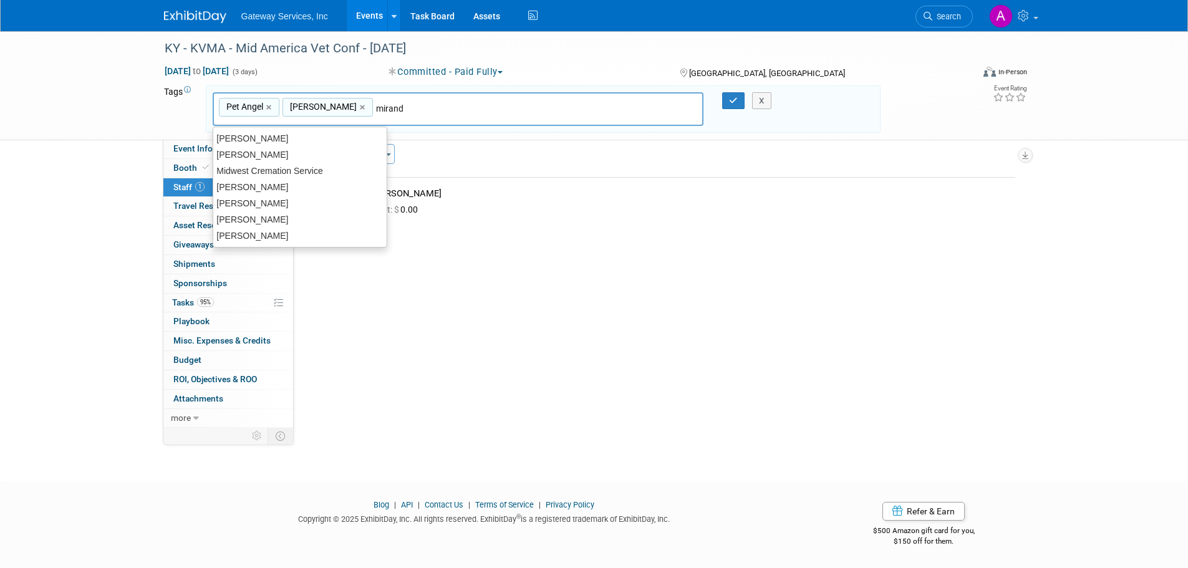
type input "miranda"
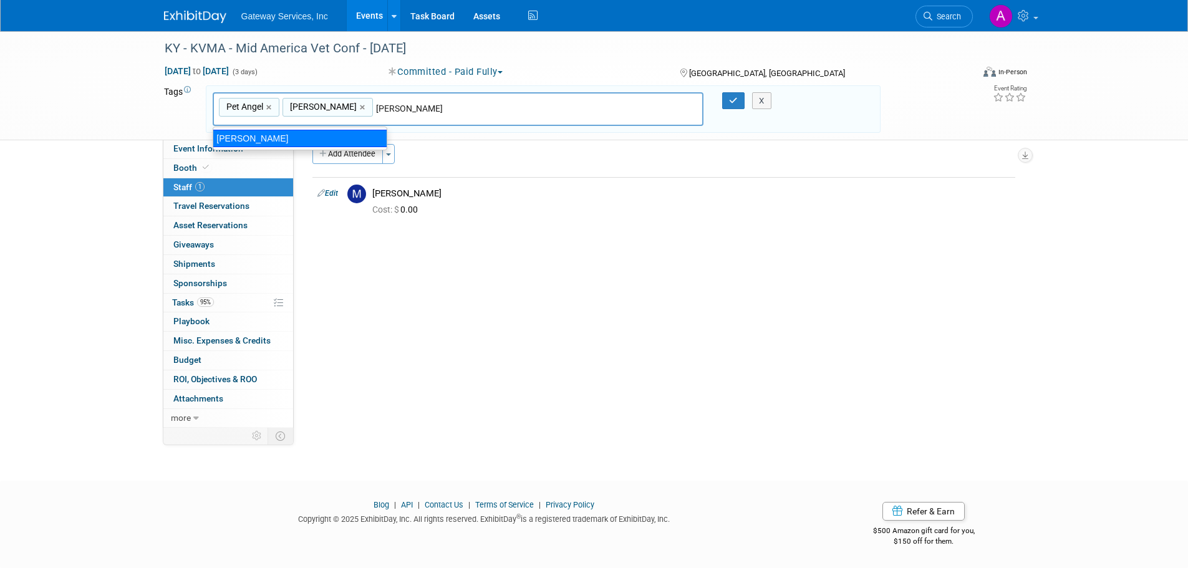
click at [271, 138] on div "Miranda Osborne" at bounding box center [300, 138] width 175 height 17
type input "Pet Angel, Dixie Wells, Miranda Osborne"
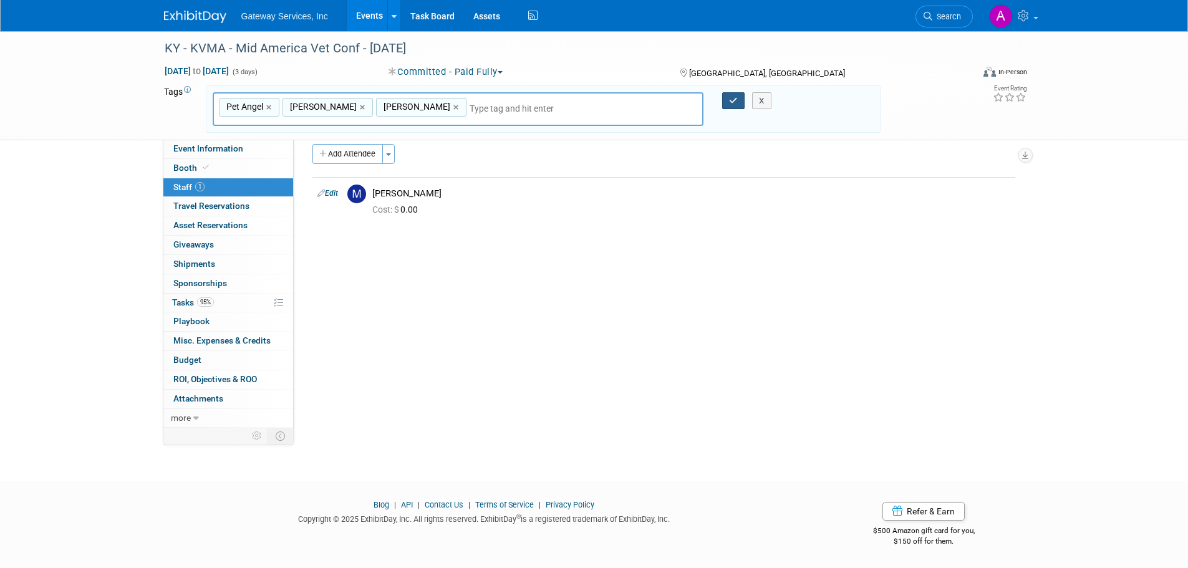
click at [735, 100] on icon "button" at bounding box center [733, 101] width 9 height 8
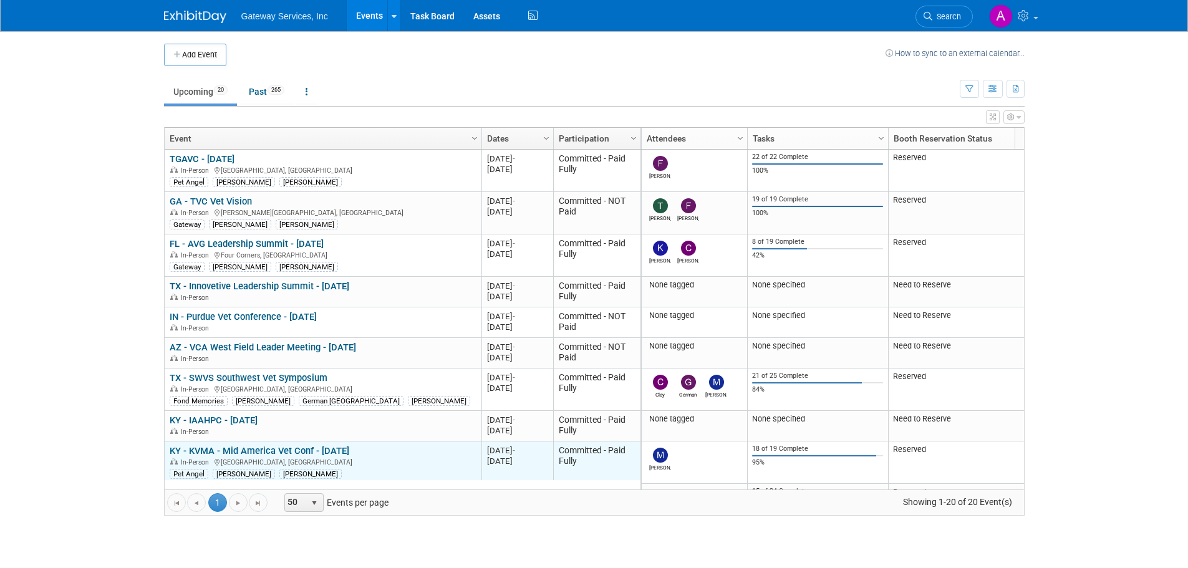
click at [344, 452] on link "KY - KVMA - Mid America Vet Conf - [DATE]" at bounding box center [260, 450] width 180 height 11
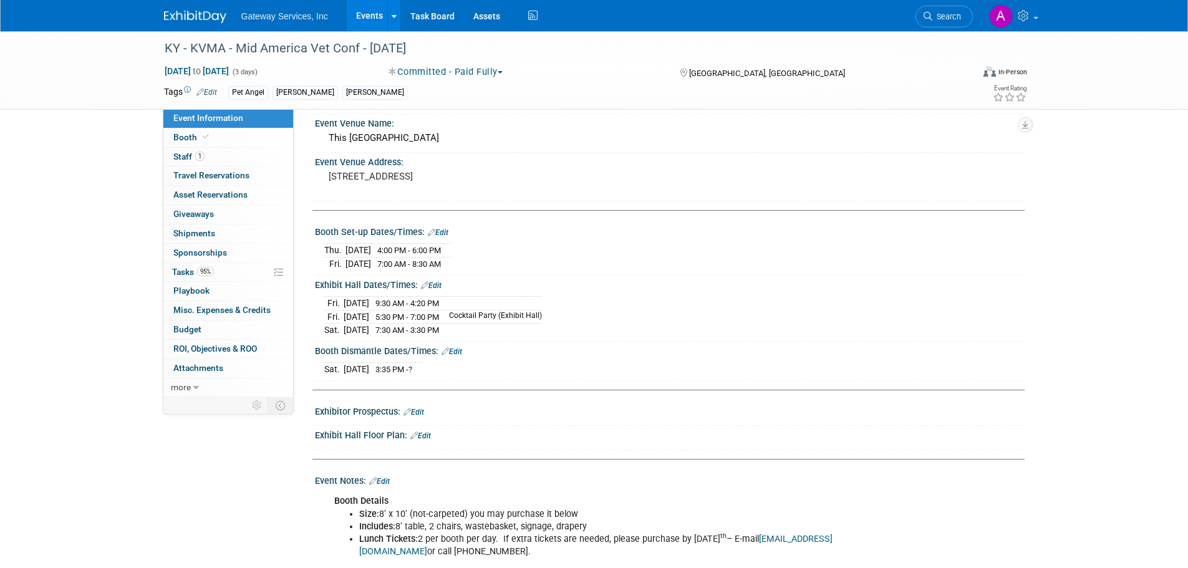
scroll to position [125, 0]
